Goal: Task Accomplishment & Management: Manage account settings

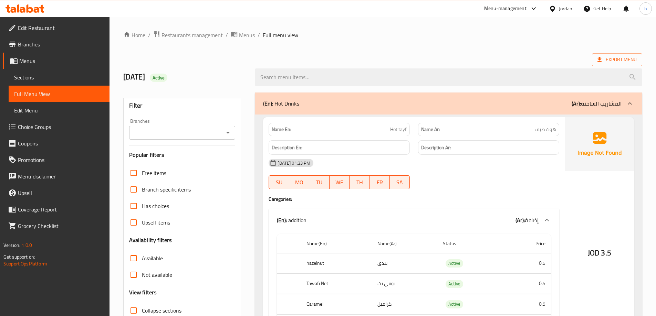
click at [45, 70] on link "Sections" at bounding box center [59, 77] width 101 height 17
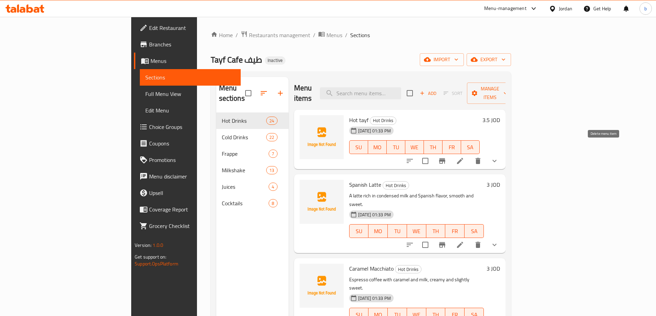
click at [482, 157] on icon "delete" at bounding box center [478, 161] width 8 height 8
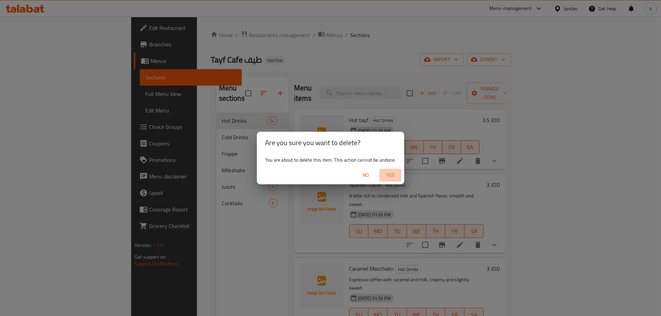
click at [388, 174] on span "Yes" at bounding box center [390, 175] width 17 height 9
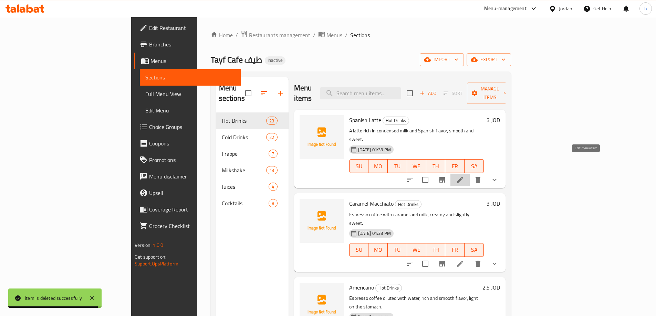
click at [463, 177] on icon at bounding box center [460, 180] width 6 height 6
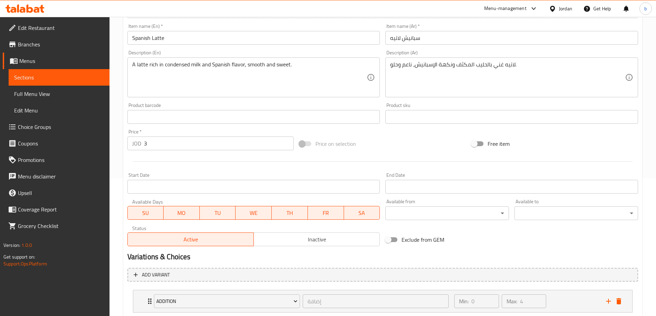
scroll to position [181, 0]
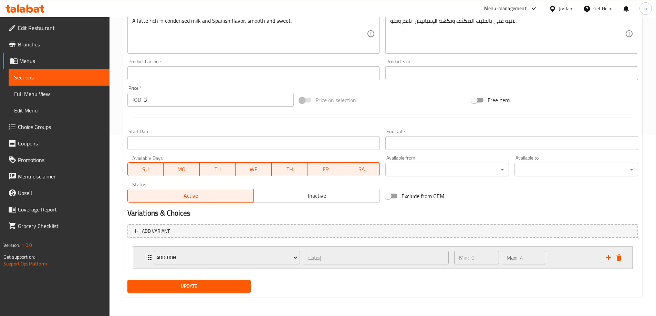
click at [150, 254] on div "addition إضافة ​" at bounding box center [301, 258] width 303 height 22
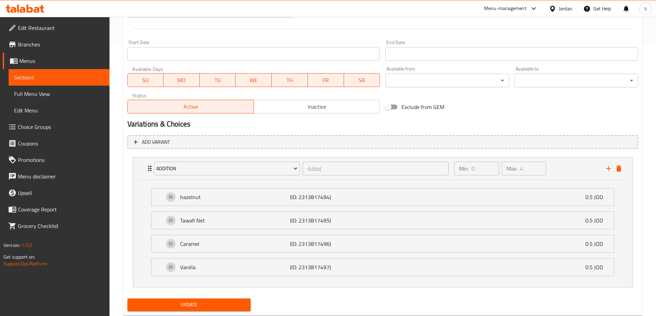
scroll to position [289, 0]
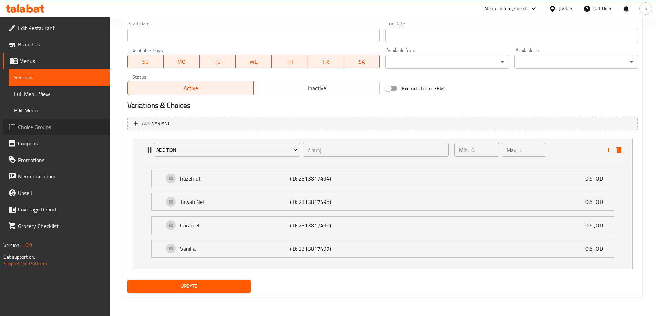
click at [61, 125] on span "Choice Groups" at bounding box center [61, 127] width 86 height 8
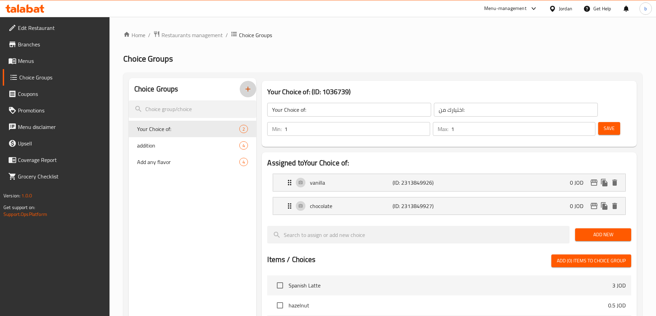
click at [252, 90] on icon "button" at bounding box center [248, 89] width 8 height 8
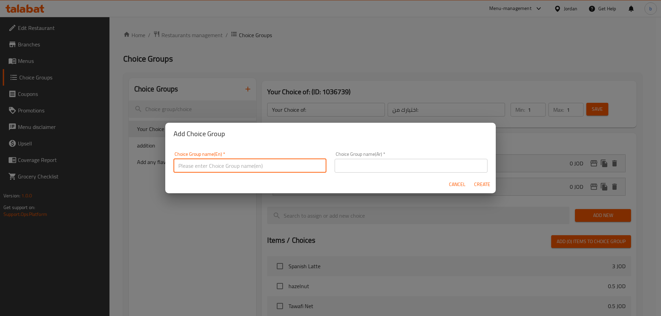
click at [260, 164] on input "text" at bounding box center [249, 166] width 153 height 14
click at [223, 163] on input "Your Choice of:" at bounding box center [249, 166] width 153 height 14
type input "Your Choice of size:"
click at [396, 164] on input "text" at bounding box center [411, 166] width 153 height 14
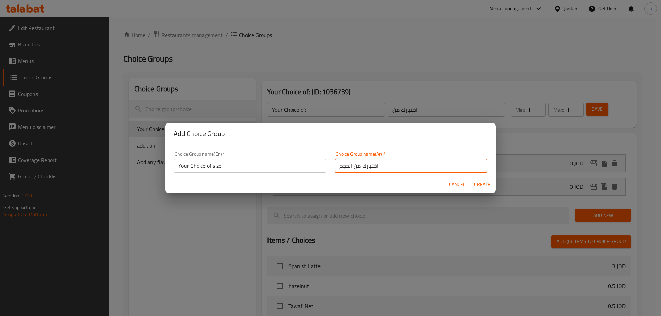
type input "اختيارك من الحجم:"
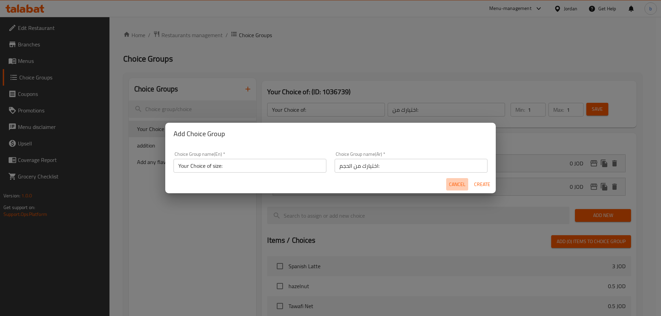
click at [453, 183] on span "Cancel" at bounding box center [457, 184] width 17 height 9
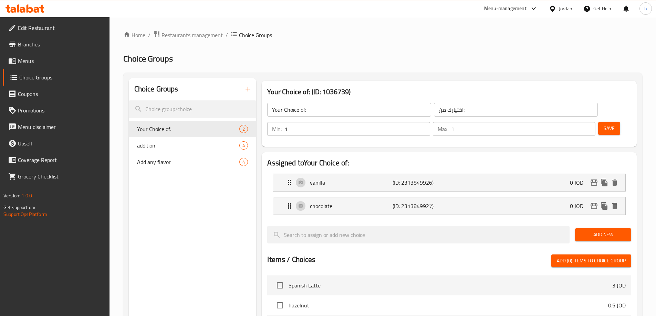
click at [42, 53] on link "Menus" at bounding box center [56, 61] width 107 height 17
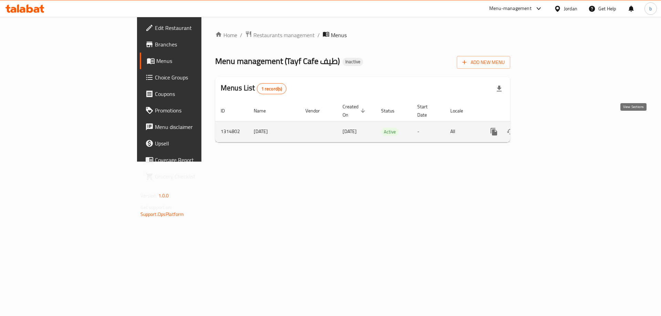
click at [548, 128] on icon "enhanced table" at bounding box center [543, 132] width 8 height 8
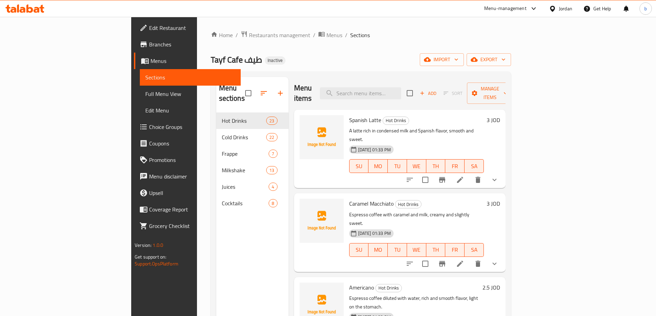
click at [145, 78] on span "Sections" at bounding box center [190, 77] width 90 height 8
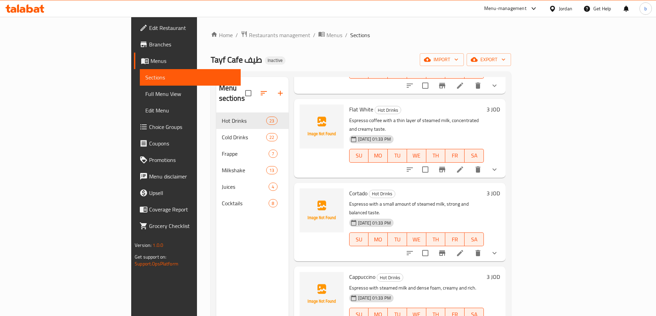
scroll to position [413, 0]
click at [425, 199] on p "Espresso with a small amount of steamed milk, strong and balanced taste." at bounding box center [416, 207] width 135 height 17
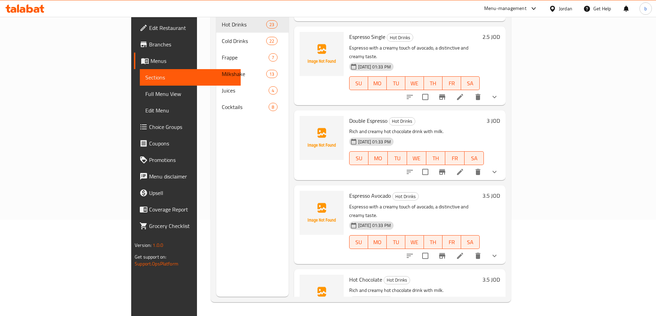
scroll to position [938, 0]
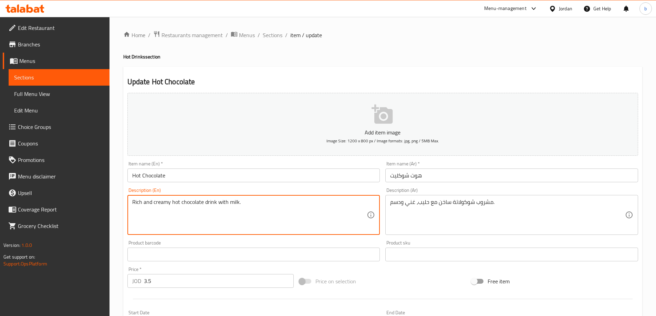
click at [238, 201] on textarea "Rich and creamy hot chocolate drink with milk." at bounding box center [249, 215] width 235 height 33
paste textarea "Hot chocolate drink with milk, rich and creamy"
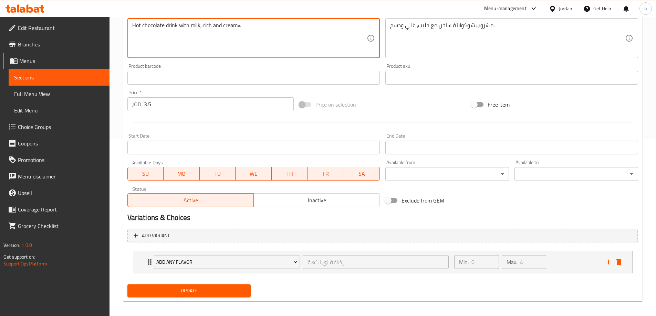
scroll to position [181, 0]
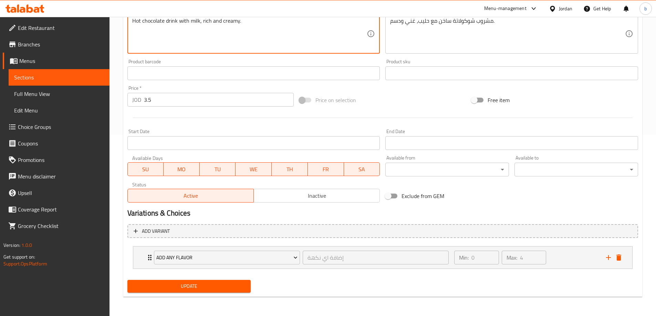
type textarea "Hot chocolate drink with milk, rich and creamy."
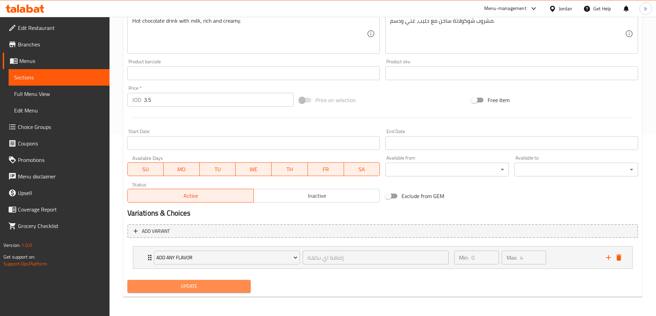
click at [142, 282] on button "Update" at bounding box center [189, 286] width 124 height 13
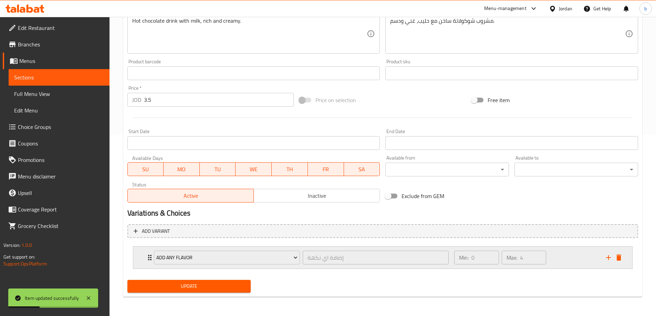
click at [145, 253] on div "Add any flavor إضافة اي نكهة ​ Min: 0 ​ Max: 4 ​" at bounding box center [382, 258] width 499 height 22
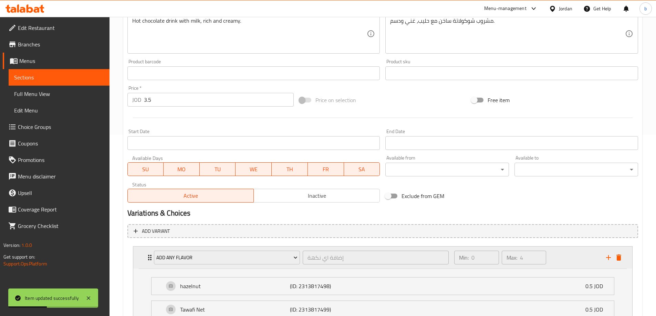
click at [145, 253] on div "Add any flavor إضافة اي نكهة ​ Min: 0 ​ Max: 4 ​" at bounding box center [382, 258] width 499 height 22
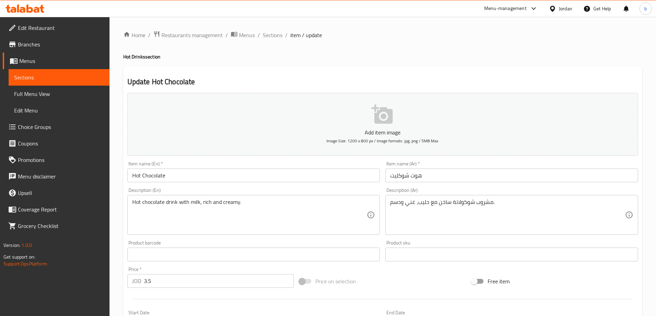
scroll to position [172, 0]
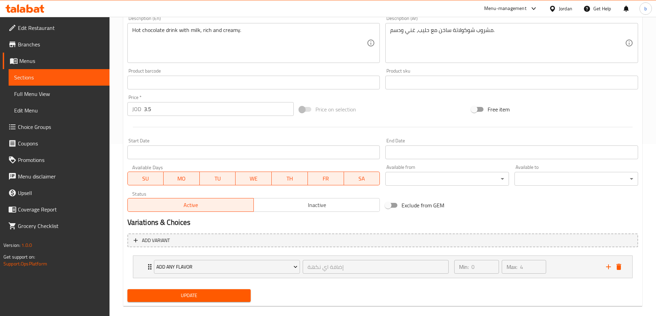
click at [44, 133] on link "Choice Groups" at bounding box center [56, 127] width 107 height 17
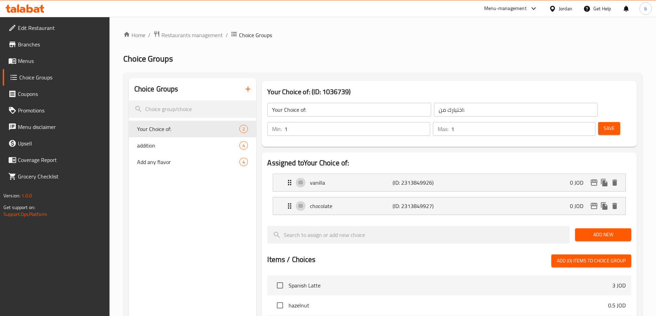
click at [242, 95] on button "button" at bounding box center [248, 89] width 17 height 17
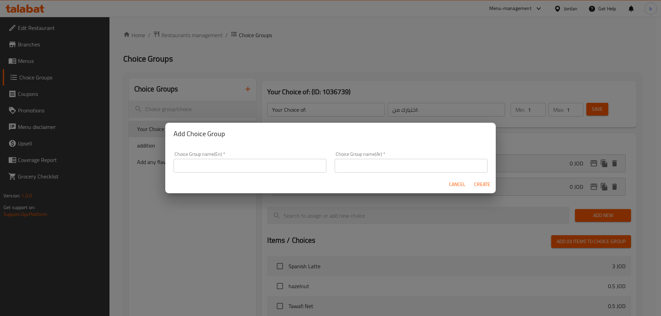
click at [247, 168] on input "text" at bounding box center [249, 166] width 153 height 14
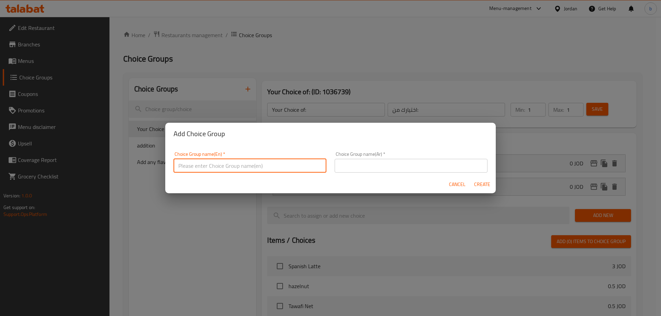
type input "Your Choice of:"
click at [238, 170] on input "Your Choice of:" at bounding box center [249, 166] width 153 height 14
click at [365, 161] on input "text" at bounding box center [411, 166] width 153 height 14
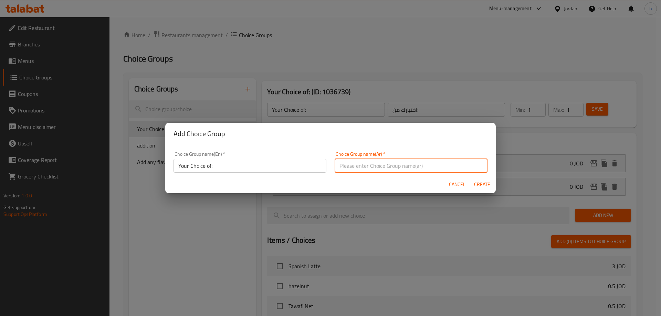
type input "اختيارك من:"
click at [249, 166] on input "Your Choice of:" at bounding box center [249, 166] width 153 height 14
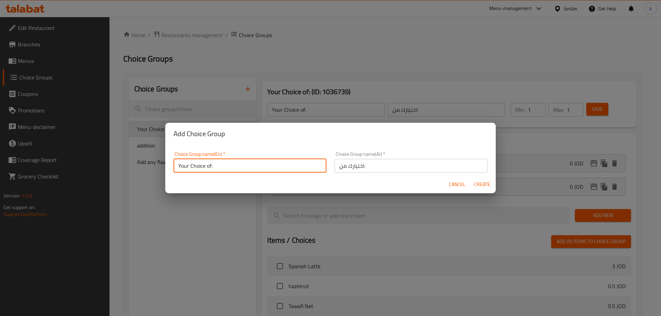
type input "Your Choice of:"
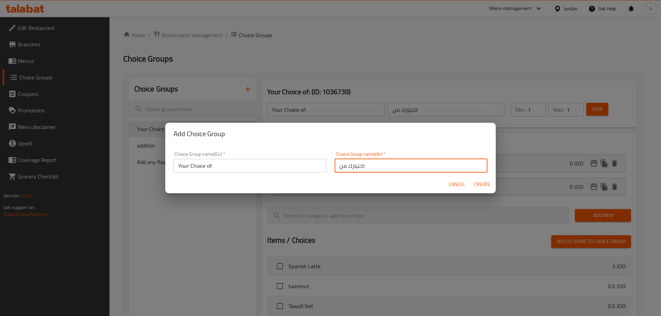
click at [397, 169] on input "اختيارك من:" at bounding box center [411, 166] width 153 height 14
type input "اختيارك من:"
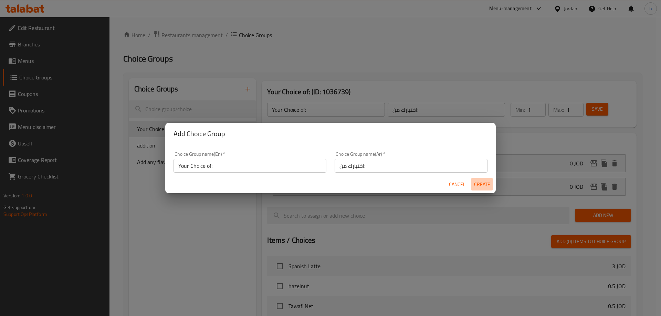
click at [479, 182] on span "Create" at bounding box center [482, 184] width 17 height 9
type input "Your Choice of:"
type input "اختيارك من:"
type input "0"
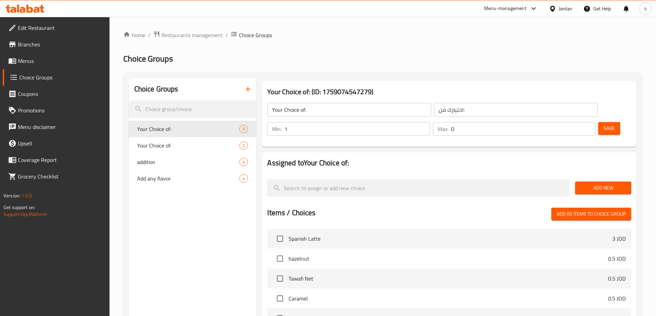
type input "1"
click at [430, 122] on input "1" at bounding box center [356, 129] width 145 height 14
type input "1"
click at [577, 122] on input "1" at bounding box center [523, 129] width 144 height 14
click at [603, 184] on span "Add New" at bounding box center [602, 188] width 45 height 9
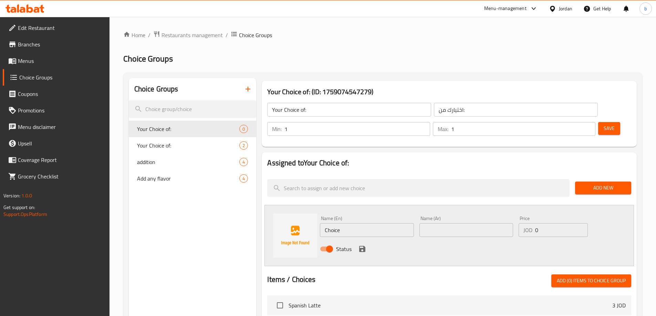
click at [346, 223] on input "Choice" at bounding box center [367, 230] width 94 height 14
type input "single"
click at [470, 223] on input "text" at bounding box center [466, 230] width 94 height 14
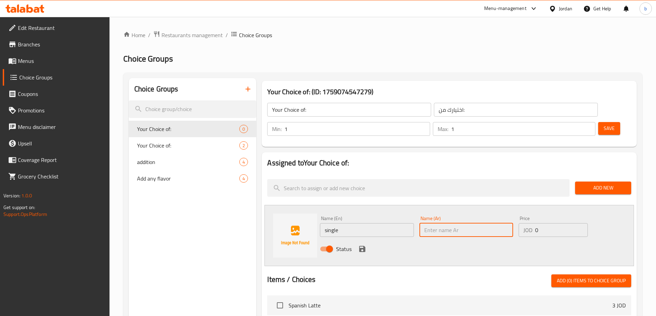
type input "ش"
type input "سينجل"
click at [366, 244] on button "save" at bounding box center [362, 249] width 10 height 10
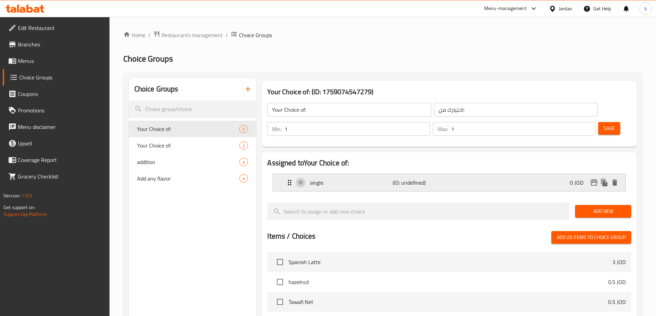
click at [498, 174] on div "single (ID: undefined) 0 JOD" at bounding box center [450, 182] width 331 height 17
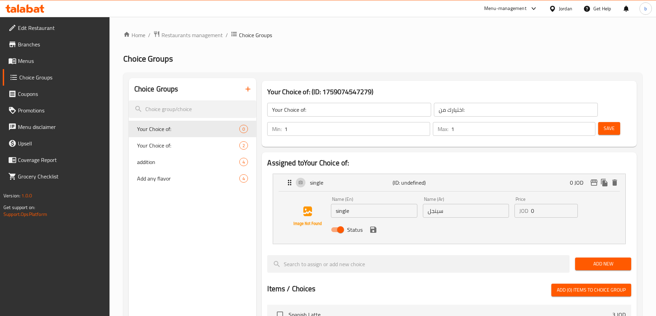
click at [545, 204] on input "0" at bounding box center [554, 211] width 47 height 14
click at [370, 221] on div "Status" at bounding box center [465, 230] width 275 height 19
click at [374, 227] on icon "save" at bounding box center [373, 230] width 6 height 6
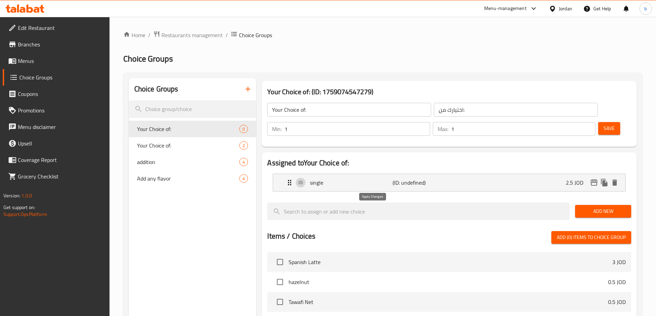
type input "2.5"
click at [606, 207] on span "Add New" at bounding box center [602, 211] width 45 height 9
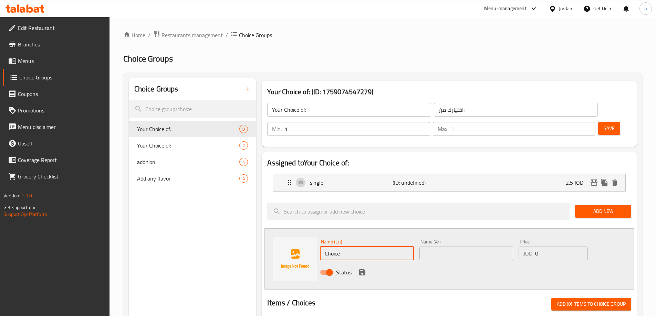
click at [360, 247] on input "Choice" at bounding box center [367, 254] width 94 height 14
type input "double"
click at [459, 247] on input "text" at bounding box center [466, 254] width 94 height 14
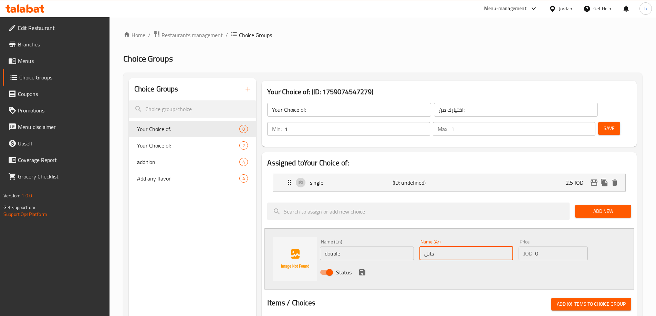
type input "دابل"
click at [548, 247] on input "0" at bounding box center [561, 254] width 52 height 14
type input "3"
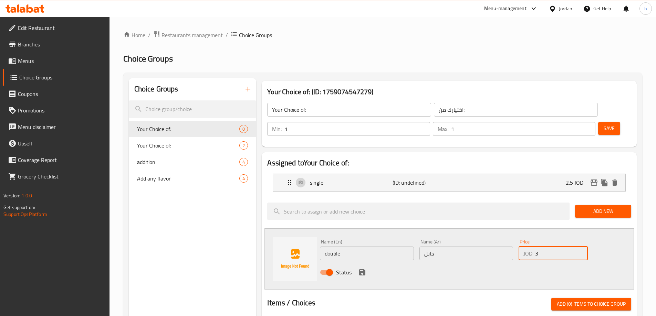
click at [361, 270] on icon "save" at bounding box center [362, 273] width 6 height 6
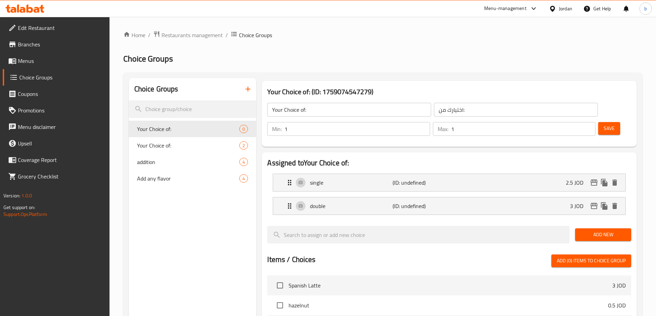
click at [603, 124] on span "Save" at bounding box center [608, 128] width 11 height 9
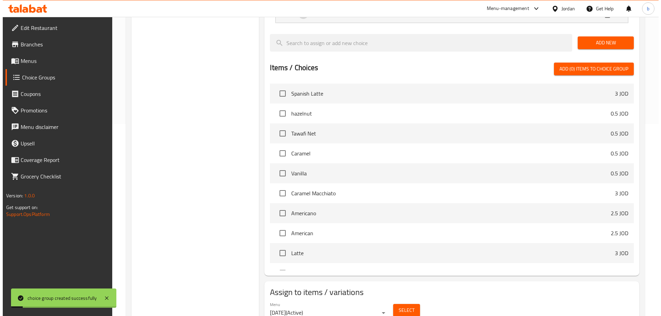
scroll to position [203, 0]
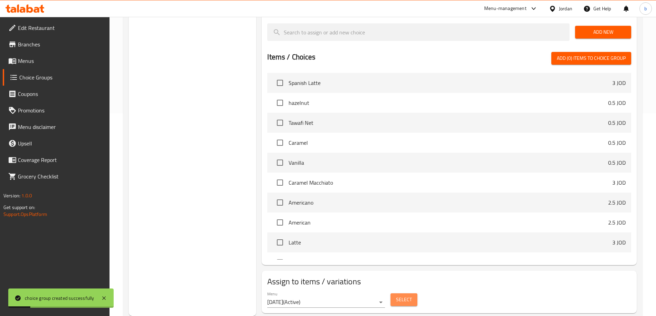
click at [393, 294] on button "Select" at bounding box center [403, 300] width 27 height 13
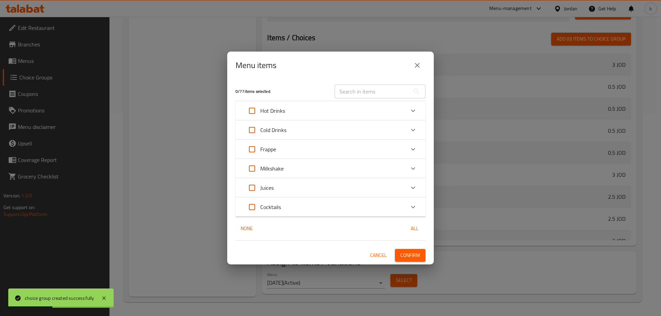
click at [277, 108] on p "Hot Drinks" at bounding box center [272, 111] width 25 height 8
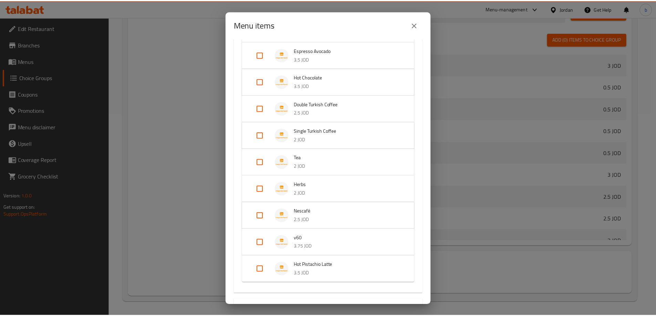
scroll to position [429, 0]
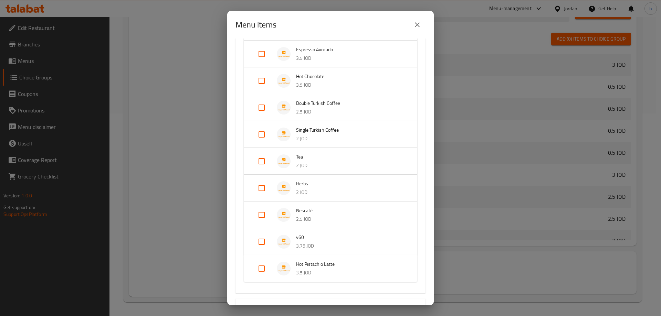
click at [491, 235] on div "Menu items 0 / 77 items selected ​ Hot Drinks Spanish Latte 3 JOD Caramel Macch…" at bounding box center [330, 158] width 661 height 316
drag, startPoint x: 153, startPoint y: 93, endPoint x: 61, endPoint y: 0, distance: 130.0
click at [147, 80] on div "Menu items 0 / 77 items selected ​ Hot Drinks Spanish Latte 3 JOD Caramel Macch…" at bounding box center [330, 158] width 661 height 316
click at [417, 23] on icon "close" at bounding box center [417, 25] width 8 height 8
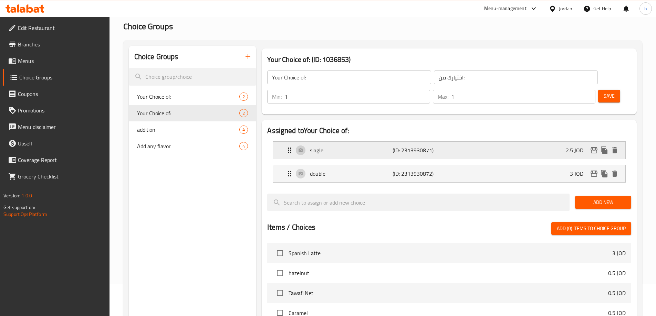
scroll to position [0, 0]
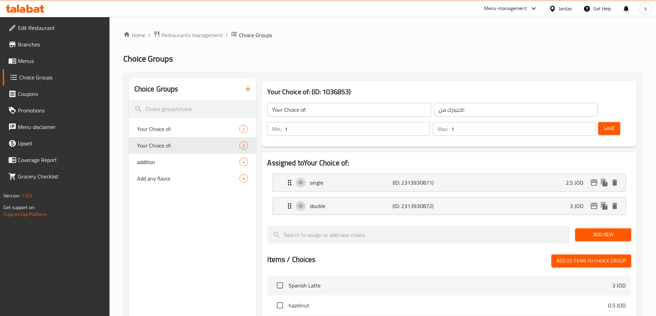
click at [597, 121] on div "Save" at bounding box center [612, 129] width 30 height 17
click at [603, 124] on span "Save" at bounding box center [608, 128] width 11 height 9
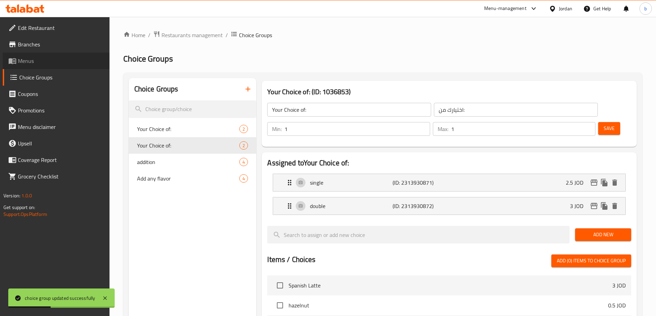
click at [47, 61] on span "Menus" at bounding box center [61, 61] width 86 height 8
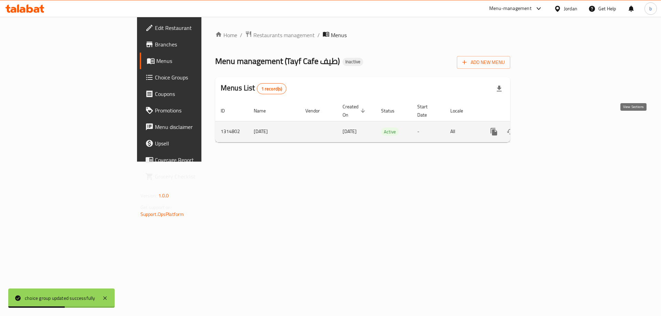
click at [548, 128] on icon "enhanced table" at bounding box center [543, 132] width 8 height 8
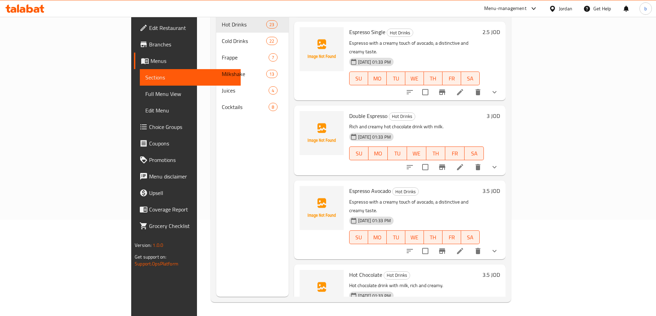
scroll to position [904, 0]
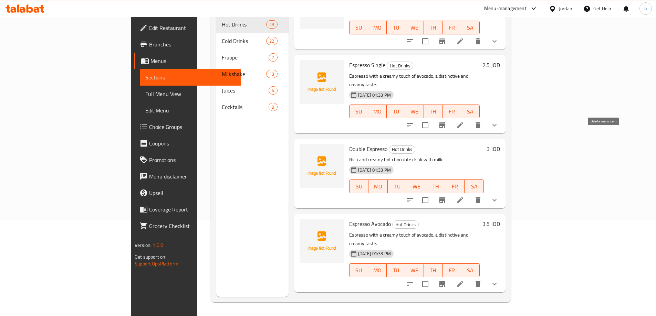
click at [482, 196] on icon "delete" at bounding box center [478, 200] width 8 height 8
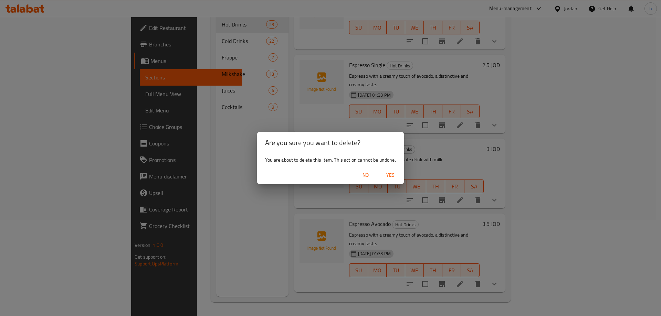
click at [388, 173] on span "Yes" at bounding box center [390, 175] width 17 height 9
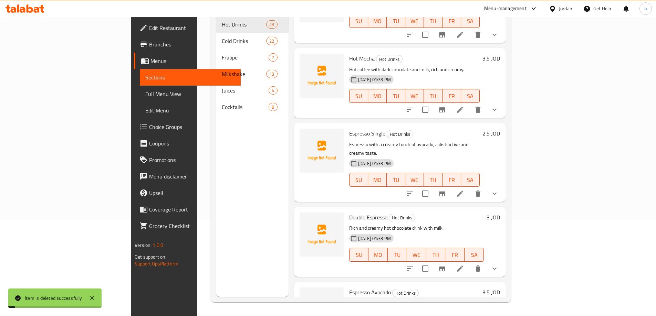
scroll to position [835, 0]
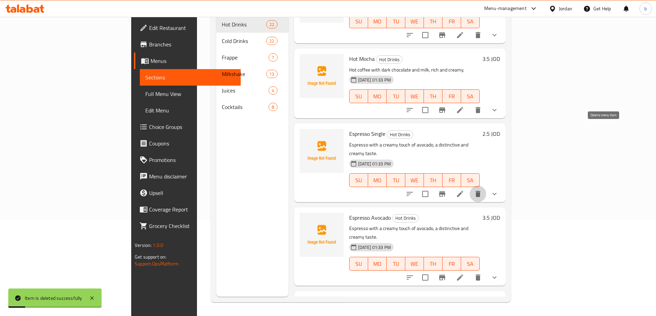
click at [486, 186] on button "delete" at bounding box center [478, 194] width 17 height 17
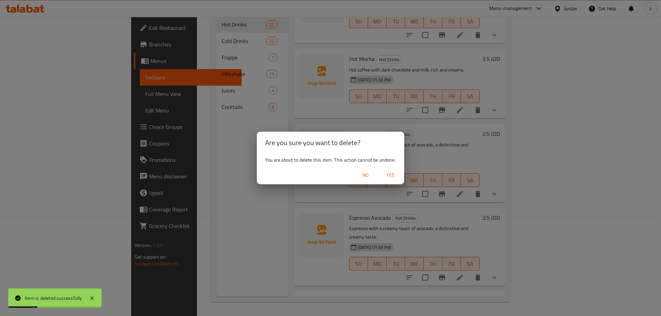
click at [389, 175] on span "Yes" at bounding box center [390, 175] width 17 height 9
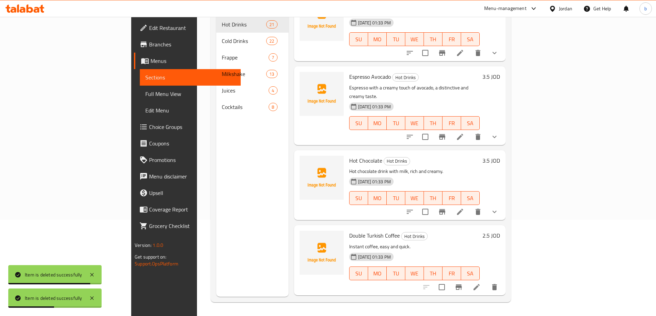
scroll to position [938, 0]
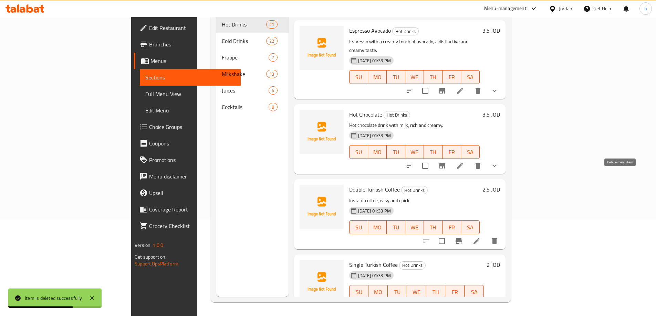
click at [503, 233] on button "delete" at bounding box center [494, 241] width 17 height 17
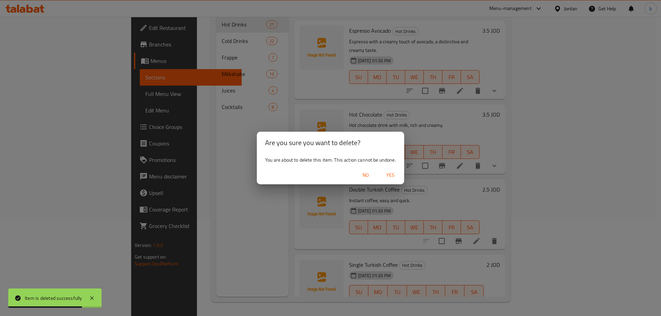
click at [396, 175] on span "Yes" at bounding box center [390, 175] width 17 height 9
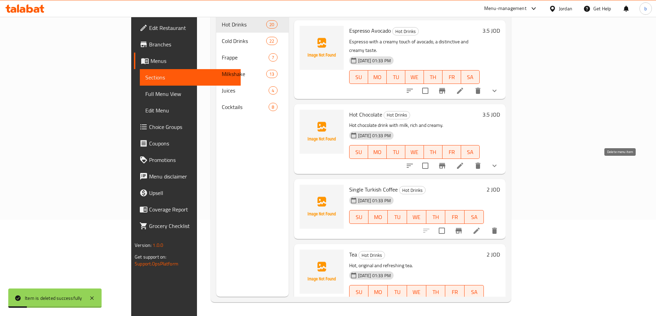
click at [503, 223] on button "delete" at bounding box center [494, 231] width 17 height 17
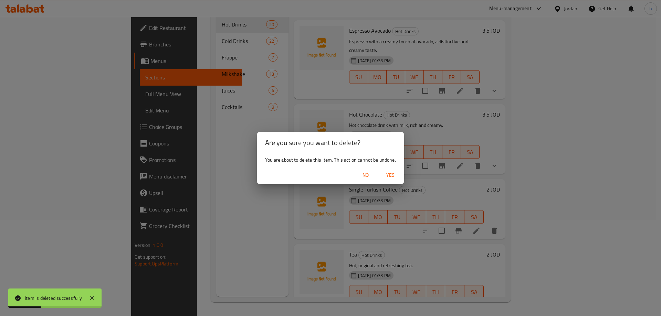
click at [388, 172] on span "Yes" at bounding box center [390, 175] width 17 height 9
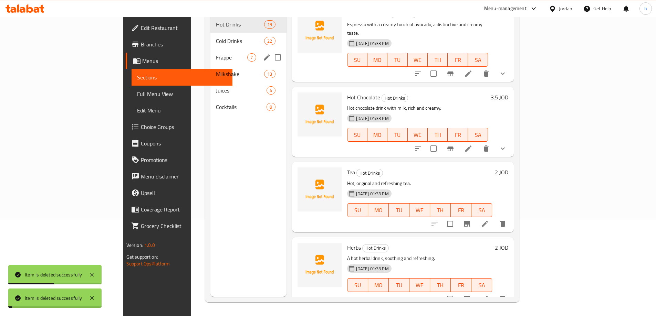
scroll to position [0, 0]
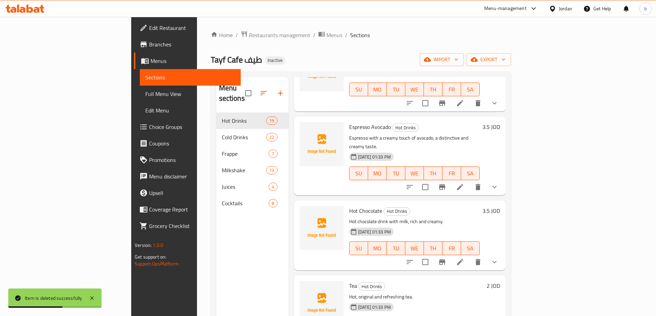
click at [145, 107] on span "Edit Menu" at bounding box center [190, 110] width 90 height 8
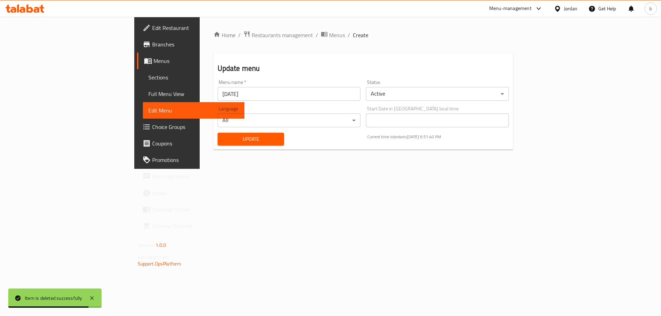
click at [148, 91] on span "Full Menu View" at bounding box center [193, 94] width 91 height 8
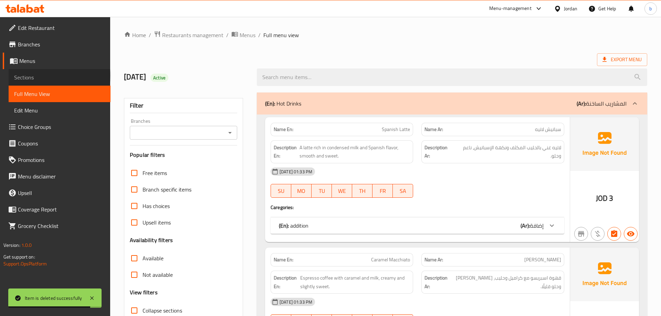
click at [43, 76] on span "Sections" at bounding box center [59, 77] width 91 height 8
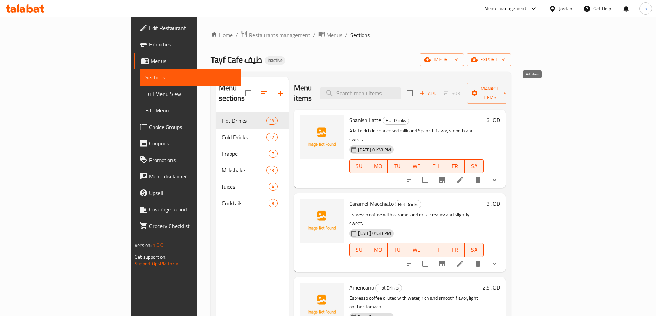
click at [425, 90] on icon "button" at bounding box center [422, 93] width 6 height 6
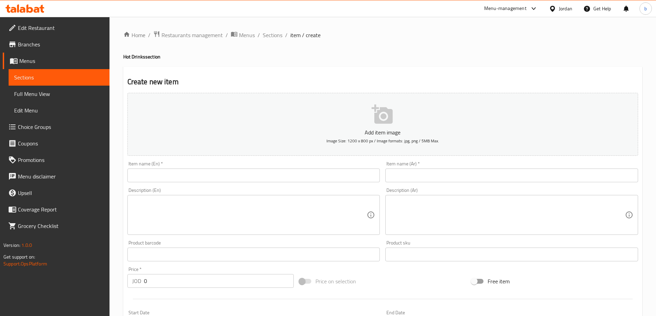
click at [296, 170] on input "text" at bounding box center [253, 176] width 253 height 14
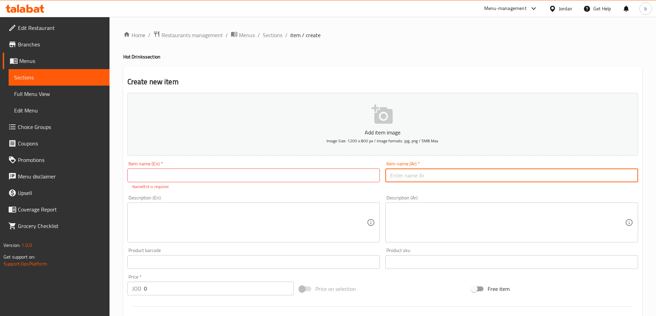
click at [432, 181] on input "text" at bounding box center [511, 176] width 253 height 14
paste input "اسبرسو"
type input "اسبرسو"
click at [331, 179] on input "text" at bounding box center [253, 176] width 253 height 14
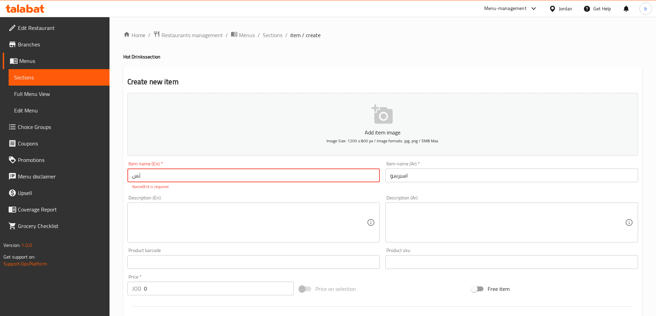
type input "ث"
click at [276, 169] on input "ess" at bounding box center [253, 176] width 253 height 14
click at [278, 173] on input "ess" at bounding box center [253, 176] width 253 height 14
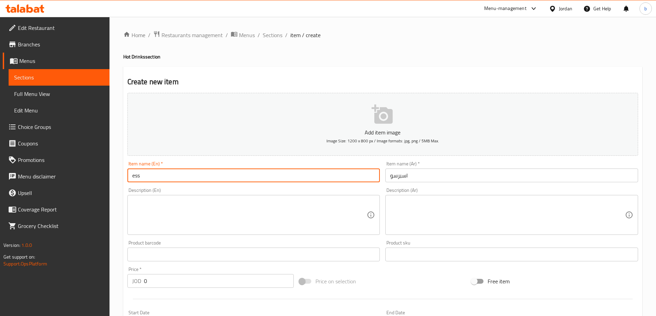
paste input "presso"
click at [134, 176] on input "espresso" at bounding box center [253, 176] width 253 height 14
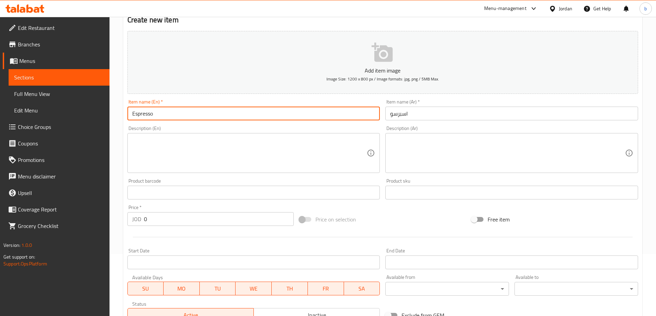
scroll to position [138, 0]
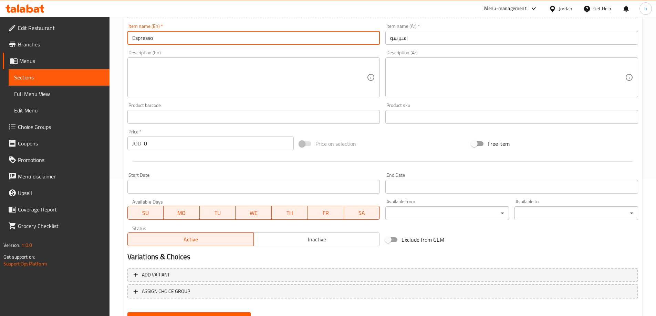
type input "Espresso"
click at [183, 145] on input "0" at bounding box center [219, 144] width 150 height 14
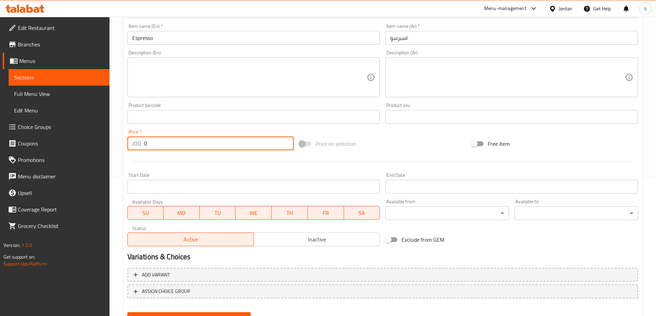
click at [183, 145] on input "0" at bounding box center [219, 144] width 150 height 14
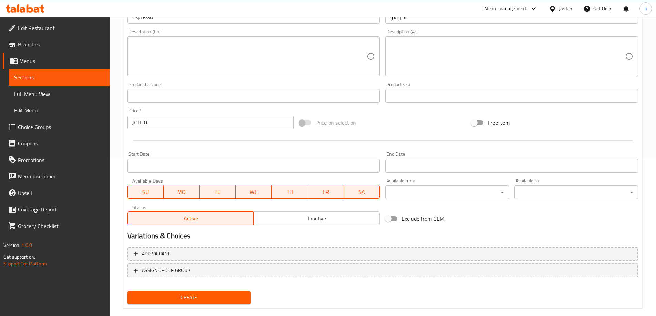
scroll to position [170, 0]
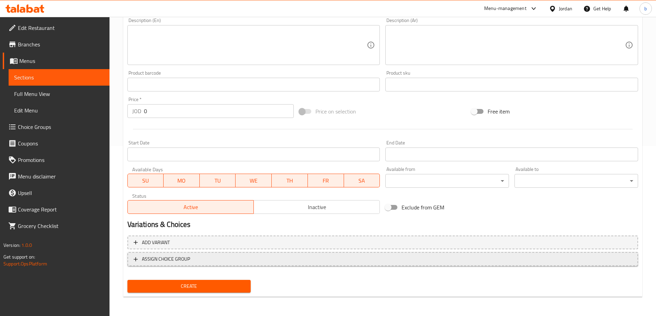
click at [220, 262] on span "ASSIGN CHOICE GROUP" at bounding box center [383, 259] width 498 height 9
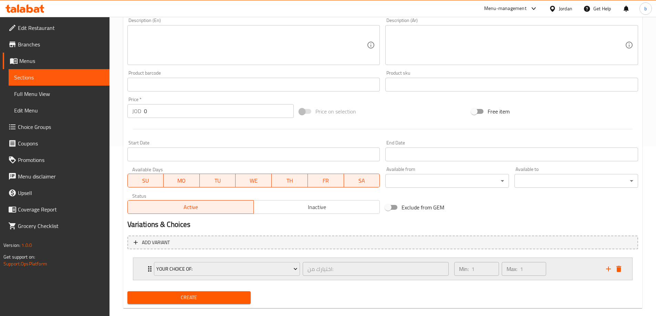
click at [147, 268] on icon "Expand" at bounding box center [150, 269] width 8 height 8
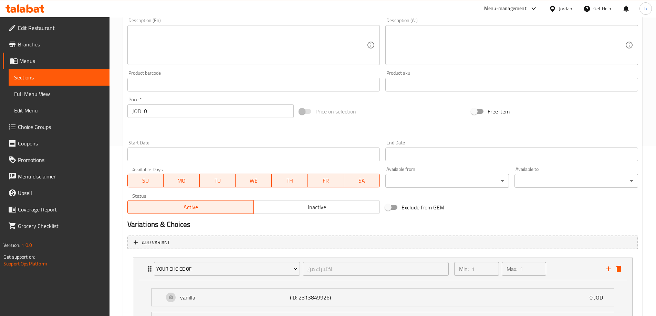
scroll to position [242, 0]
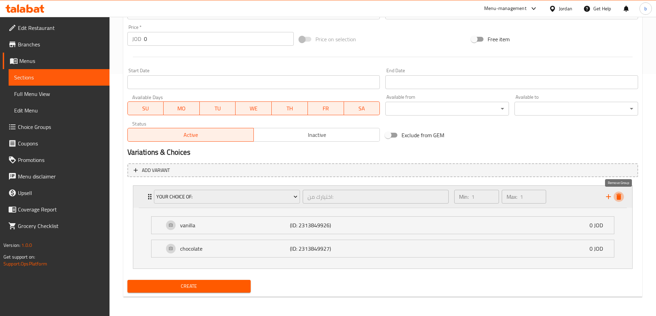
click at [619, 200] on icon "delete" at bounding box center [618, 197] width 8 height 8
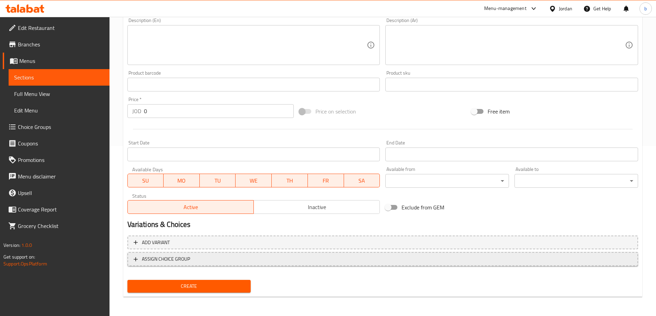
click at [144, 262] on span "ASSIGN CHOICE GROUP" at bounding box center [166, 259] width 48 height 9
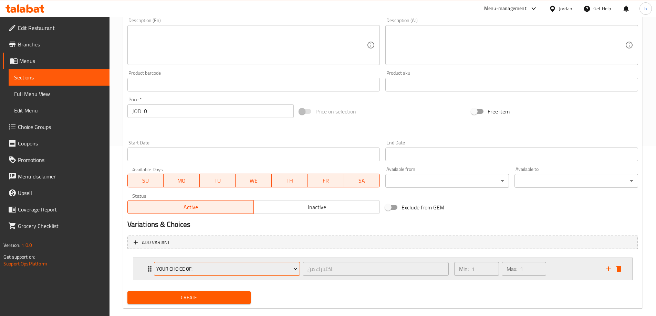
click at [294, 271] on icon "Expand" at bounding box center [295, 269] width 7 height 7
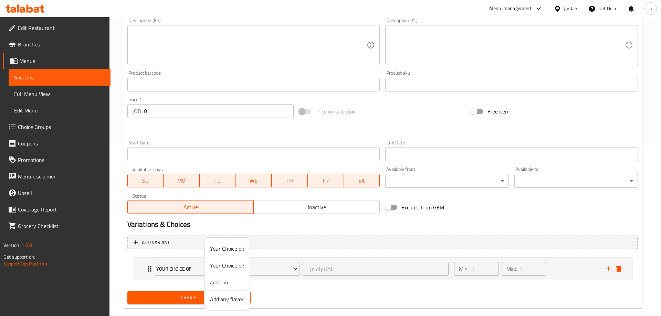
click at [235, 249] on span "Your Choice of:" at bounding box center [227, 249] width 34 height 8
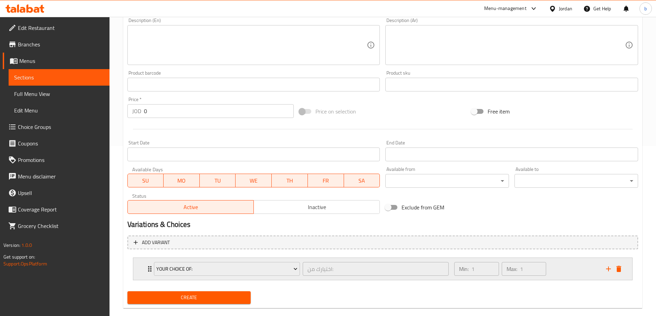
click at [150, 264] on div "Your Choice of: اختيارك من: ​" at bounding box center [301, 269] width 303 height 22
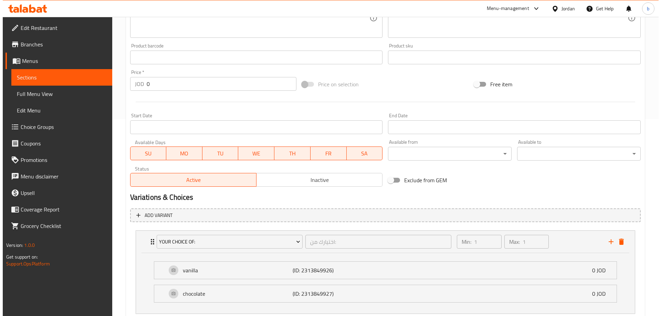
scroll to position [239, 0]
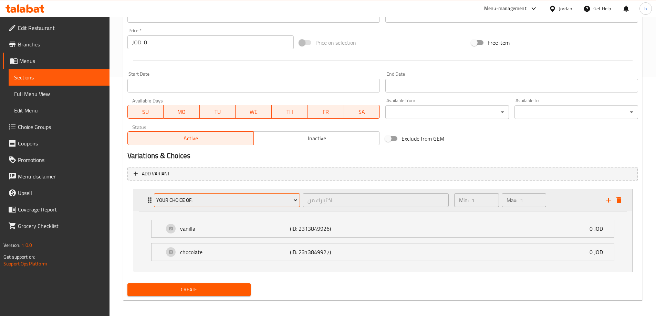
click at [290, 200] on span "Your Choice of:" at bounding box center [226, 200] width 141 height 9
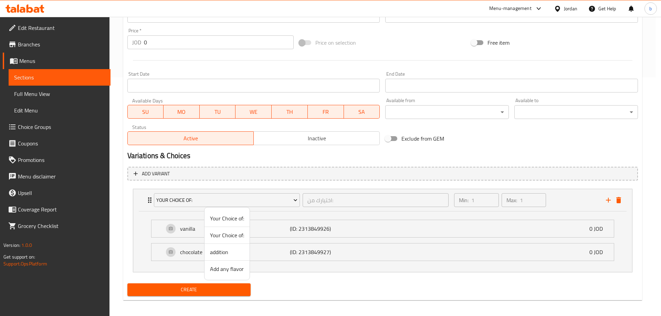
click at [232, 234] on span "Your Choice of:" at bounding box center [227, 235] width 34 height 8
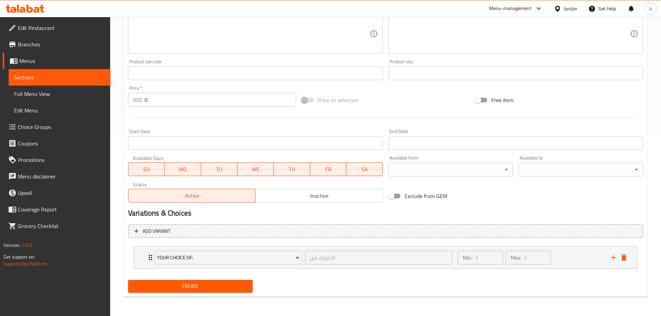
scroll to position [181, 0]
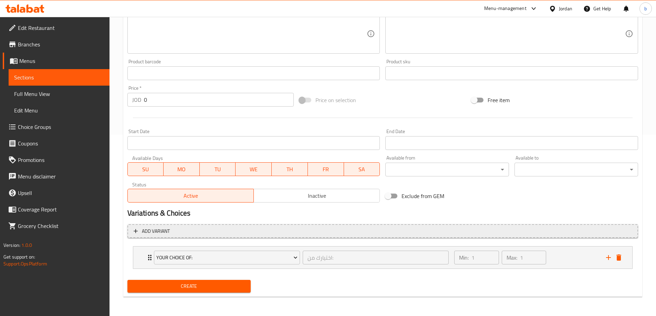
click at [234, 232] on span "Add variant" at bounding box center [383, 231] width 498 height 9
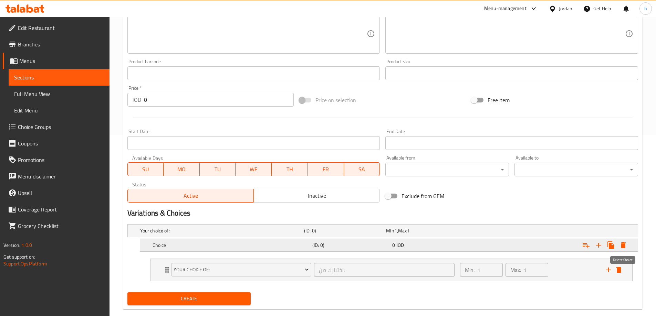
click at [626, 250] on button "Expand" at bounding box center [623, 245] width 12 height 12
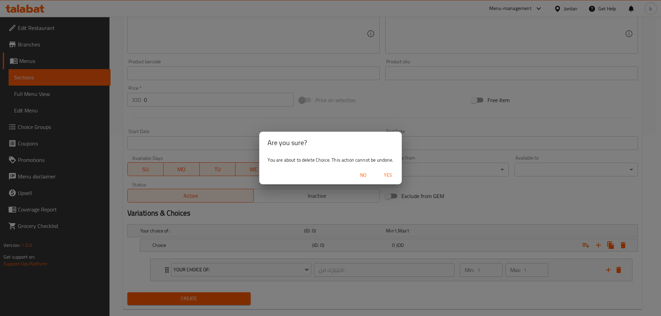
click at [383, 173] on span "Yes" at bounding box center [388, 175] width 17 height 9
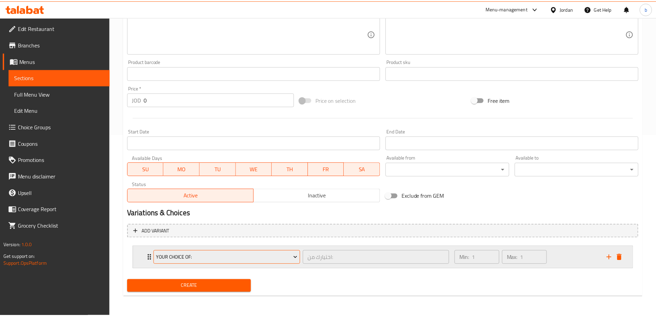
scroll to position [179, 0]
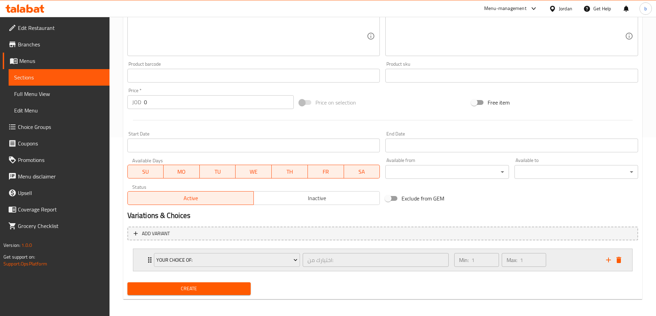
click at [151, 258] on div "Your Choice of: اختيارك من: ​" at bounding box center [301, 260] width 303 height 22
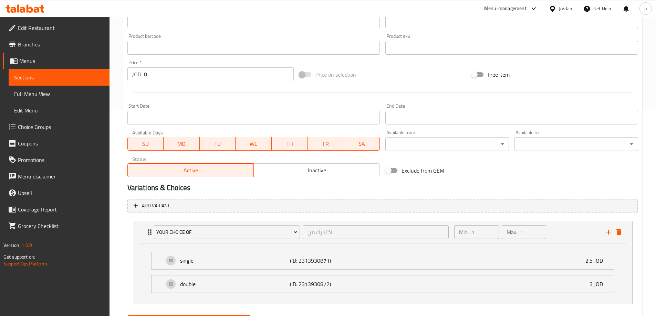
scroll to position [242, 0]
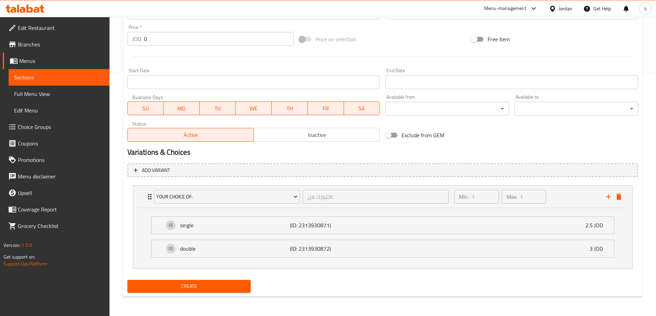
click at [181, 287] on span "Create" at bounding box center [189, 286] width 113 height 9
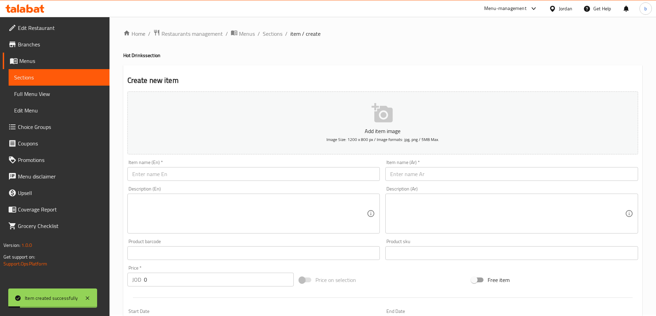
scroll to position [0, 0]
click at [260, 181] on input "text" at bounding box center [253, 176] width 253 height 14
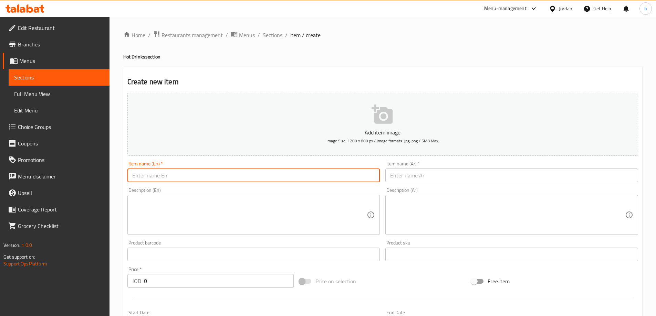
click at [411, 176] on input "text" at bounding box center [511, 176] width 253 height 14
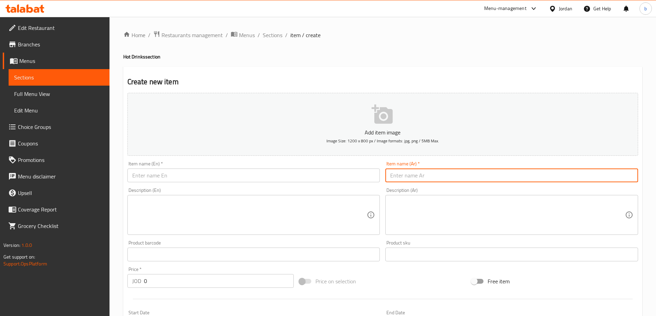
paste input "قهوة تركية"
type input "قهوة تركية"
click at [273, 175] on input "text" at bounding box center [253, 176] width 253 height 14
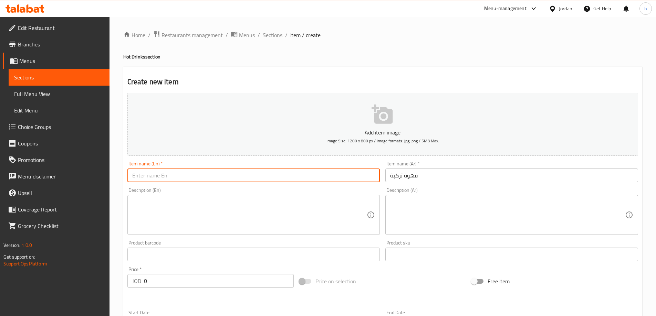
paste input "Turkish coffee"
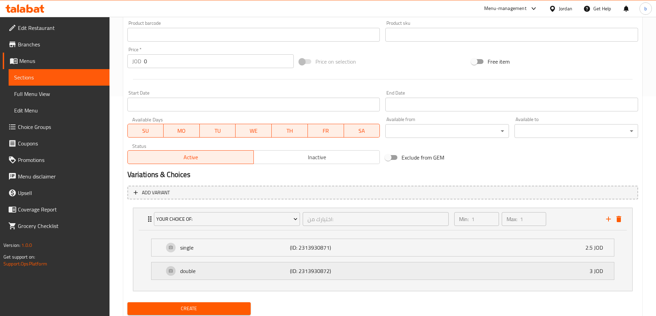
scroll to position [241, 0]
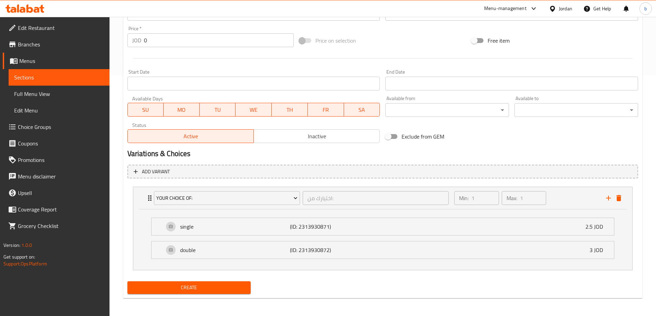
type input "Turkish coffee"
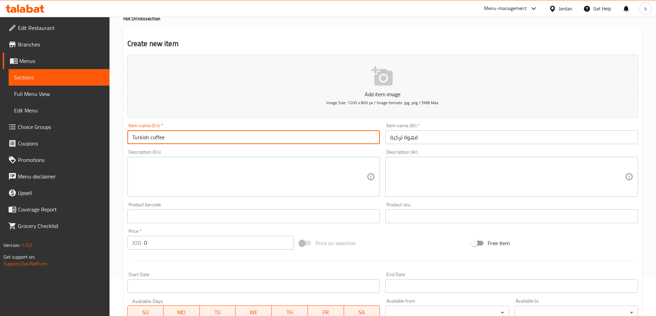
scroll to position [34, 0]
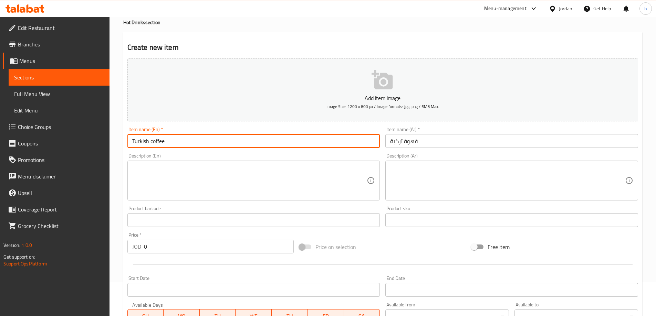
click at [446, 189] on textarea at bounding box center [507, 181] width 235 height 33
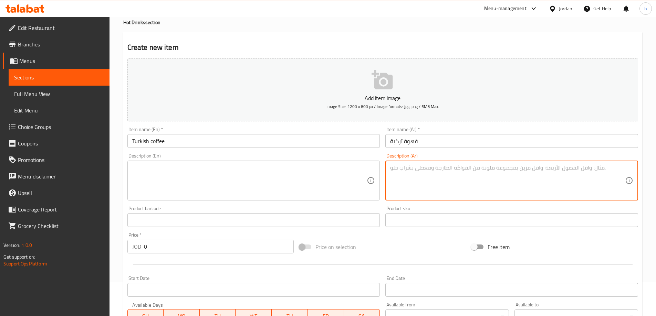
paste textarea "قهوة تركية تقليدية، قوية ومركزة مع رغوة خفيفة."
type textarea "قهوة تركية تقليدية، قوية ومركزة مع رغوة خفيفة."
click at [276, 194] on textarea at bounding box center [249, 181] width 235 height 33
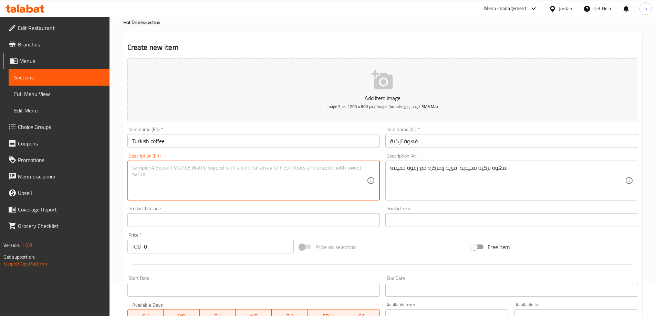
paste textarea "Traditional Turkish coffee, strong and concentrated with a light foam."
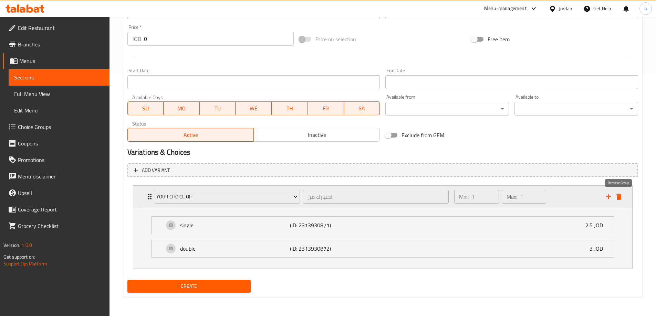
click at [620, 200] on icon "delete" at bounding box center [618, 197] width 5 height 6
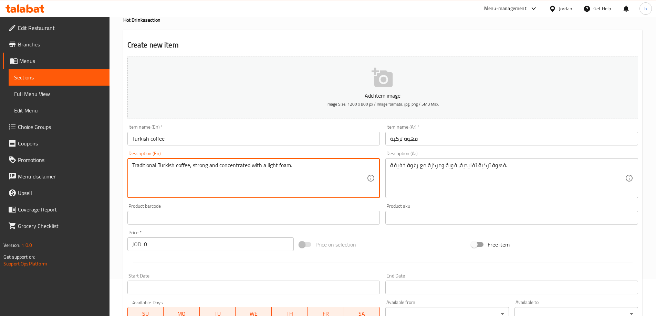
scroll to position [170, 0]
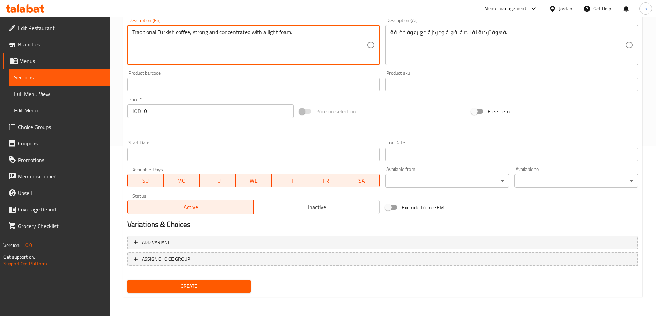
type textarea "Traditional Turkish coffee, strong and concentrated with a light foam."
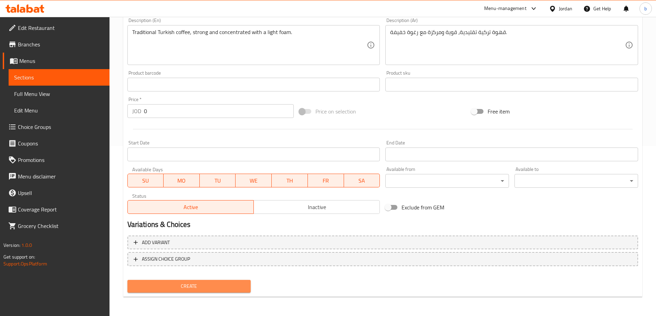
click at [152, 286] on span "Create" at bounding box center [189, 286] width 113 height 9
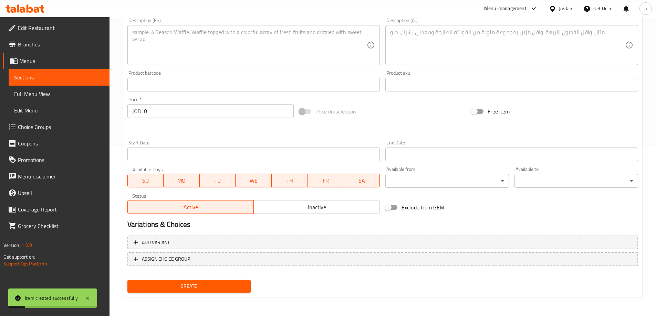
click at [37, 127] on span "Choice Groups" at bounding box center [61, 127] width 86 height 8
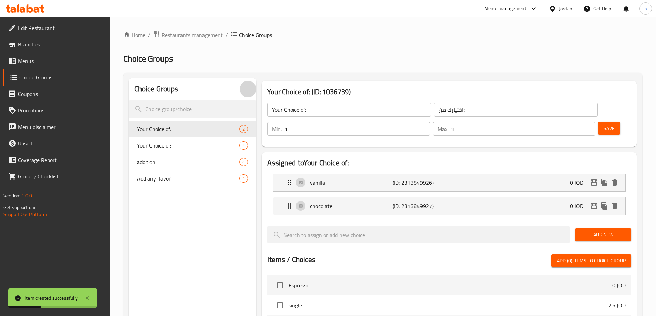
click at [249, 82] on button "button" at bounding box center [248, 89] width 17 height 17
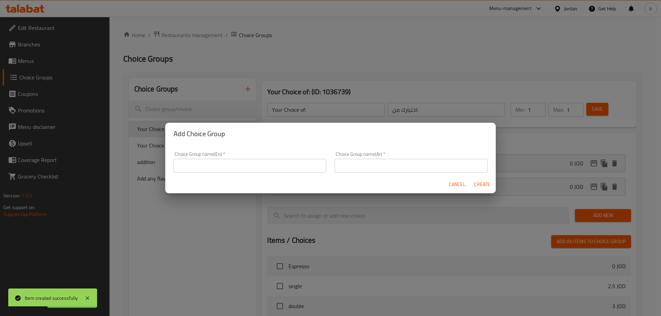
click at [226, 168] on input "text" at bounding box center [249, 166] width 153 height 14
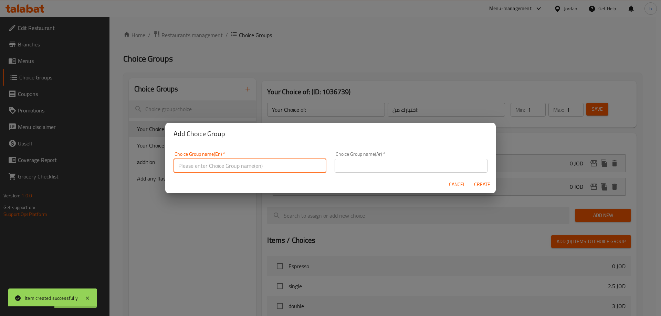
type input "Your Choice of:"
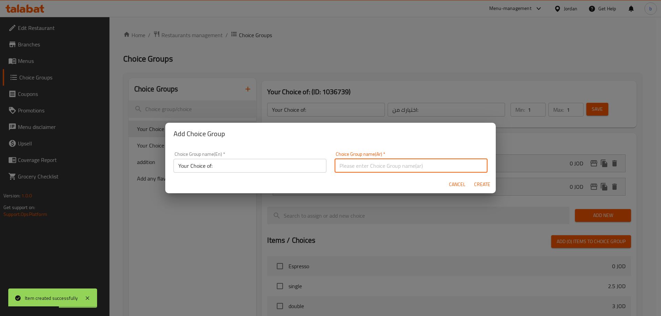
drag, startPoint x: 384, startPoint y: 167, endPoint x: 363, endPoint y: 167, distance: 21.0
click at [384, 167] on input "text" at bounding box center [411, 166] width 153 height 14
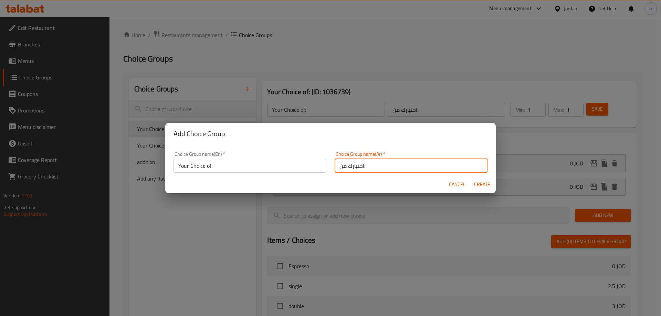
type input "اختيارك من:"
click at [253, 172] on input "Your Choice of:" at bounding box center [249, 166] width 153 height 14
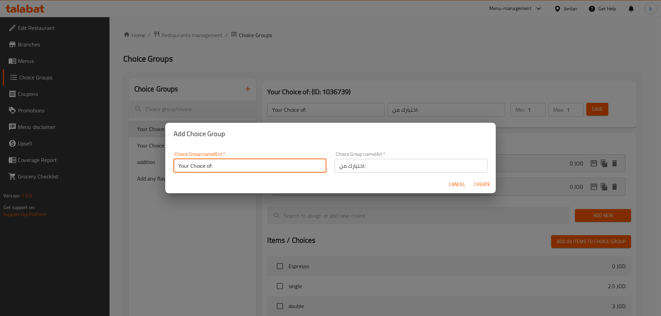
type input "Your Choice of:"
drag, startPoint x: 483, startPoint y: 182, endPoint x: 471, endPoint y: 184, distance: 12.2
click at [483, 182] on span "Create" at bounding box center [482, 184] width 17 height 9
type input "Your Choice of:"
type input "اختيارك من:"
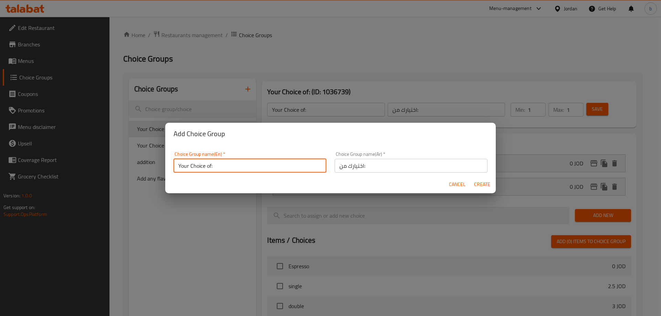
type input "0"
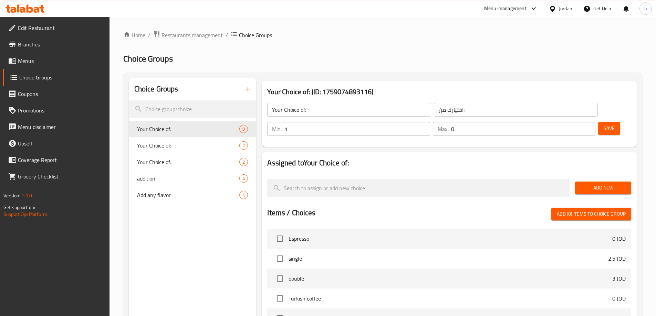
type input "1"
click at [430, 122] on input "1" at bounding box center [356, 129] width 145 height 14
type input "1"
click at [576, 122] on input "1" at bounding box center [523, 129] width 144 height 14
click at [598, 184] on span "Add New" at bounding box center [602, 188] width 45 height 9
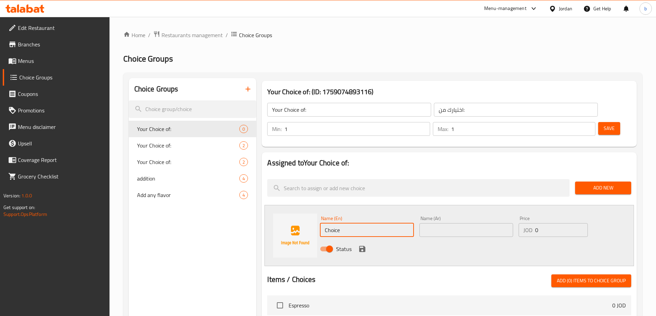
click at [380, 223] on input "Choice" at bounding box center [367, 230] width 94 height 14
type input "single"
click at [473, 223] on input "text" at bounding box center [466, 230] width 94 height 14
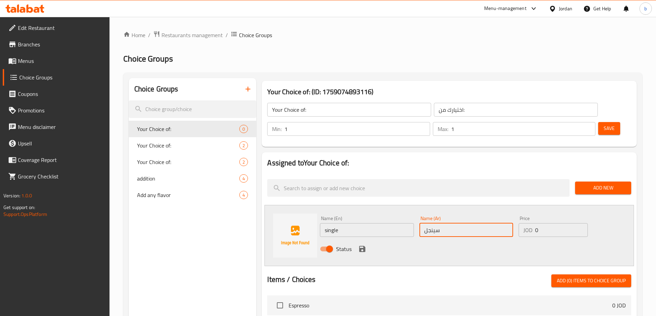
type input "سينجل"
click at [546, 223] on input "0" at bounding box center [561, 230] width 52 height 14
type input "2"
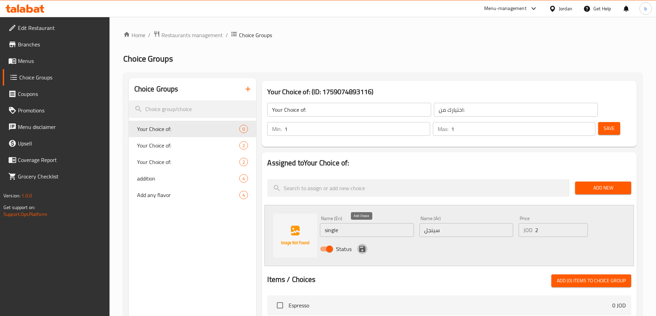
click at [362, 246] on icon "save" at bounding box center [362, 249] width 6 height 6
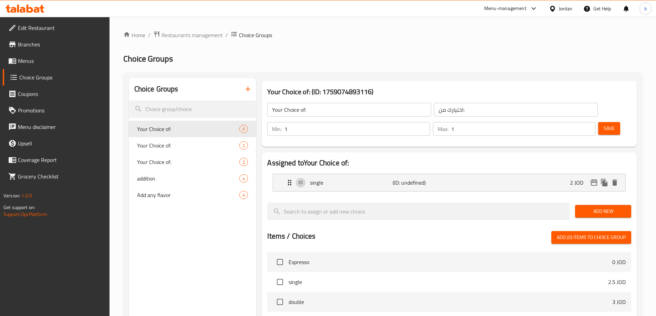
click at [585, 207] on span "Add New" at bounding box center [602, 211] width 45 height 9
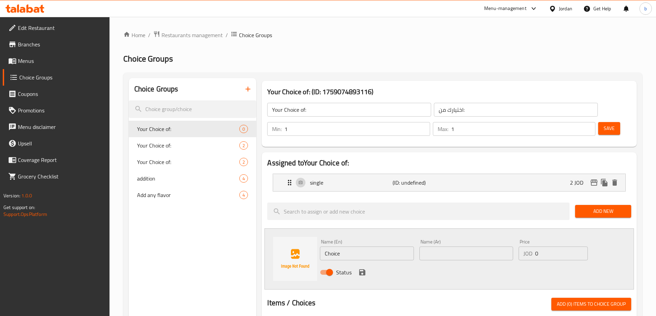
click at [373, 247] on input "Choice" at bounding box center [367, 254] width 94 height 14
type input "ي"
type input "double"
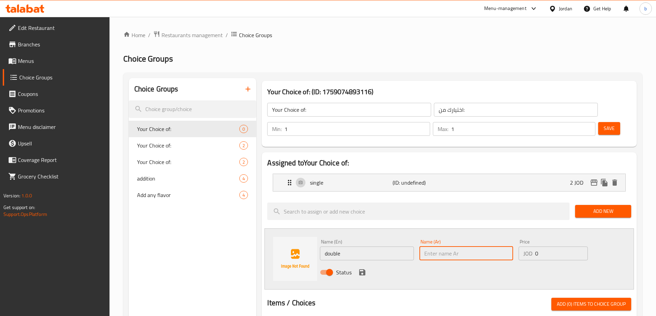
click at [432, 247] on input "text" at bounding box center [466, 254] width 94 height 14
type input "]"
type input "دابل"
click at [549, 247] on input "0" at bounding box center [561, 254] width 52 height 14
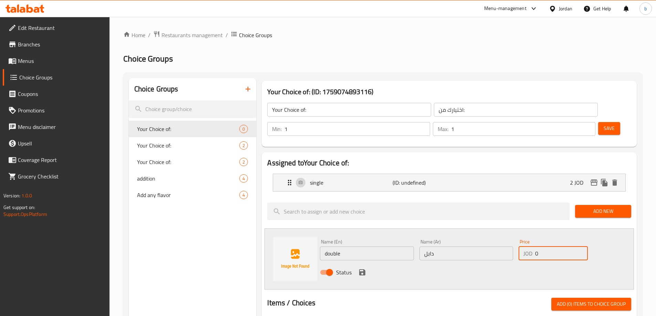
click at [549, 247] on input "0" at bounding box center [561, 254] width 52 height 14
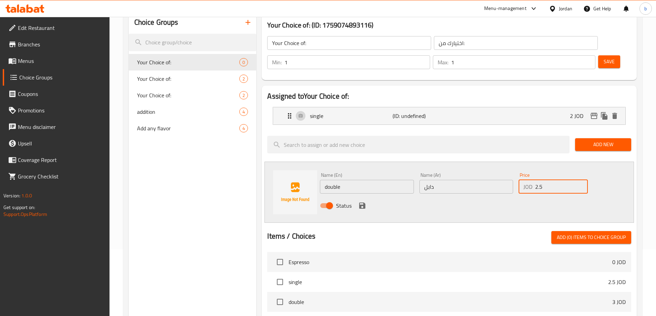
scroll to position [69, 0]
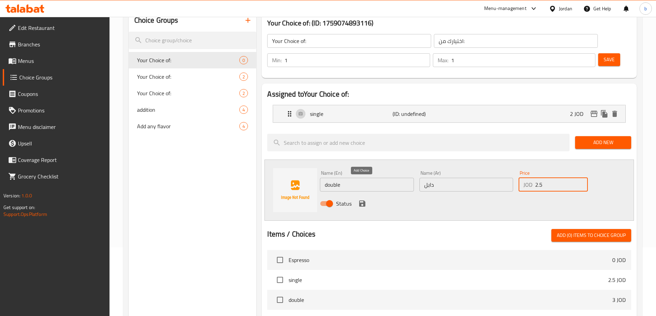
type input "2.5"
click at [363, 201] on icon "save" at bounding box center [362, 204] width 6 height 6
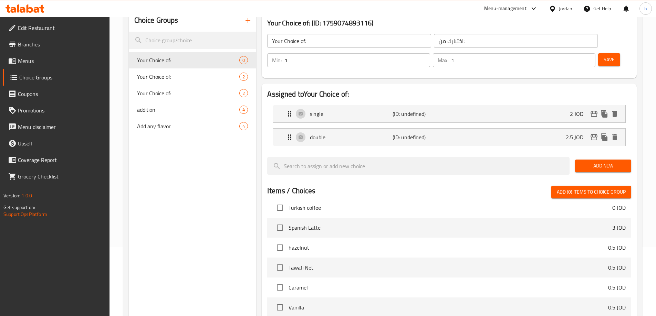
click at [603, 55] on span "Save" at bounding box center [608, 59] width 11 height 9
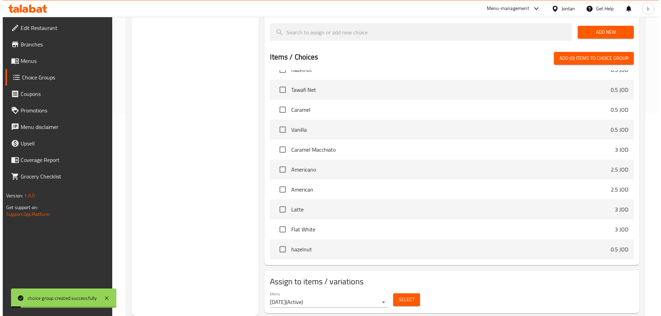
scroll to position [207, 0]
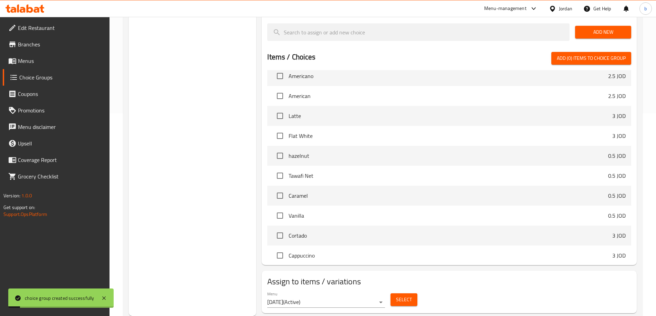
click at [393, 294] on button "Select" at bounding box center [403, 300] width 27 height 13
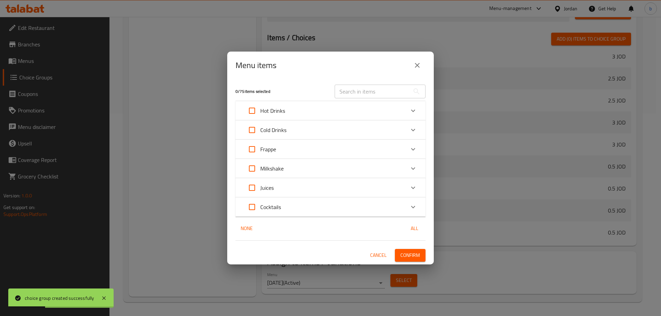
click at [296, 109] on div "Hot Drinks" at bounding box center [324, 111] width 161 height 17
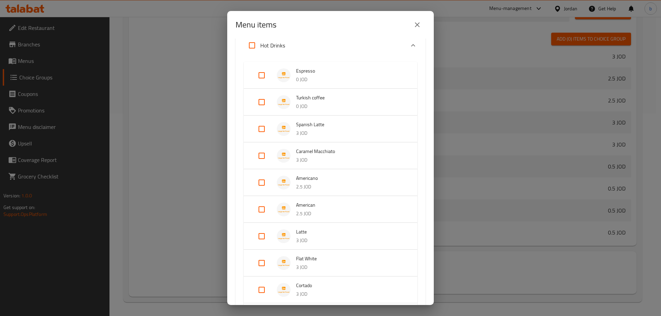
scroll to position [31, 0]
click at [339, 103] on p "0 JOD" at bounding box center [349, 107] width 107 height 9
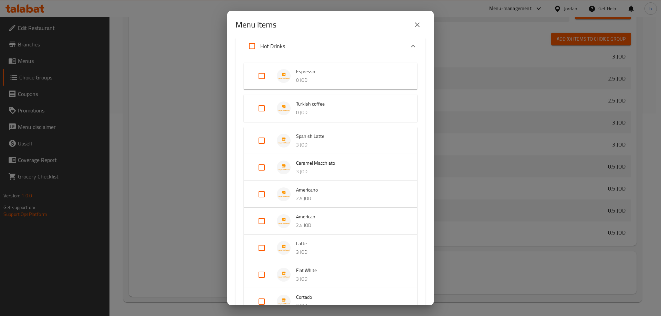
click at [258, 109] on input "Expand" at bounding box center [261, 108] width 17 height 17
checkbox input "true"
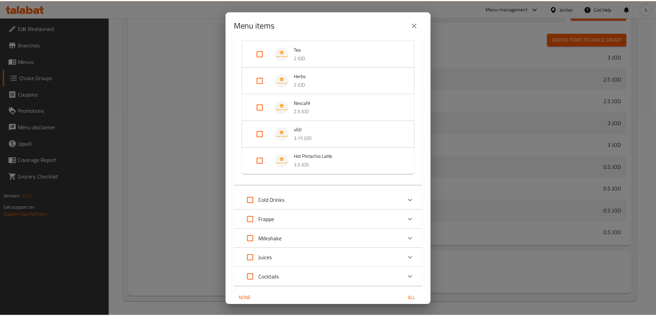
scroll to position [513, 0]
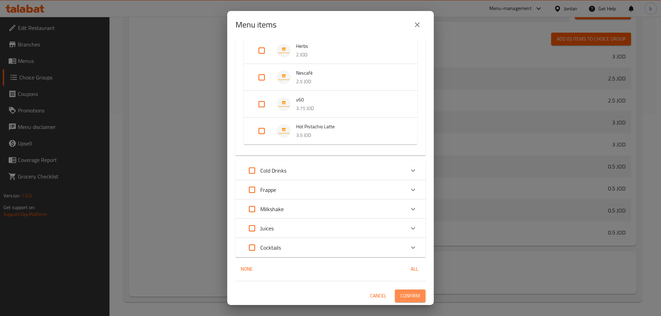
click at [402, 295] on span "Confirm" at bounding box center [410, 296] width 20 height 9
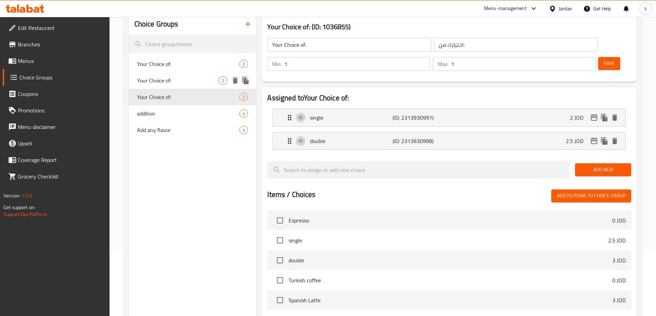
scroll to position [0, 0]
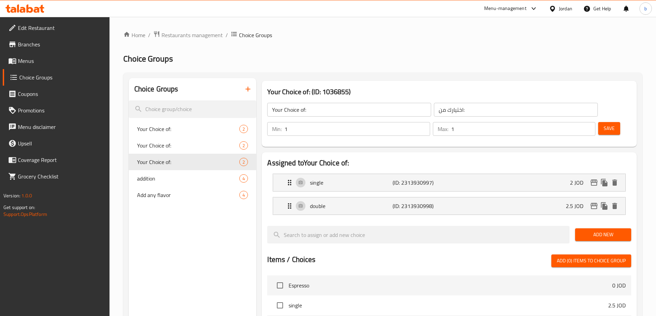
click at [44, 62] on span "Menus" at bounding box center [61, 61] width 86 height 8
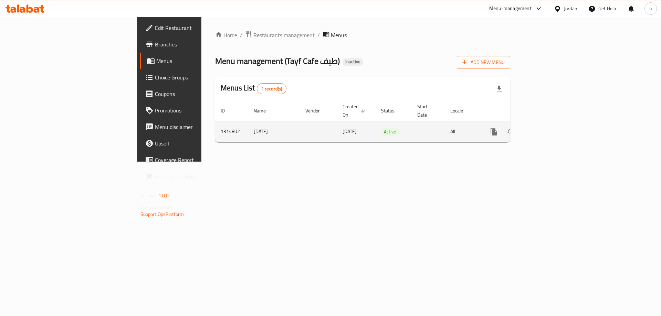
click at [548, 128] on icon "enhanced table" at bounding box center [543, 132] width 8 height 8
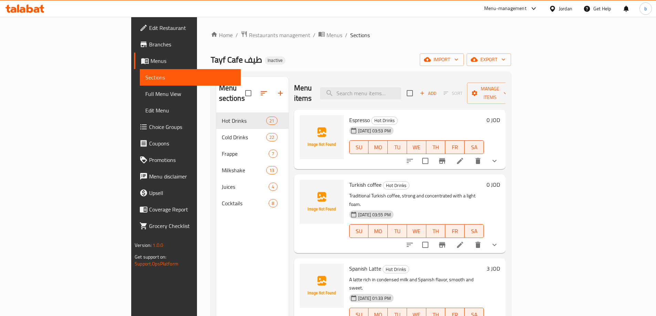
click at [145, 90] on span "Full Menu View" at bounding box center [190, 94] width 90 height 8
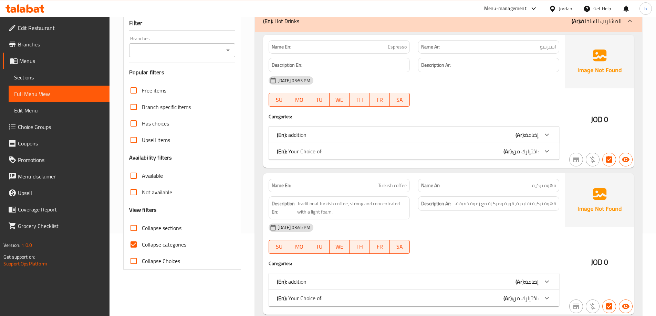
scroll to position [103, 0]
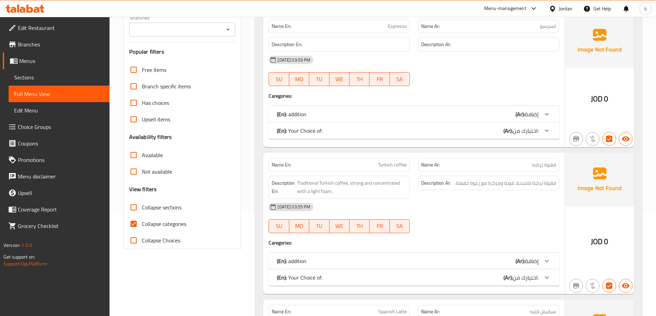
click at [170, 225] on span "Collapse categories" at bounding box center [164, 224] width 44 height 8
click at [142, 225] on input "Collapse categories" at bounding box center [133, 224] width 17 height 17
checkbox input "false"
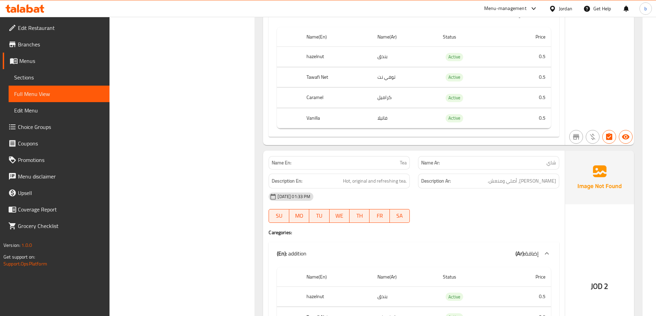
scroll to position [5370, 0]
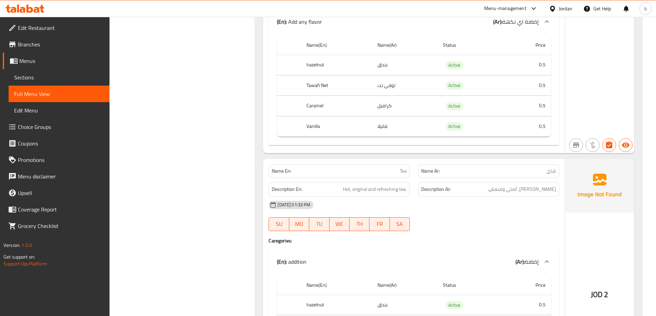
click at [391, 75] on td "توفي نت" at bounding box center [405, 85] width 66 height 20
copy td "توفي"
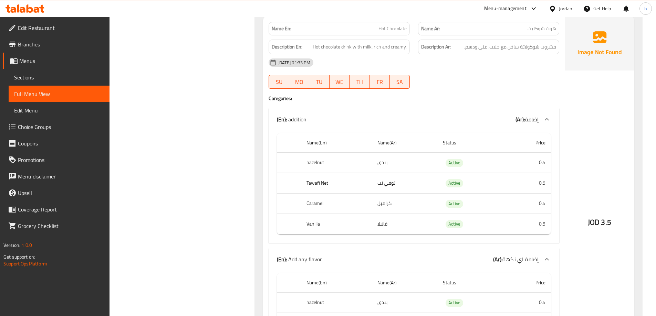
scroll to position [5129, 0]
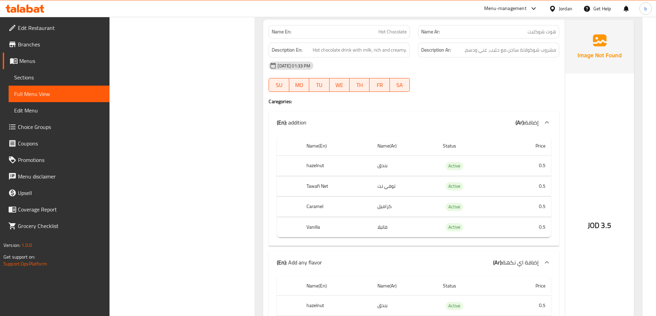
drag, startPoint x: 60, startPoint y: 126, endPoint x: 105, endPoint y: 108, distance: 48.2
click at [60, 126] on span "Choice Groups" at bounding box center [61, 127] width 86 height 8
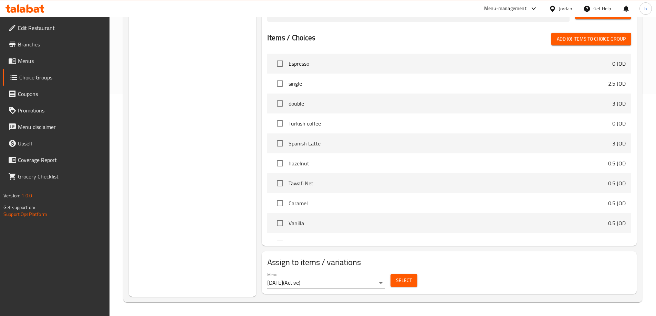
scroll to position [97, 0]
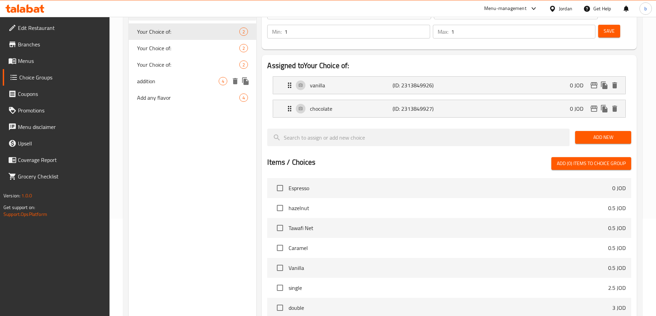
click at [167, 76] on div "addition 4" at bounding box center [193, 81] width 128 height 17
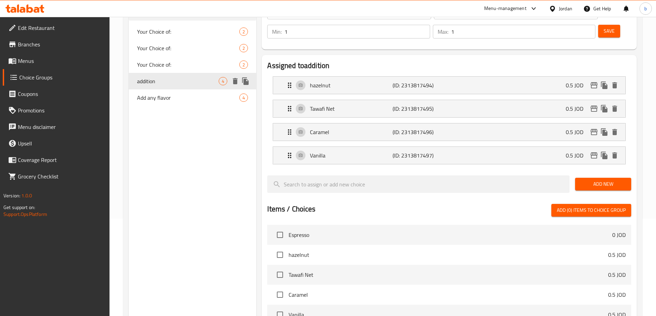
type input "addition"
type input "إضافة"
type input "0"
type input "4"
click at [329, 105] on p "Tawafi Net" at bounding box center [351, 109] width 82 height 8
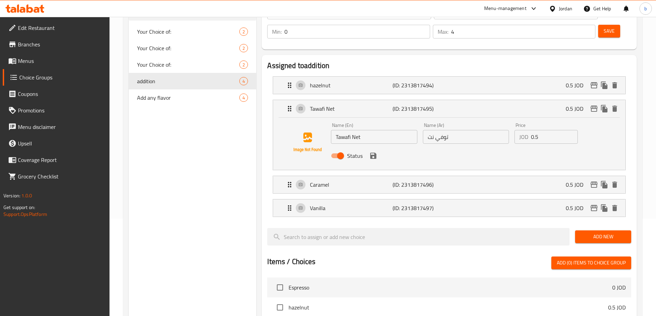
click at [342, 130] on input "Tawafi Net" at bounding box center [374, 137] width 86 height 14
click at [347, 130] on input "Tawafi Net" at bounding box center [374, 137] width 86 height 14
paste input "offee"
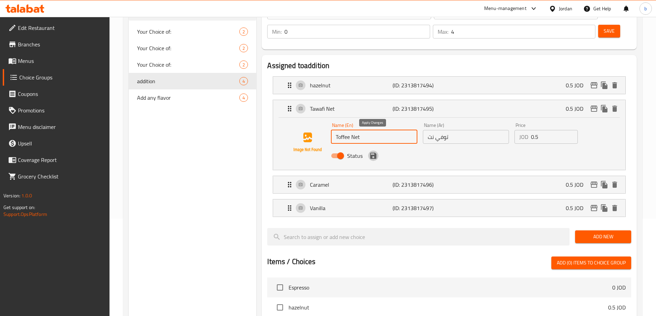
click at [376, 153] on icon "save" at bounding box center [373, 156] width 6 height 6
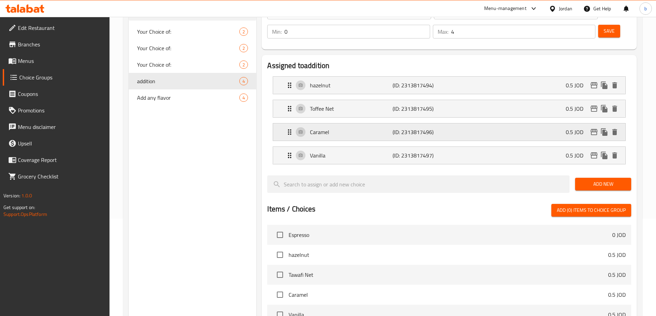
type input "Toffee Net"
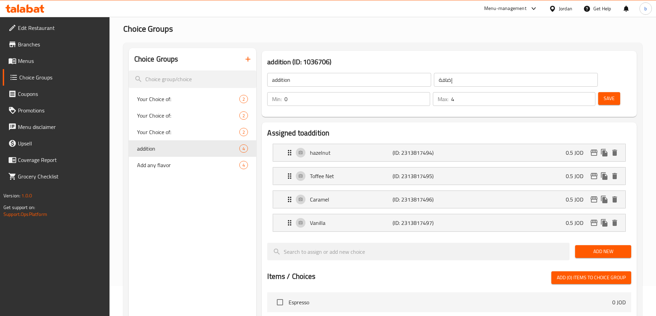
scroll to position [0, 0]
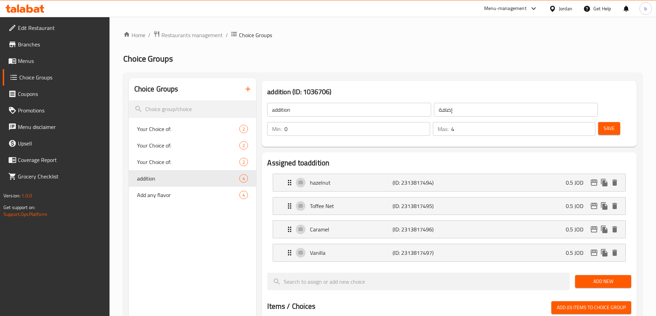
click at [45, 75] on span "Choice Groups" at bounding box center [61, 77] width 85 height 8
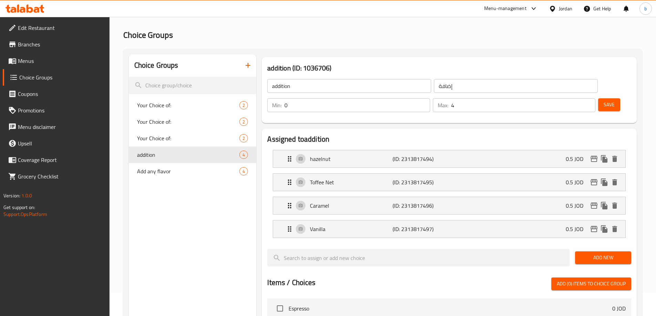
scroll to position [34, 0]
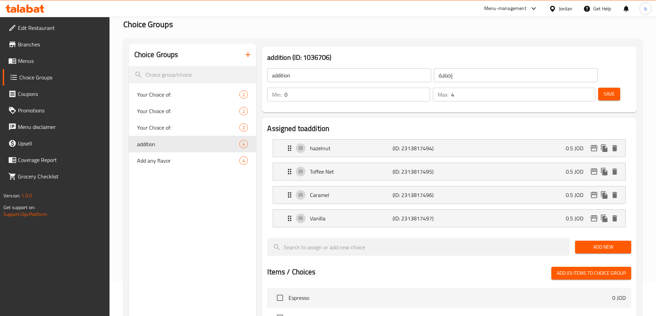
click at [47, 59] on span "Menus" at bounding box center [61, 61] width 86 height 8
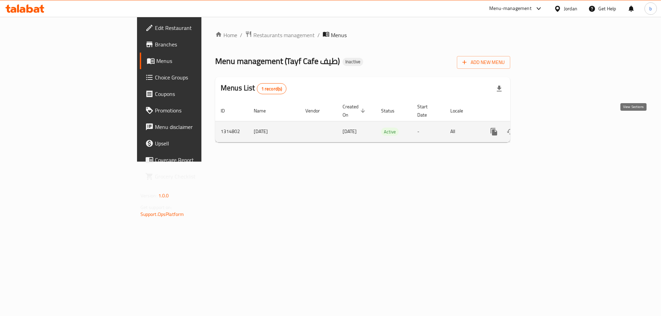
click at [548, 128] on icon "enhanced table" at bounding box center [543, 132] width 8 height 8
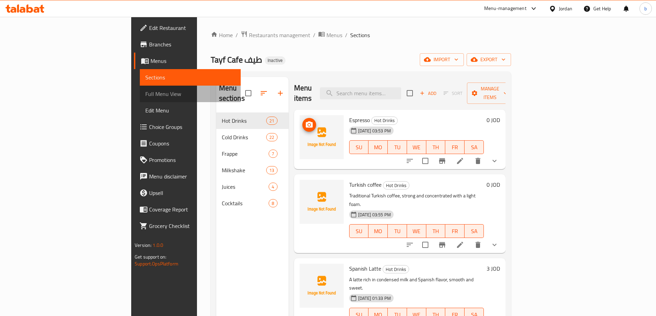
click at [145, 92] on span "Full Menu View" at bounding box center [190, 94] width 90 height 8
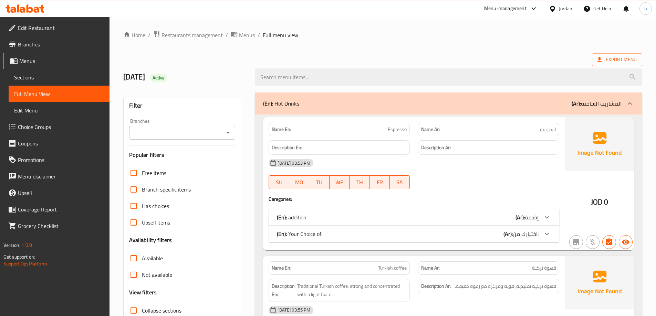
click at [400, 57] on div "Export Menu" at bounding box center [382, 59] width 519 height 13
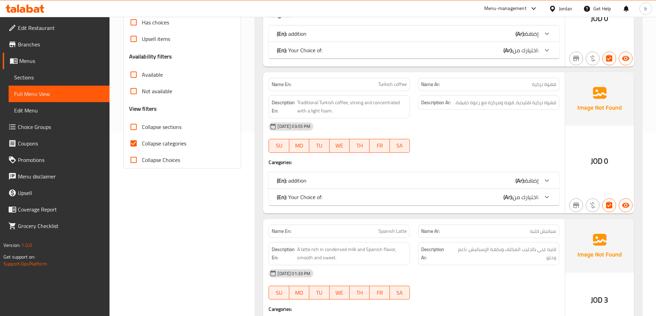
scroll to position [207, 0]
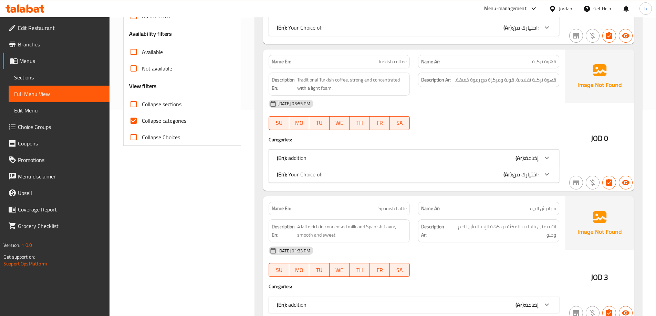
click at [358, 158] on div "(En): addition (Ar): إضافة" at bounding box center [408, 158] width 262 height 8
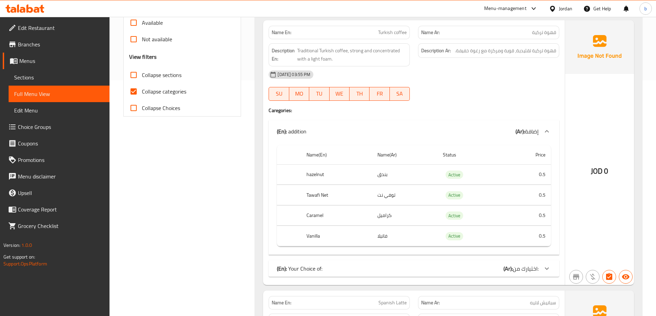
scroll to position [275, 0]
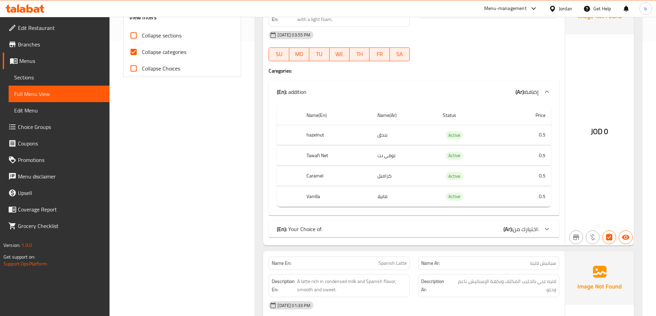
click at [325, 228] on div "(En): Your Choice of: (Ar): اختيارك من:" at bounding box center [408, 229] width 262 height 8
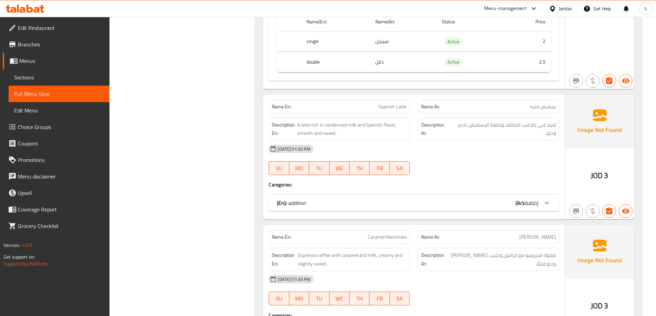
scroll to position [551, 0]
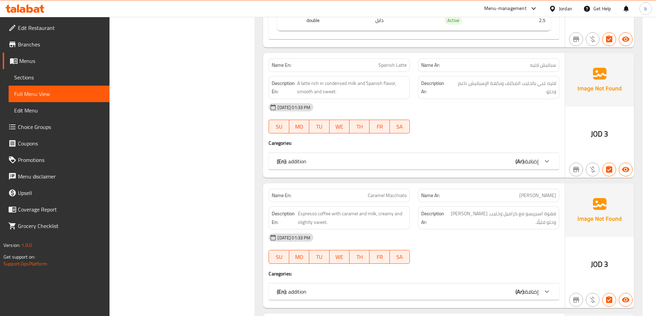
click at [453, 161] on div "(En): addition (Ar): إضافة" at bounding box center [408, 161] width 262 height 8
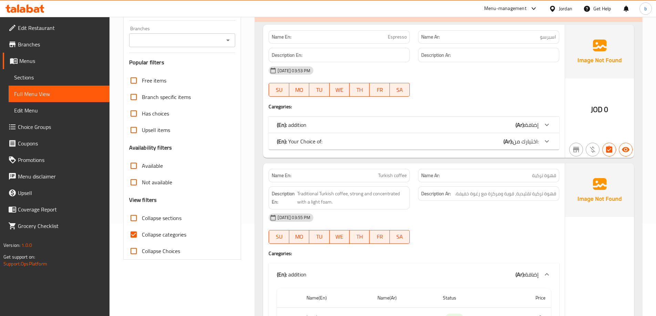
scroll to position [138, 0]
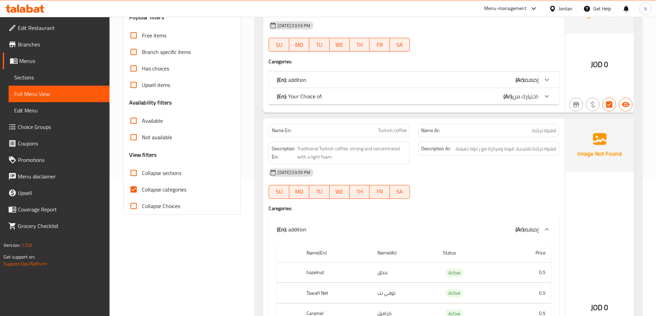
click at [310, 79] on div "(En): addition (Ar): إضافة" at bounding box center [408, 80] width 262 height 8
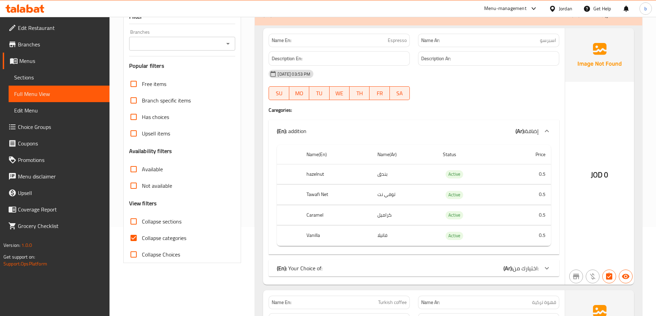
scroll to position [20, 0]
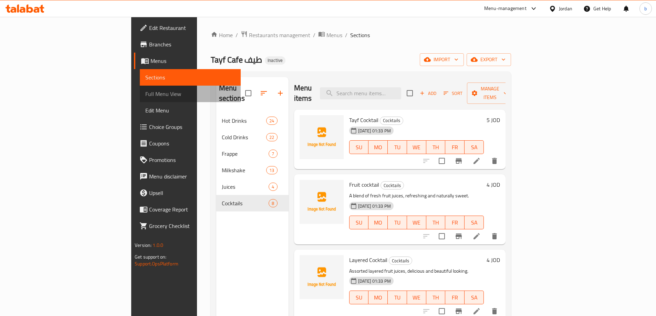
click at [145, 92] on span "Full Menu View" at bounding box center [190, 94] width 90 height 8
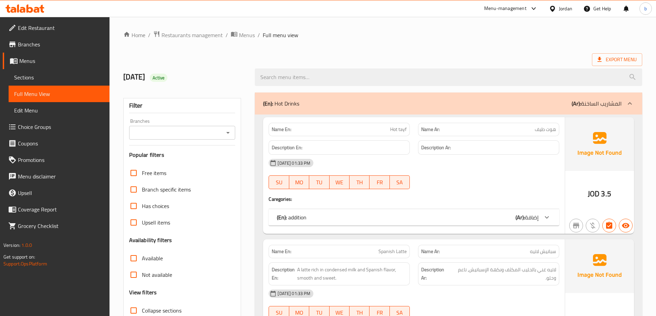
click at [370, 107] on div "(En): Hot Drinks (Ar): المشاريب الساخنة" at bounding box center [442, 103] width 358 height 8
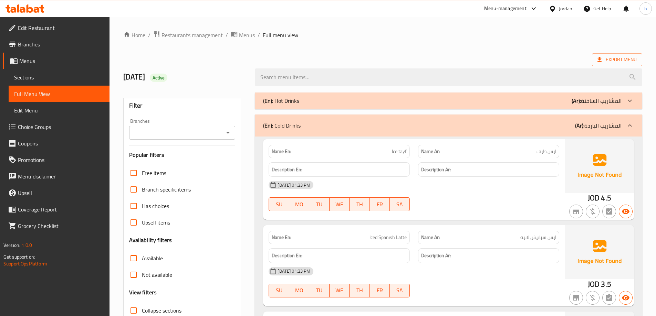
click at [565, 104] on div "(En): Hot Drinks (Ar): المشاريب الساخنة" at bounding box center [442, 101] width 358 height 8
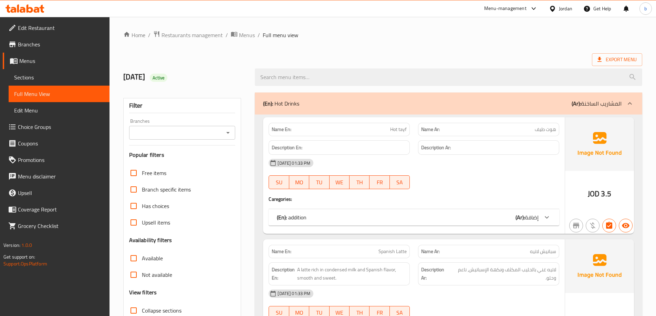
click at [326, 216] on div "(En): Your Choice of: (Ar): اختيارك من:" at bounding box center [408, 217] width 262 height 8
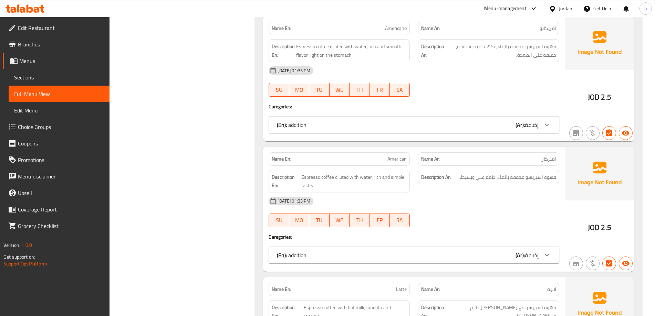
scroll to position [688, 0]
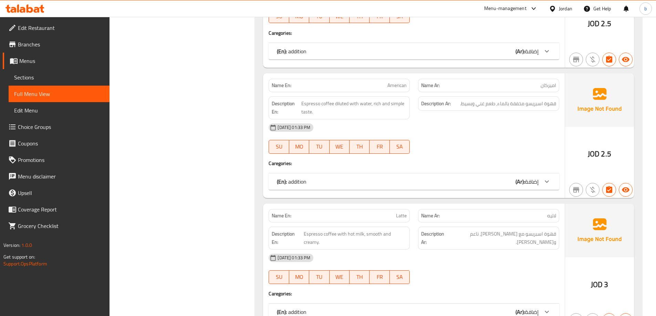
click at [399, 64] on div "Name En: Americano Name Ar: امريكانو Description En: Espresso coffee diluted wi…" at bounding box center [414, 5] width 302 height 125
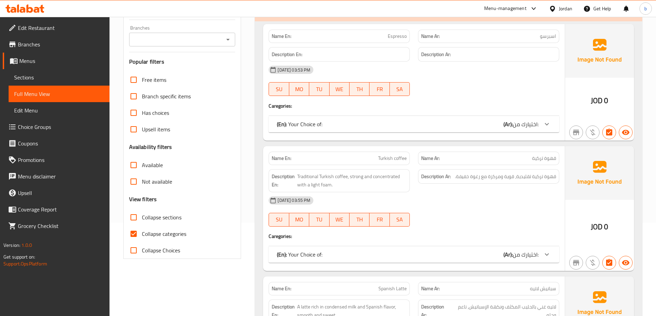
click at [274, 254] on div "(En): Your Choice of: (Ar): اختيارك من:" at bounding box center [413, 254] width 291 height 17
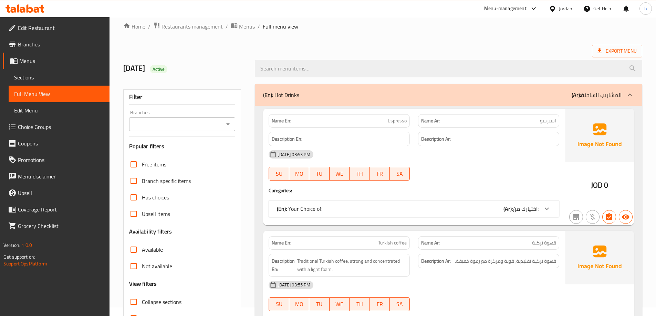
scroll to position [0, 0]
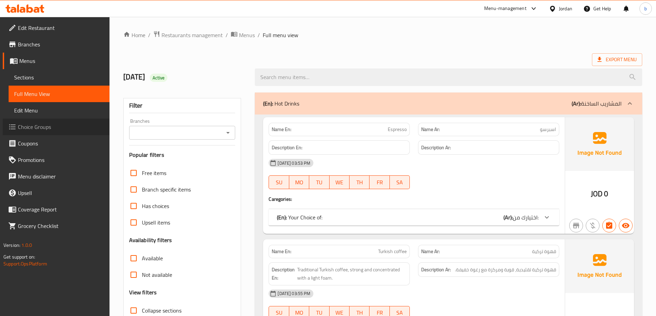
click at [49, 123] on span "Choice Groups" at bounding box center [61, 127] width 86 height 8
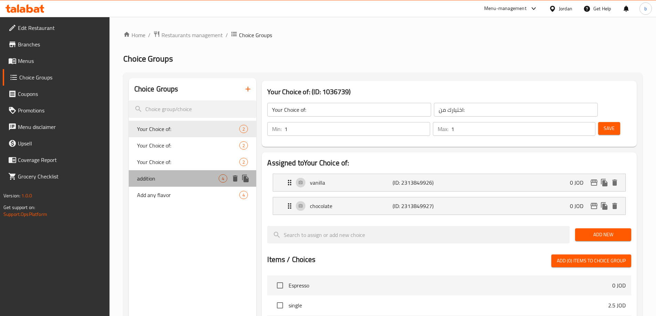
click at [178, 176] on span "addition" at bounding box center [178, 179] width 82 height 8
type input "addition"
type input "إضافة"
type input "0"
type input "4"
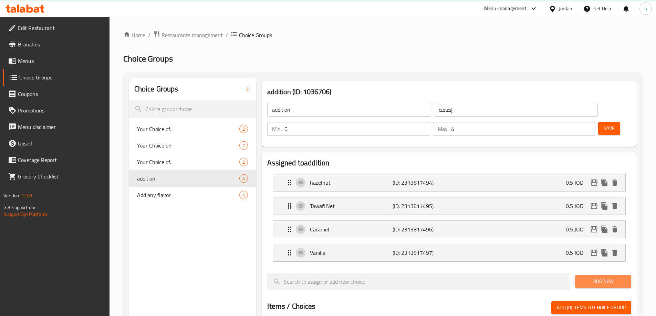
drag, startPoint x: 601, startPoint y: 262, endPoint x: 583, endPoint y: 267, distance: 19.0
click at [601, 277] on span "Add New" at bounding box center [602, 281] width 45 height 9
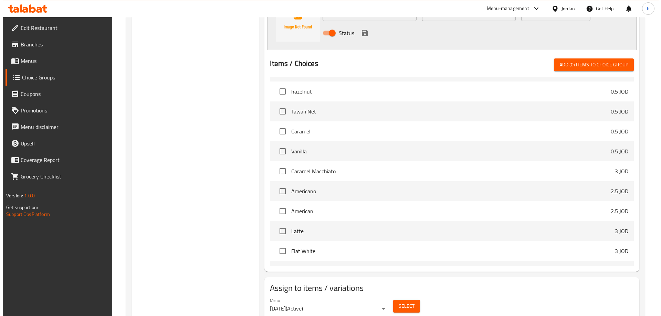
scroll to position [316, 0]
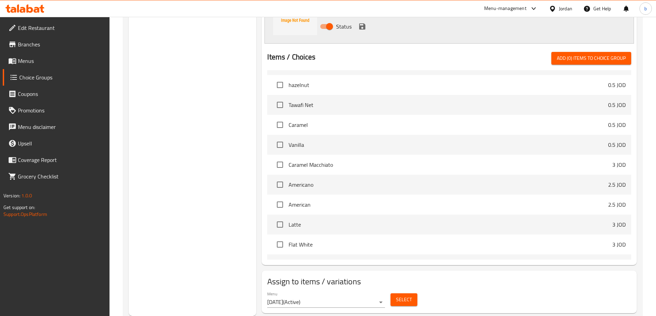
click at [399, 296] on span "Select" at bounding box center [404, 300] width 16 height 9
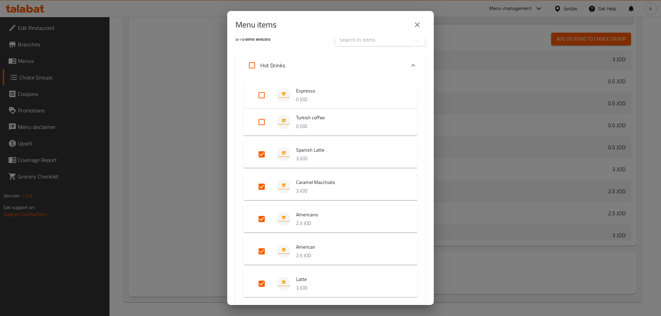
scroll to position [0, 0]
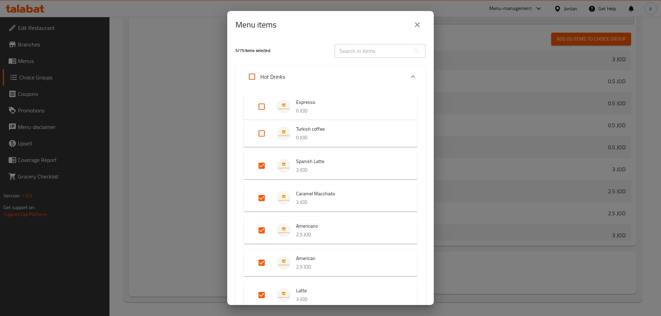
click at [251, 77] on input "Expand" at bounding box center [252, 76] width 17 height 17
checkbox input "true"
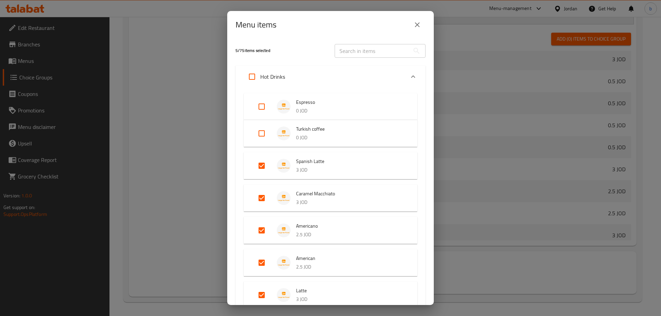
checkbox input "true"
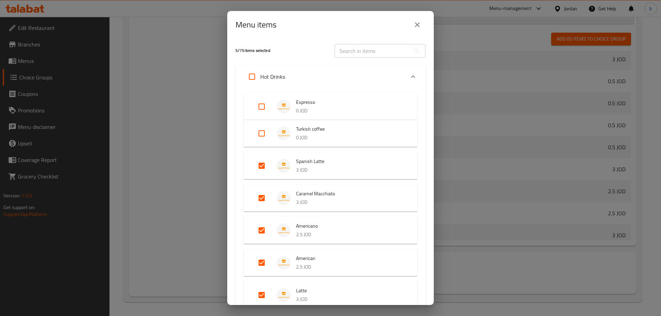
checkbox input "true"
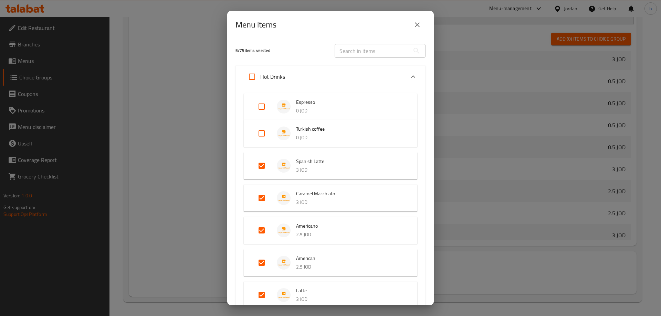
checkbox input "true"
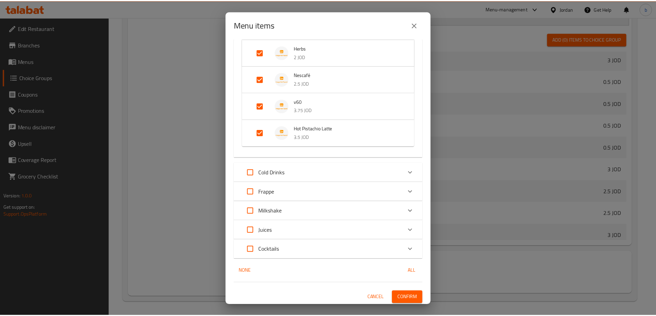
scroll to position [546, 0]
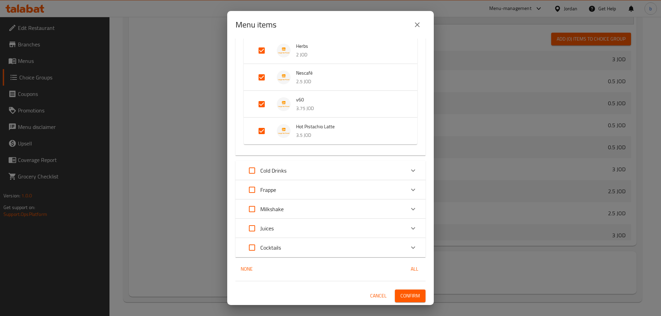
click at [407, 298] on span "Confirm" at bounding box center [410, 296] width 20 height 9
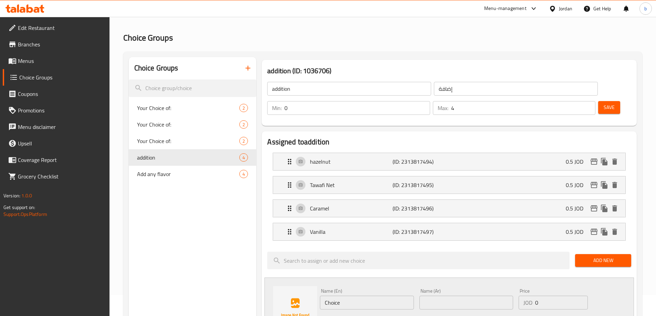
scroll to position [0, 0]
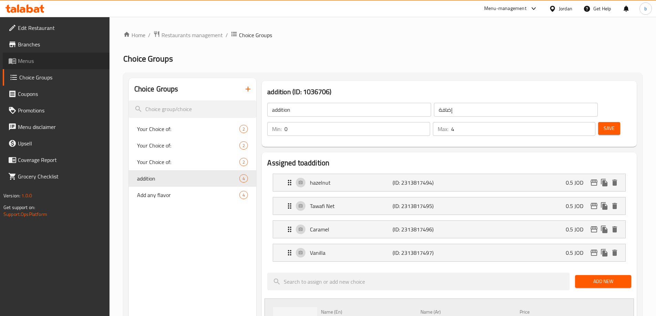
click at [46, 64] on span "Menus" at bounding box center [61, 61] width 86 height 8
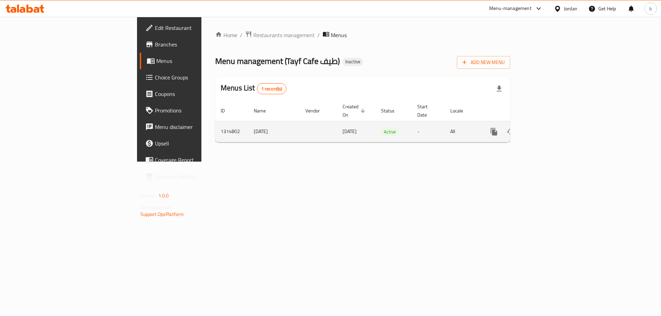
click at [548, 128] on icon "enhanced table" at bounding box center [543, 132] width 8 height 8
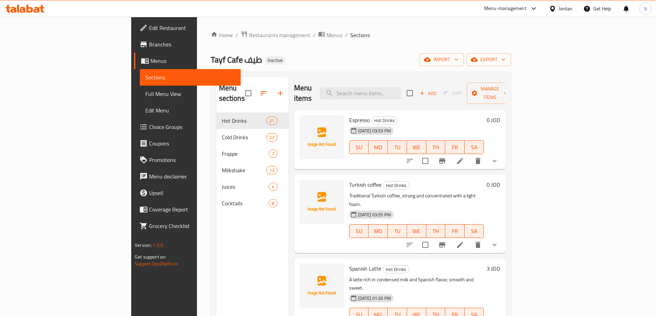
click at [149, 128] on span "Choice Groups" at bounding box center [192, 127] width 86 height 8
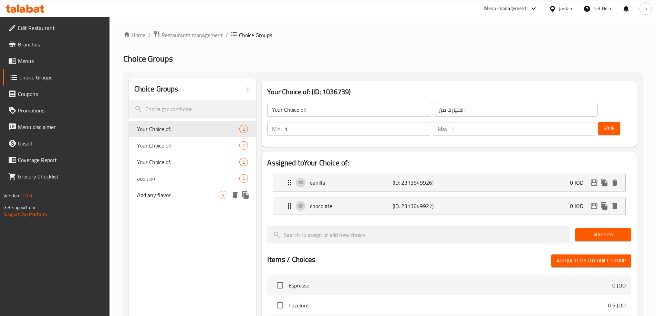
click at [152, 180] on span "addition" at bounding box center [188, 179] width 103 height 8
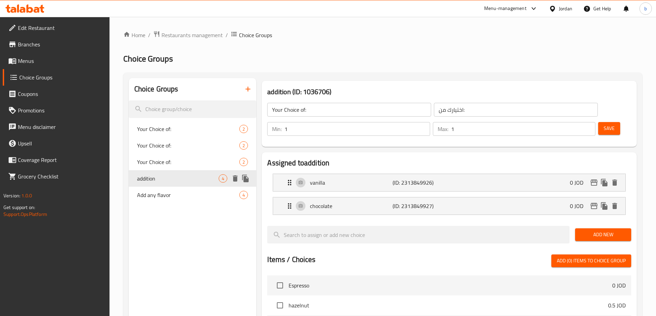
type input "addition"
type input "إضافة"
type input "0"
type input "4"
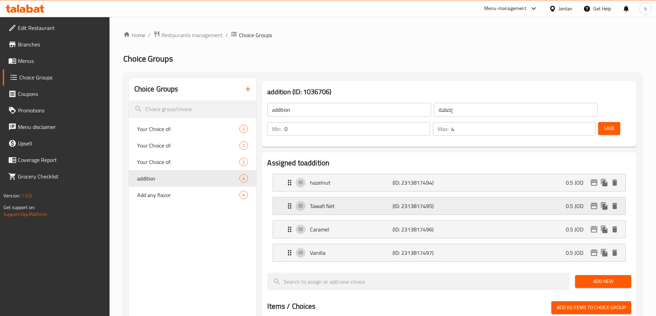
click at [290, 203] on icon "Expand" at bounding box center [289, 206] width 3 height 6
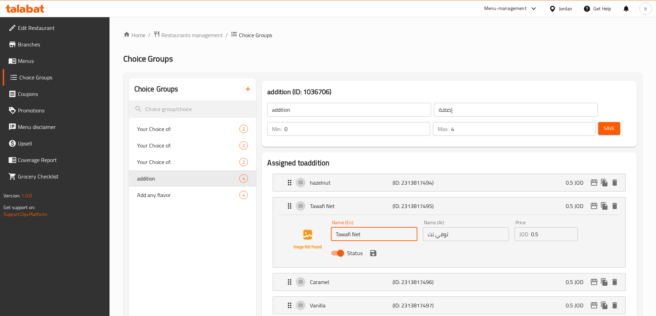
click at [342, 228] on input "Tawafi Net" at bounding box center [374, 235] width 86 height 14
paste input "قهوة تركية"
click at [335, 228] on input "Net" at bounding box center [374, 235] width 86 height 14
paste input "Toffee"
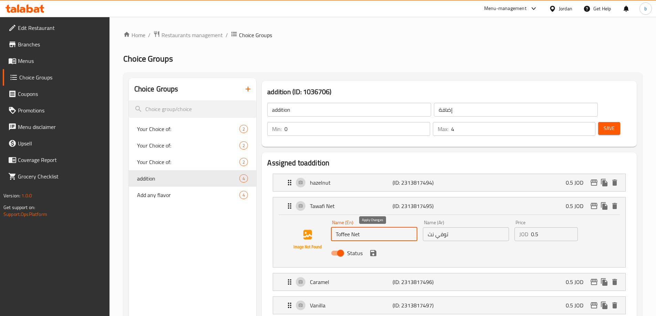
click at [375, 250] on icon "save" at bounding box center [373, 253] width 6 height 6
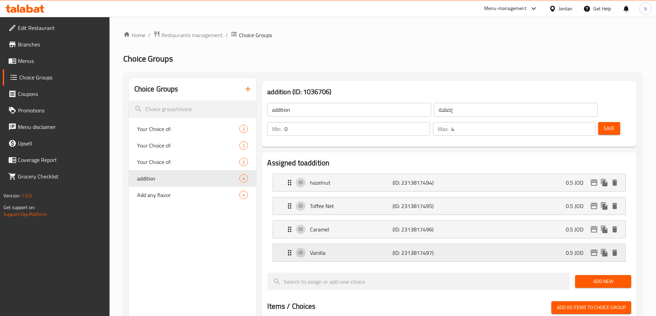
type input "Toffee Net"
click at [603, 124] on span "Save" at bounding box center [608, 128] width 11 height 9
click at [42, 61] on span "Menus" at bounding box center [61, 61] width 86 height 8
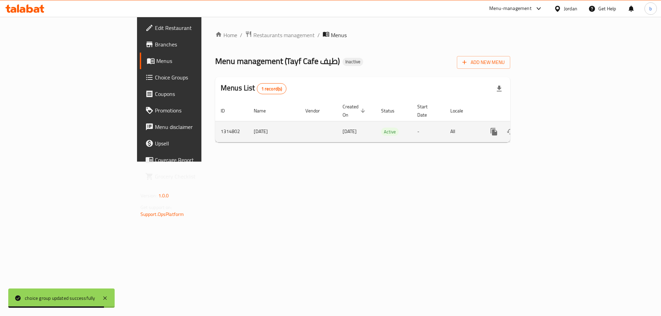
click at [547, 129] on icon "enhanced table" at bounding box center [543, 132] width 6 height 6
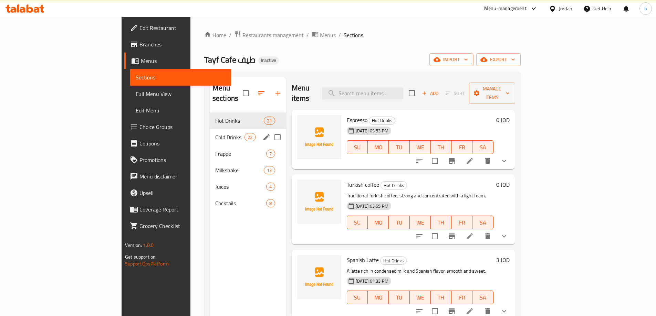
click at [215, 133] on span "Cold Drinks" at bounding box center [229, 137] width 29 height 8
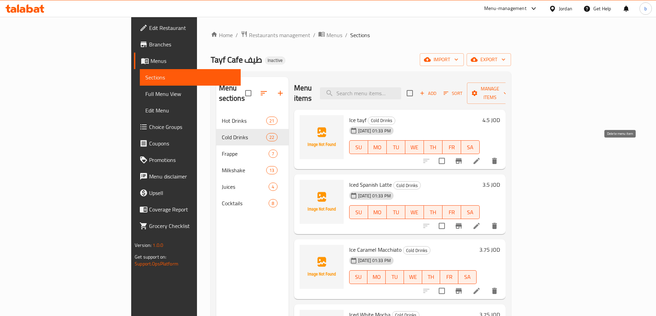
click at [503, 153] on button "delete" at bounding box center [494, 161] width 17 height 17
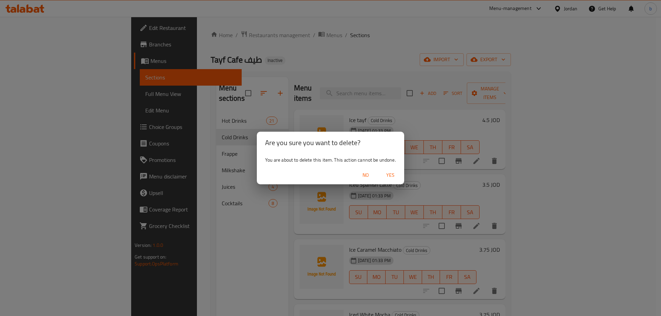
click at [390, 170] on button "Yes" at bounding box center [390, 175] width 22 height 13
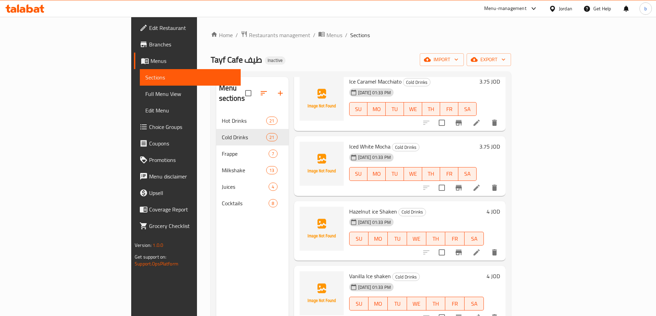
scroll to position [138, 0]
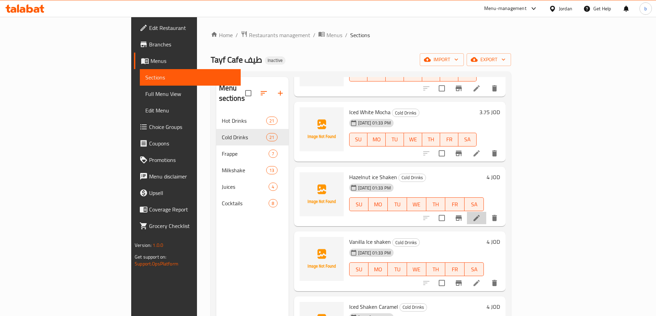
click at [486, 212] on li at bounding box center [476, 218] width 19 height 12
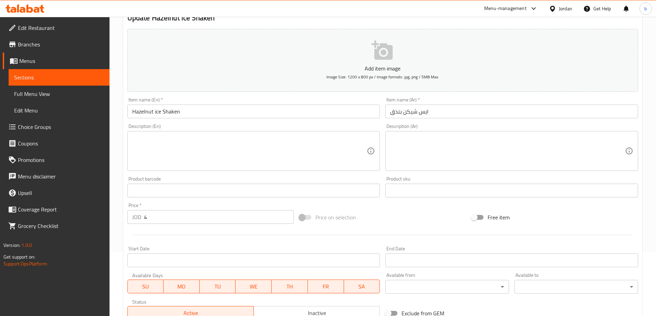
scroll to position [103, 0]
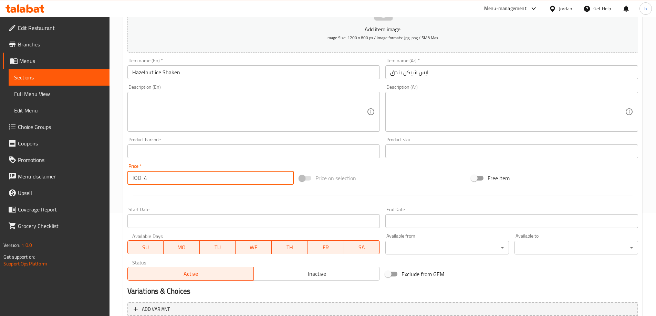
click at [231, 184] on input "4" at bounding box center [219, 178] width 150 height 14
click at [231, 181] on input "4" at bounding box center [219, 178] width 150 height 14
click at [229, 180] on input "4" at bounding box center [219, 178] width 150 height 14
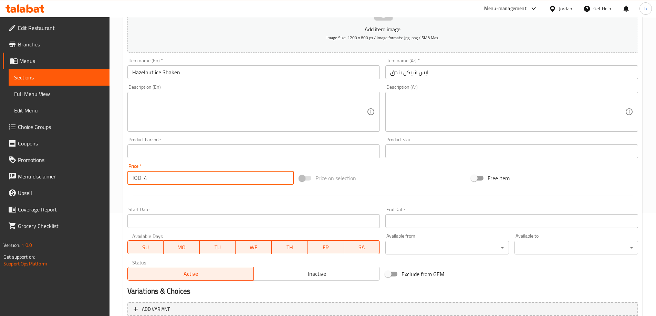
click at [229, 180] on input "4" at bounding box center [219, 178] width 150 height 14
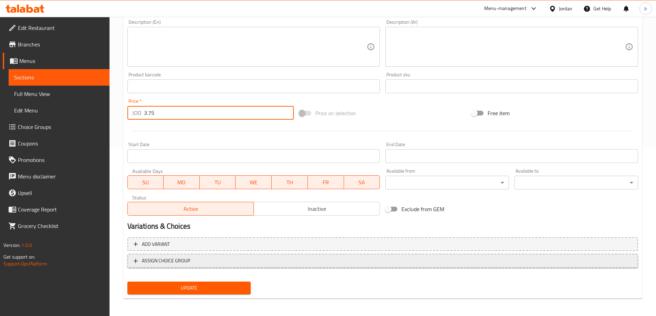
scroll to position [170, 0]
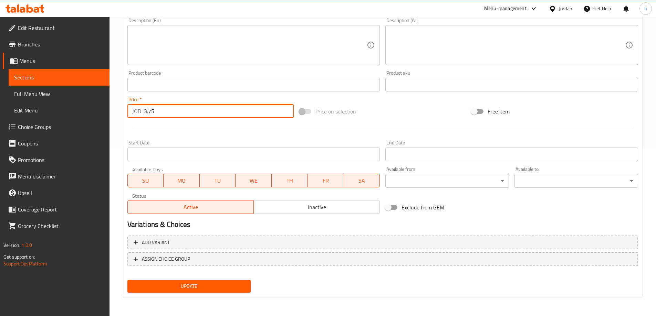
type input "3.75"
click at [233, 286] on span "Update" at bounding box center [189, 286] width 113 height 9
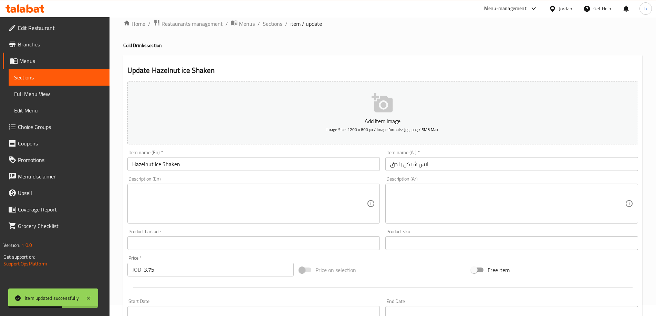
scroll to position [0, 0]
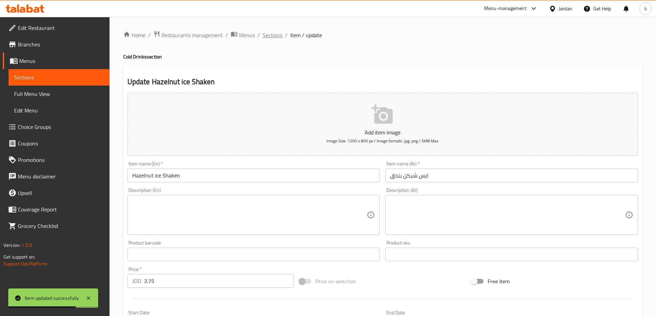
click at [268, 36] on span "Sections" at bounding box center [273, 35] width 20 height 8
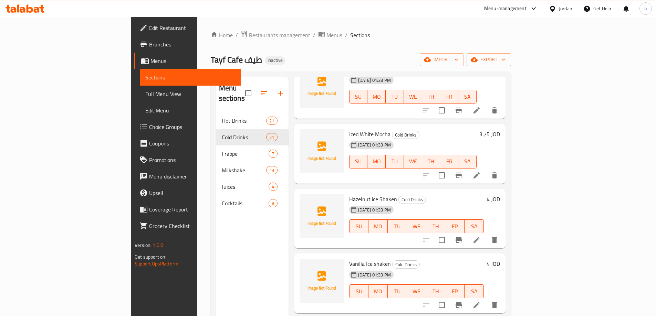
scroll to position [138, 0]
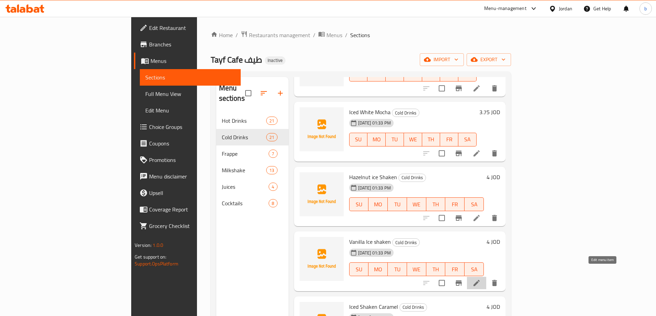
click at [481, 279] on icon at bounding box center [476, 283] width 8 height 8
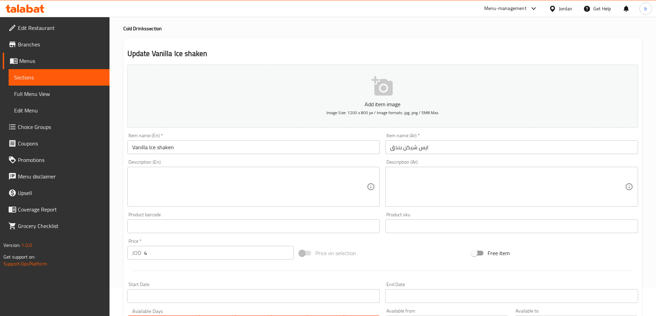
scroll to position [69, 0]
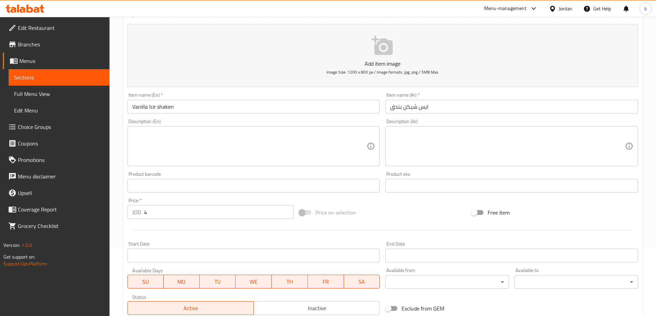
click at [188, 213] on input "4" at bounding box center [219, 212] width 150 height 14
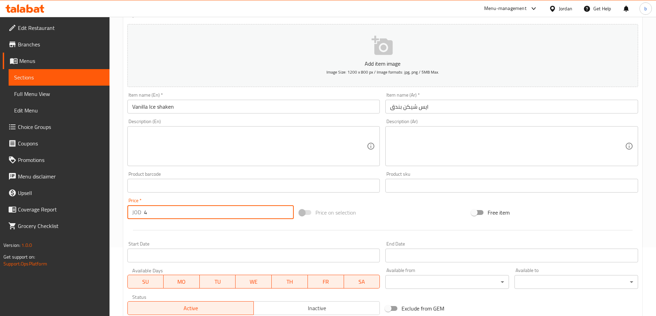
click at [188, 213] on input "4" at bounding box center [219, 212] width 150 height 14
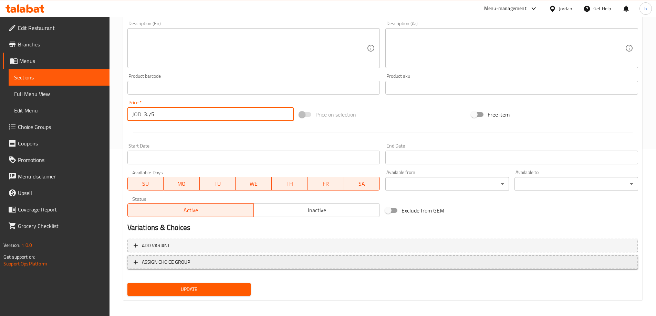
scroll to position [170, 0]
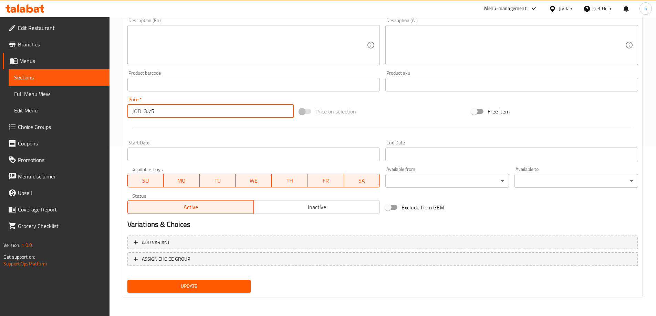
type input "3.75"
click at [205, 283] on span "Update" at bounding box center [189, 286] width 113 height 9
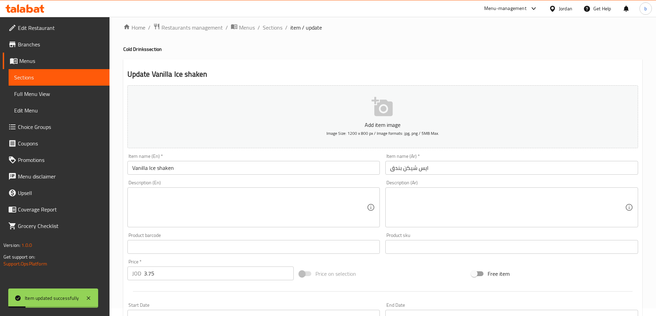
scroll to position [0, 0]
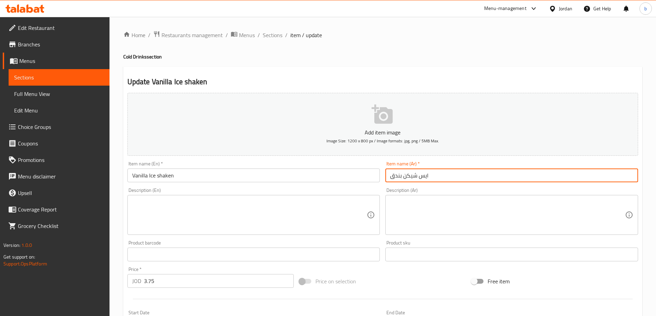
drag, startPoint x: 391, startPoint y: 177, endPoint x: 403, endPoint y: 177, distance: 12.4
click at [403, 177] on input "ايس شيكن بندق" at bounding box center [511, 176] width 253 height 14
click at [390, 176] on input "ايس شيكن فانيلا" at bounding box center [511, 176] width 253 height 14
click at [431, 176] on input "ايس شيكن فانيلا" at bounding box center [511, 176] width 253 height 14
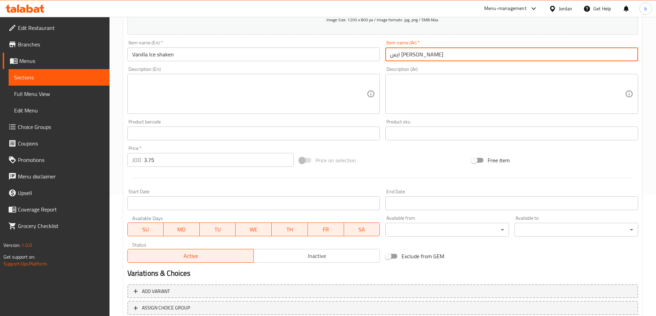
scroll to position [170, 0]
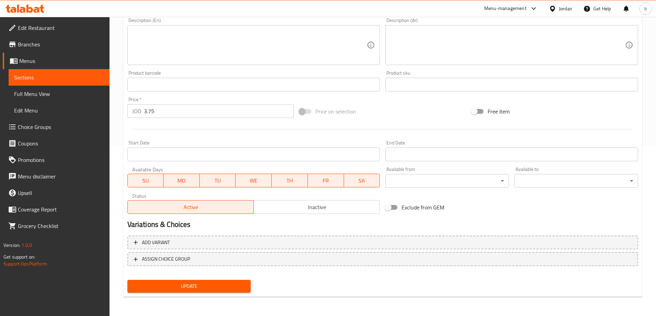
type input "ايس شيكن فانيليا"
click at [201, 285] on span "Update" at bounding box center [189, 286] width 113 height 9
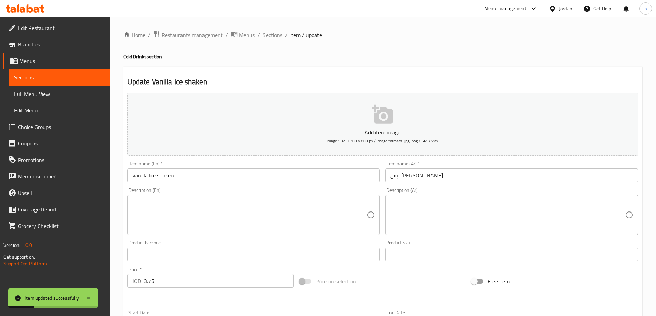
drag, startPoint x: 272, startPoint y: 37, endPoint x: 288, endPoint y: 44, distance: 17.8
click at [272, 37] on span "Sections" at bounding box center [273, 35] width 20 height 8
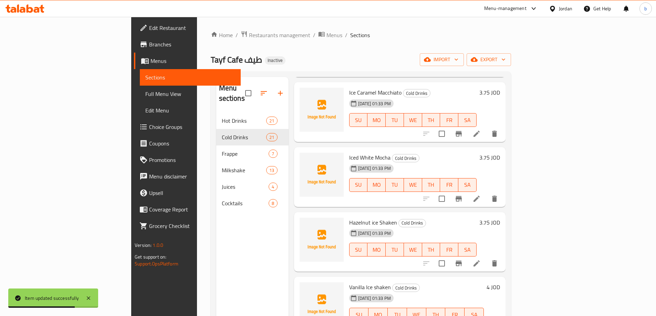
scroll to position [103, 0]
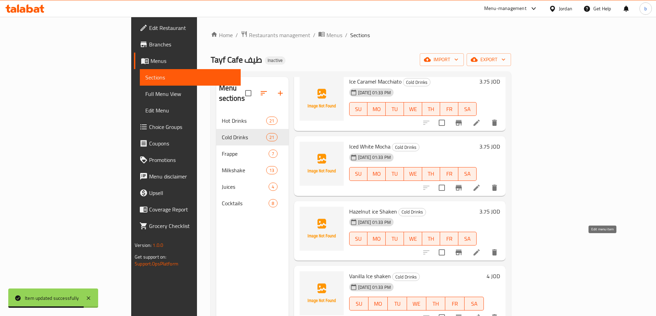
click at [481, 249] on icon at bounding box center [476, 253] width 8 height 8
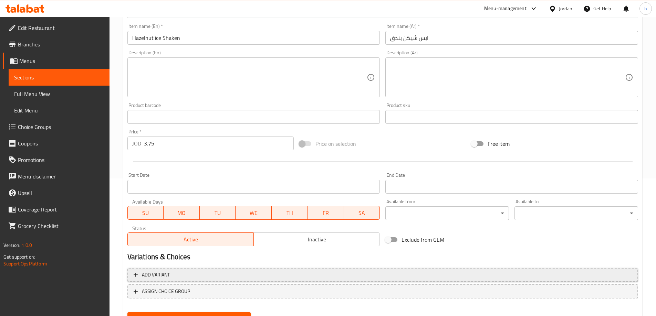
scroll to position [170, 0]
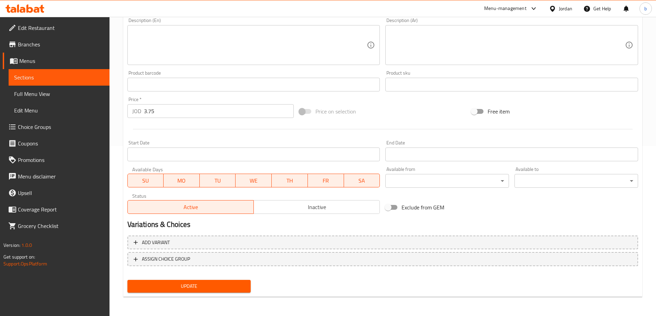
click at [207, 284] on span "Update" at bounding box center [189, 286] width 113 height 9
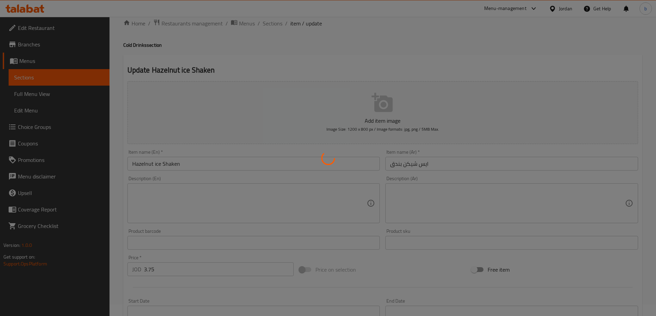
scroll to position [0, 0]
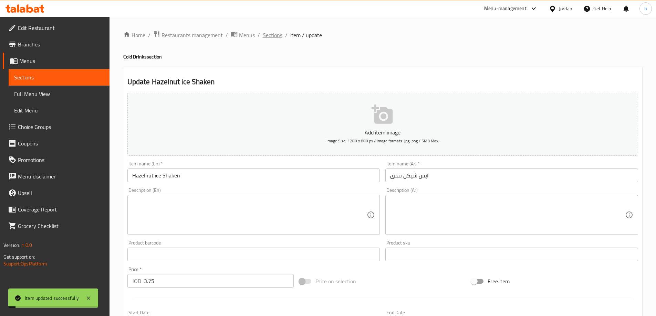
click at [276, 32] on span "Sections" at bounding box center [273, 35] width 20 height 8
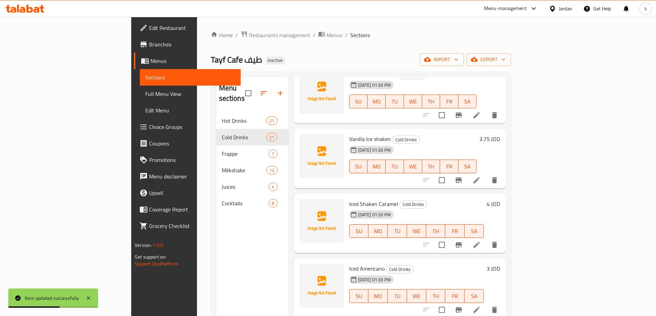
scroll to position [241, 0]
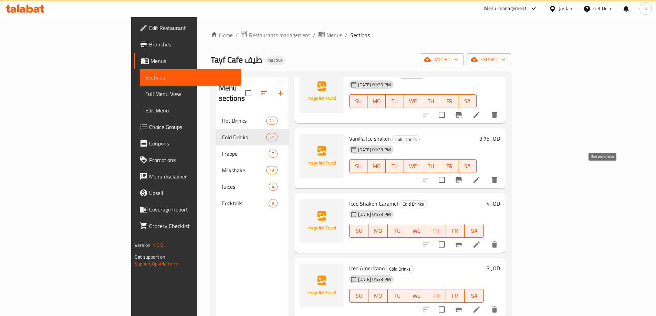
click at [479, 177] on icon at bounding box center [476, 180] width 6 height 6
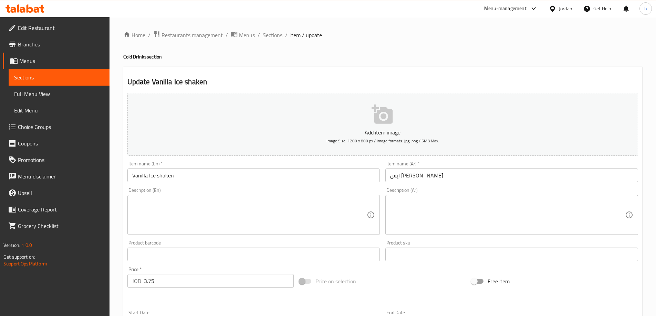
click at [178, 282] on input "3.75" at bounding box center [219, 281] width 150 height 14
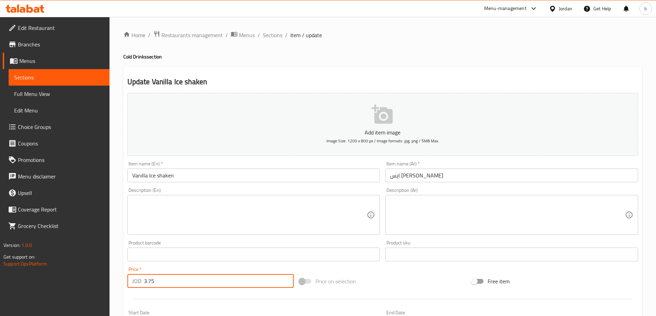
click at [178, 282] on input "3.75" at bounding box center [219, 281] width 150 height 14
type input "4"
click at [270, 35] on span "Sections" at bounding box center [273, 35] width 20 height 8
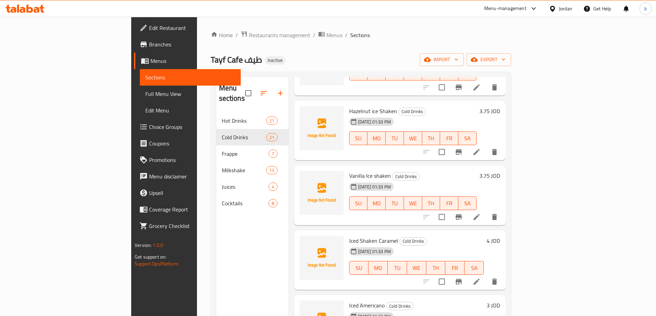
scroll to position [207, 0]
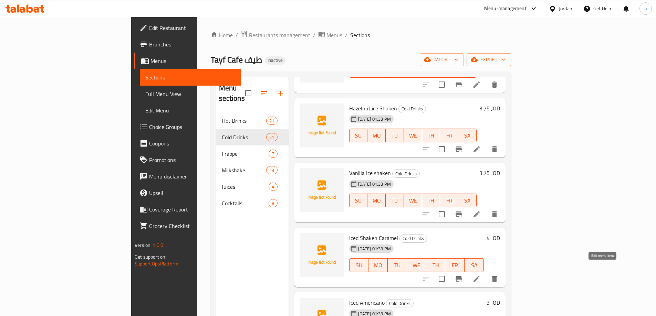
click at [479, 276] on icon at bounding box center [476, 279] width 6 height 6
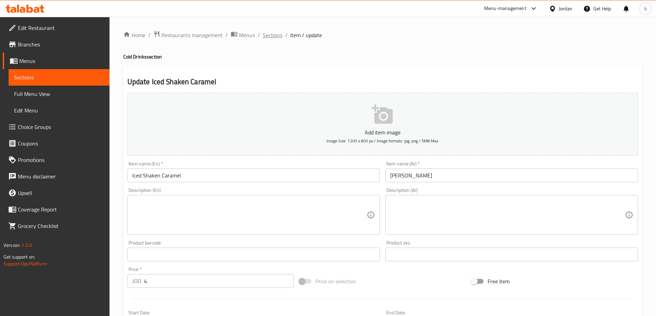
click at [268, 34] on span "Sections" at bounding box center [273, 35] width 20 height 8
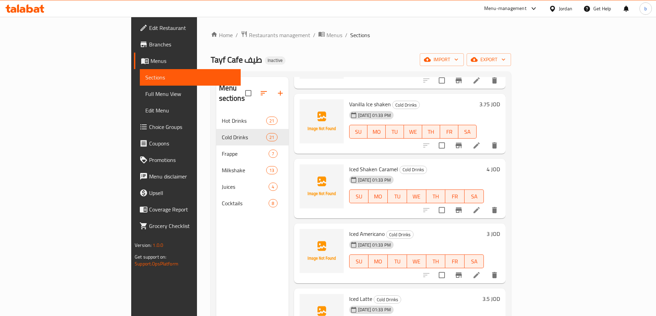
scroll to position [379, 0]
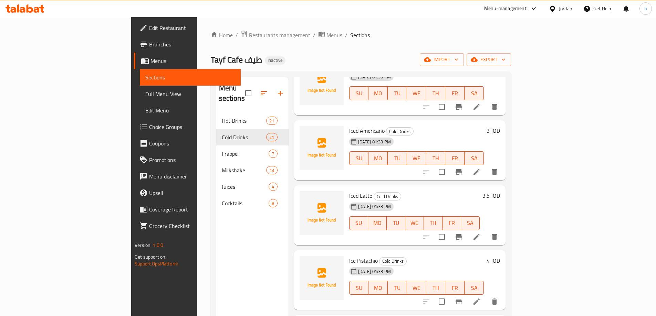
click at [479, 169] on icon at bounding box center [476, 172] width 6 height 6
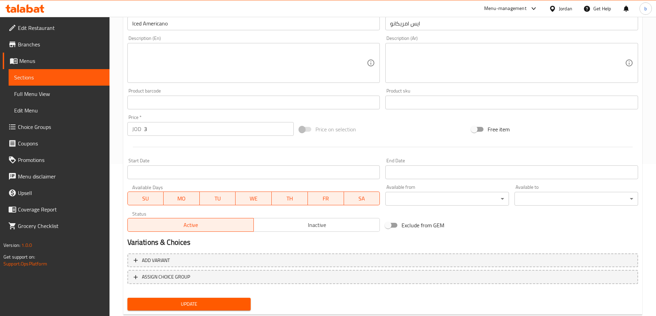
scroll to position [170, 0]
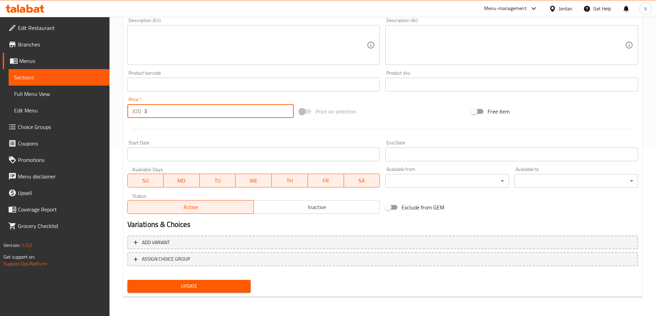
click at [193, 112] on input "3" at bounding box center [219, 111] width 150 height 14
type input "4"
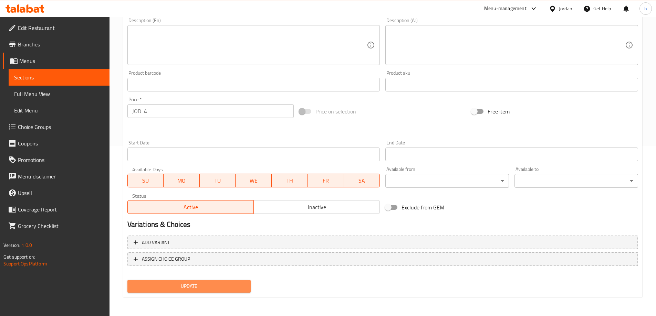
click at [209, 290] on span "Update" at bounding box center [189, 286] width 113 height 9
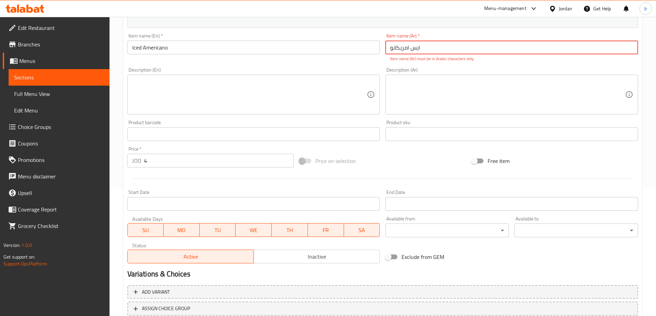
scroll to position [134, 0]
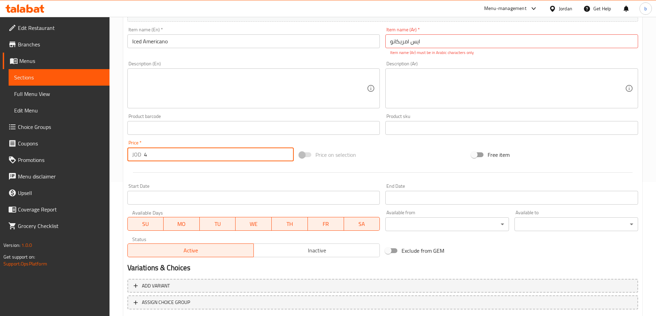
click at [152, 156] on input "4" at bounding box center [219, 155] width 150 height 14
click at [312, 175] on div at bounding box center [383, 172] width 516 height 17
click at [431, 46] on input "ایس امريكانو" at bounding box center [511, 41] width 253 height 14
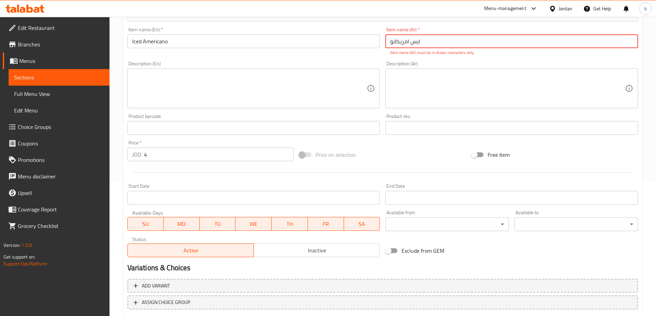
click at [446, 42] on input "ایس امريكانو" at bounding box center [511, 41] width 253 height 14
paste input "ي"
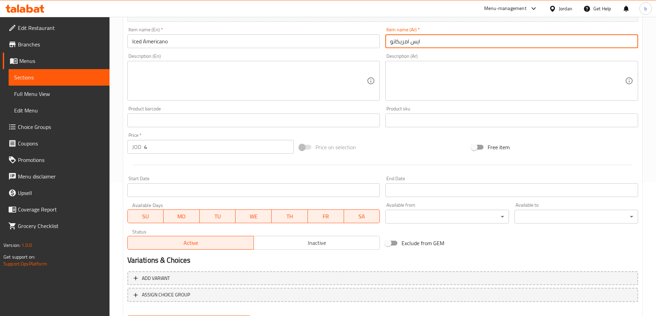
scroll to position [170, 0]
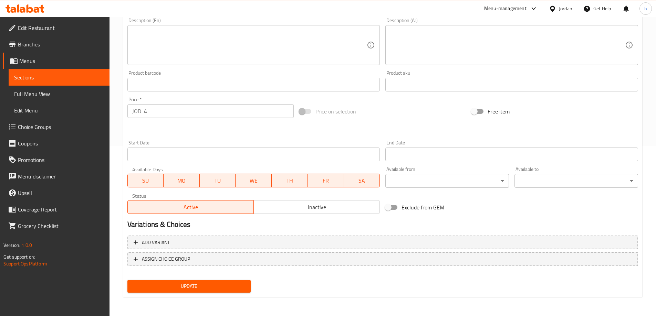
type input "ايس امريكانو"
click at [192, 282] on span "Update" at bounding box center [189, 286] width 113 height 9
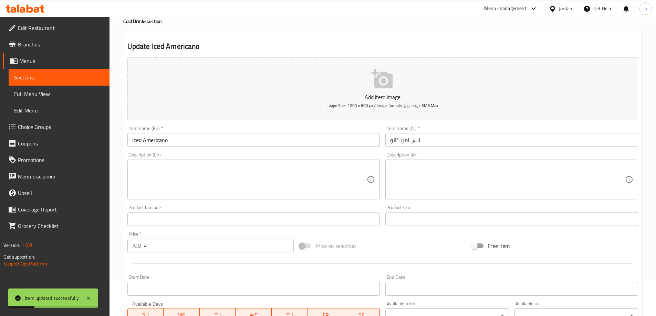
scroll to position [0, 0]
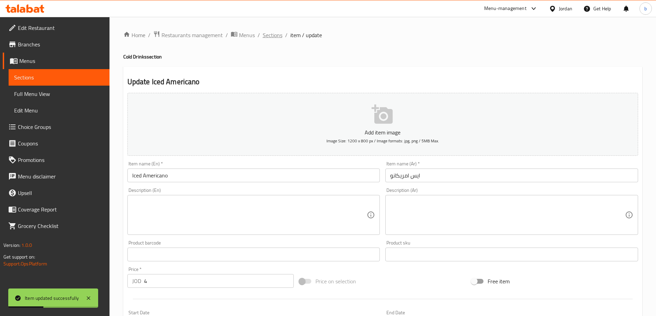
click at [266, 36] on span "Sections" at bounding box center [273, 35] width 20 height 8
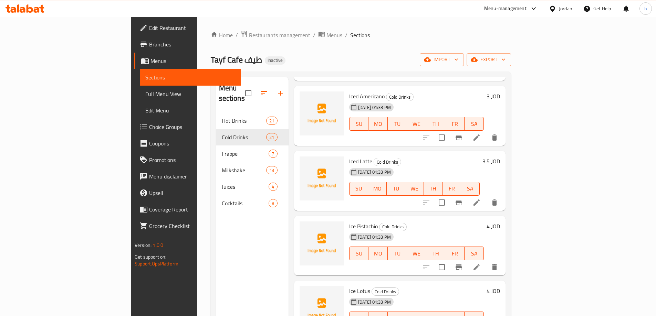
scroll to position [379, 0]
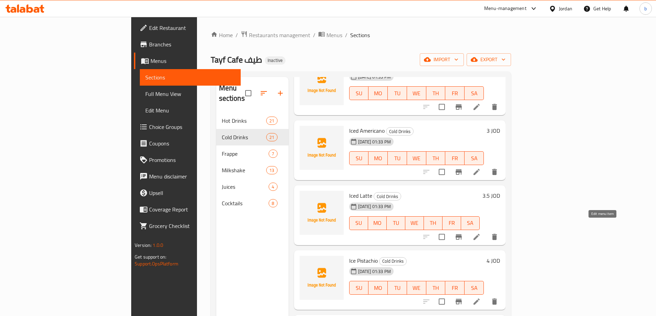
click at [481, 233] on icon at bounding box center [476, 237] width 8 height 8
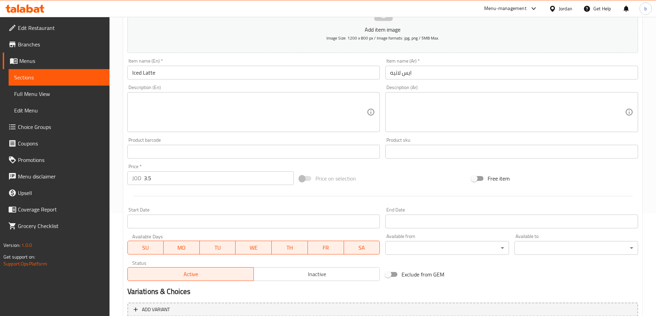
scroll to position [103, 0]
click at [219, 182] on input "3.5" at bounding box center [219, 178] width 150 height 14
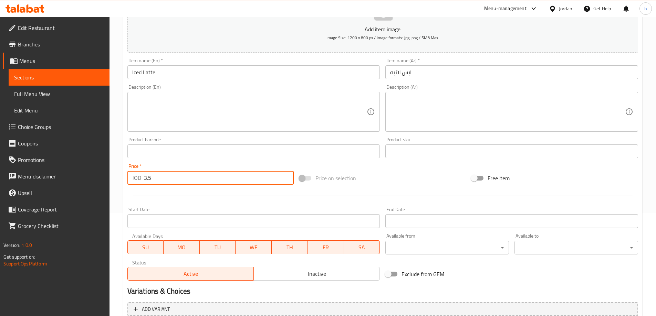
click at [217, 180] on input "3.5" at bounding box center [219, 178] width 150 height 14
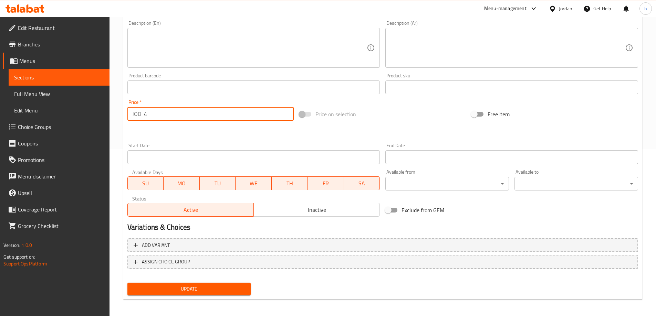
scroll to position [170, 0]
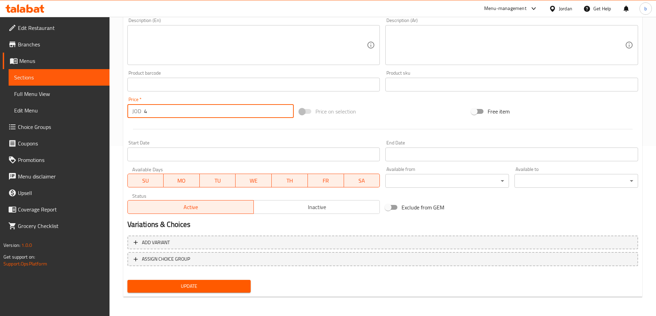
type input "4"
click at [187, 289] on span "Update" at bounding box center [189, 286] width 113 height 9
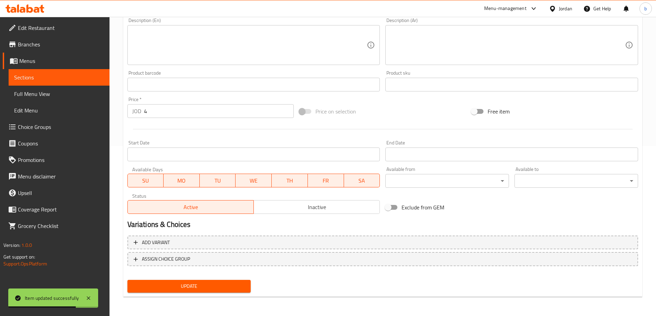
drag, startPoint x: 210, startPoint y: 291, endPoint x: 209, endPoint y: 262, distance: 28.6
click at [210, 291] on span "Update" at bounding box center [189, 286] width 113 height 9
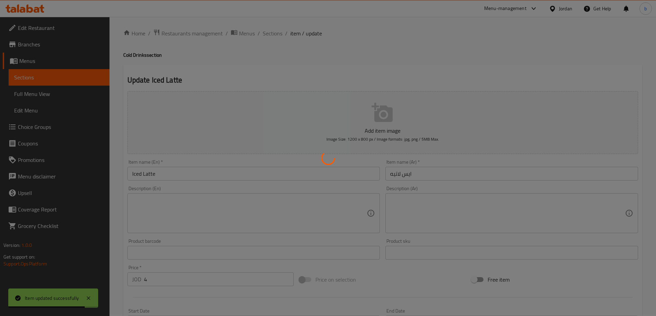
scroll to position [0, 0]
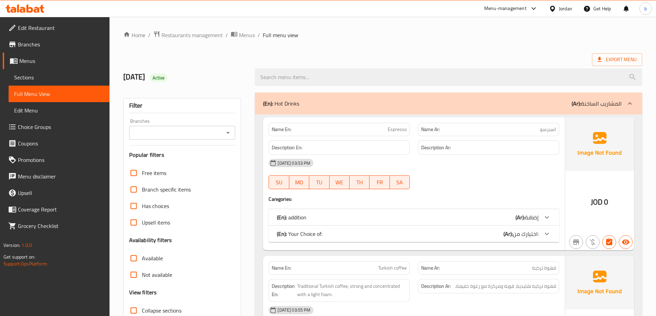
click at [305, 217] on p "(En): addition" at bounding box center [292, 217] width 30 height 8
click at [357, 220] on div "(En): addition (Ar): إضافة" at bounding box center [408, 217] width 262 height 8
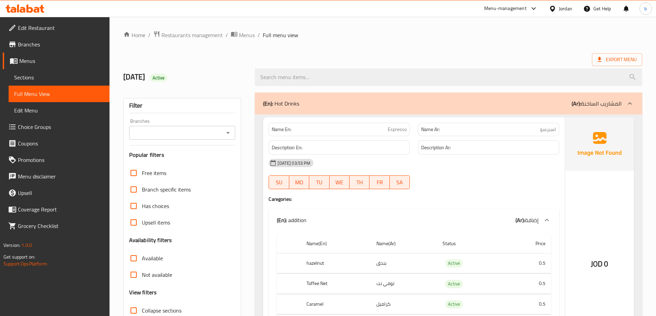
click at [596, 102] on p "(Ar): المشاريب الساخنة" at bounding box center [596, 103] width 50 height 8
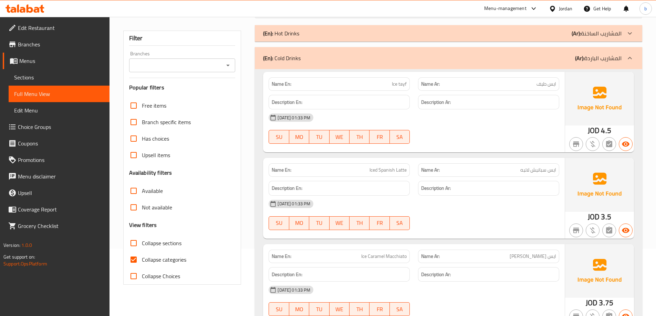
scroll to position [69, 0]
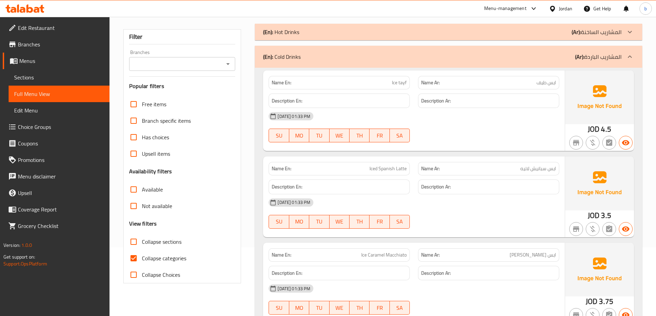
drag, startPoint x: 131, startPoint y: 261, endPoint x: 91, endPoint y: 31, distance: 232.8
click at [131, 260] on input "Collapse categories" at bounding box center [133, 258] width 17 height 17
checkbox input "false"
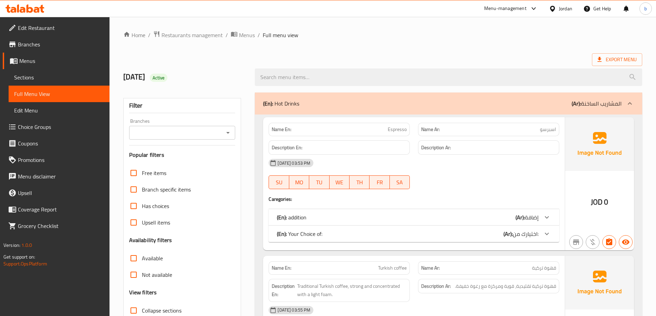
click at [618, 99] on p "(Ar): المشاريب الساخنة" at bounding box center [596, 103] width 50 height 8
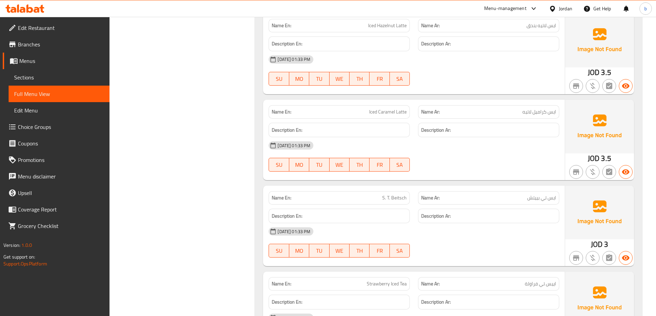
scroll to position [1067, 0]
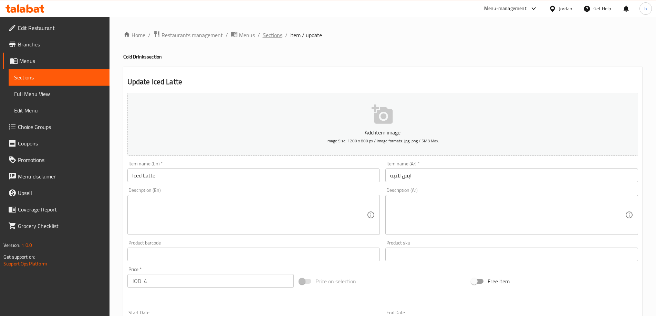
click at [281, 34] on span "Sections" at bounding box center [273, 35] width 20 height 8
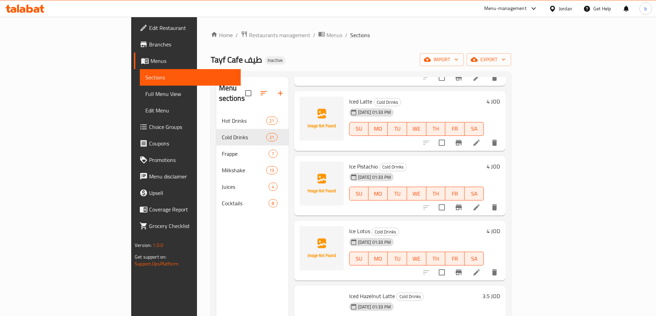
scroll to position [482, 0]
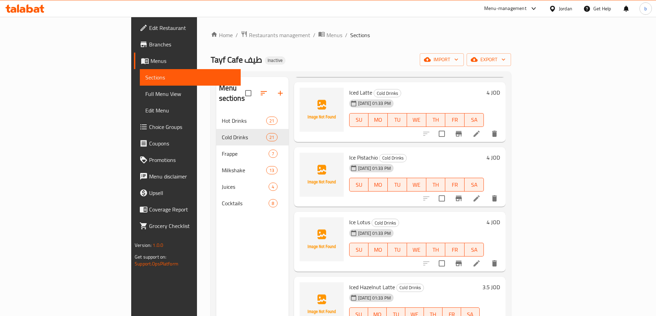
click at [486, 192] on li at bounding box center [476, 198] width 19 height 12
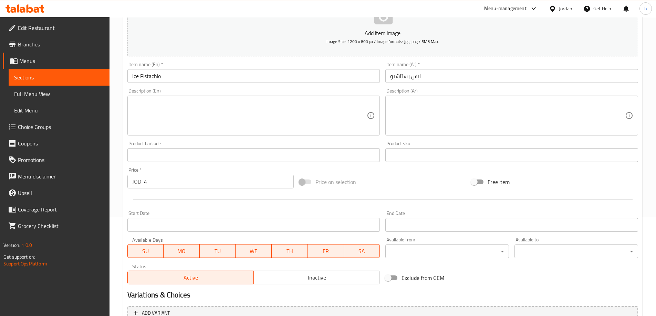
scroll to position [103, 0]
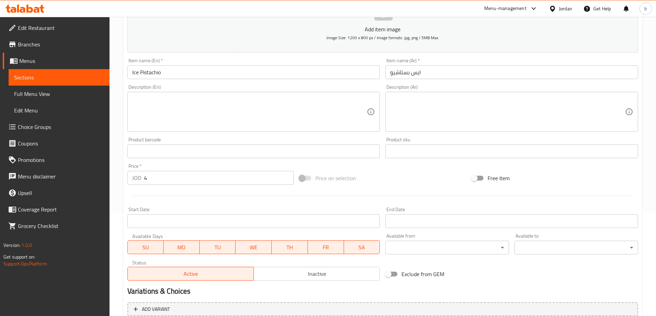
click at [196, 179] on input "4" at bounding box center [219, 178] width 150 height 14
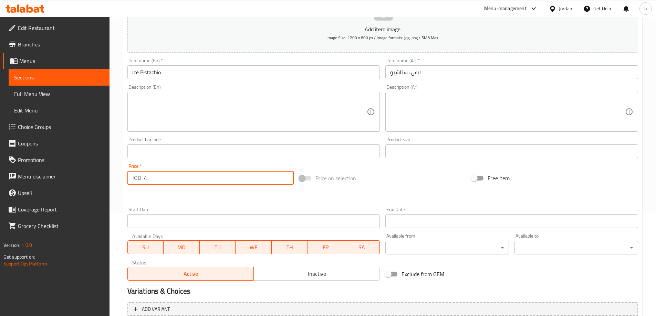
click at [196, 179] on input "4" at bounding box center [219, 178] width 150 height 14
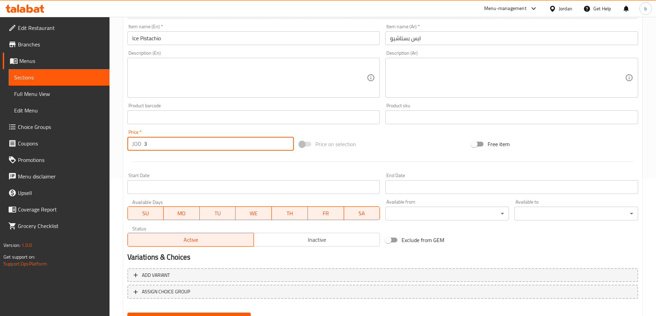
scroll to position [170, 0]
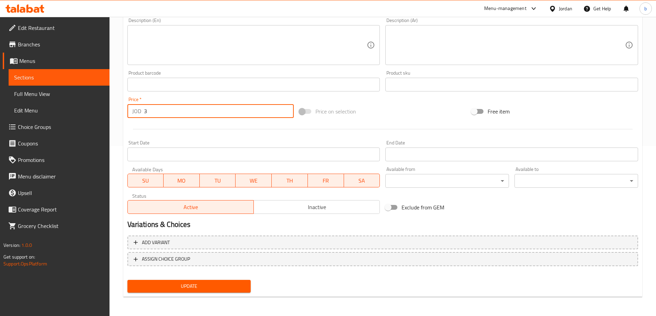
type input "3"
click at [206, 285] on span "Update" at bounding box center [189, 286] width 113 height 9
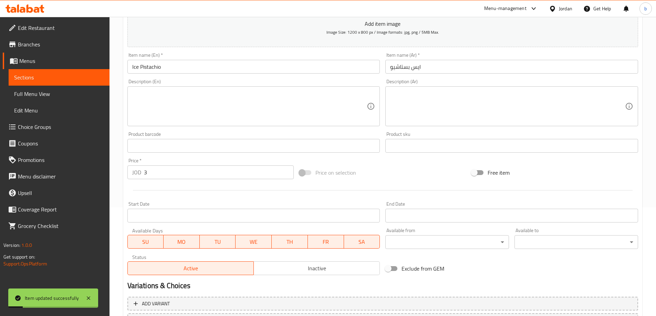
scroll to position [0, 0]
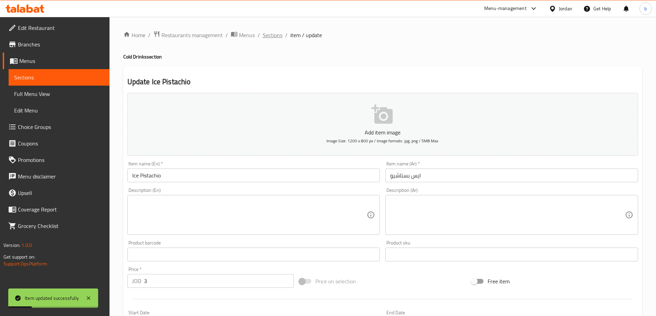
click at [272, 35] on span "Sections" at bounding box center [273, 35] width 20 height 8
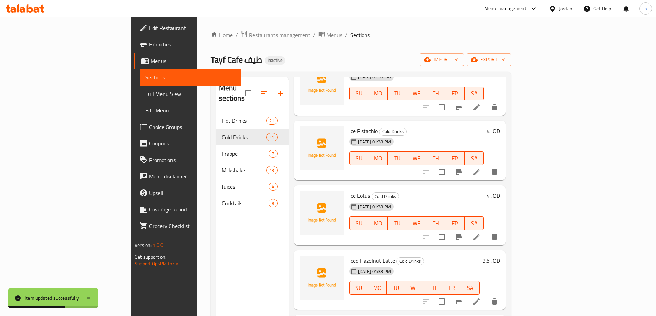
scroll to position [516, 0]
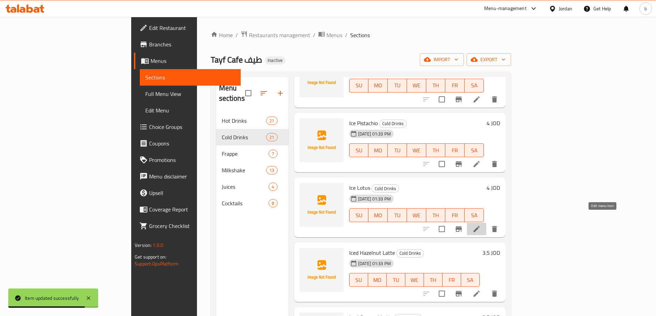
click at [479, 226] on icon at bounding box center [476, 229] width 6 height 6
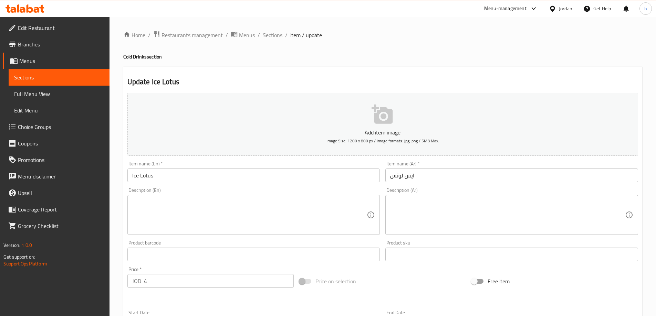
drag, startPoint x: 198, startPoint y: 290, endPoint x: 194, endPoint y: 284, distance: 6.5
click at [198, 289] on div "Price   * JOD 4 Price *" at bounding box center [211, 277] width 172 height 27
click at [193, 282] on input "4" at bounding box center [219, 281] width 150 height 14
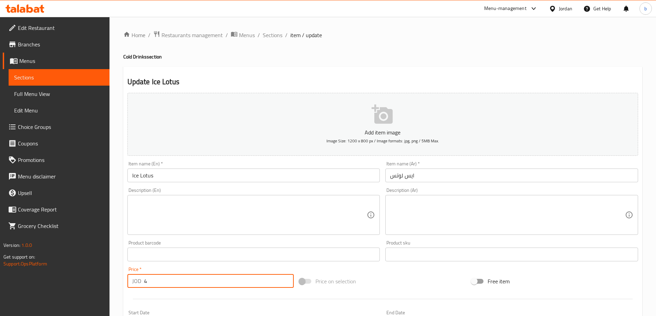
click at [192, 282] on input "4" at bounding box center [219, 281] width 150 height 14
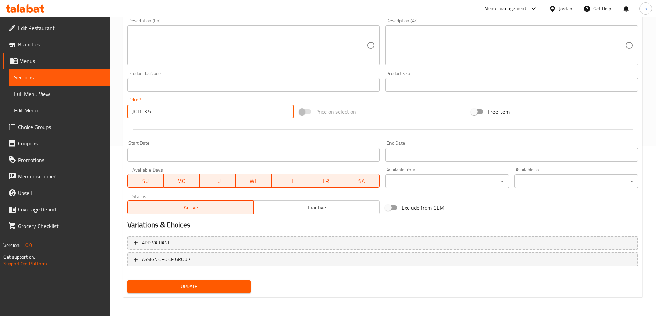
scroll to position [170, 0]
type input "3.5"
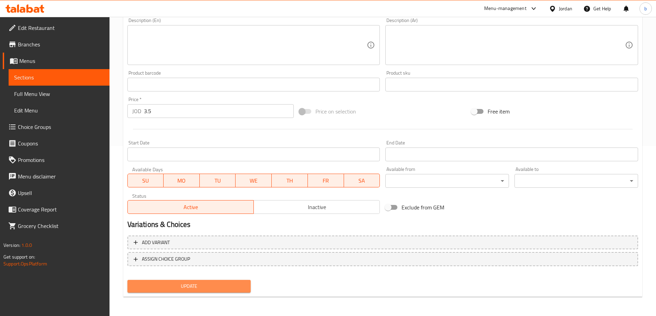
click at [203, 286] on span "Update" at bounding box center [189, 286] width 113 height 9
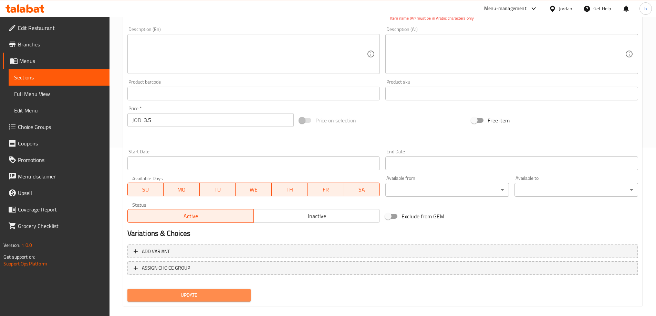
click at [227, 291] on button "Update" at bounding box center [189, 295] width 124 height 13
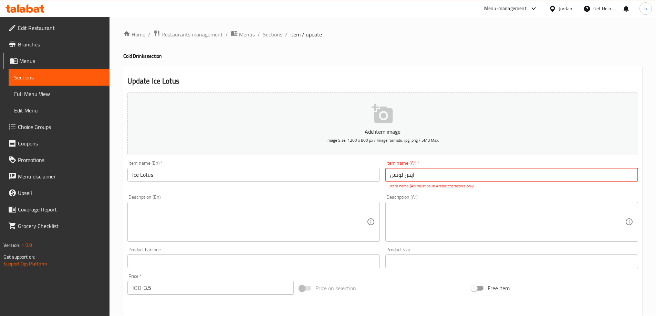
scroll to position [0, 0]
click at [428, 178] on input "ایس لوتس" at bounding box center [511, 176] width 253 height 14
paste input "ي"
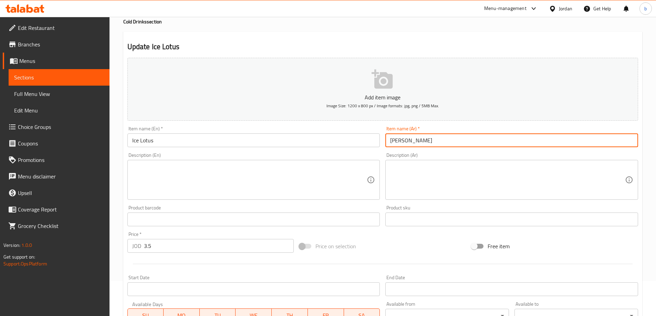
scroll to position [170, 0]
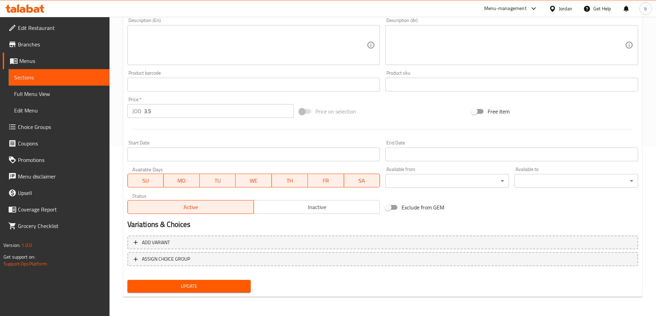
type input "[PERSON_NAME]"
click at [207, 282] on button "Update" at bounding box center [189, 286] width 124 height 13
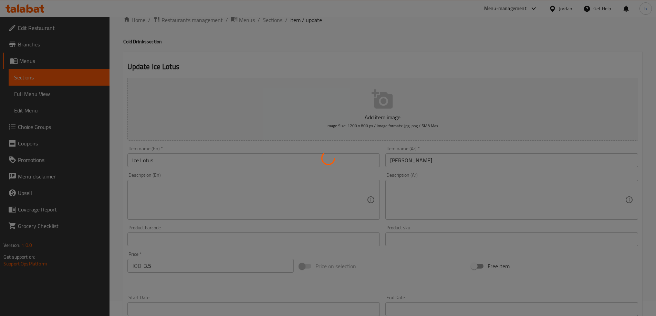
scroll to position [0, 0]
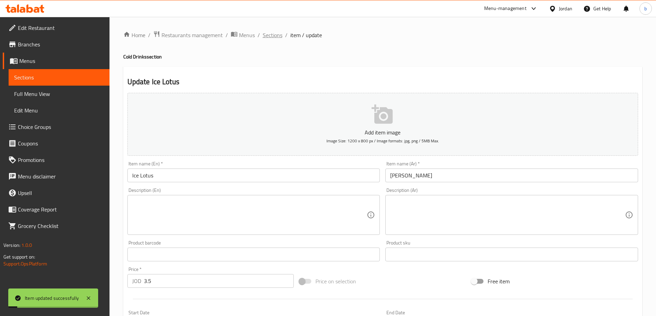
click at [274, 35] on span "Sections" at bounding box center [273, 35] width 20 height 8
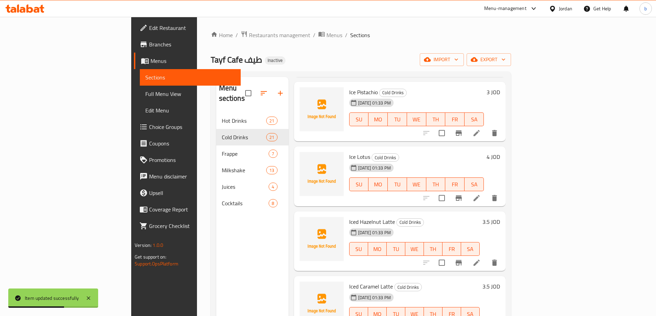
scroll to position [551, 0]
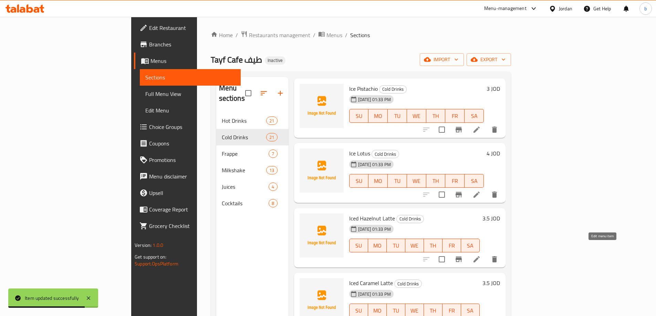
click at [479, 256] on icon at bounding box center [476, 259] width 6 height 6
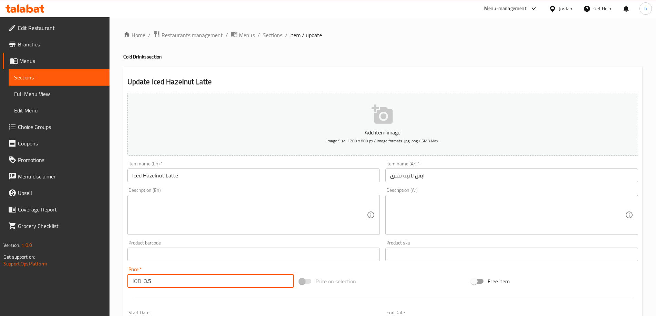
click at [225, 280] on input "3.5" at bounding box center [219, 281] width 150 height 14
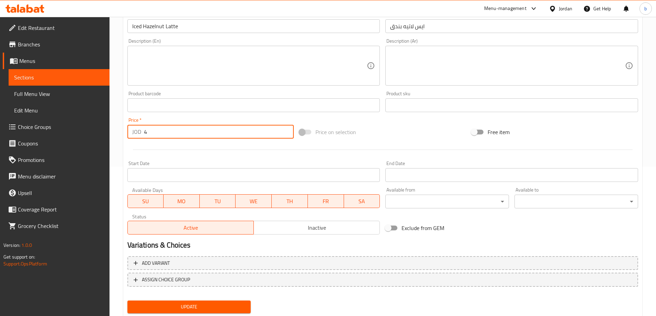
scroll to position [170, 0]
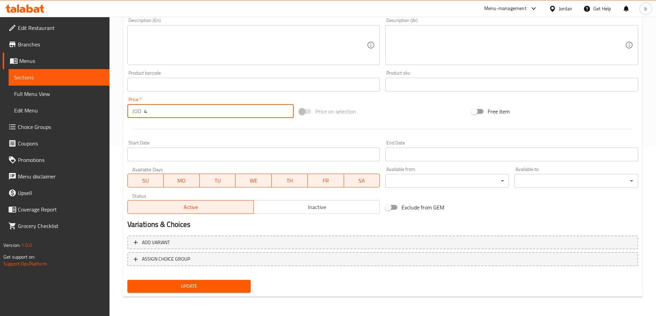
type input "4"
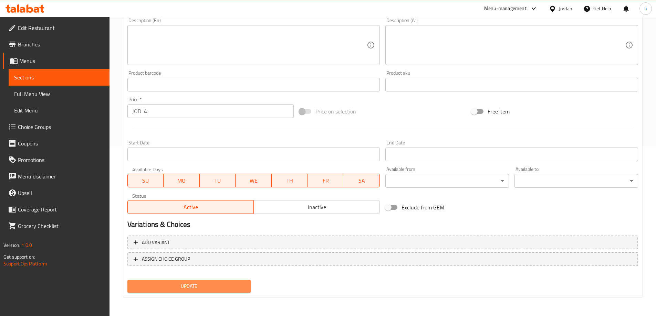
click at [213, 284] on span "Update" at bounding box center [189, 286] width 113 height 9
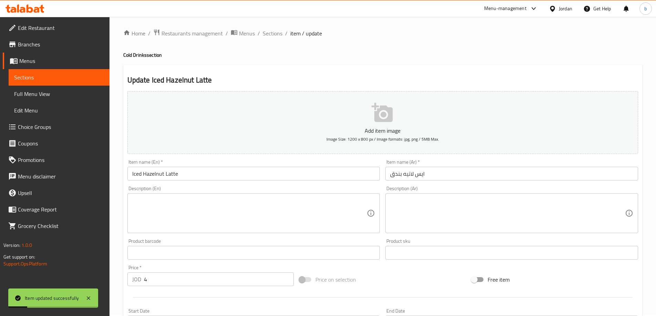
scroll to position [0, 0]
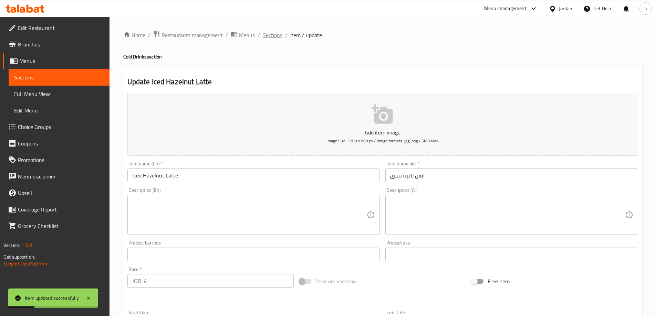
click at [273, 37] on span "Sections" at bounding box center [273, 35] width 20 height 8
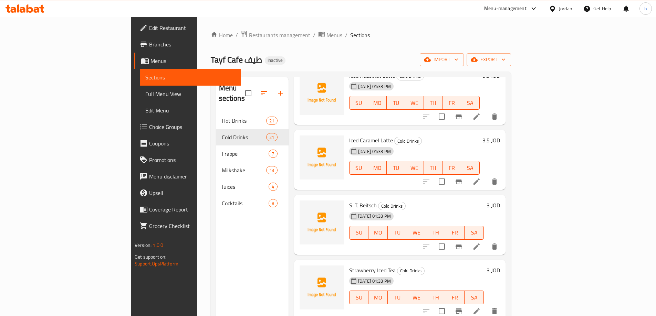
scroll to position [654, 0]
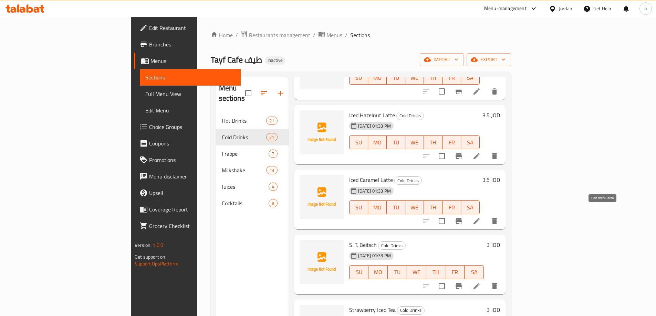
click at [481, 217] on icon at bounding box center [476, 221] width 8 height 8
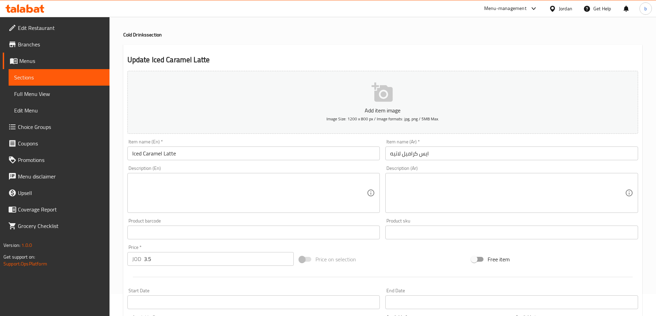
scroll to position [34, 0]
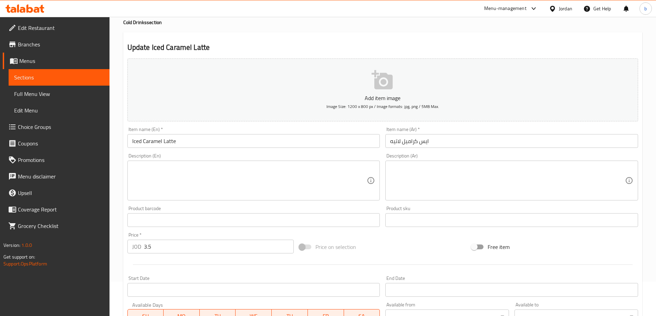
click at [179, 240] on input "3.5" at bounding box center [219, 247] width 150 height 14
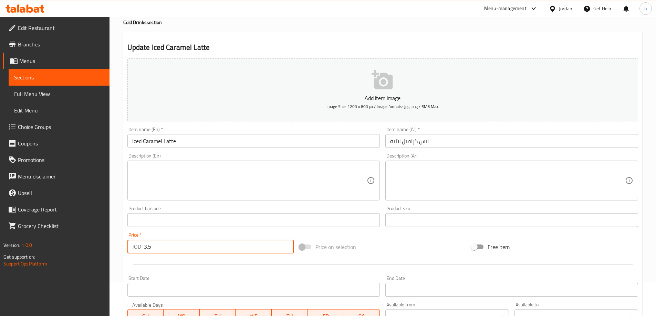
click at [179, 240] on input "3.5" at bounding box center [219, 247] width 150 height 14
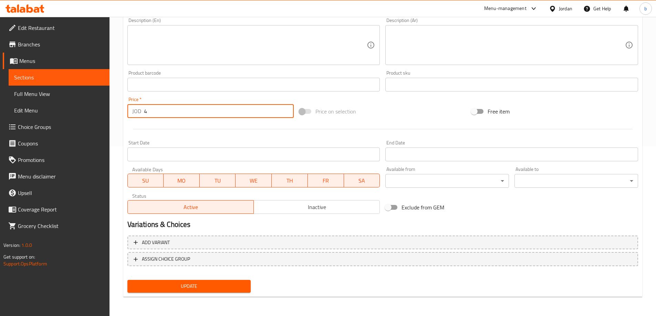
type input "4"
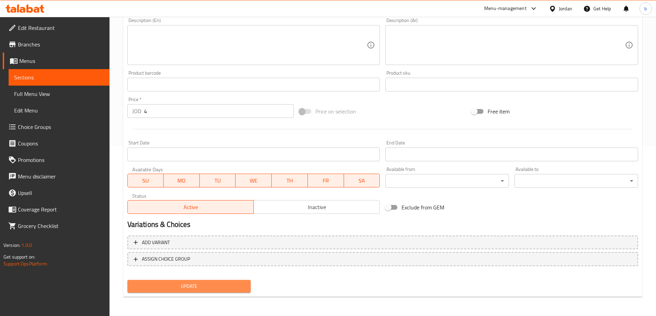
click at [194, 287] on span "Update" at bounding box center [189, 286] width 113 height 9
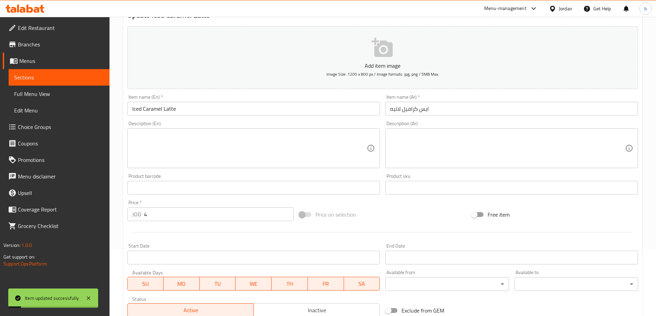
scroll to position [0, 0]
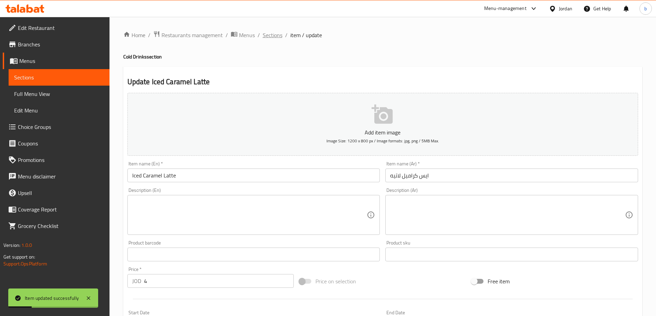
click at [274, 37] on span "Sections" at bounding box center [273, 35] width 20 height 8
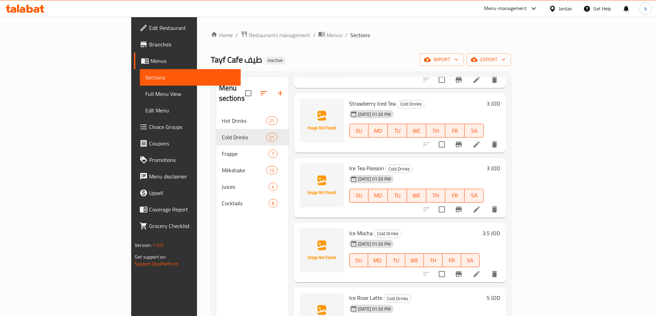
scroll to position [792, 0]
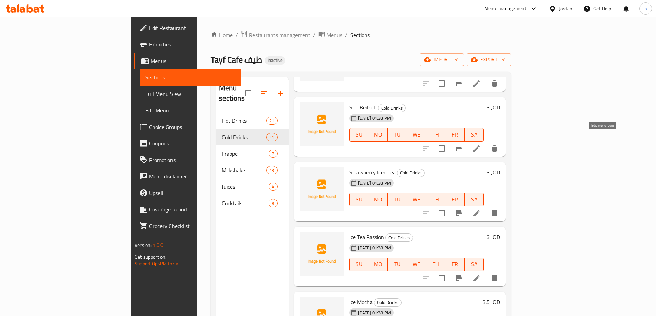
click at [481, 145] on icon at bounding box center [476, 149] width 8 height 8
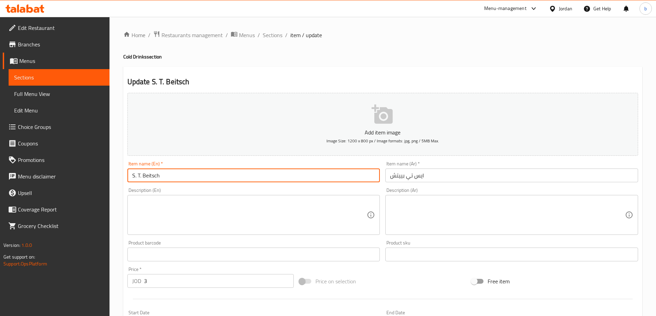
drag, startPoint x: 284, startPoint y: 178, endPoint x: 94, endPoint y: 175, distance: 190.0
click at [90, 177] on div "Edit Restaurant Branches Menus Sections Full Menu View Edit Menu Choice Groups …" at bounding box center [328, 252] width 656 height 470
type input "ه"
click at [169, 178] on input "ice tea" at bounding box center [253, 176] width 253 height 14
paste input "peach"
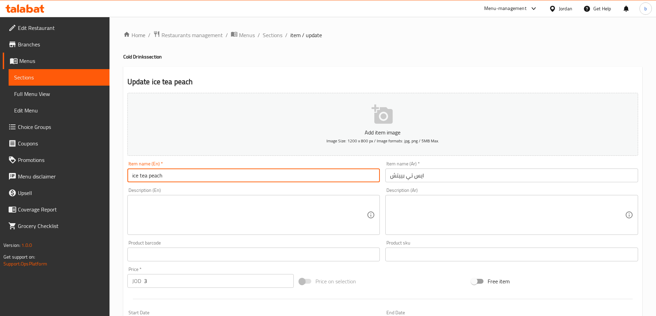
click at [133, 174] on input "ice tea peach" at bounding box center [253, 176] width 253 height 14
click at [331, 177] on input "Ice tea peach" at bounding box center [253, 176] width 253 height 14
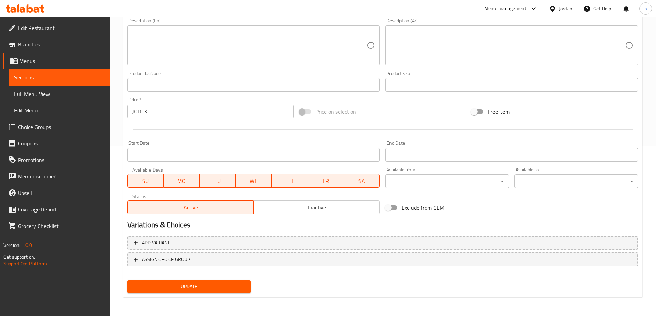
scroll to position [170, 0]
type input "Ice tea peach"
click at [172, 110] on input "3" at bounding box center [219, 111] width 150 height 14
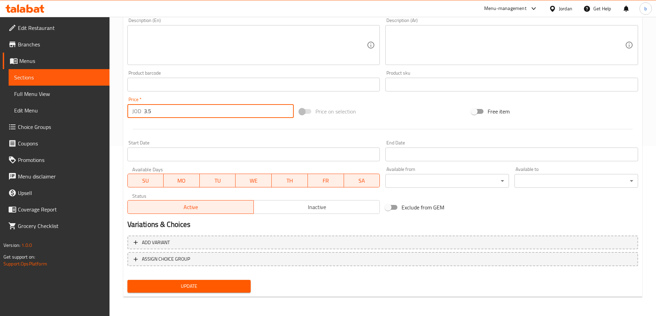
type input "3.5"
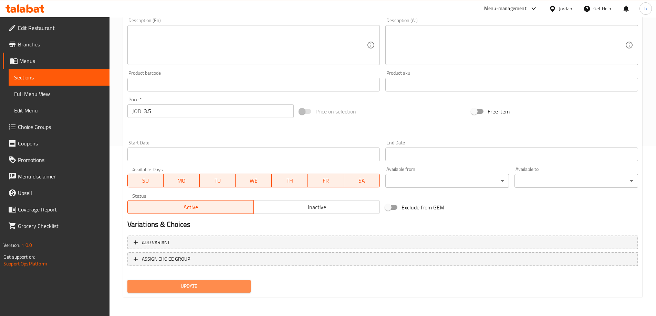
click at [184, 285] on span "Update" at bounding box center [189, 286] width 113 height 9
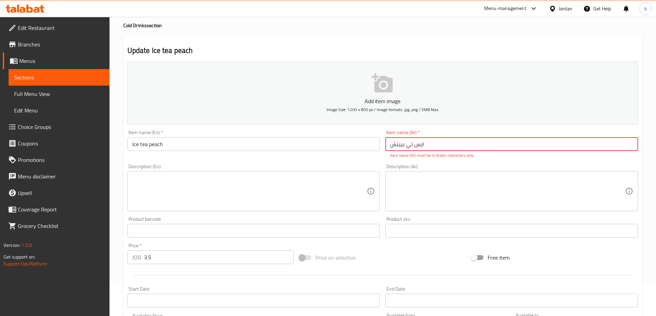
scroll to position [31, 0]
click at [440, 146] on input "ایس تي بييتش" at bounding box center [511, 145] width 253 height 14
paste input "يس تي بيتش"
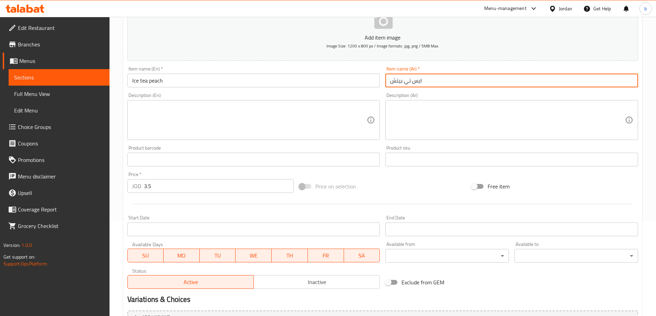
scroll to position [170, 0]
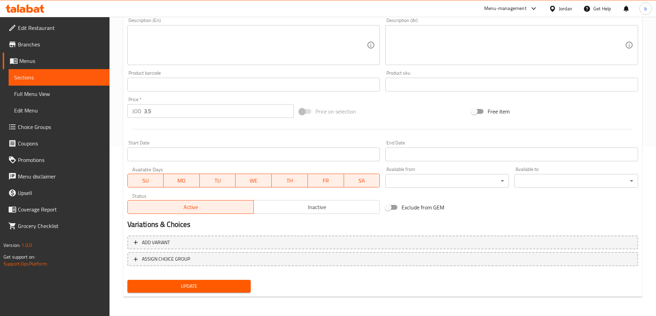
type input "ايس تي بيتش"
click at [211, 286] on span "Update" at bounding box center [189, 286] width 113 height 9
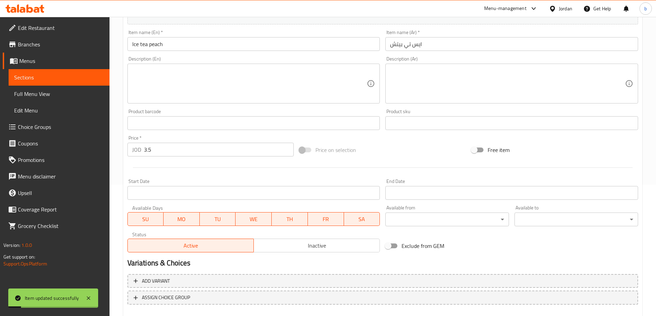
scroll to position [0, 0]
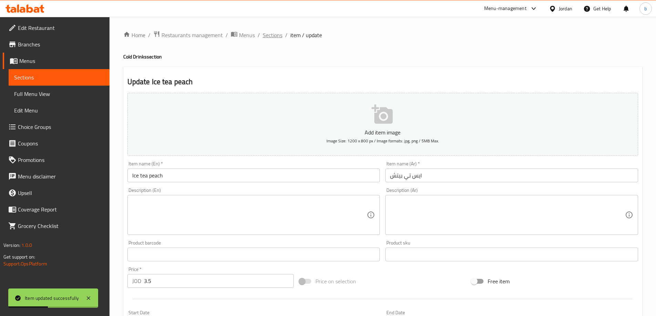
click at [274, 35] on span "Sections" at bounding box center [273, 35] width 20 height 8
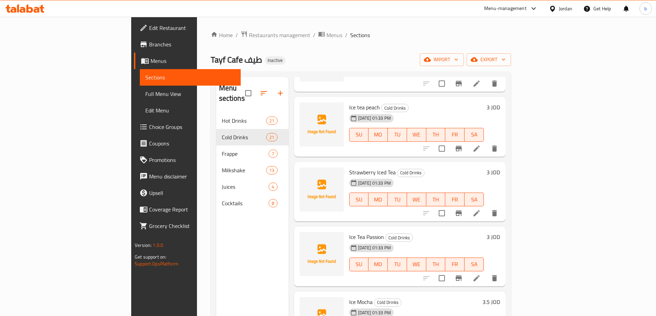
scroll to position [826, 0]
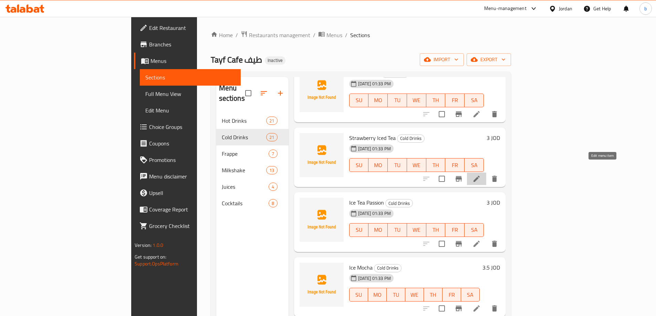
click at [481, 175] on icon at bounding box center [476, 179] width 8 height 8
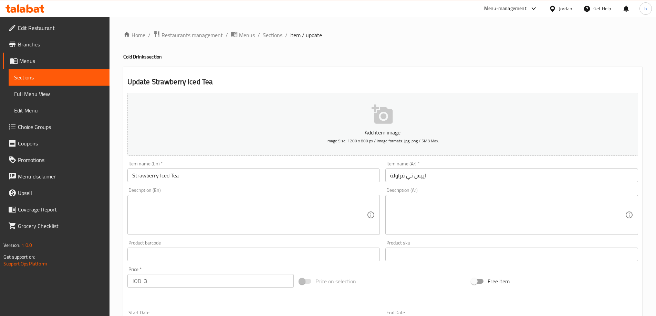
click at [421, 177] on input "اييس تي فراولة" at bounding box center [511, 176] width 253 height 14
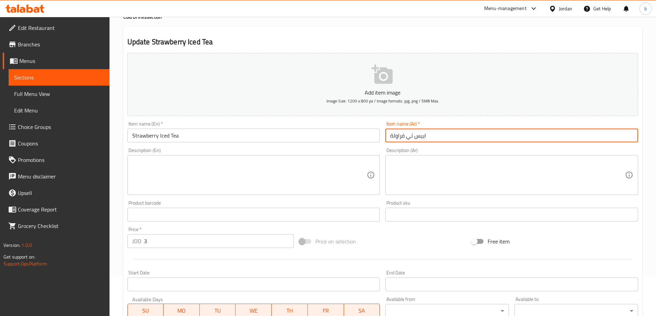
scroll to position [138, 0]
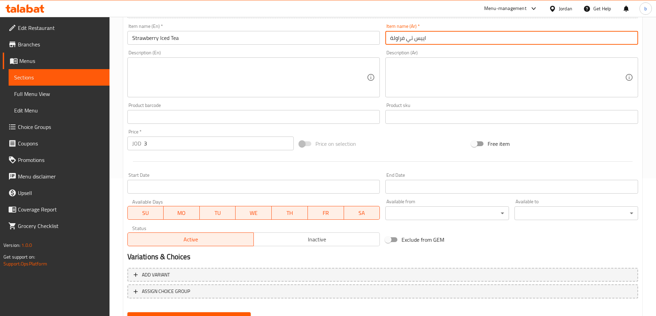
click at [165, 144] on input "3" at bounding box center [219, 144] width 150 height 14
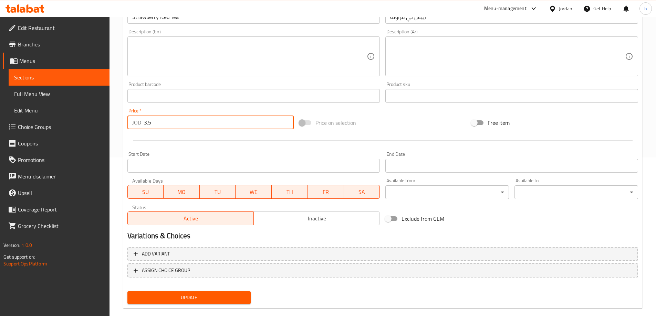
scroll to position [170, 0]
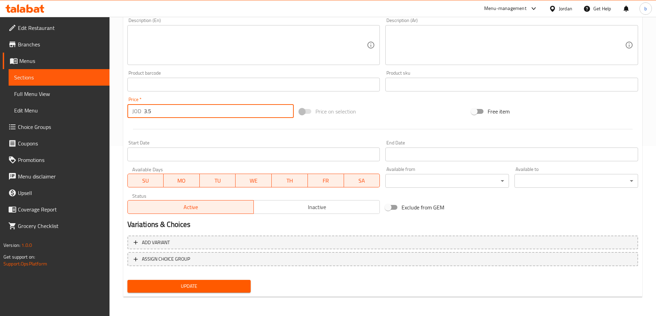
type input "3.5"
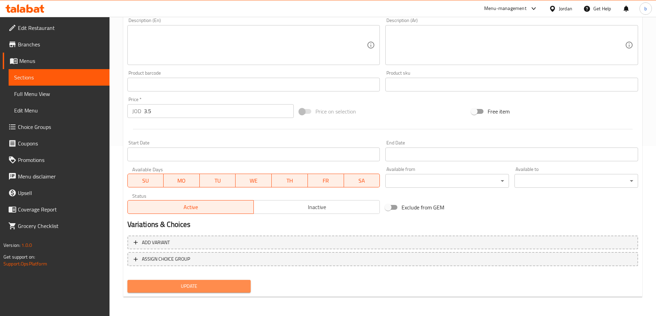
click at [193, 284] on span "Update" at bounding box center [189, 286] width 113 height 9
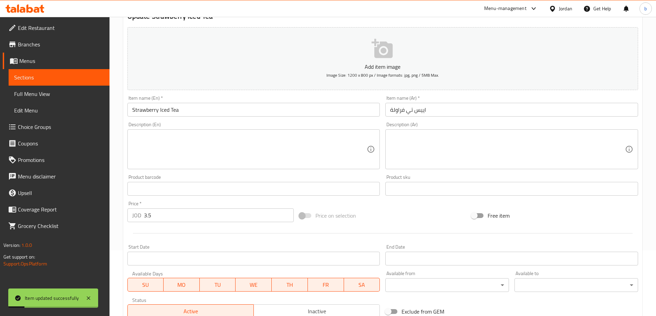
scroll to position [0, 0]
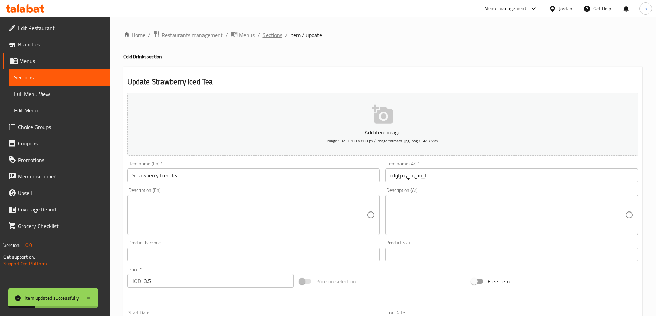
click at [275, 37] on span "Sections" at bounding box center [273, 35] width 20 height 8
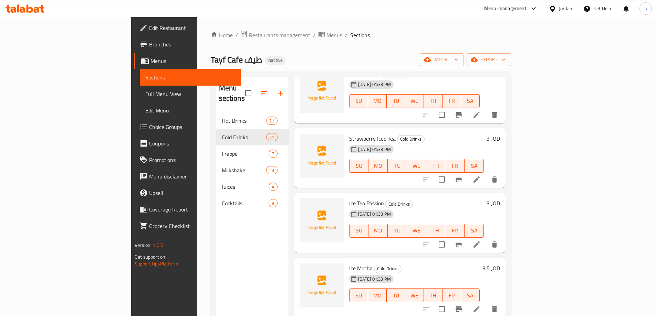
scroll to position [826, 0]
click at [481, 240] on icon at bounding box center [476, 244] width 8 height 8
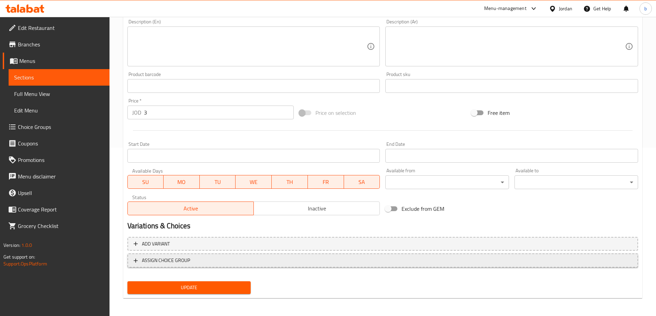
scroll to position [170, 0]
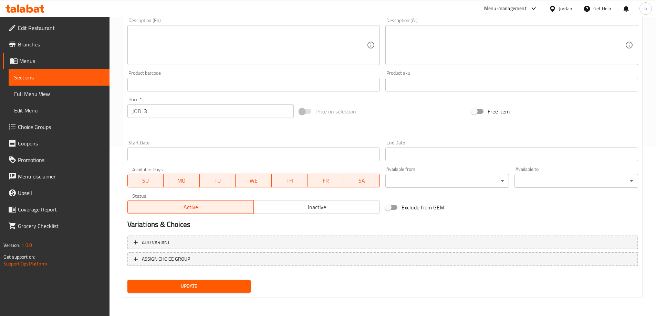
click at [215, 284] on span "Update" at bounding box center [189, 286] width 113 height 9
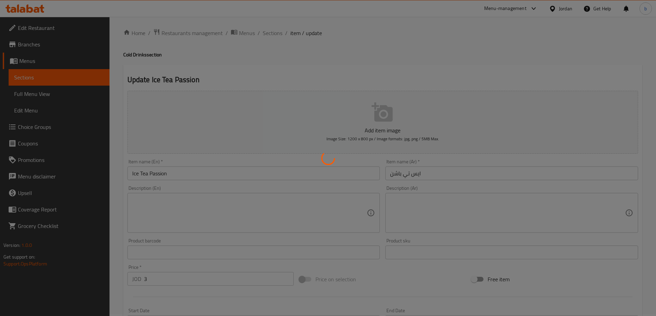
scroll to position [0, 0]
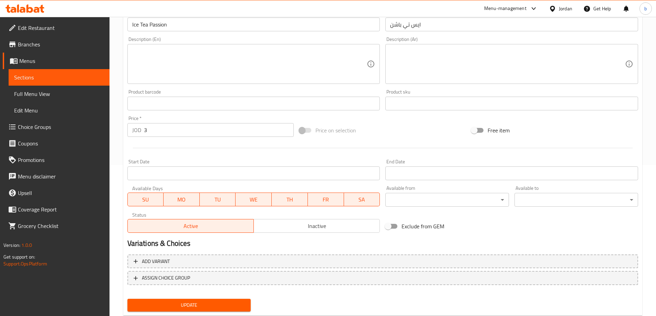
scroll to position [170, 0]
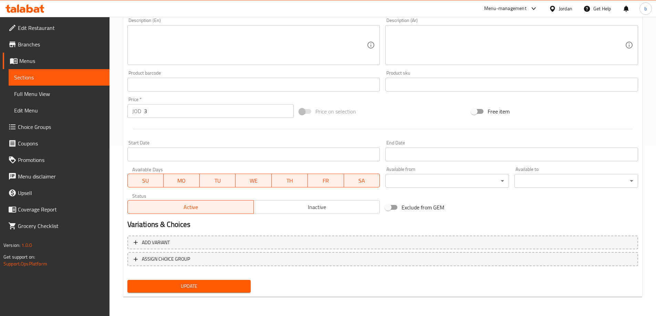
click at [211, 284] on span "Update" at bounding box center [189, 286] width 113 height 9
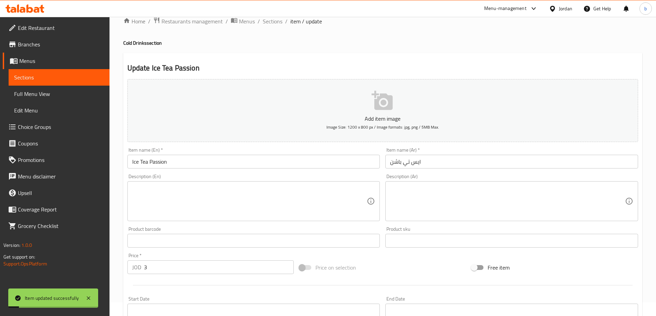
scroll to position [0, 0]
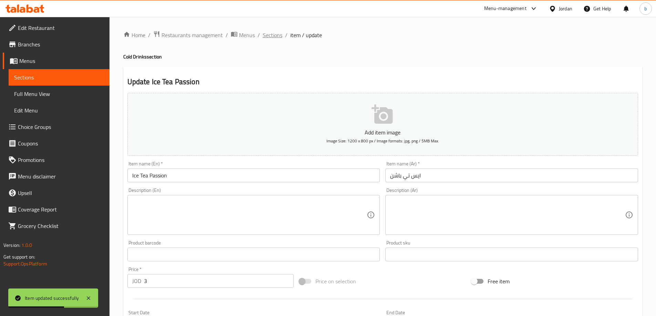
click at [269, 34] on span "Sections" at bounding box center [273, 35] width 20 height 8
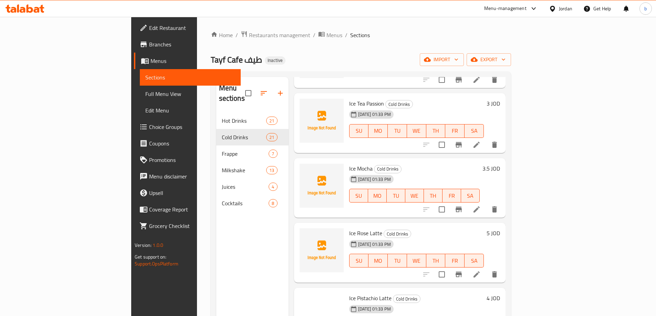
scroll to position [929, 0]
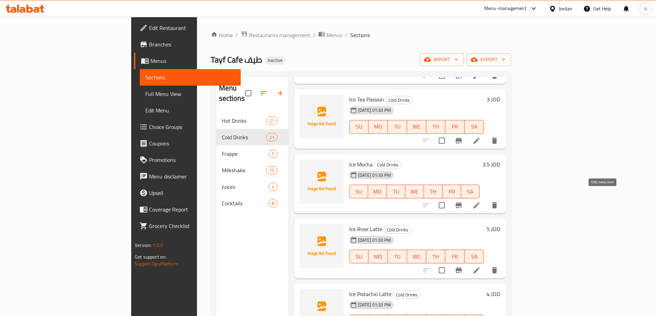
click at [481, 201] on icon at bounding box center [476, 205] width 8 height 8
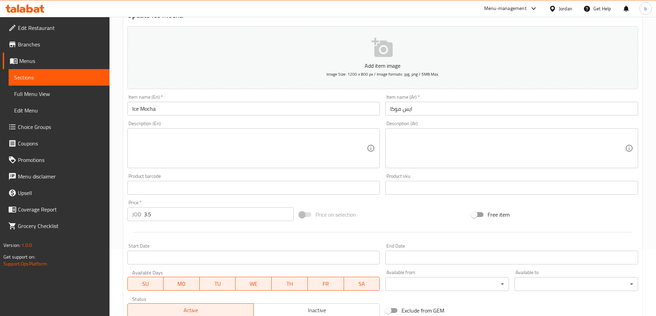
scroll to position [69, 0]
click at [181, 216] on input "3.5" at bounding box center [219, 212] width 150 height 14
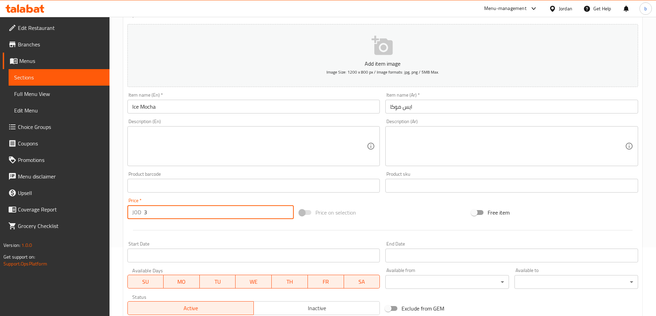
scroll to position [170, 0]
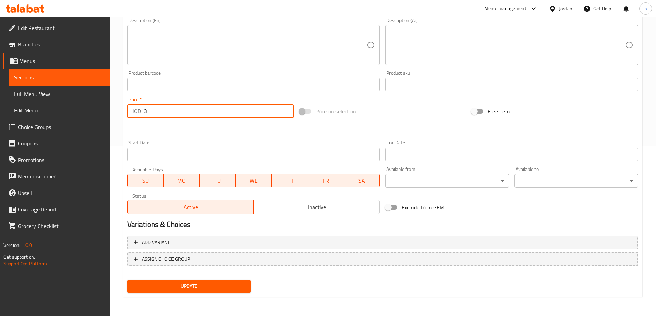
type input "3"
click at [173, 285] on span "Update" at bounding box center [189, 286] width 113 height 9
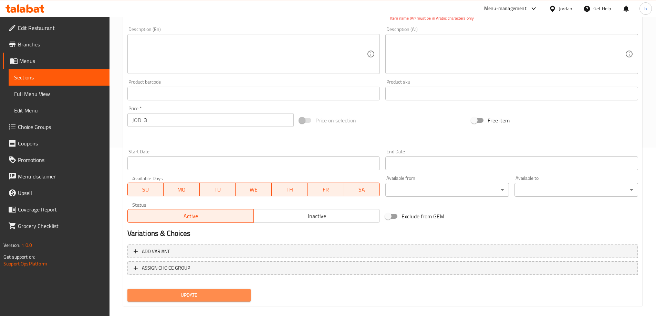
click at [209, 299] on span "Update" at bounding box center [189, 295] width 113 height 9
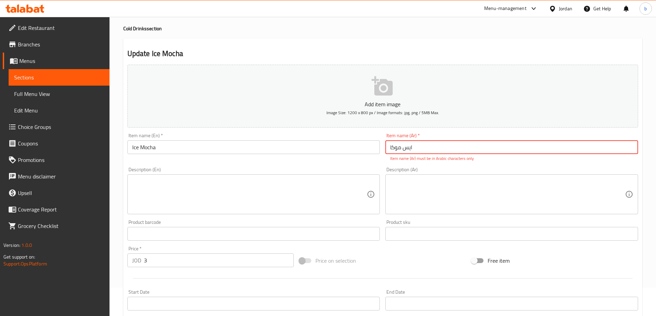
scroll to position [0, 0]
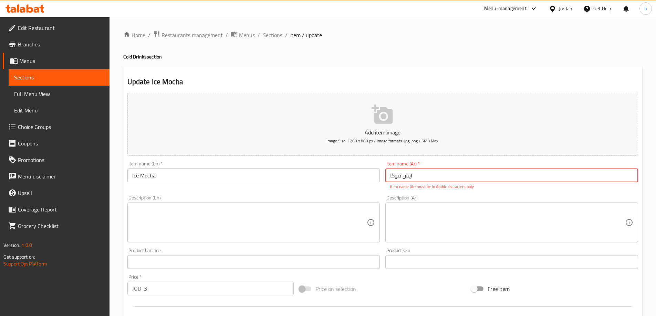
click at [422, 182] on input "ایس موكا" at bounding box center [511, 176] width 253 height 14
paste input "ي"
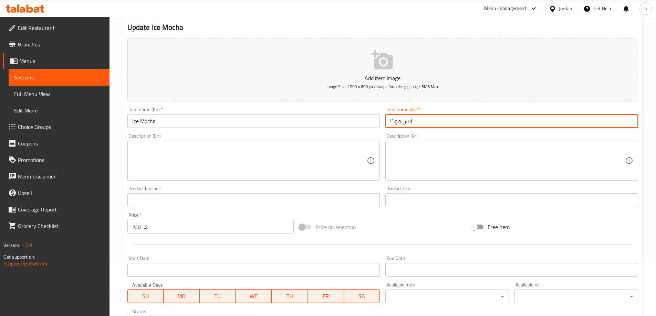
scroll to position [170, 0]
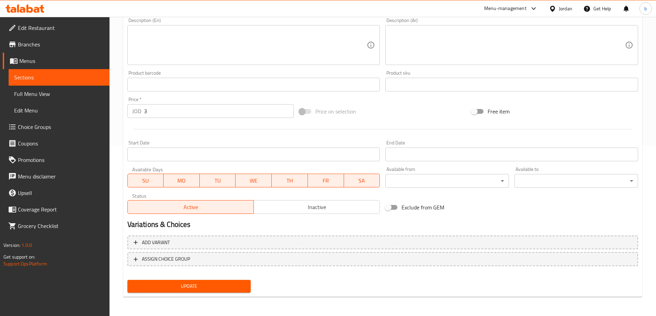
type input "ايس موكا"
click at [201, 284] on span "Update" at bounding box center [189, 286] width 113 height 9
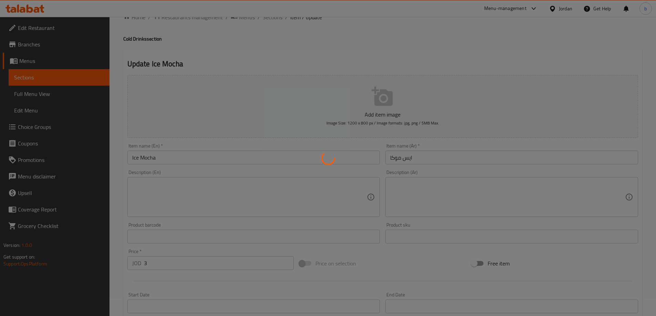
scroll to position [0, 0]
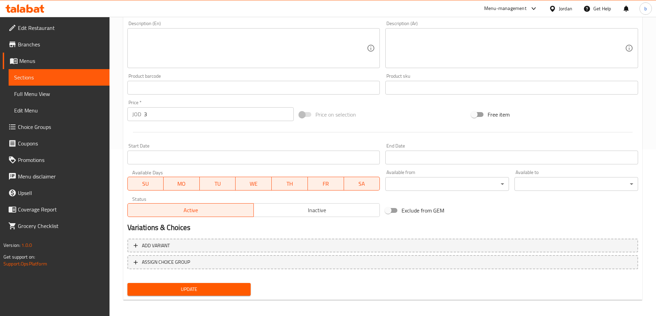
scroll to position [170, 0]
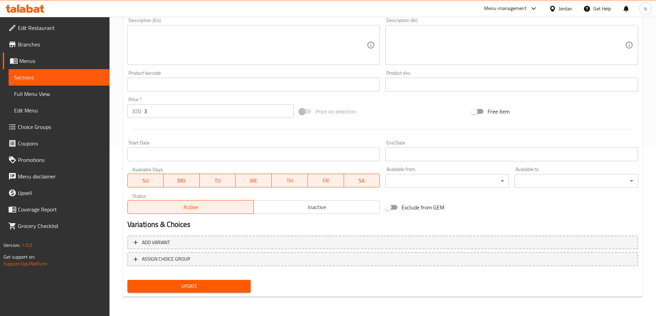
click at [217, 288] on span "Update" at bounding box center [189, 286] width 113 height 9
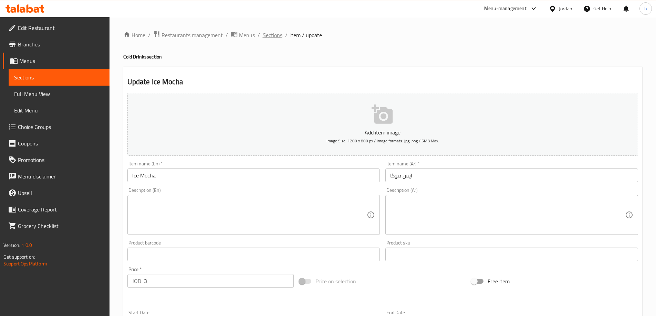
click at [272, 33] on span "Sections" at bounding box center [273, 35] width 20 height 8
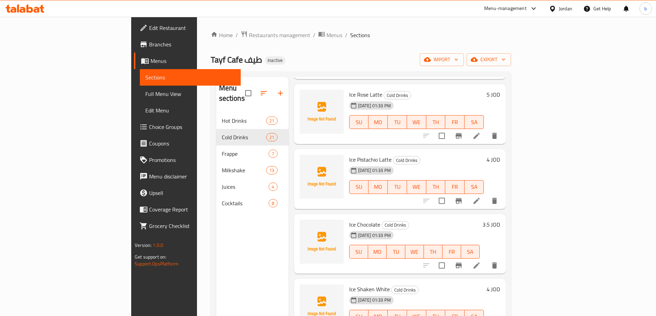
scroll to position [961, 0]
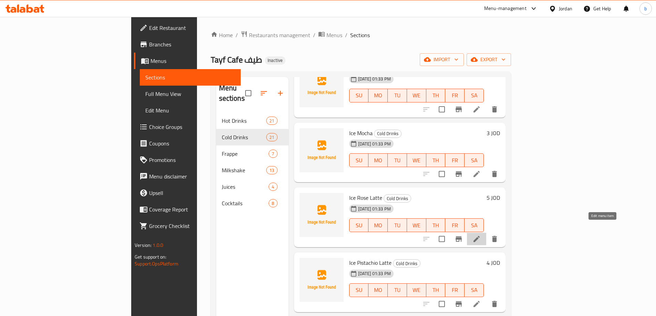
click at [481, 235] on icon at bounding box center [476, 239] width 8 height 8
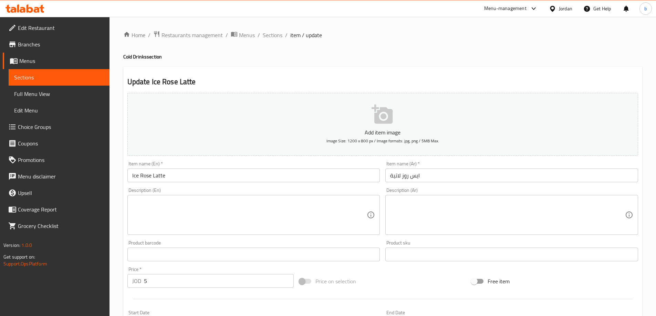
click at [176, 276] on input "5" at bounding box center [219, 281] width 150 height 14
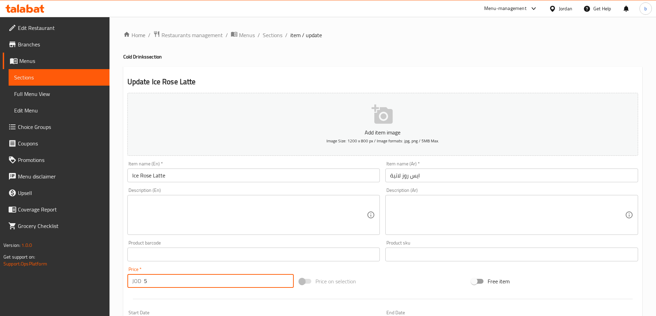
click at [176, 276] on input "5" at bounding box center [219, 281] width 150 height 14
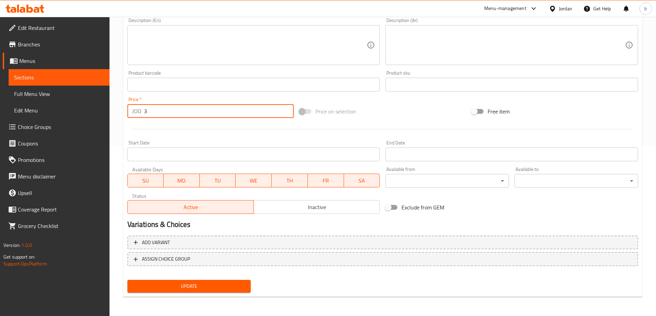
type input "3"
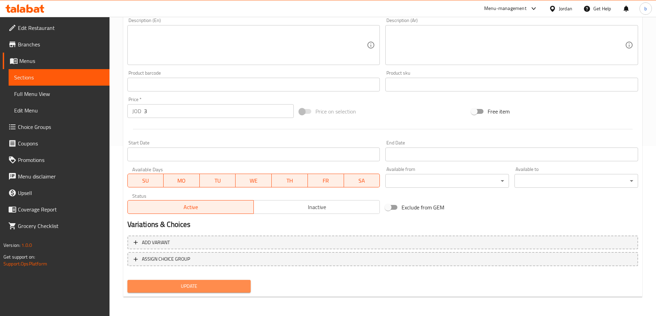
click at [172, 283] on span "Update" at bounding box center [189, 286] width 113 height 9
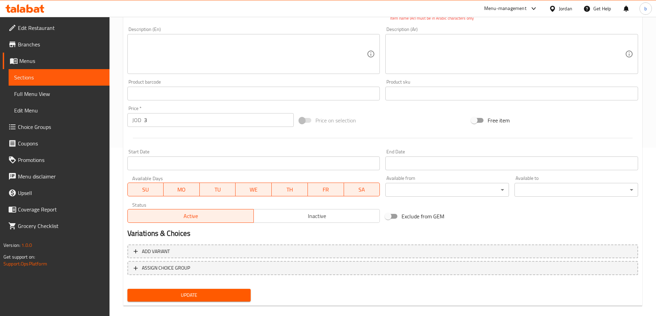
click at [194, 296] on span "Update" at bounding box center [189, 295] width 113 height 9
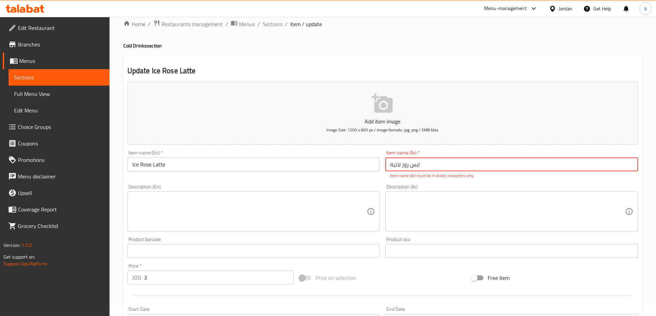
scroll to position [0, 0]
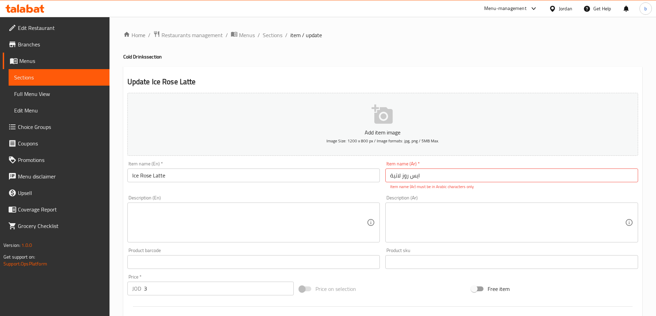
click at [437, 175] on input "ایس روز لاتية" at bounding box center [511, 176] width 253 height 14
paste input "يس روز لاتيه"
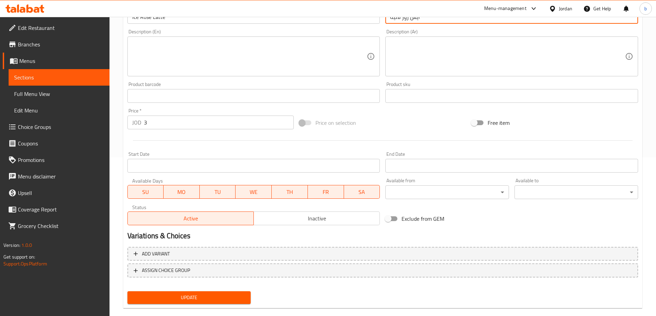
scroll to position [170, 0]
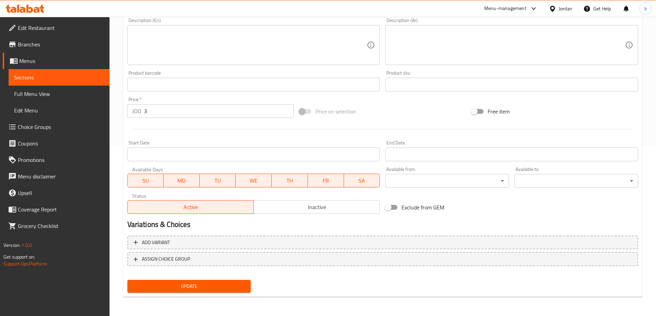
type input "ايس روز لاتيه"
click at [203, 282] on span "Update" at bounding box center [189, 286] width 113 height 9
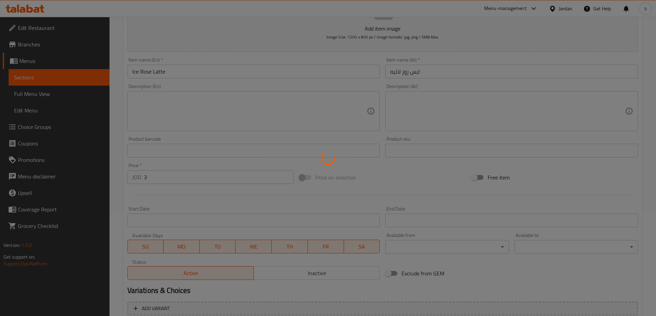
scroll to position [101, 0]
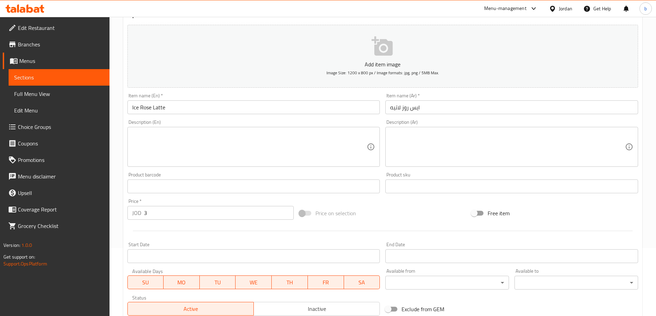
scroll to position [69, 0]
click at [191, 213] on input "3" at bounding box center [219, 212] width 150 height 14
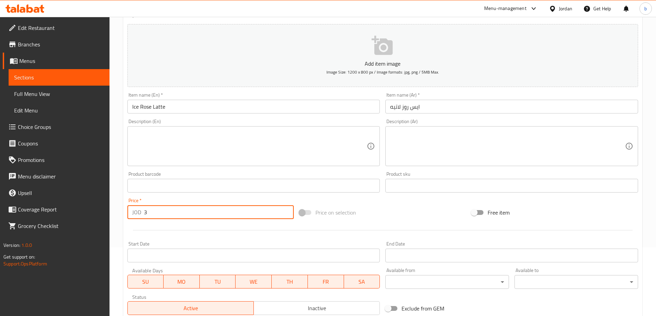
click at [191, 213] on input "3" at bounding box center [219, 212] width 150 height 14
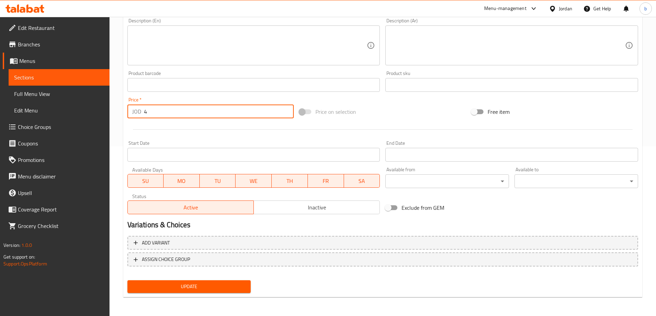
scroll to position [170, 0]
type input "4"
click at [207, 287] on span "Update" at bounding box center [189, 286] width 113 height 9
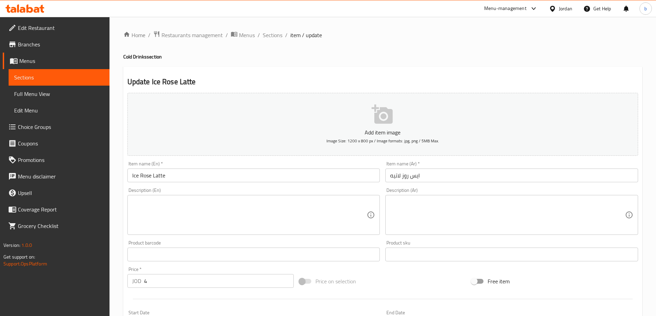
scroll to position [170, 0]
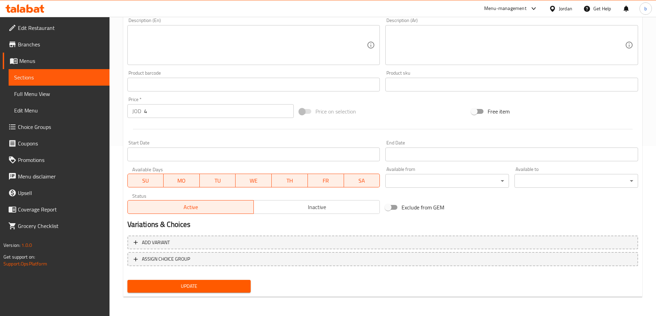
drag, startPoint x: 216, startPoint y: 281, endPoint x: 222, endPoint y: 243, distance: 38.0
click at [216, 281] on button "Update" at bounding box center [189, 286] width 124 height 13
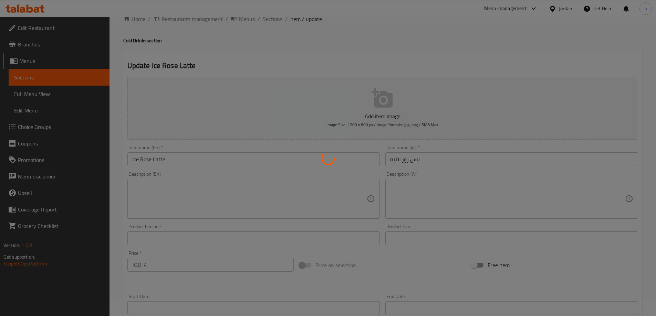
scroll to position [0, 0]
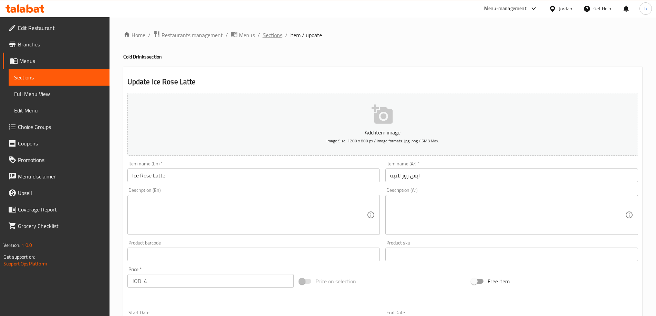
click at [273, 34] on span "Sections" at bounding box center [273, 35] width 20 height 8
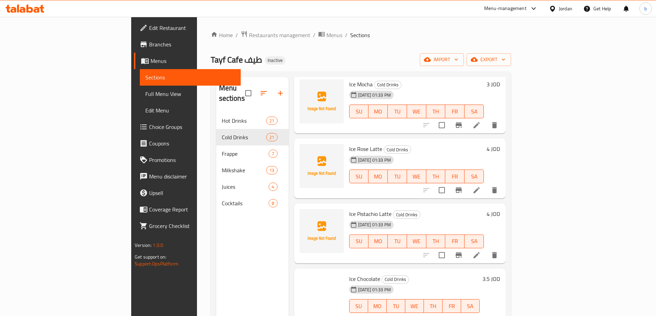
scroll to position [1033, 0]
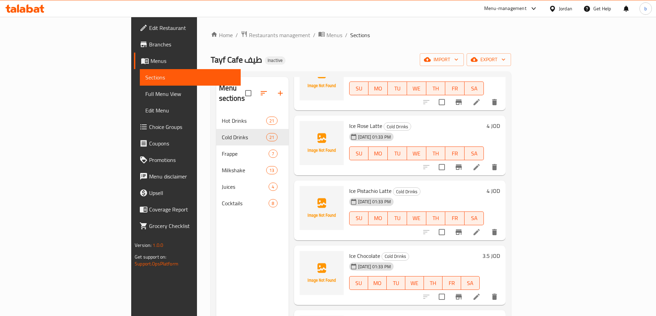
click at [486, 226] on li at bounding box center [476, 232] width 19 height 12
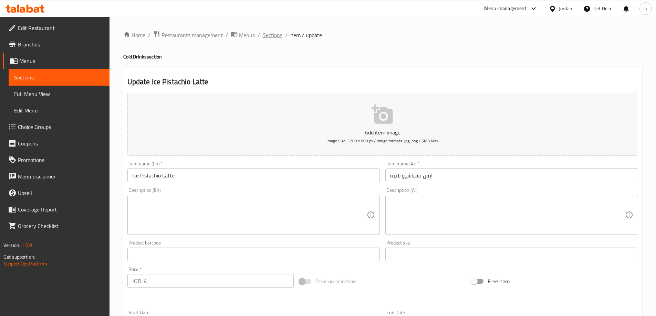
click at [278, 36] on span "Sections" at bounding box center [273, 35] width 20 height 8
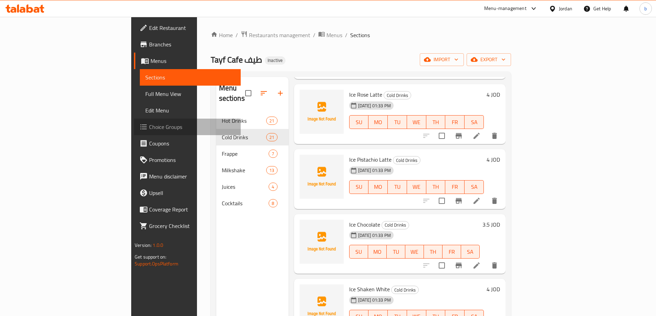
click at [149, 127] on span "Choice Groups" at bounding box center [192, 127] width 86 height 8
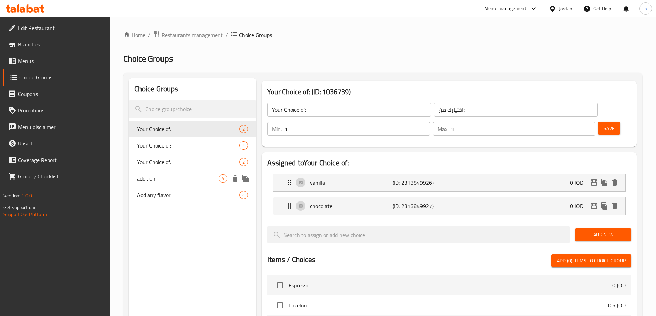
click at [164, 178] on span "addition" at bounding box center [178, 179] width 82 height 8
type input "addition"
type input "إضافة"
type input "0"
type input "4"
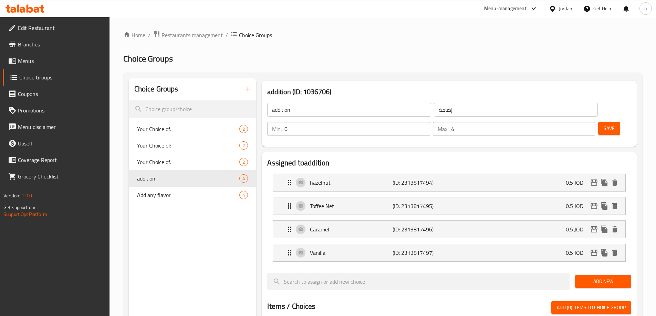
click at [610, 277] on span "Add New" at bounding box center [602, 281] width 45 height 9
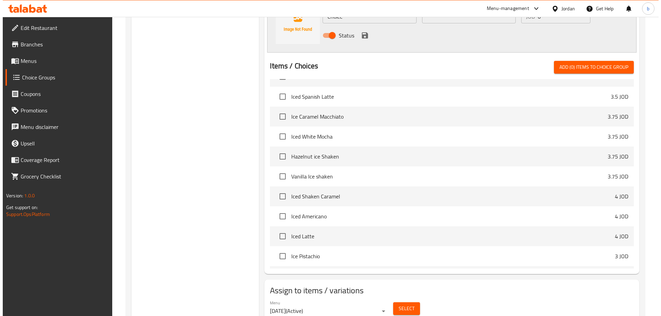
scroll to position [316, 0]
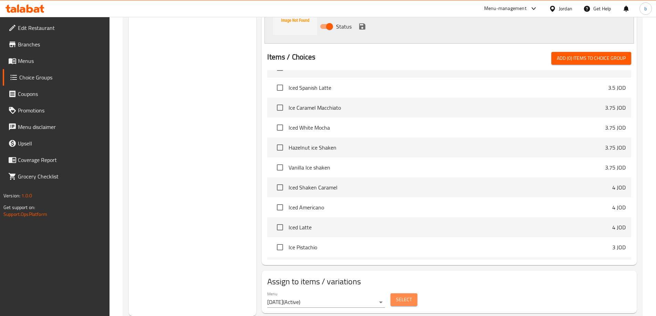
click at [415, 294] on button "Select" at bounding box center [403, 300] width 27 height 13
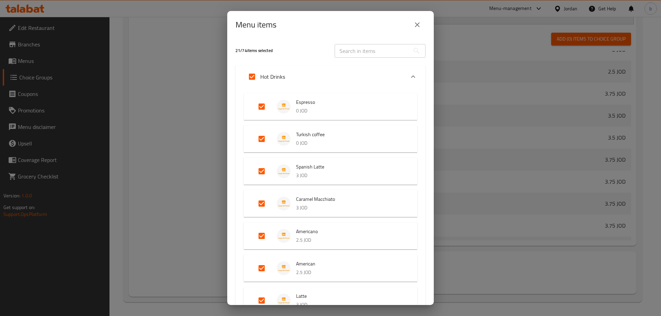
click at [249, 77] on input "Expand" at bounding box center [252, 76] width 17 height 17
checkbox input "false"
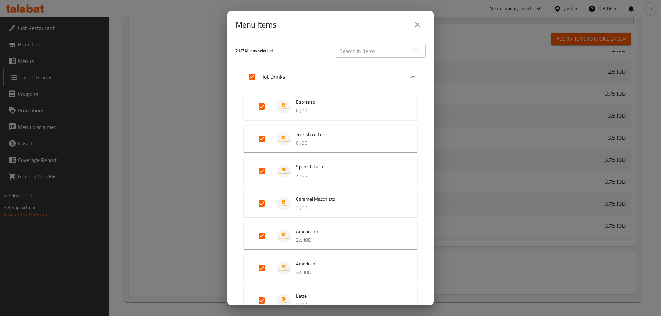
checkbox input "false"
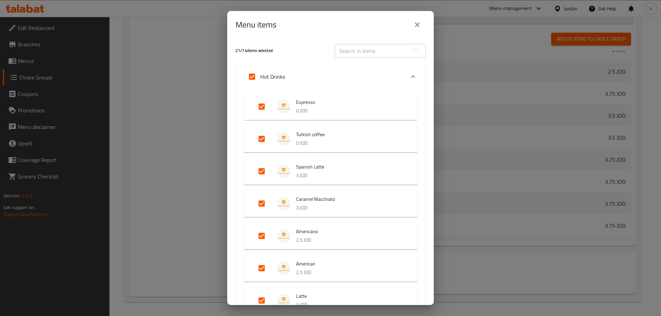
checkbox input "false"
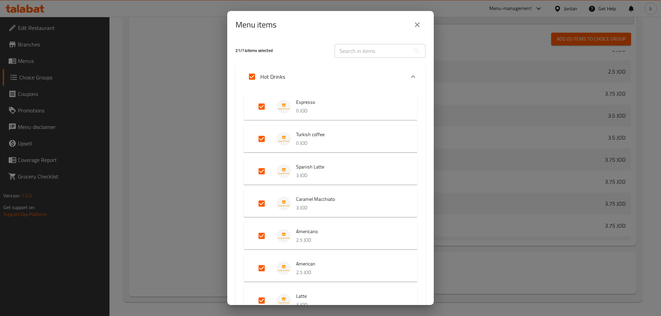
checkbox input "false"
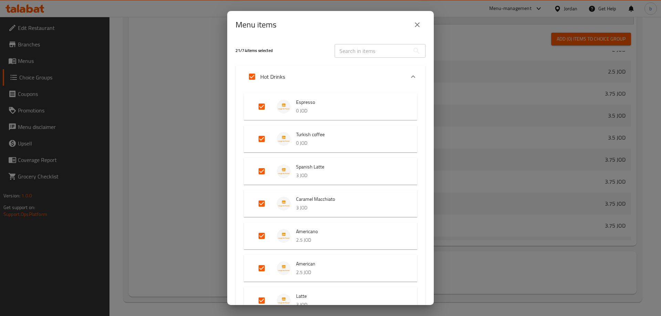
checkbox input "false"
click at [249, 77] on input "Expand" at bounding box center [252, 76] width 17 height 17
checkbox input "true"
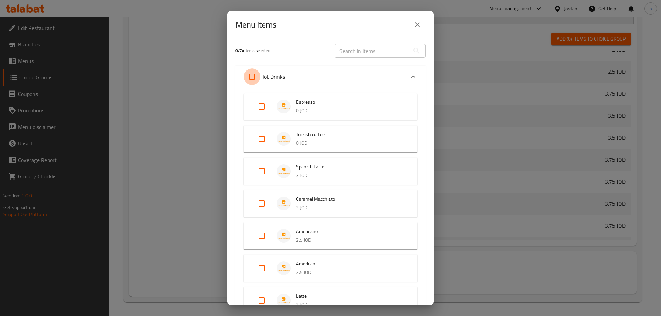
checkbox input "true"
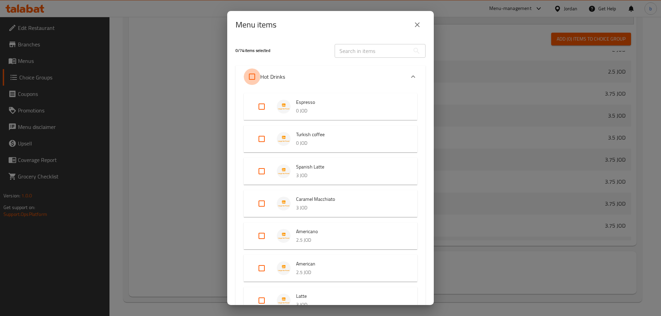
checkbox input "true"
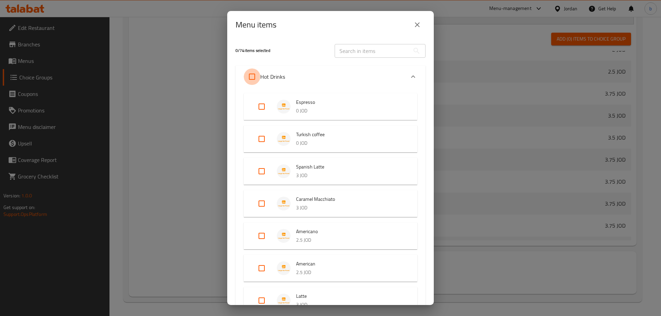
checkbox input "true"
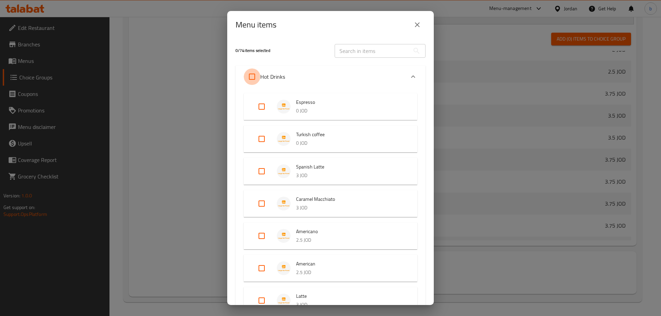
checkbox input "true"
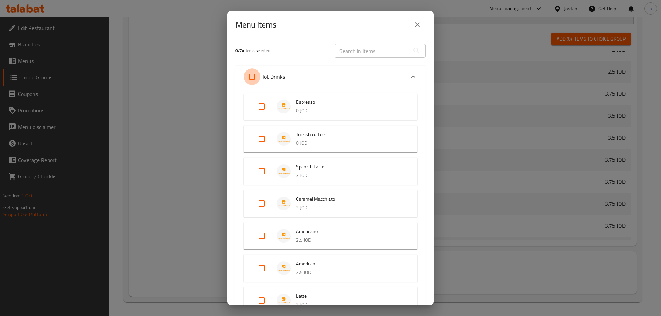
checkbox input "true"
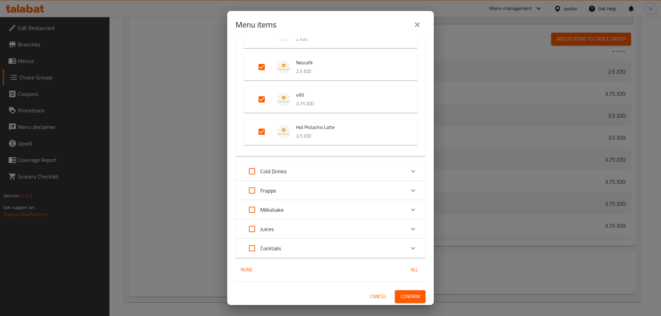
scroll to position [623, 0]
click at [254, 167] on input "Expand" at bounding box center [252, 170] width 17 height 17
checkbox input "true"
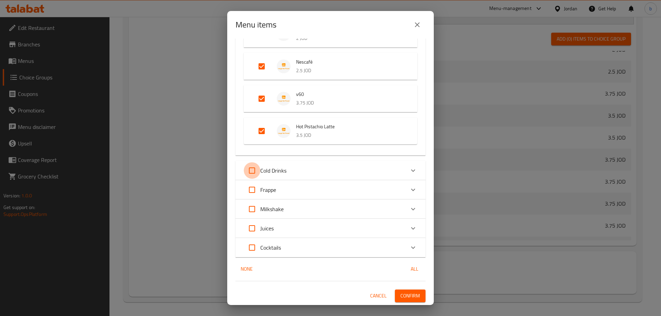
checkbox input "true"
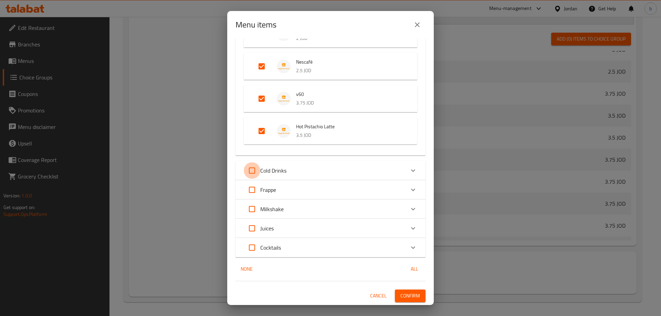
checkbox input "true"
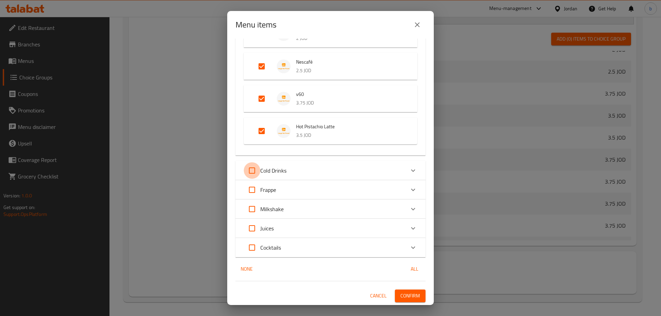
checkbox input "true"
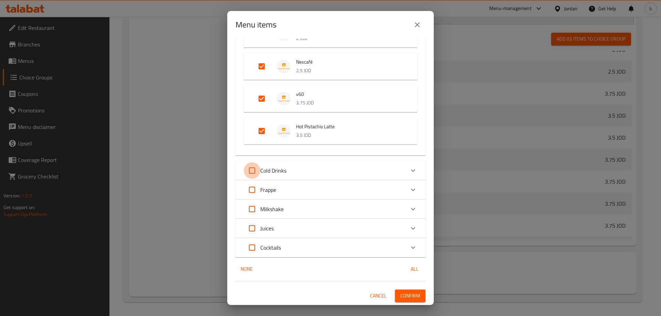
checkbox input "true"
click at [400, 297] on span "Confirm" at bounding box center [410, 296] width 20 height 9
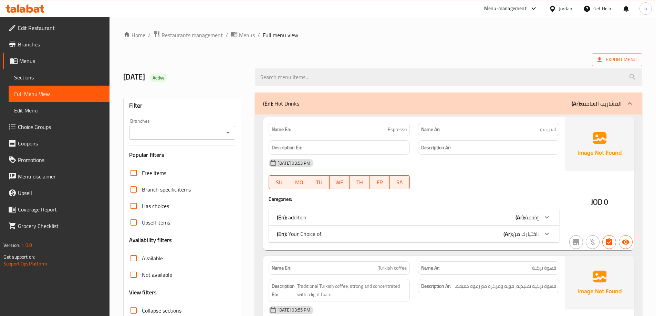
click at [613, 105] on p "(Ar): المشاريب الساخنة" at bounding box center [596, 103] width 50 height 8
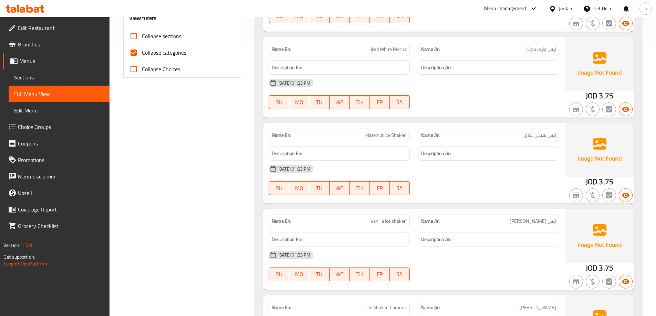
scroll to position [207, 0]
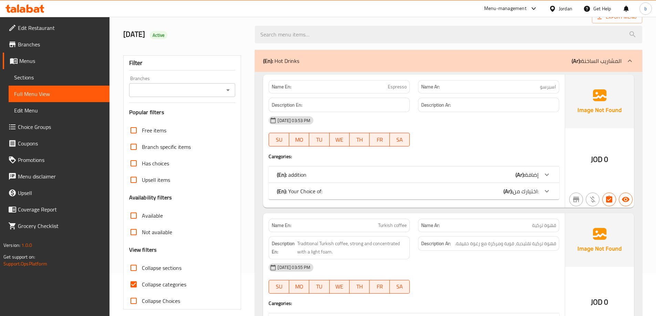
scroll to position [103, 0]
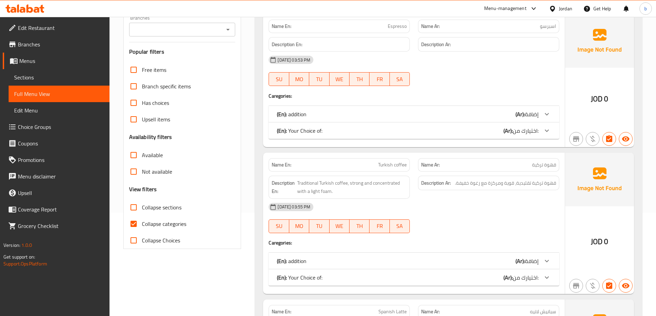
click at [131, 225] on input "Collapse categories" at bounding box center [133, 224] width 17 height 17
checkbox input "false"
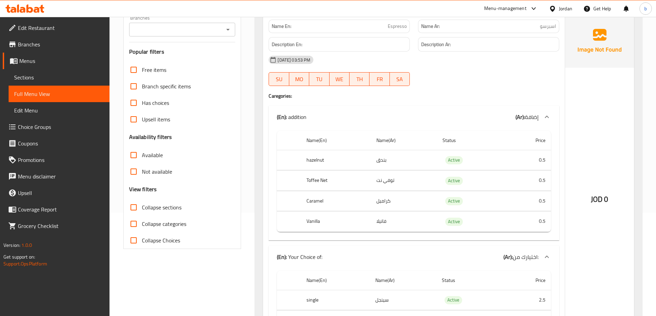
scroll to position [0, 0]
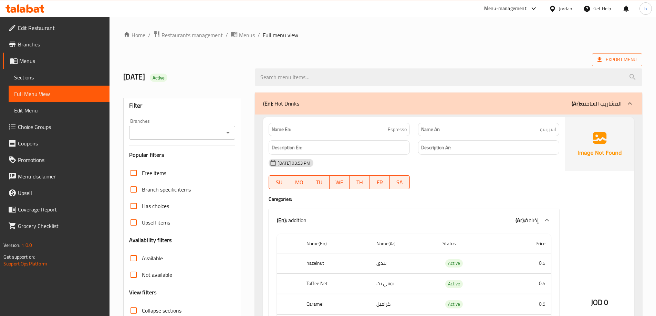
click at [329, 105] on div "(En): Hot Drinks (Ar): المشاريب الساخنة" at bounding box center [442, 103] width 358 height 8
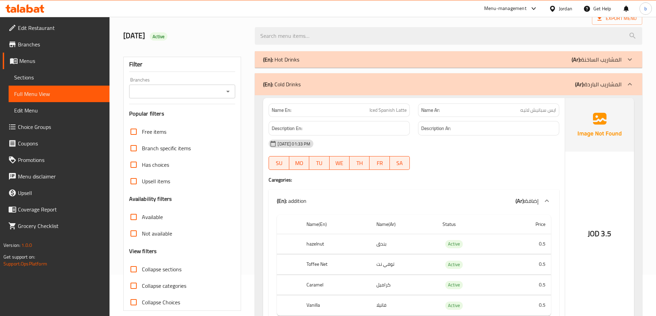
scroll to position [34, 0]
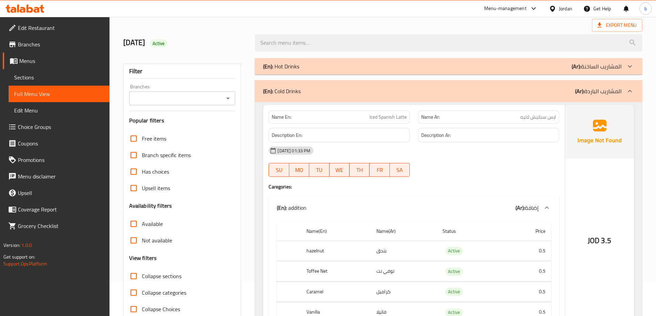
drag, startPoint x: 415, startPoint y: 97, endPoint x: 369, endPoint y: 112, distance: 48.3
click at [415, 97] on div "(En): Cold Drinks (Ar): المشاريب الباردة" at bounding box center [448, 91] width 387 height 22
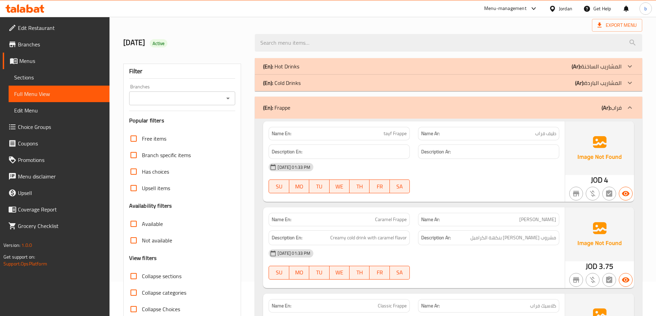
scroll to position [0, 0]
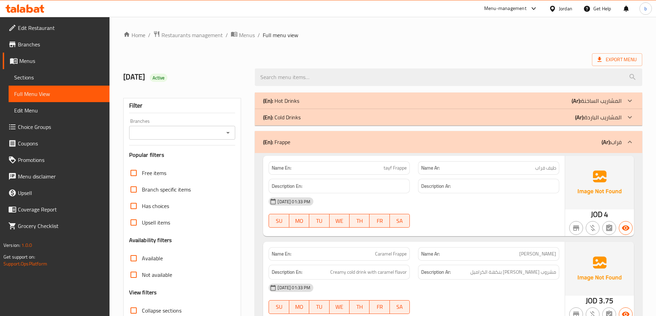
click at [577, 144] on div "(En): Frappe (Ar): فراب" at bounding box center [442, 142] width 358 height 8
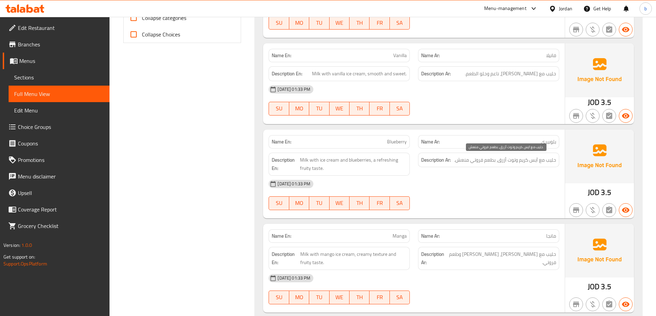
scroll to position [310, 0]
click at [44, 78] on span "Sections" at bounding box center [59, 77] width 90 height 8
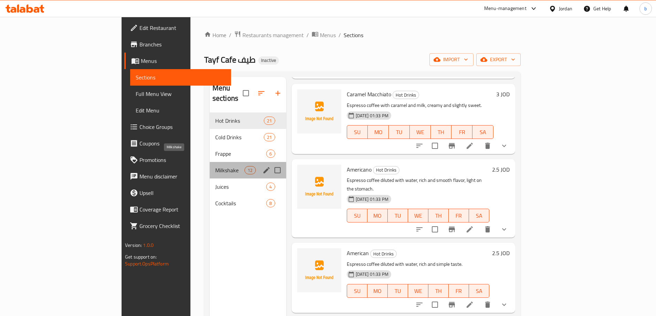
click at [215, 166] on span "Milkshake" at bounding box center [229, 170] width 29 height 8
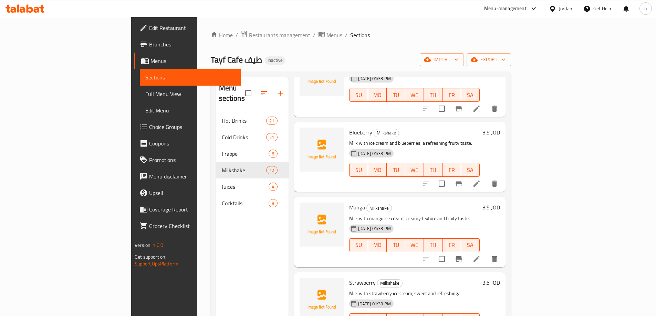
scroll to position [138, 0]
click at [481, 180] on icon at bounding box center [476, 184] width 8 height 8
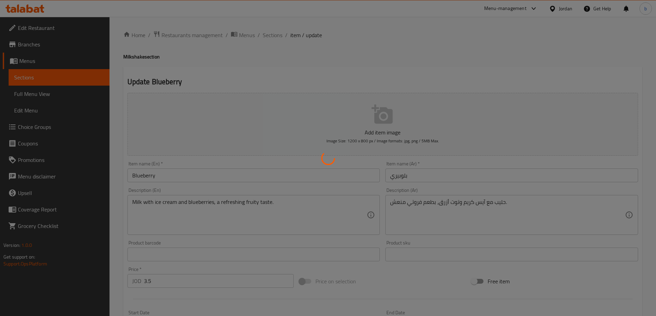
click at [410, 201] on div at bounding box center [328, 158] width 656 height 316
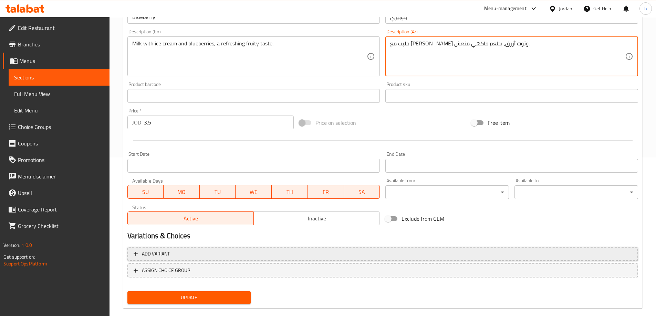
scroll to position [170, 0]
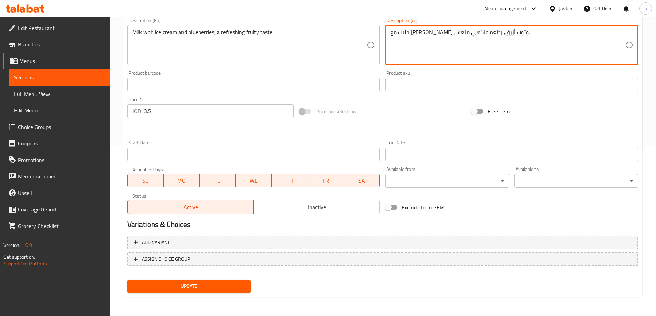
type textarea "حليب مع [PERSON_NAME] وتوت أزرق، بطعم فاكهي منعش."
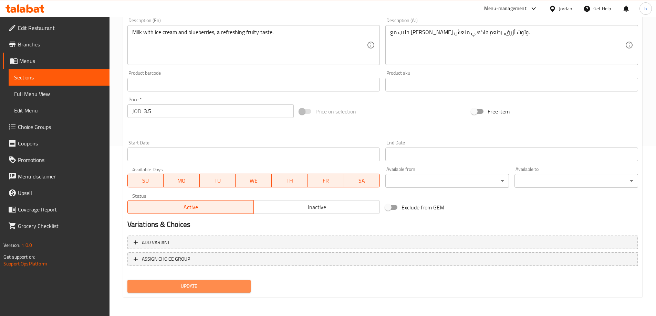
click at [207, 287] on span "Update" at bounding box center [189, 286] width 113 height 9
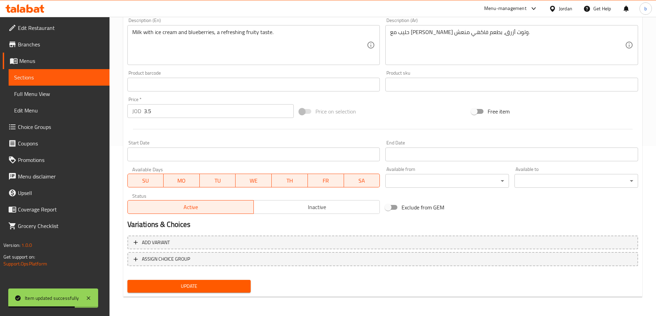
click at [195, 286] on span "Update" at bounding box center [189, 286] width 113 height 9
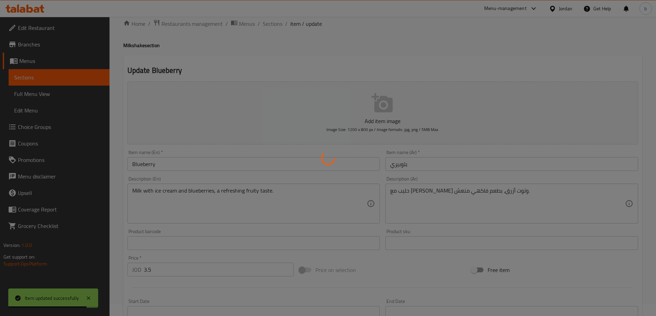
scroll to position [0, 0]
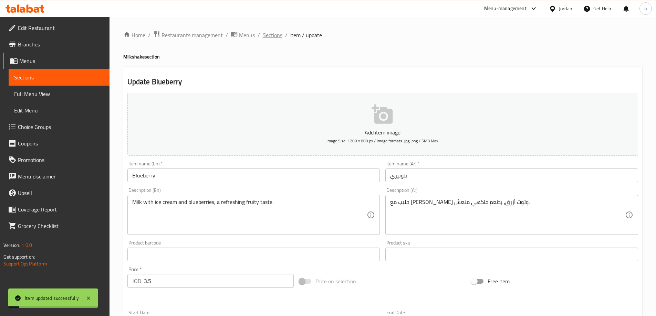
click at [272, 36] on span "Sections" at bounding box center [273, 35] width 20 height 8
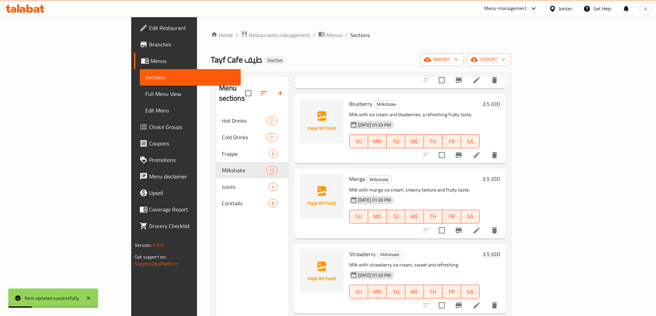
scroll to position [172, 0]
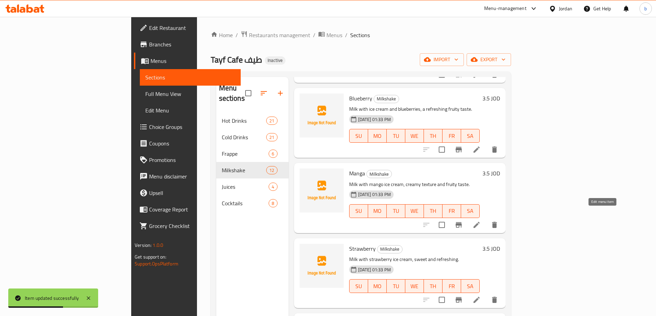
click at [481, 221] on icon at bounding box center [476, 225] width 8 height 8
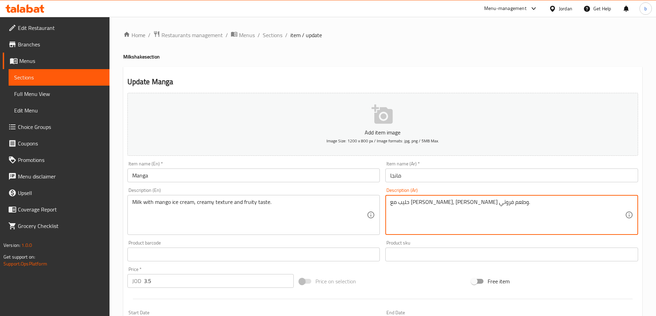
drag, startPoint x: 391, startPoint y: 202, endPoint x: 492, endPoint y: 165, distance: 107.6
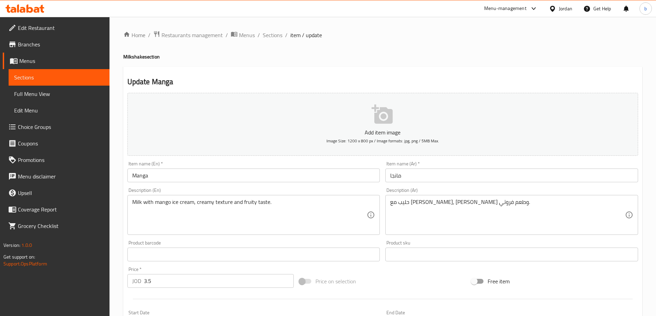
click at [535, 197] on div "حليب مع آيس كريم مانجا، قوام كريمي وطعم فروتي. Description (Ar)" at bounding box center [511, 215] width 253 height 40
drag, startPoint x: 535, startPoint y: 197, endPoint x: 531, endPoint y: 206, distance: 9.6
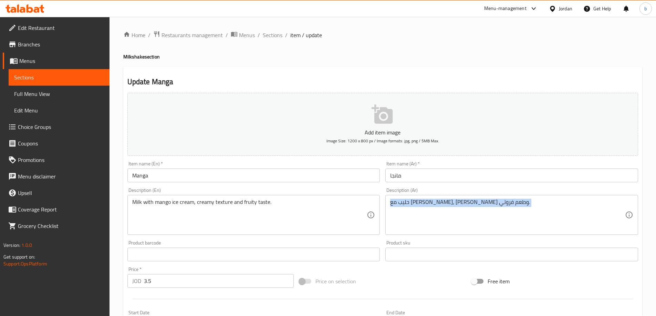
click at [534, 202] on div "حليب مع آيس كريم مانجا، قوام كريمي وطعم فروتي. Description (Ar)" at bounding box center [511, 215] width 253 height 40
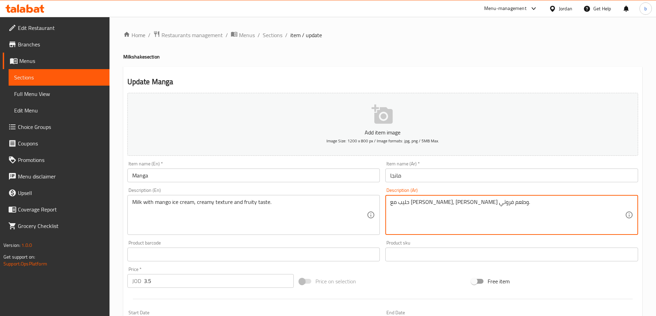
click at [531, 207] on textarea "حليب مع [PERSON_NAME]، [PERSON_NAME] وطعم فروتي." at bounding box center [507, 215] width 235 height 33
paste textarea "كه"
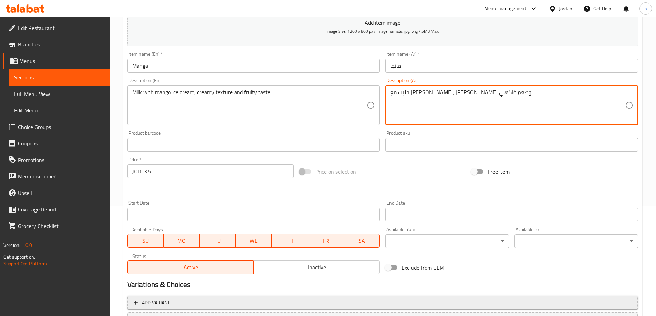
scroll to position [170, 0]
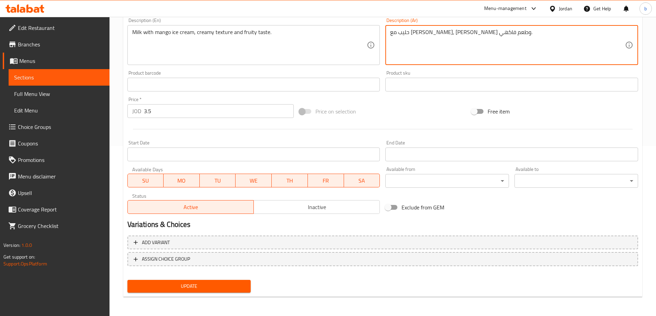
type textarea "حليب مع آيس كريم مانجا، قوام كريمي وطعم فاكهي."
click at [177, 283] on span "Update" at bounding box center [189, 286] width 113 height 9
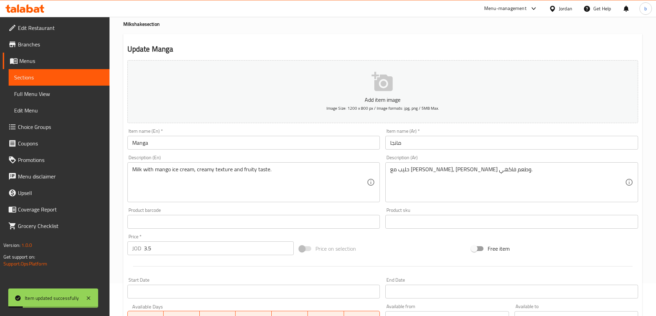
scroll to position [0, 0]
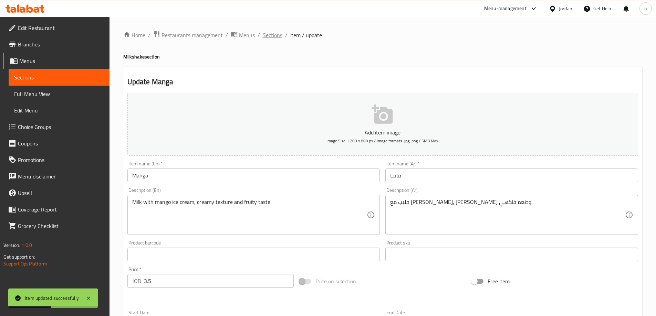
click at [276, 36] on span "Sections" at bounding box center [273, 35] width 20 height 8
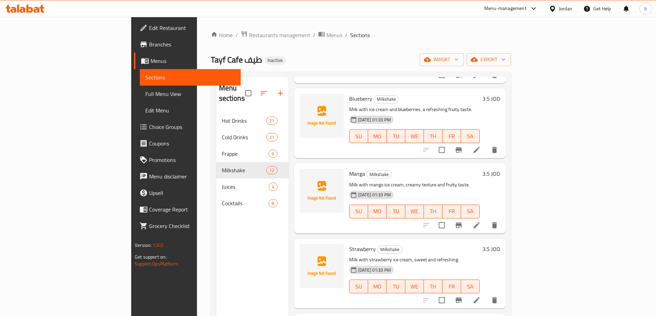
scroll to position [172, 0]
click at [481, 296] on icon at bounding box center [476, 300] width 8 height 8
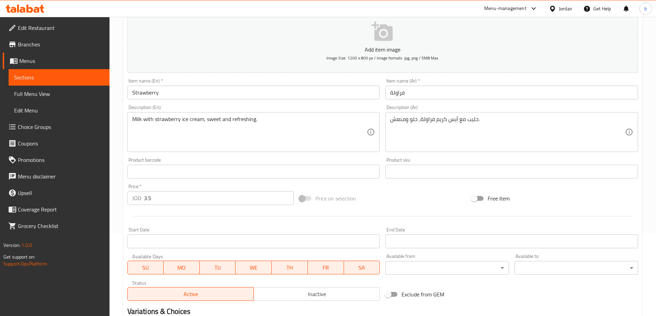
scroll to position [170, 0]
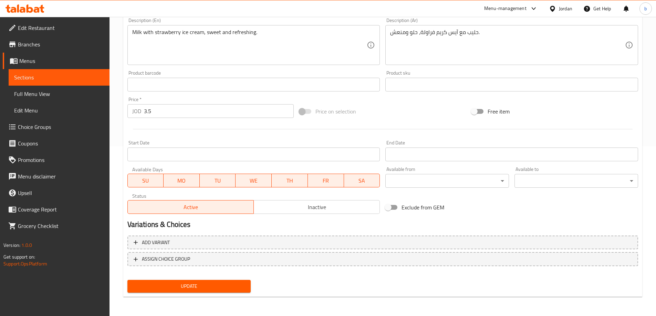
click at [185, 287] on span "Update" at bounding box center [189, 286] width 113 height 9
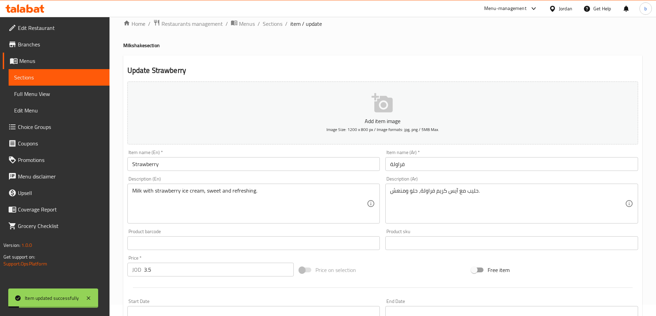
scroll to position [0, 0]
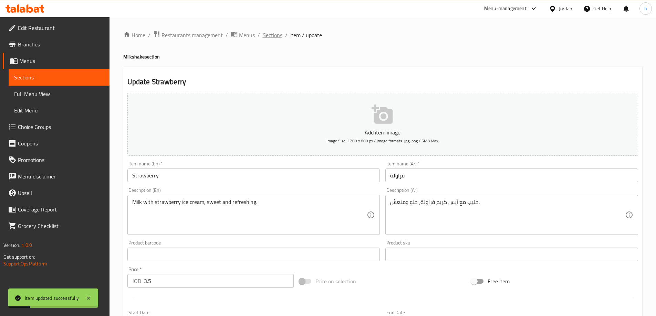
click at [276, 31] on span "Sections" at bounding box center [273, 35] width 20 height 8
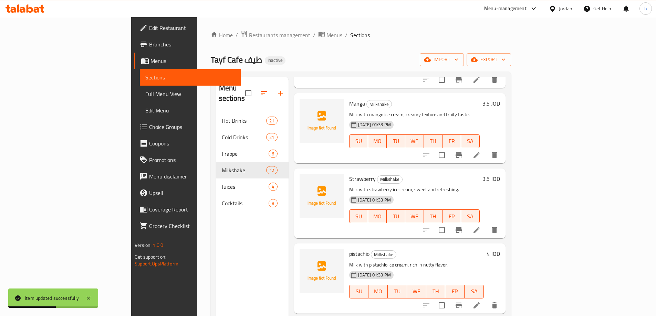
scroll to position [275, 0]
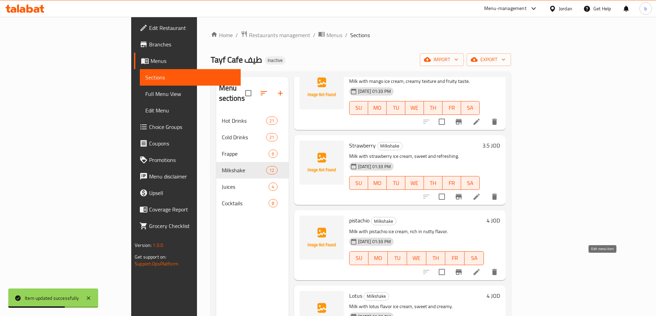
click at [481, 268] on icon at bounding box center [476, 272] width 8 height 8
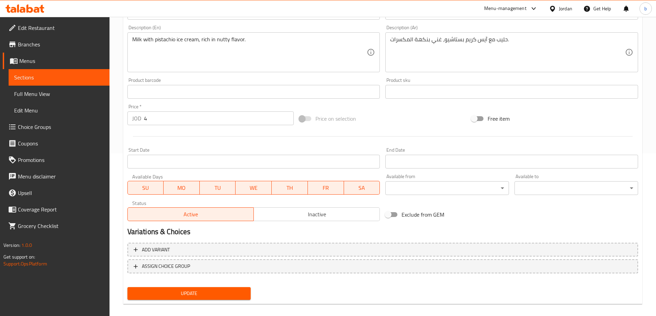
scroll to position [170, 0]
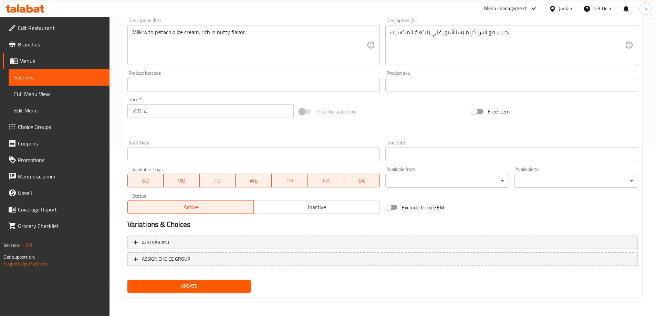
click at [175, 287] on span "Update" at bounding box center [189, 286] width 113 height 9
click at [46, 71] on link "Sections" at bounding box center [59, 77] width 101 height 17
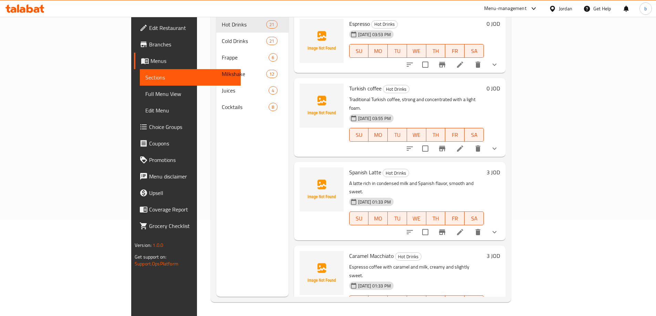
scroll to position [96, 0]
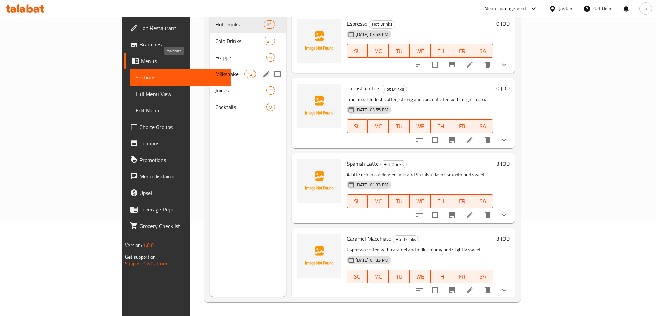
drag, startPoint x: 196, startPoint y: 61, endPoint x: 205, endPoint y: 63, distance: 9.5
click at [215, 70] on span "Milkshake" at bounding box center [229, 74] width 29 height 8
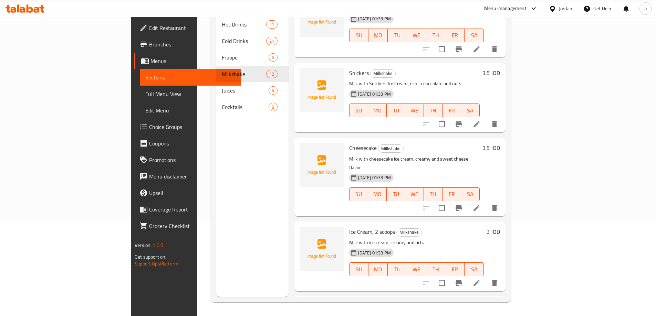
scroll to position [603, 0]
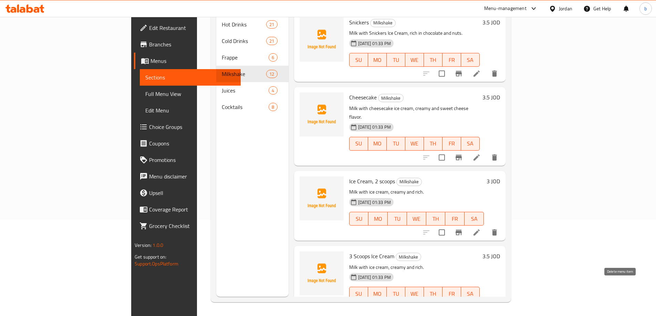
click at [503, 299] on button "delete" at bounding box center [494, 307] width 17 height 17
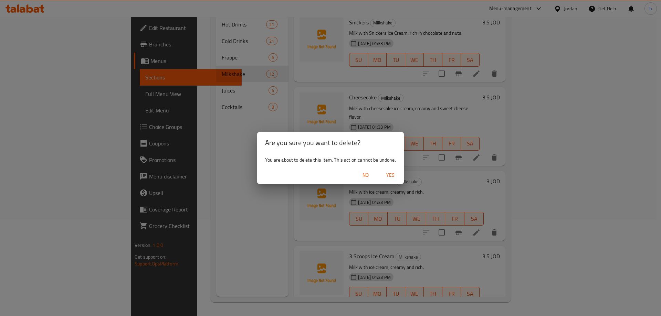
click at [391, 177] on span "Yes" at bounding box center [390, 175] width 17 height 9
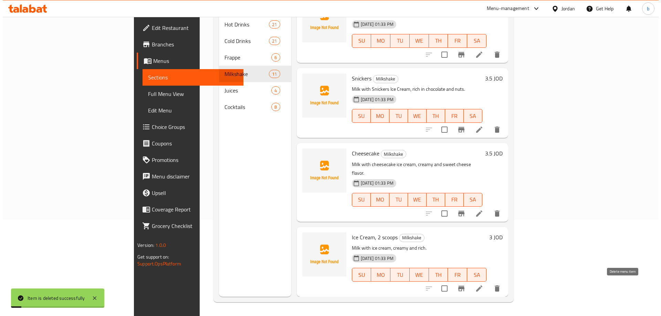
scroll to position [528, 0]
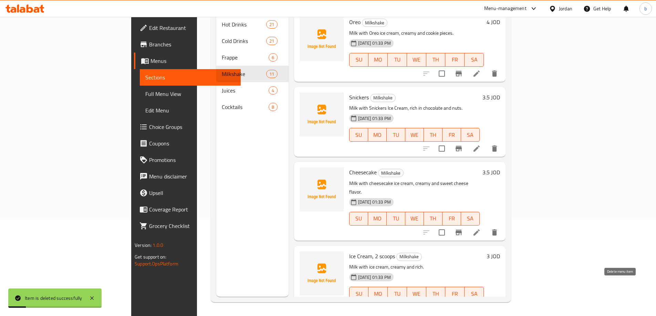
click at [497, 305] on icon "delete" at bounding box center [494, 308] width 5 height 6
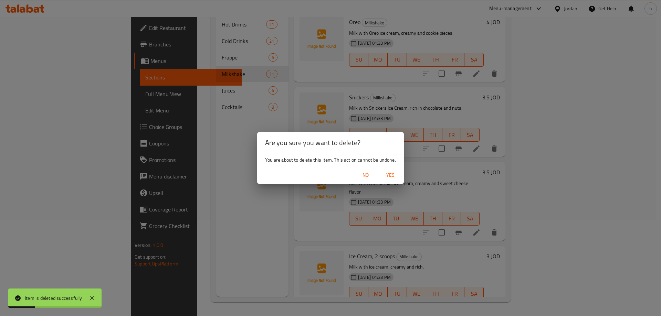
click at [388, 174] on span "Yes" at bounding box center [390, 175] width 17 height 9
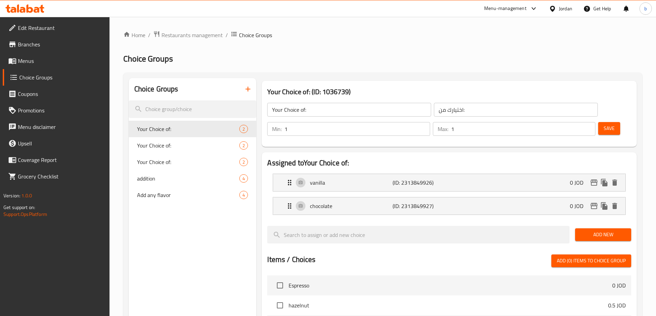
click at [59, 64] on span "Menus" at bounding box center [61, 61] width 86 height 8
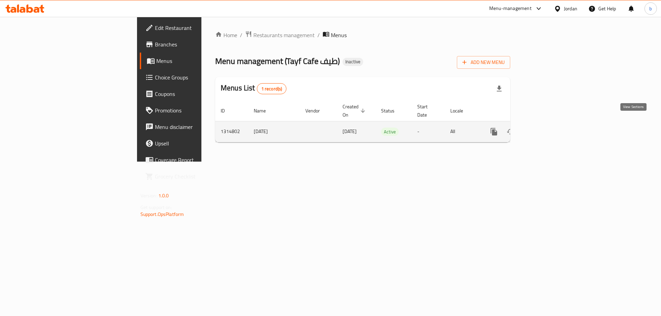
click at [548, 128] on icon "enhanced table" at bounding box center [543, 132] width 8 height 8
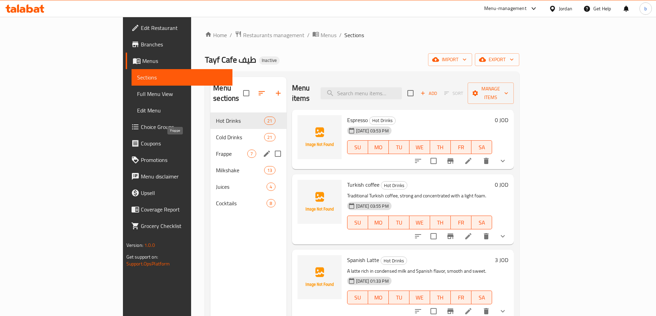
click at [216, 150] on span "Frappe" at bounding box center [231, 154] width 31 height 8
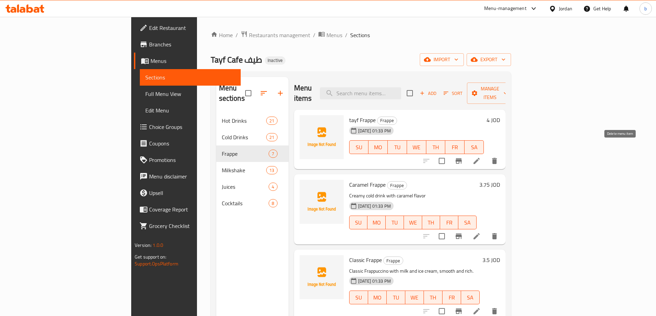
click at [503, 153] on button "delete" at bounding box center [494, 161] width 17 height 17
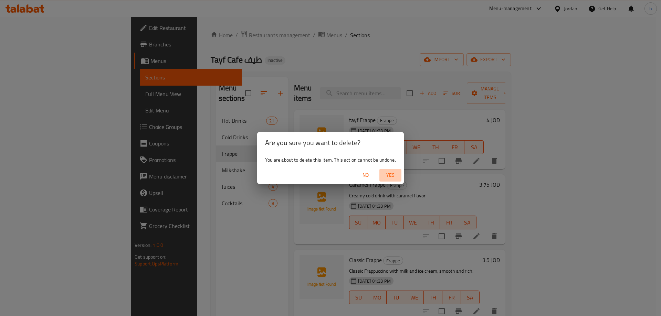
click at [388, 174] on span "Yes" at bounding box center [390, 175] width 17 height 9
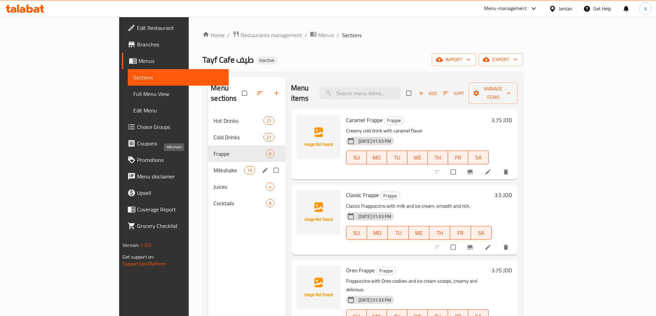
click at [213, 166] on span "Milkshake" at bounding box center [228, 170] width 30 height 8
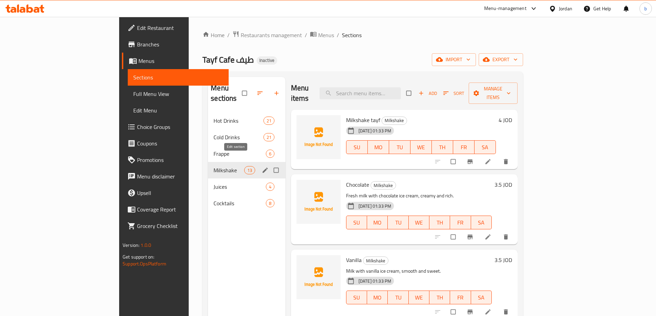
click at [262, 167] on icon "edit" at bounding box center [265, 170] width 7 height 7
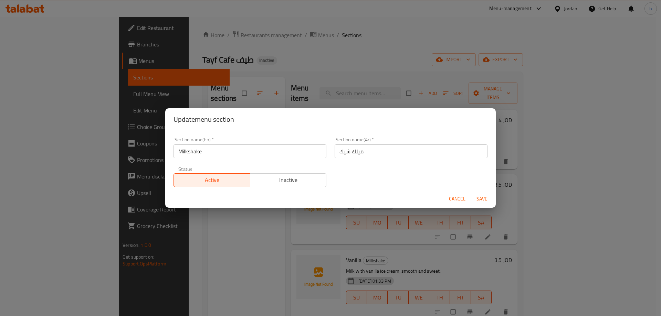
click at [462, 201] on span "Cancel" at bounding box center [457, 199] width 17 height 9
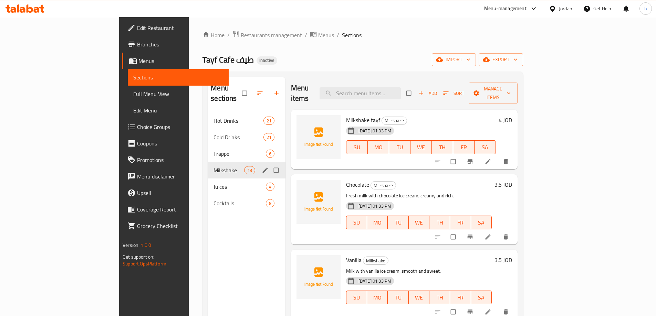
click at [509, 158] on icon "delete" at bounding box center [505, 161] width 7 height 7
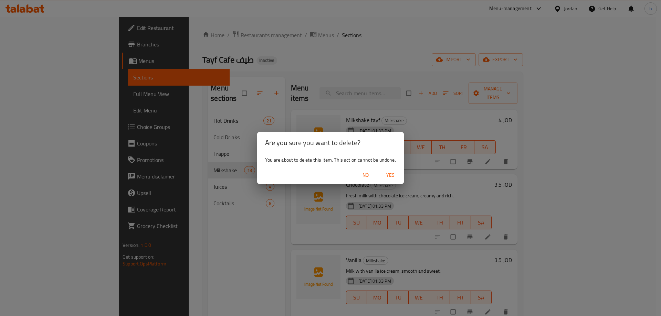
click at [396, 173] on span "Yes" at bounding box center [390, 175] width 17 height 9
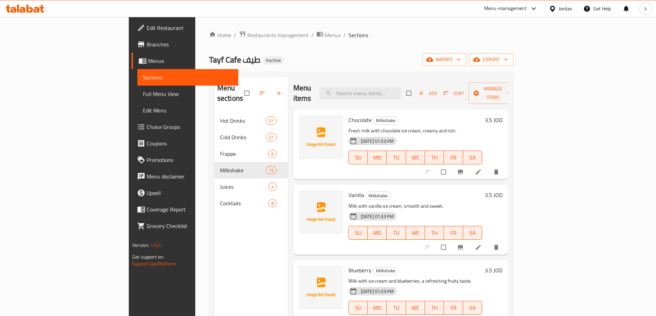
click at [143, 94] on span "Full Menu View" at bounding box center [188, 94] width 90 height 8
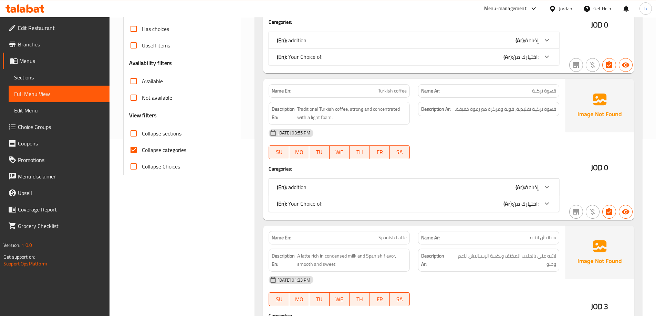
scroll to position [103, 0]
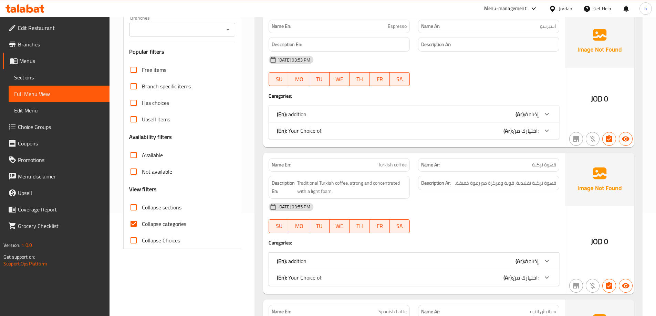
click at [156, 224] on span "Collapse categories" at bounding box center [164, 224] width 44 height 8
click at [142, 224] on input "Collapse categories" at bounding box center [133, 224] width 17 height 17
checkbox input "false"
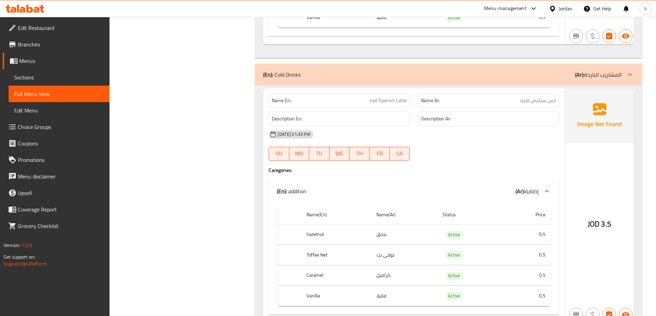
scroll to position [6678, 0]
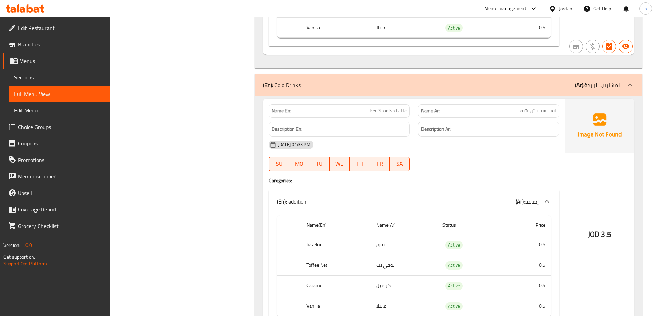
click at [490, 74] on div "(En): Cold Drinks (Ar): المشاريب الباردة" at bounding box center [448, 85] width 387 height 22
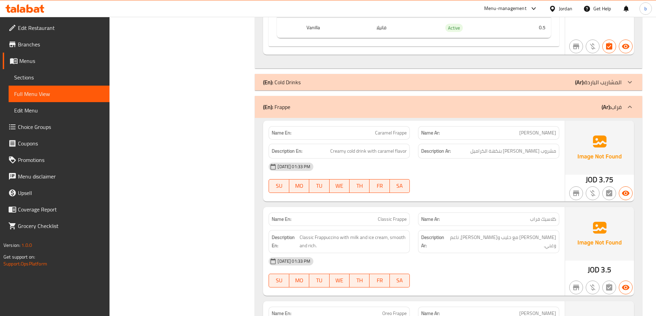
click at [478, 103] on div "(En): Frappe (Ar): فراب" at bounding box center [442, 107] width 358 height 8
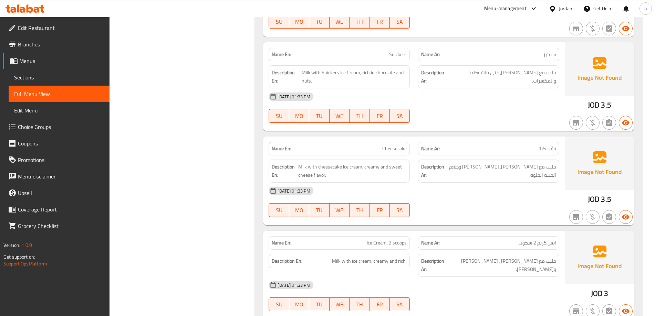
scroll to position [7504, 0]
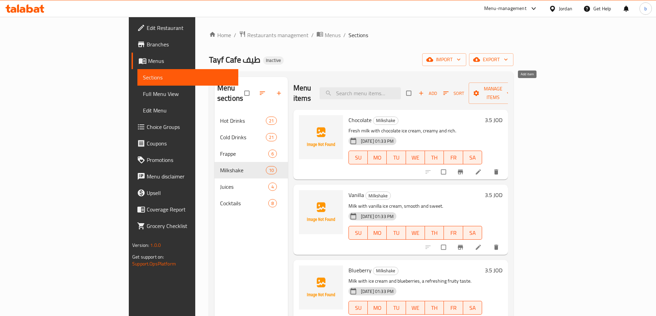
click at [437, 89] on span "Add" at bounding box center [427, 93] width 19 height 8
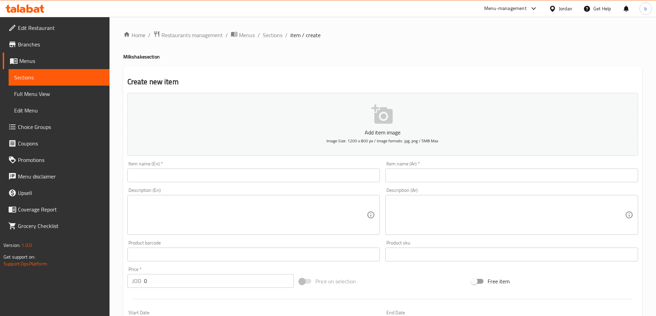
click at [493, 171] on input "text" at bounding box center [511, 176] width 253 height 14
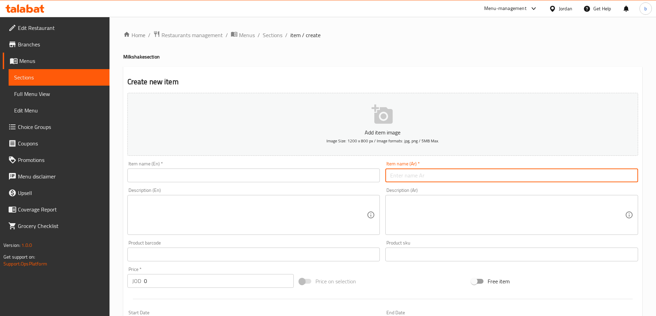
paste input "ميلك شيك [PERSON_NAME]"
type input "ميلك شيك [PERSON_NAME]"
click at [341, 178] on input "text" at bounding box center [253, 176] width 253 height 14
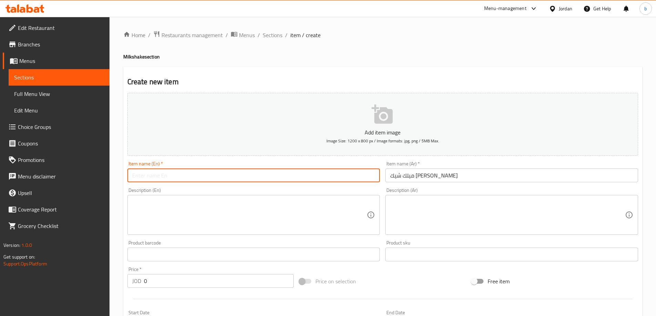
paste input "Milkshake ice cream"
type input "Milkshake ice cream"
click at [314, 212] on textarea at bounding box center [249, 215] width 235 height 33
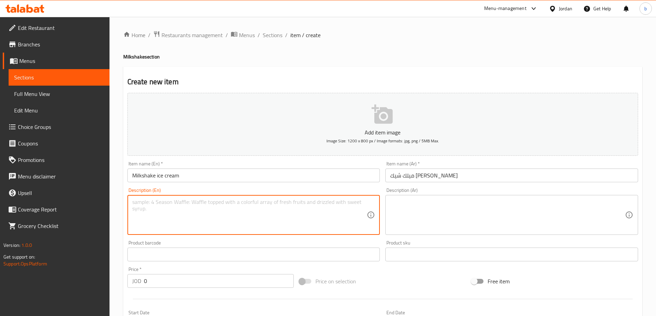
paste textarea "Milk with ice cream, creamy and rich."
type textarea "Milk with ice cream, creamy and rich."
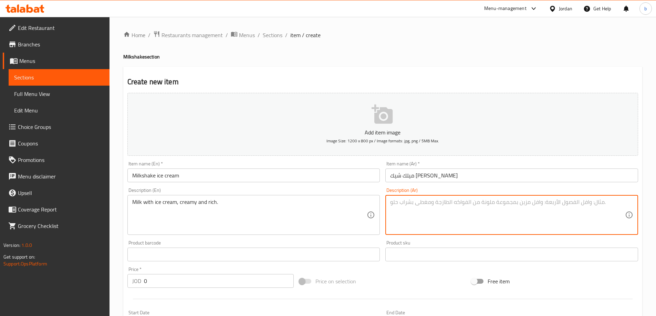
click at [505, 210] on textarea at bounding box center [507, 215] width 235 height 33
paste textarea "حليب مع [PERSON_NAME] ، [PERSON_NAME] و[PERSON_NAME]."
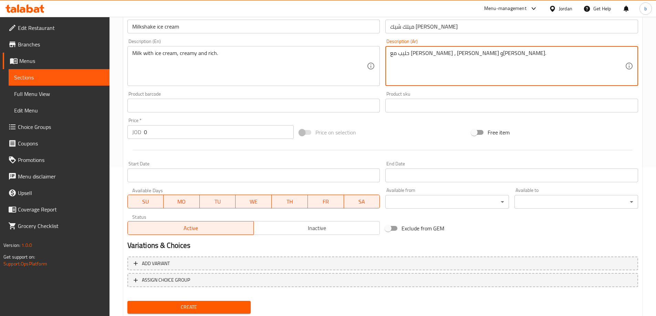
scroll to position [170, 0]
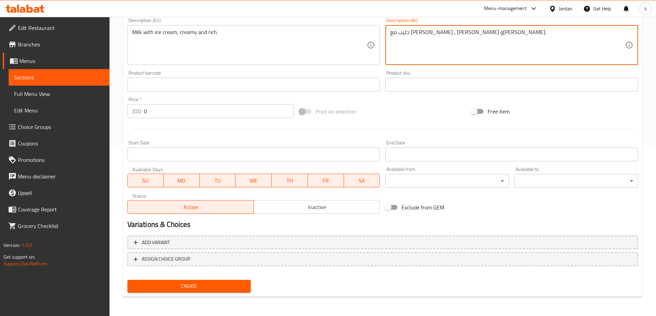
type textarea "حليب مع [PERSON_NAME] ، [PERSON_NAME] و[PERSON_NAME]."
click at [190, 289] on span "Create" at bounding box center [189, 286] width 113 height 9
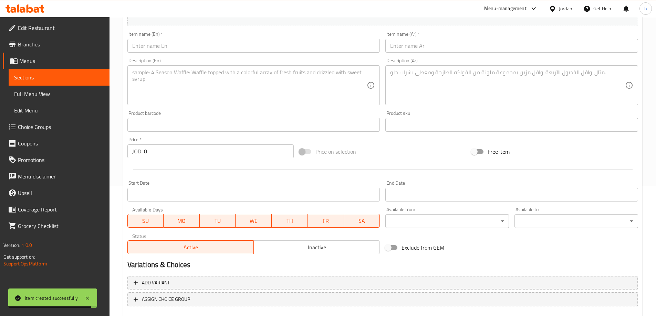
scroll to position [0, 0]
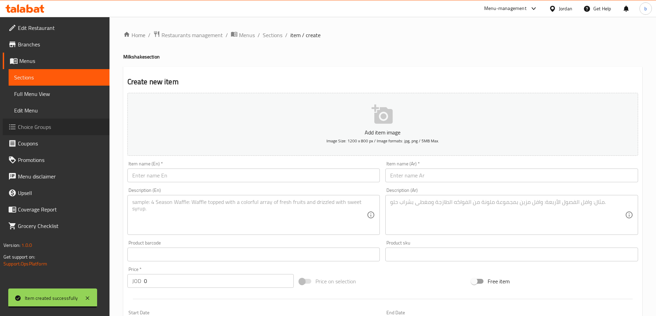
click at [70, 125] on span "Choice Groups" at bounding box center [61, 127] width 86 height 8
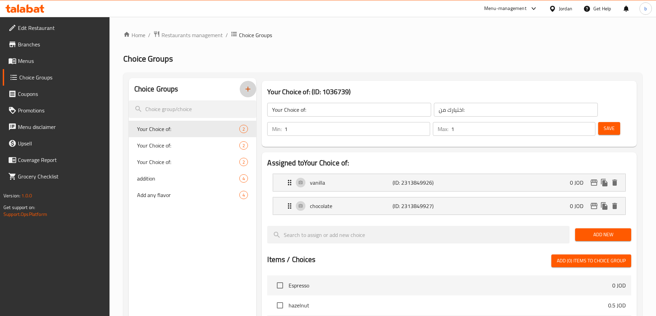
click at [251, 88] on icon "button" at bounding box center [248, 89] width 8 height 8
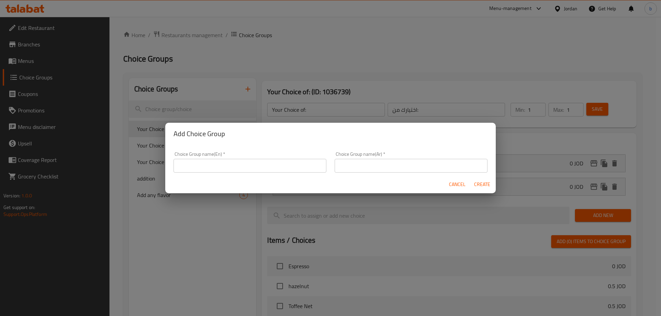
click at [222, 157] on div "Choice Group name(En)   * Choice Group name(En) *" at bounding box center [249, 162] width 153 height 21
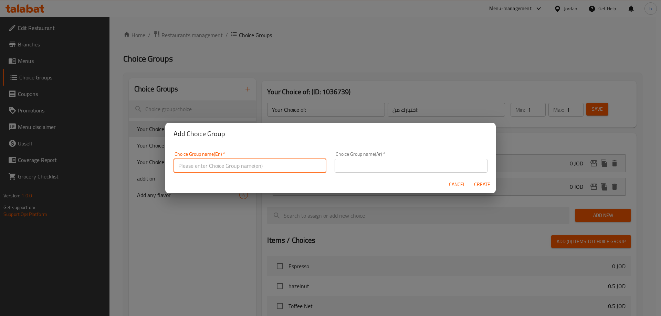
click at [223, 163] on input "text" at bounding box center [249, 166] width 153 height 14
click at [228, 169] on input "Your Choice of:" at bounding box center [249, 166] width 153 height 14
click at [271, 166] on input "Your Choice of:" at bounding box center [249, 166] width 153 height 14
type input "Your Choice of:"
click at [362, 160] on input "text" at bounding box center [411, 166] width 153 height 14
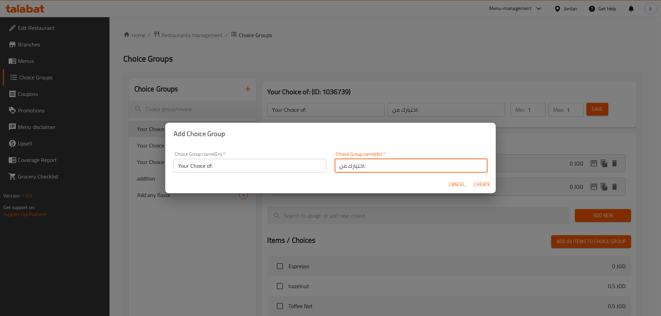
type input "اختيارك من:"
click at [487, 186] on span "Create" at bounding box center [482, 184] width 17 height 9
type input "Your Choice of:"
type input "اختيارك من:"
type input "0"
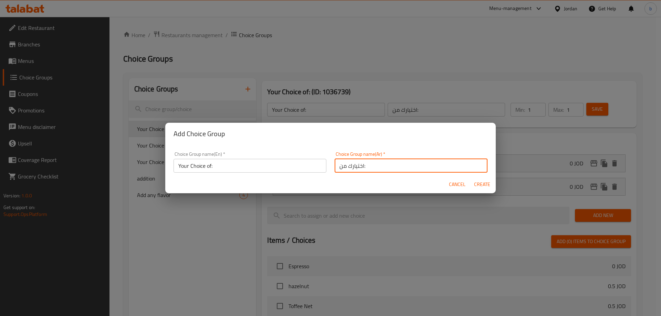
type input "0"
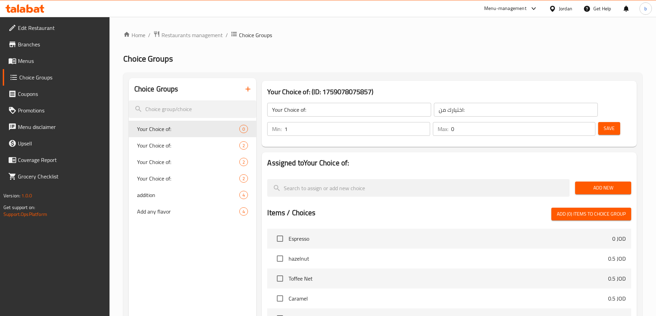
type input "1"
click at [430, 122] on input "1" at bounding box center [356, 129] width 145 height 14
type input "1"
click at [576, 122] on input "1" at bounding box center [523, 129] width 144 height 14
click at [587, 184] on span "Add New" at bounding box center [602, 188] width 45 height 9
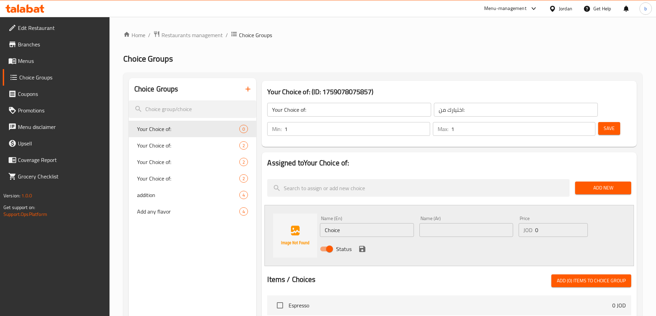
click at [439, 223] on input "text" at bounding box center [466, 230] width 94 height 14
paste input "2سكوب"
type input "2سكوب"
click at [347, 223] on input "Choice" at bounding box center [367, 230] width 94 height 14
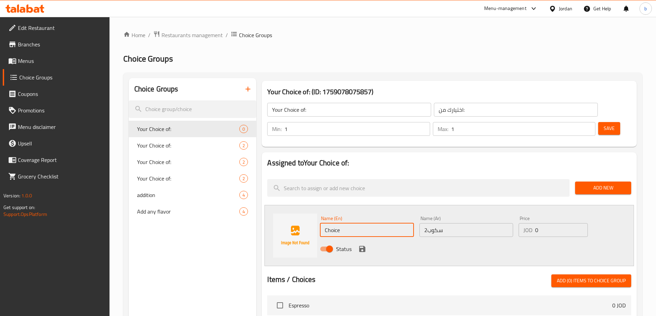
click at [347, 223] on input "Choice" at bounding box center [367, 230] width 94 height 14
paste input "2Scope"
type input "2Scope"
click at [555, 223] on input "0" at bounding box center [561, 230] width 52 height 14
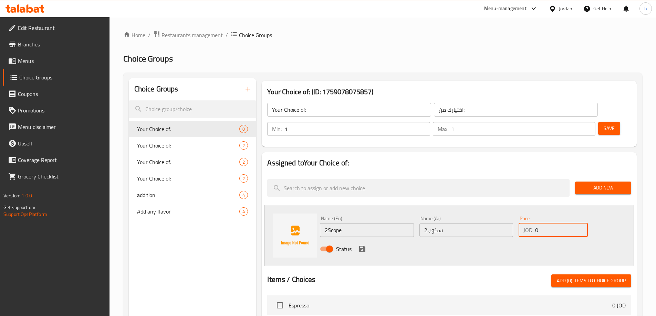
click at [555, 223] on input "0" at bounding box center [561, 230] width 52 height 14
type input "3"
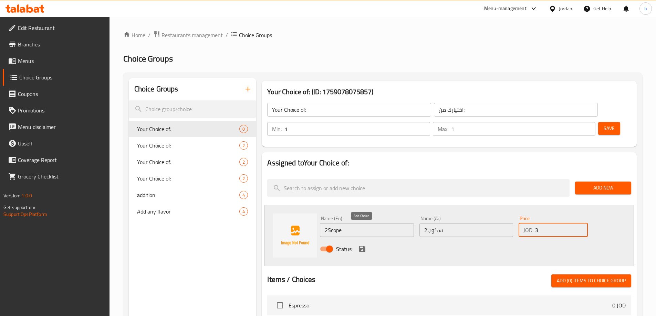
click at [362, 246] on icon "save" at bounding box center [362, 249] width 6 height 6
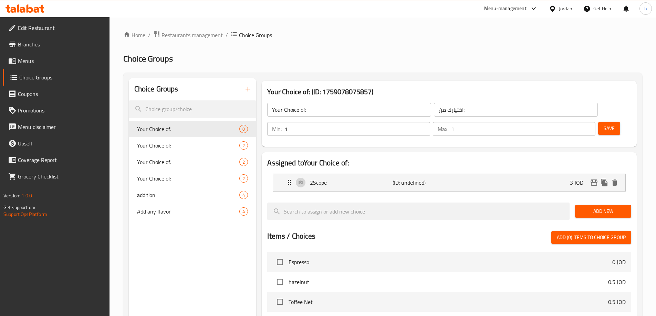
click at [590, 207] on span "Add New" at bounding box center [602, 211] width 45 height 9
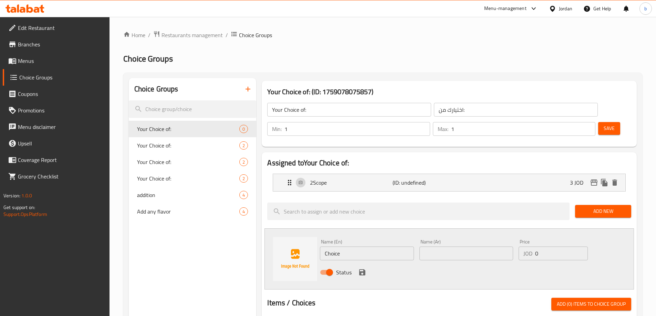
click at [383, 247] on input "Choice" at bounding box center [367, 254] width 94 height 14
paste input "2Scope"
click at [328, 247] on input "2Scope" at bounding box center [367, 254] width 94 height 14
type input "3 Scope"
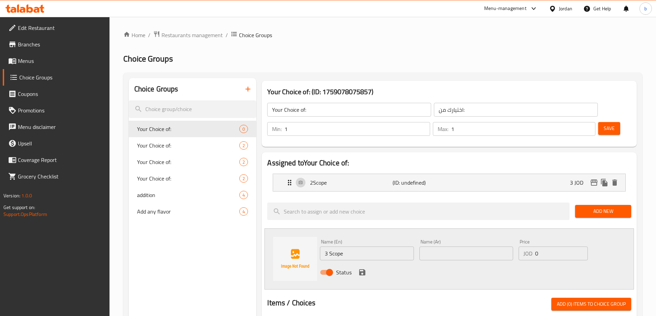
click at [450, 247] on input "text" at bounding box center [466, 254] width 94 height 14
type input "ر"
paste input "3سكوب"
type input "3سكوب"
click at [563, 247] on input "0" at bounding box center [561, 254] width 52 height 14
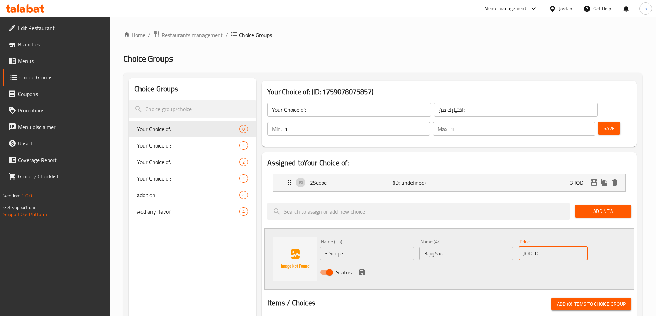
click at [563, 247] on input "0" at bounding box center [561, 254] width 52 height 14
type input "3.5"
click at [364, 270] on icon "save" at bounding box center [362, 273] width 6 height 6
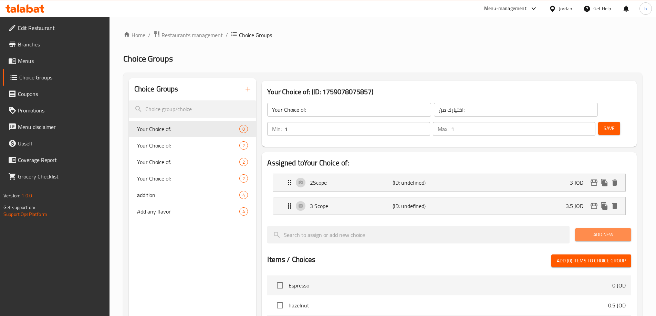
click at [598, 231] on span "Add New" at bounding box center [602, 235] width 45 height 9
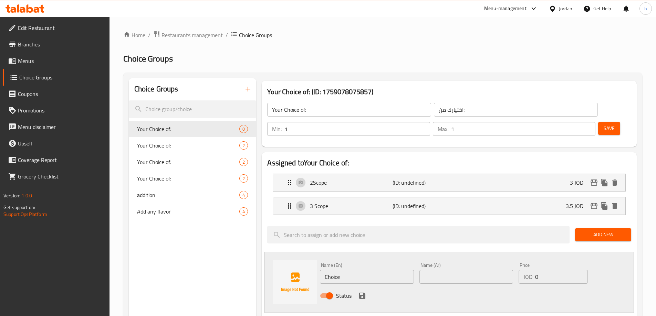
click at [603, 124] on span "Save" at bounding box center [608, 128] width 11 height 9
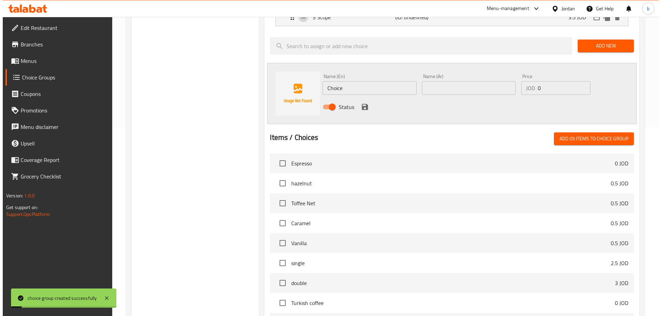
scroll to position [270, 0]
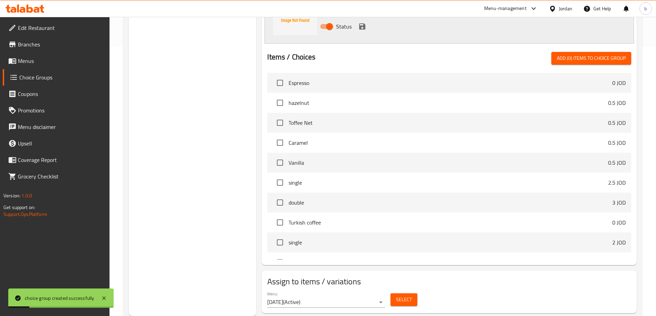
click at [402, 296] on span "Select" at bounding box center [404, 300] width 16 height 9
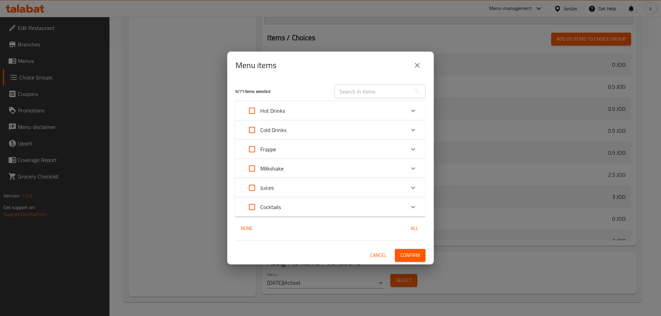
click at [320, 169] on div "Milkshake" at bounding box center [324, 168] width 161 height 17
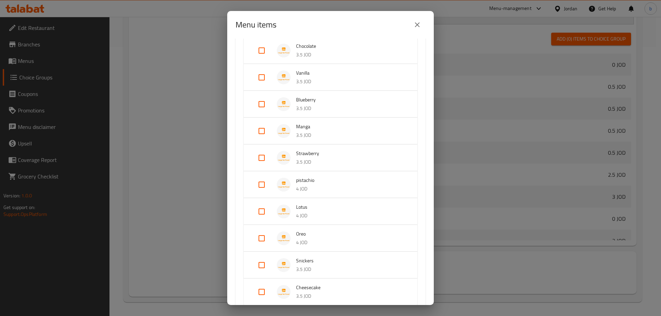
scroll to position [38, 0]
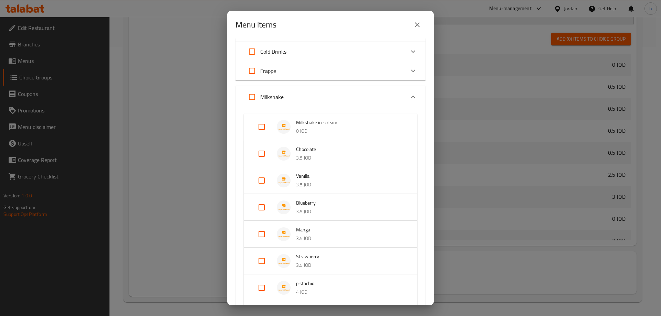
click at [349, 131] on p "0 JOD" at bounding box center [349, 131] width 107 height 9
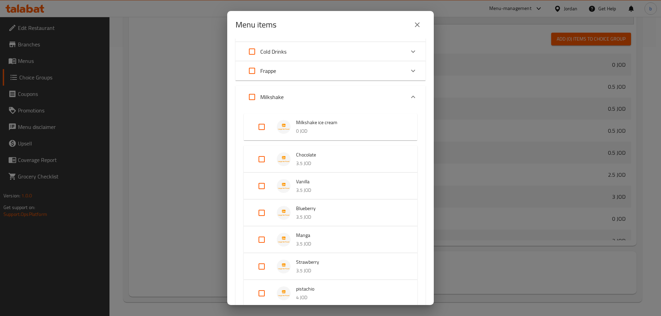
click at [264, 127] on input "Expand" at bounding box center [261, 127] width 17 height 17
checkbox input "true"
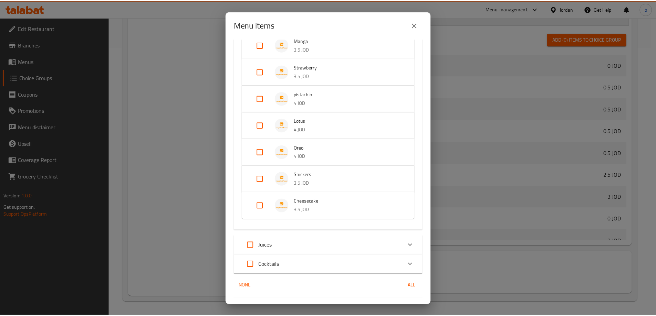
scroll to position [244, 0]
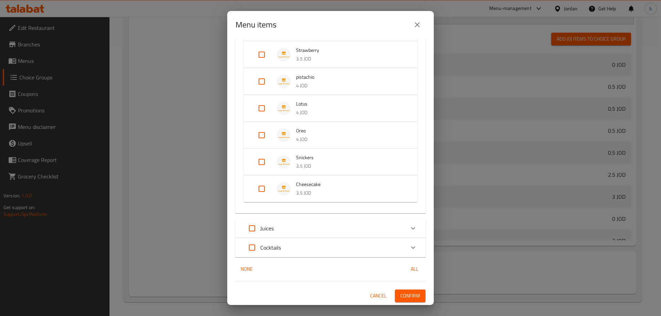
click at [407, 296] on span "Confirm" at bounding box center [410, 296] width 20 height 9
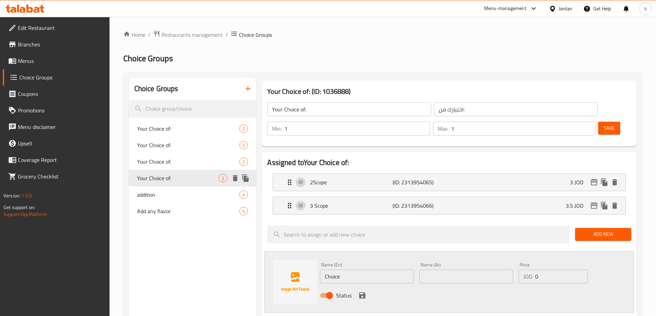
scroll to position [0, 0]
click at [46, 63] on span "Menus" at bounding box center [61, 61] width 86 height 8
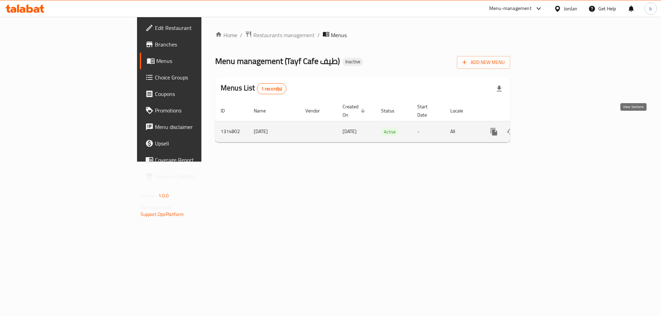
click at [548, 128] on icon "enhanced table" at bounding box center [543, 132] width 8 height 8
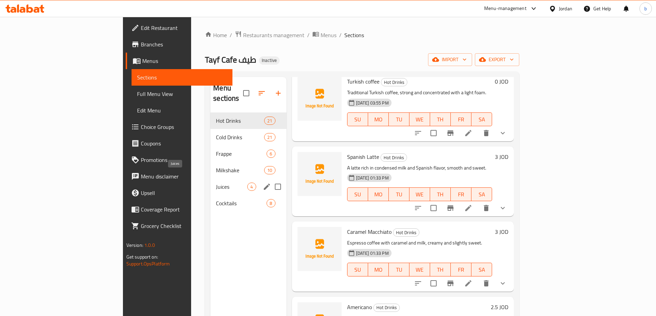
click at [216, 183] on span "Juices" at bounding box center [231, 187] width 31 height 8
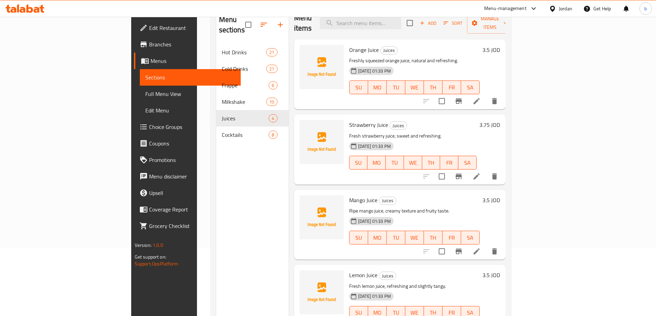
scroll to position [69, 0]
click at [479, 248] on icon at bounding box center [476, 251] width 6 height 6
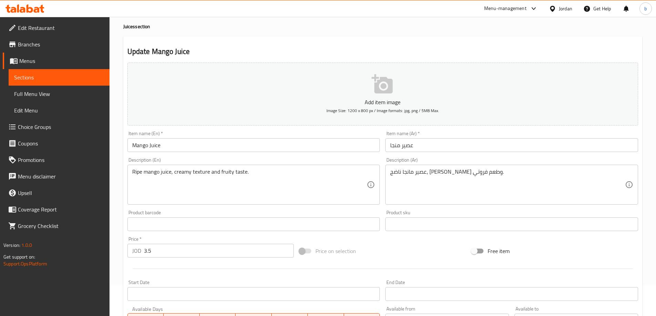
scroll to position [103, 0]
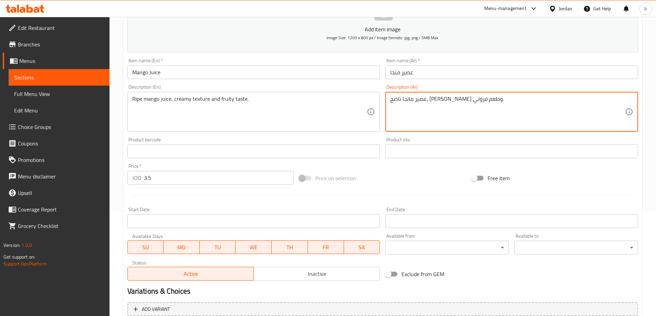
click at [546, 100] on textarea "عصير مانجا ناضج، قوام كريمي وطعم فروتي." at bounding box center [507, 112] width 235 height 33
paste textarea "كه"
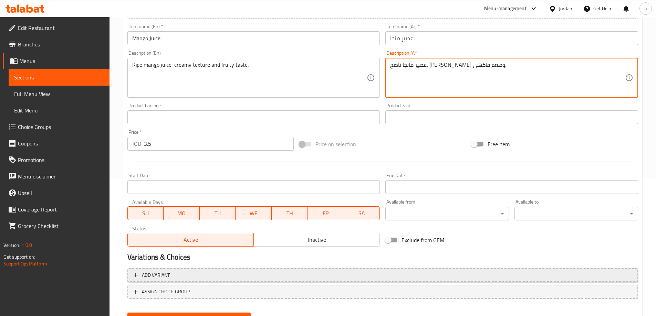
scroll to position [170, 0]
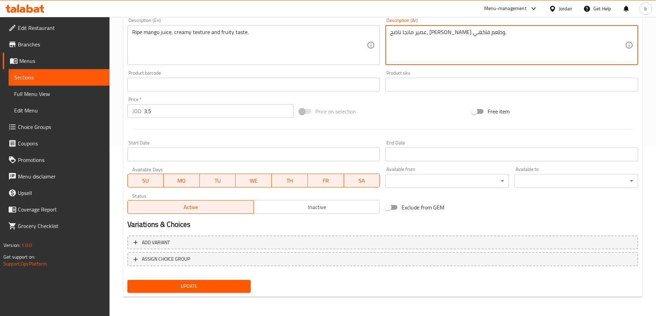
type textarea "عصير مانجا ناضج، [PERSON_NAME] وطعم فاكهي."
click at [210, 283] on span "Update" at bounding box center [189, 286] width 113 height 9
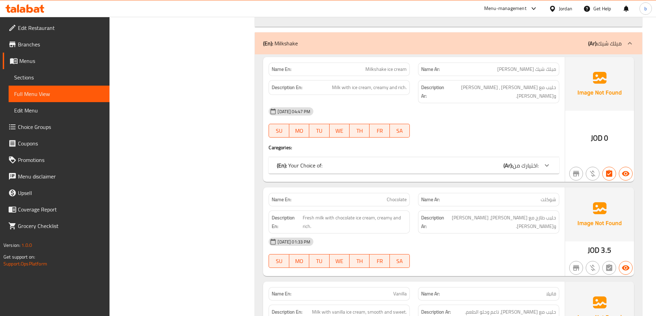
scroll to position [6162, 0]
click at [352, 162] on div "(En): Your Choice of: (Ar): اختيارك من:" at bounding box center [408, 166] width 262 height 8
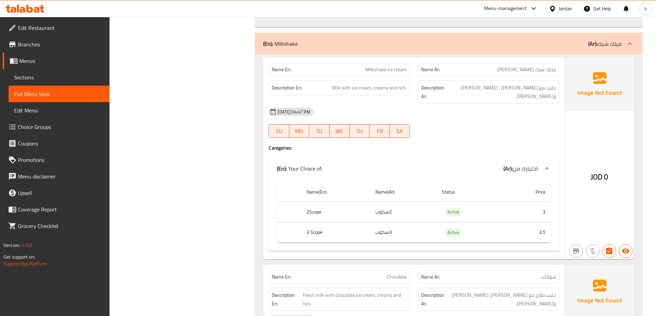
drag, startPoint x: 451, startPoint y: 27, endPoint x: 439, endPoint y: 28, distance: 12.4
click at [451, 40] on div "(En): Milkshake (Ar): ميلك شيك" at bounding box center [442, 44] width 358 height 8
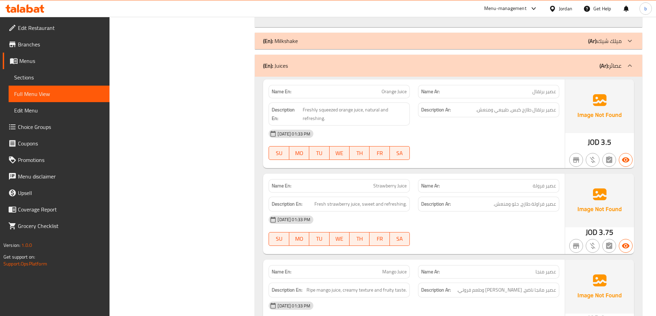
click at [369, 197] on div "Description En: Fresh strawberry juice, sweet and refreshing." at bounding box center [338, 204] width 141 height 15
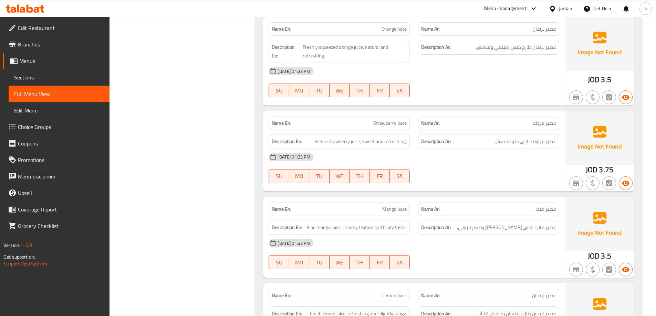
scroll to position [6230, 0]
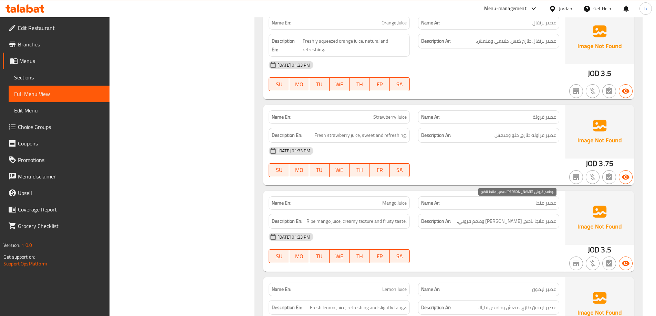
click at [529, 217] on span "عصير مانجا ناضج، [PERSON_NAME] وطعم فروتي." at bounding box center [506, 221] width 99 height 9
copy span "ناضج"
click at [351, 217] on span "Ripe mango juice, creamy texture and fruity taste." at bounding box center [356, 221] width 100 height 9
click at [365, 217] on span "Ripe mango juice, creamy texture and fruity taste." at bounding box center [356, 221] width 100 height 9
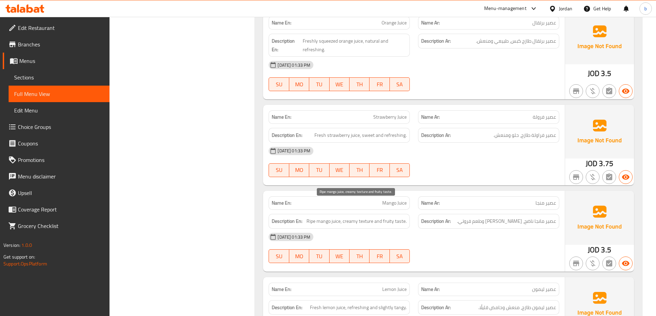
click at [389, 217] on span "Ripe mango juice, creamy texture and fruity taste." at bounding box center [356, 221] width 100 height 9
click at [401, 217] on span "Ripe mango juice, creamy texture and fruity taste." at bounding box center [356, 221] width 100 height 9
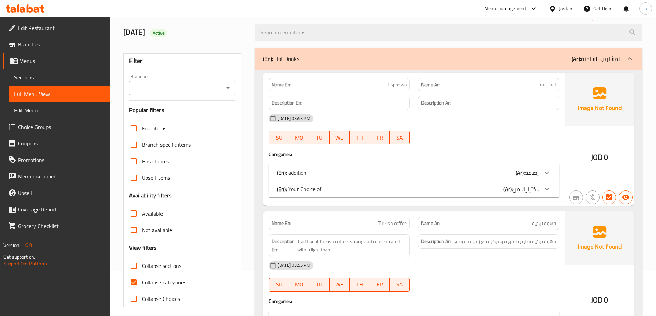
scroll to position [0, 0]
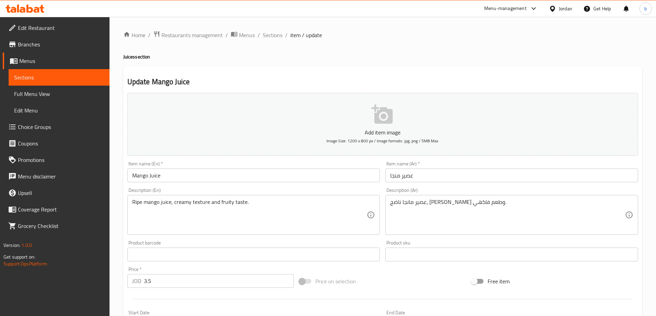
click at [286, 31] on li "/" at bounding box center [286, 35] width 2 height 8
click at [266, 34] on span "Sections" at bounding box center [273, 35] width 20 height 8
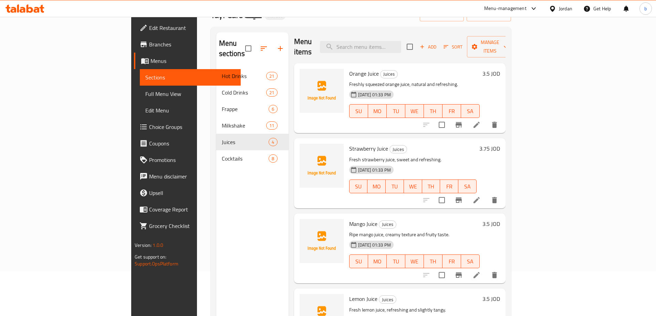
scroll to position [96, 0]
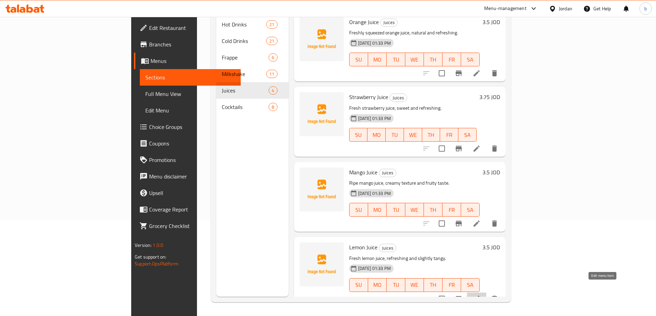
click at [479, 296] on icon at bounding box center [476, 299] width 6 height 6
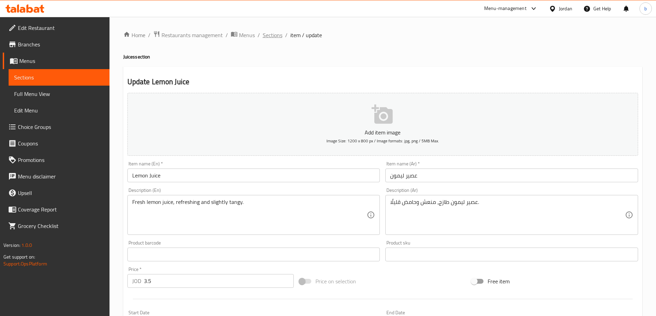
click at [264, 34] on span "Sections" at bounding box center [273, 35] width 20 height 8
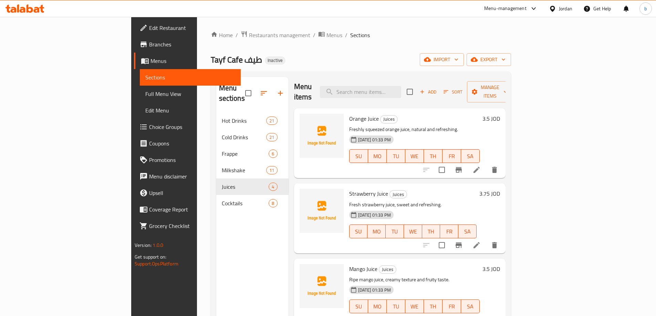
scroll to position [2, 0]
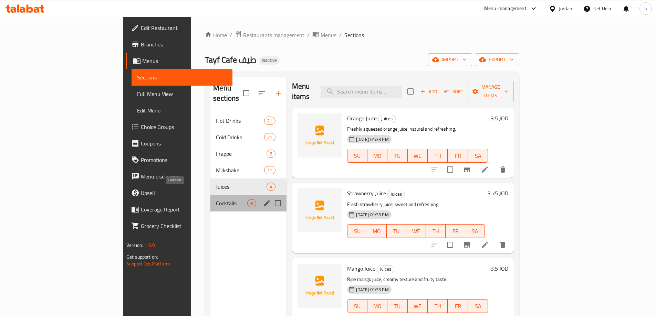
click at [216, 199] on span "Cocktails" at bounding box center [231, 203] width 31 height 8
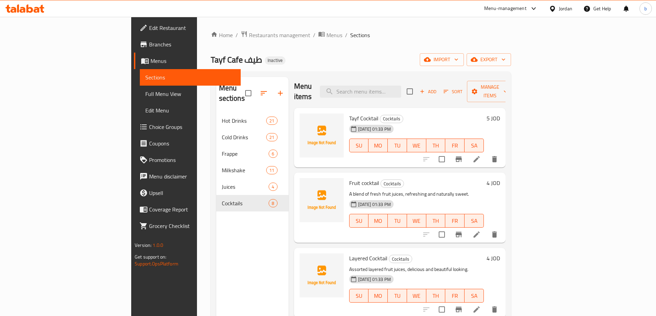
click at [498, 155] on icon "delete" at bounding box center [494, 159] width 8 height 8
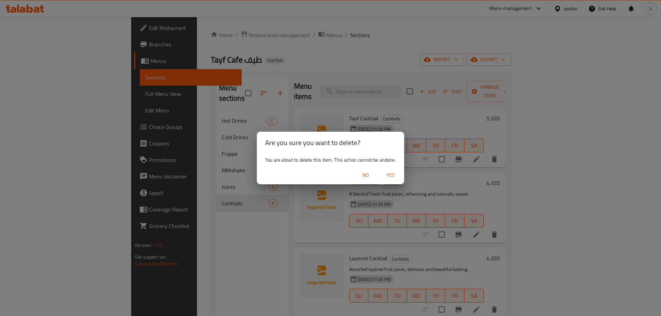
click at [397, 171] on span "Yes" at bounding box center [390, 175] width 17 height 9
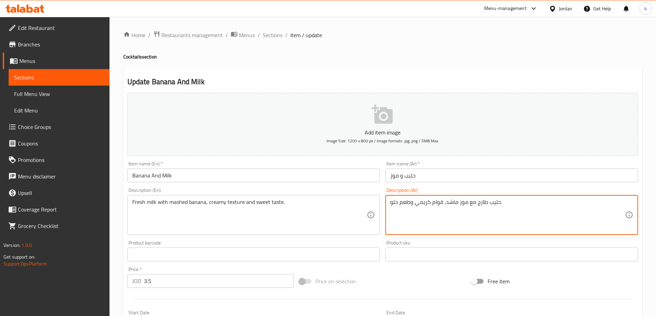
click at [480, 207] on textarea "حليب طازج مع موز ماشد، قوام كريمي وطعم حلو." at bounding box center [507, 215] width 235 height 33
paste textarea "هروس"
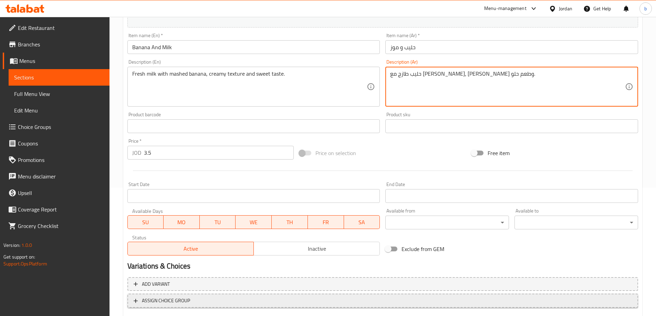
scroll to position [170, 0]
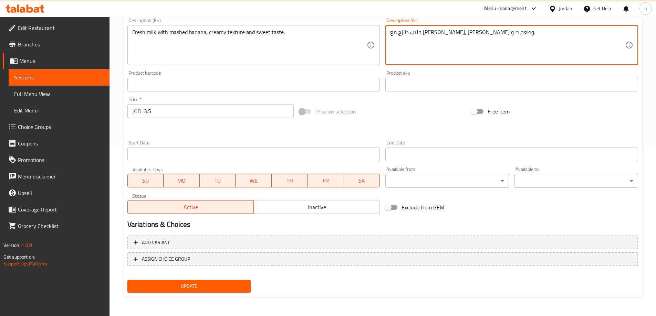
type textarea "حليب طازج مع [PERSON_NAME]، [PERSON_NAME] وطعم حلو."
click at [229, 287] on span "Update" at bounding box center [189, 286] width 113 height 9
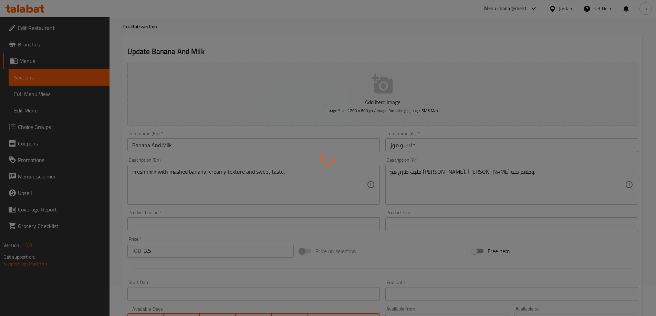
scroll to position [0, 0]
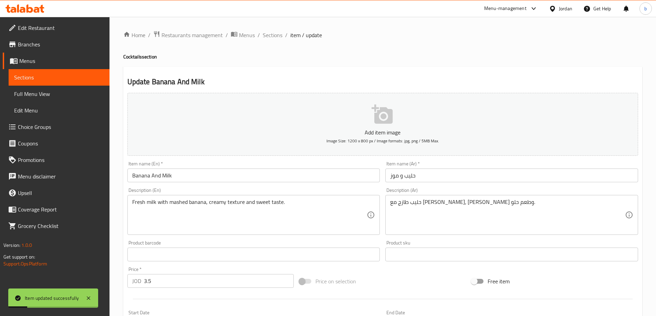
drag, startPoint x: 276, startPoint y: 33, endPoint x: 292, endPoint y: 70, distance: 39.8
click at [276, 33] on span "Sections" at bounding box center [273, 35] width 20 height 8
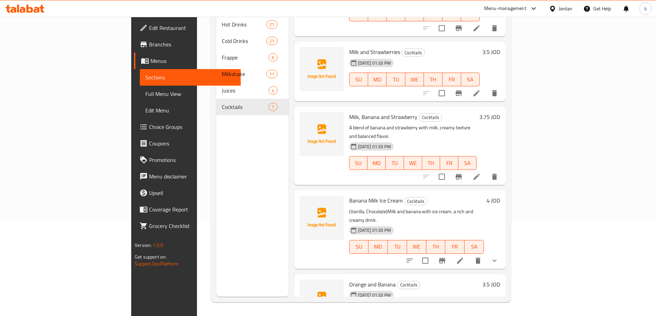
scroll to position [207, 0]
click at [481, 172] on icon at bounding box center [476, 176] width 8 height 8
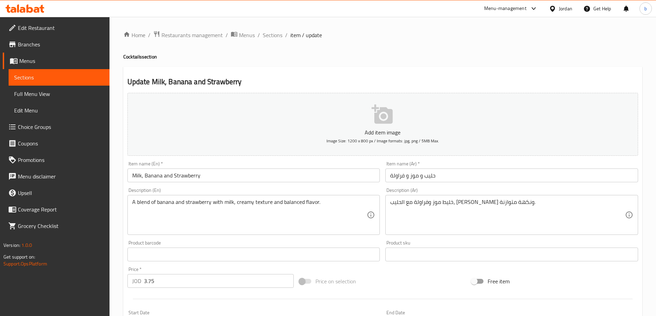
drag, startPoint x: 339, startPoint y: 200, endPoint x: 340, endPoint y: 204, distance: 5.0
click at [339, 205] on div "Add item image Image Size: 1200 x 800 px / Image formats: jpg, png / 5MB Max. I…" at bounding box center [383, 238] width 516 height 297
click at [274, 38] on span "Sections" at bounding box center [273, 35] width 20 height 8
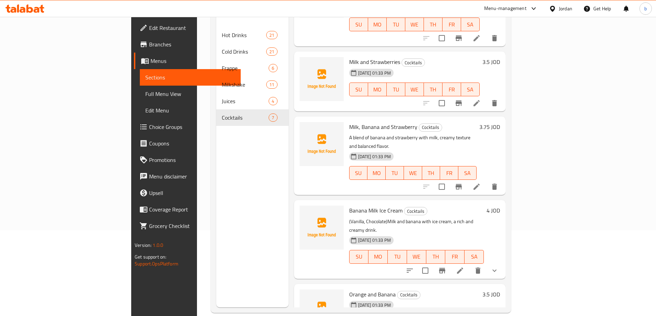
scroll to position [96, 0]
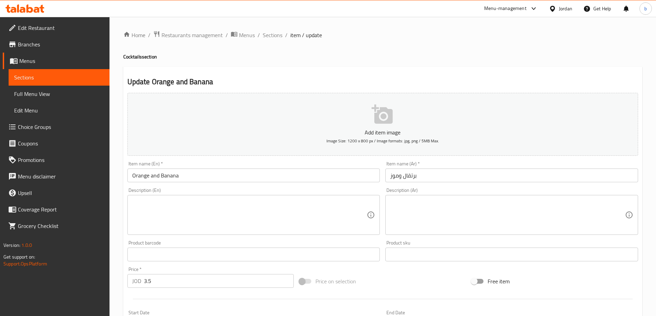
click at [477, 219] on textarea at bounding box center [507, 215] width 235 height 33
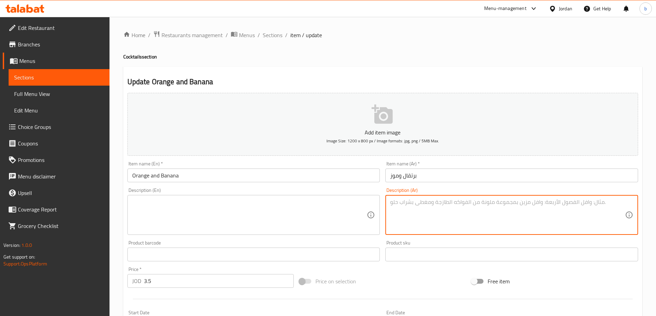
paste textarea "عصير برتقال طازج مع [PERSON_NAME]، منعش وحلو."
type textarea "عصير برتقال طازج مع [PERSON_NAME]، منعش وحلو."
click at [317, 224] on textarea at bounding box center [249, 215] width 235 height 33
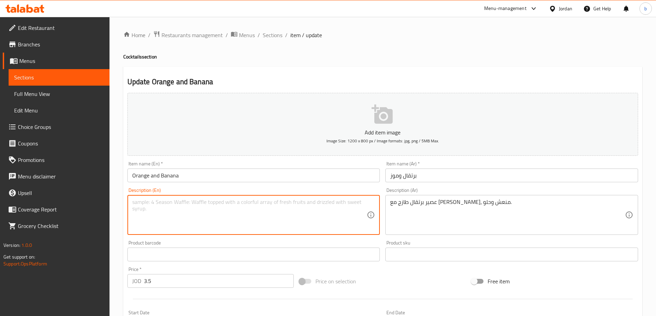
paste textarea "Fresh orange juice with mashed banana, refreshing and sweet."
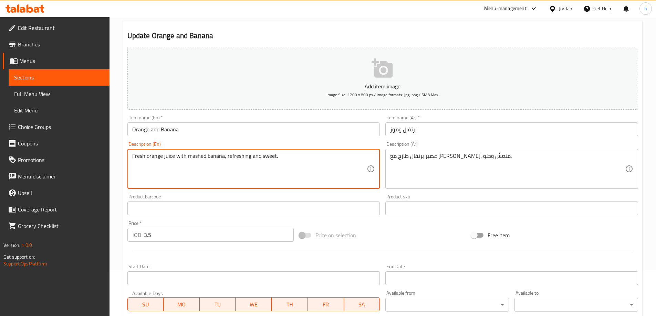
scroll to position [170, 0]
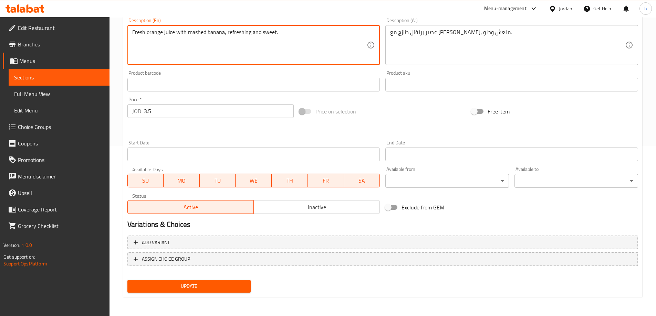
type textarea "Fresh orange juice with mashed banana, refreshing and sweet."
click at [233, 287] on span "Update" at bounding box center [189, 286] width 113 height 9
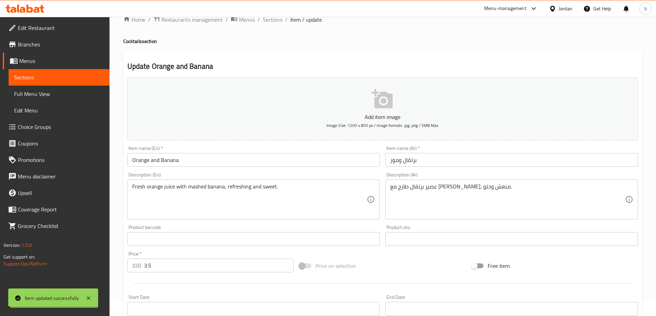
scroll to position [0, 0]
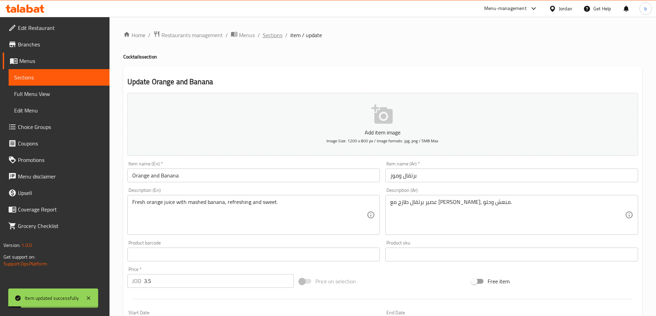
click at [265, 36] on span "Sections" at bounding box center [273, 35] width 20 height 8
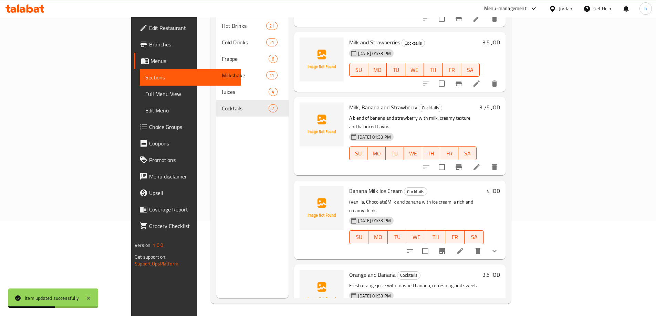
scroll to position [96, 0]
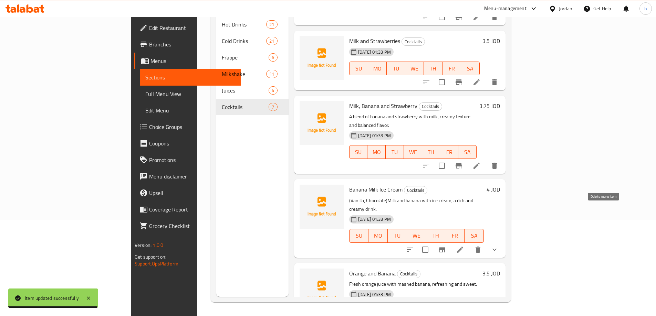
click at [480, 247] on icon "delete" at bounding box center [477, 250] width 5 height 6
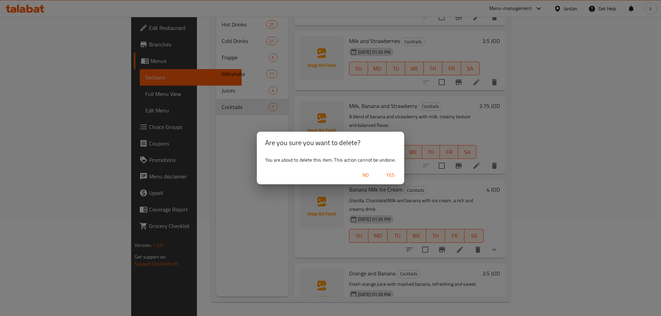
click at [394, 175] on span "Yes" at bounding box center [390, 175] width 17 height 9
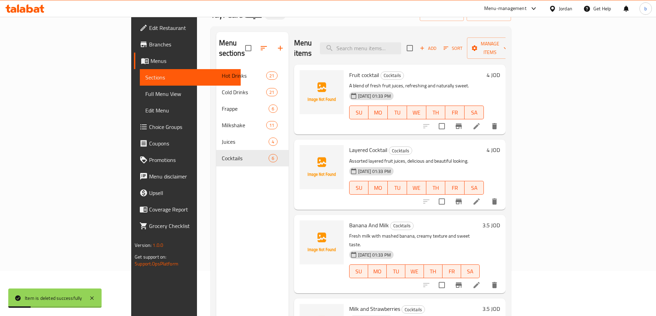
scroll to position [0, 0]
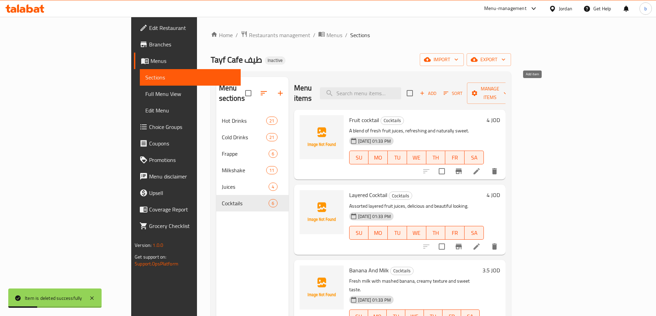
click at [437, 90] on span "Add" at bounding box center [428, 93] width 19 height 8
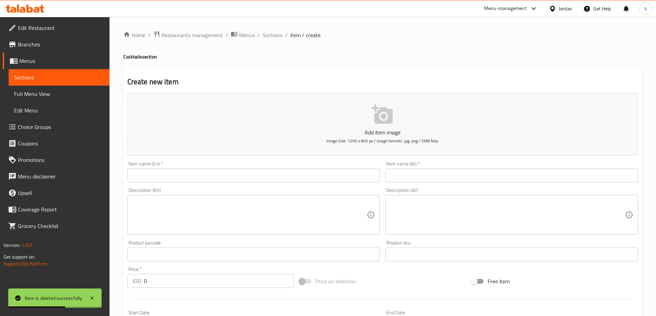
click at [427, 183] on div "Item name (Ar)   * Item name (Ar) *" at bounding box center [511, 172] width 258 height 27
click at [421, 174] on input "text" at bounding box center [511, 176] width 253 height 14
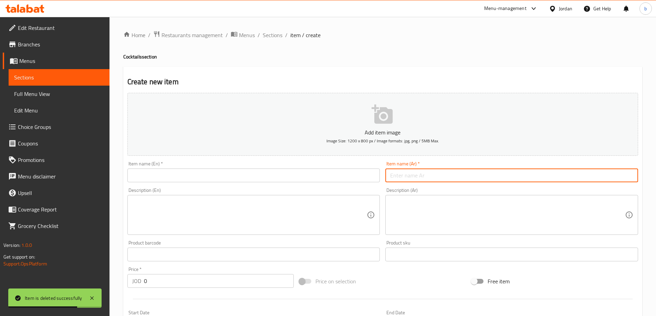
paste input "موز وحليب وايسكريم"
type input "موز وحليب وايسكريم"
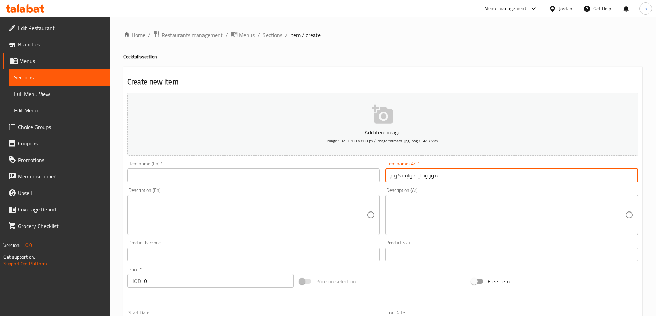
click at [298, 205] on textarea at bounding box center [249, 215] width 235 height 33
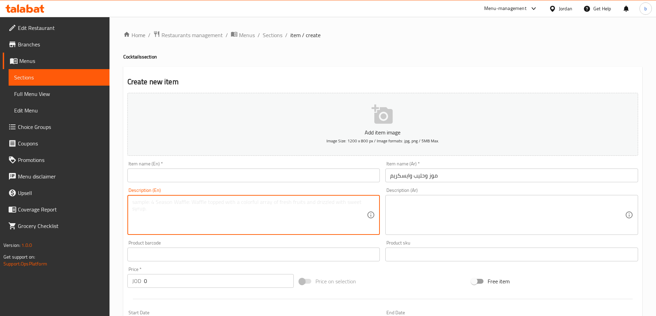
paste textarea "Milk and banana with ice cream, a rich and creamy drink."
type textarea "Milk and banana with ice cream, a rich and creamy drink."
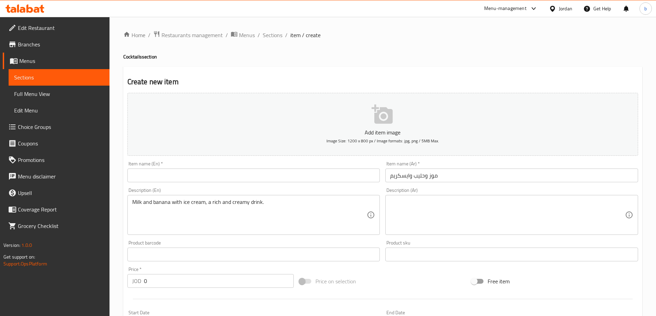
click at [510, 220] on textarea at bounding box center [507, 215] width 235 height 33
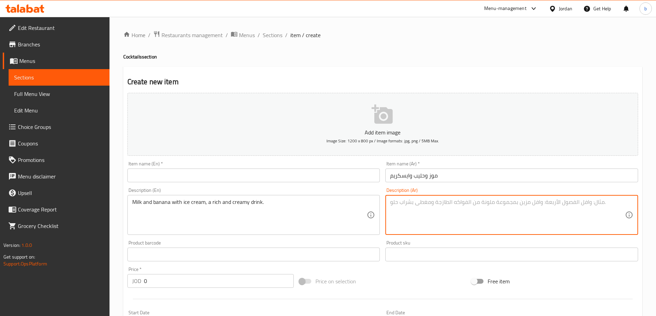
click at [409, 224] on textarea at bounding box center [507, 215] width 235 height 33
paste textarea "حليب وموز مع [PERSON_NAME]، مشروب غني ودسم."
type textarea "حليب وموز مع [PERSON_NAME]، مشروب غني ودسم."
click at [414, 176] on input "موز وحليب وايسكريم" at bounding box center [511, 176] width 253 height 14
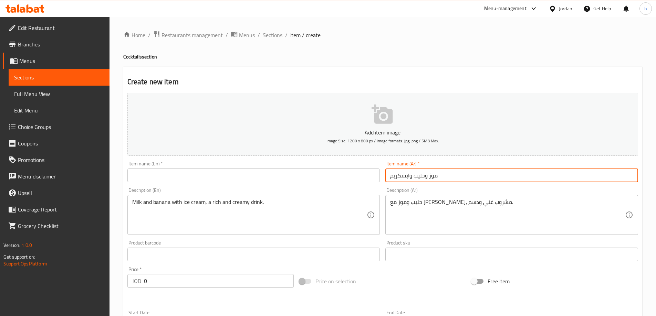
click at [414, 176] on input "موز وحليب وايسكريم" at bounding box center [511, 176] width 253 height 14
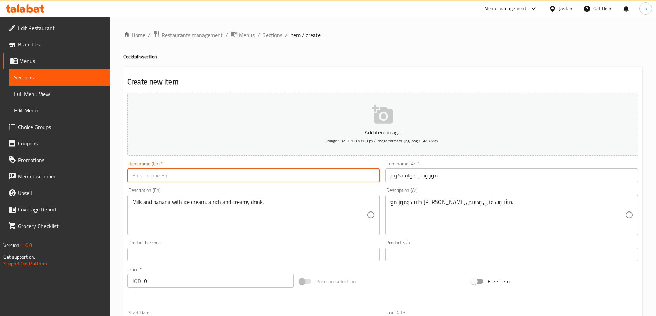
click at [260, 173] on input "text" at bounding box center [253, 176] width 253 height 14
paste input "Bananas, milk and ice cream"
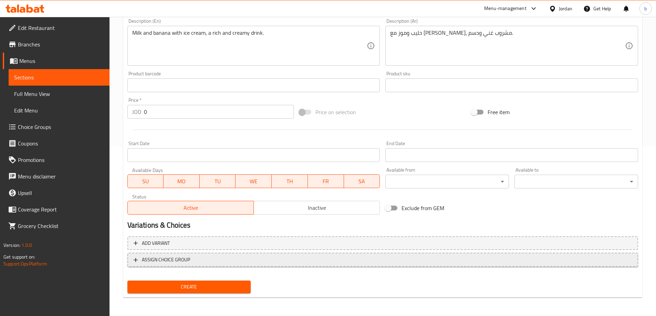
scroll to position [170, 0]
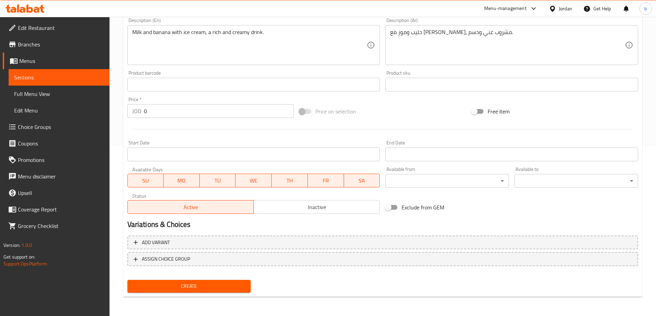
type input "Bananas, milk and ice cream"
click at [171, 288] on span "Create" at bounding box center [189, 286] width 113 height 9
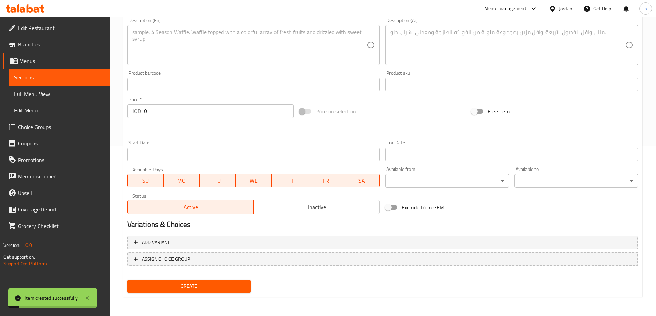
click at [47, 125] on span "Choice Groups" at bounding box center [61, 127] width 86 height 8
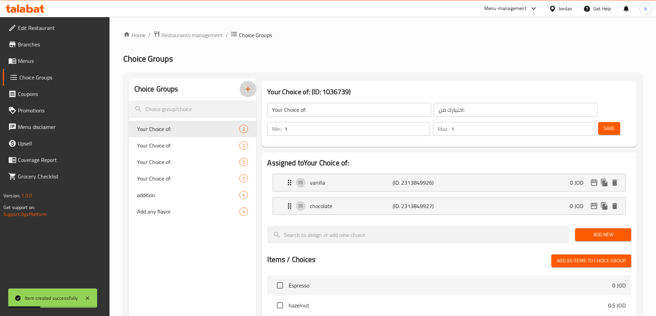
click at [251, 86] on icon "button" at bounding box center [248, 89] width 8 height 8
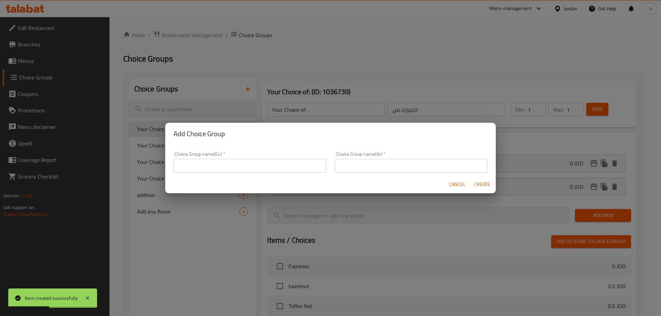
click at [278, 168] on input "text" at bounding box center [249, 166] width 153 height 14
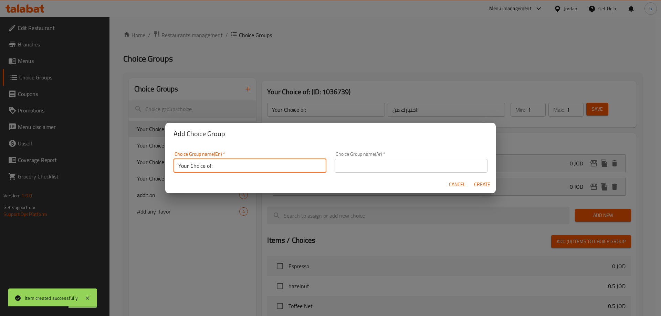
type input "Your Choice of:"
click at [361, 167] on input "text" at bounding box center [411, 166] width 153 height 14
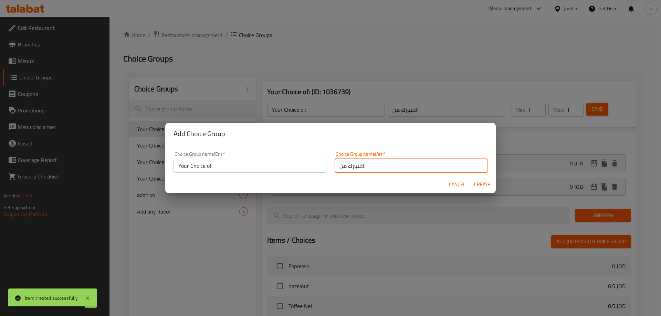
type input "اختيارك من:"
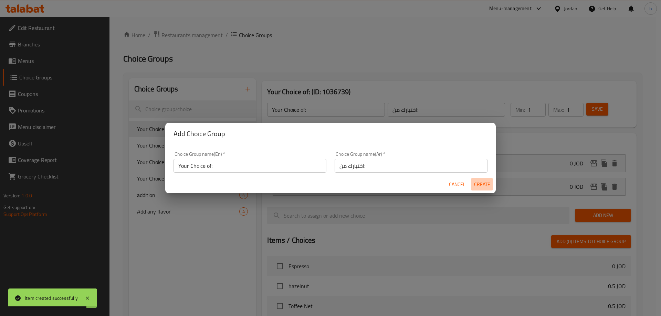
click at [483, 189] on button "Create" at bounding box center [482, 184] width 22 height 13
type input "Your Choice of:"
type input "اختيارك من:"
type input "0"
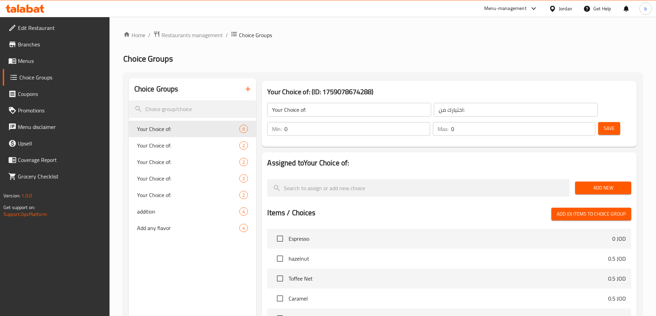
drag, startPoint x: 598, startPoint y: 170, endPoint x: 583, endPoint y: 170, distance: 15.2
click at [598, 184] on span "Add New" at bounding box center [602, 188] width 45 height 9
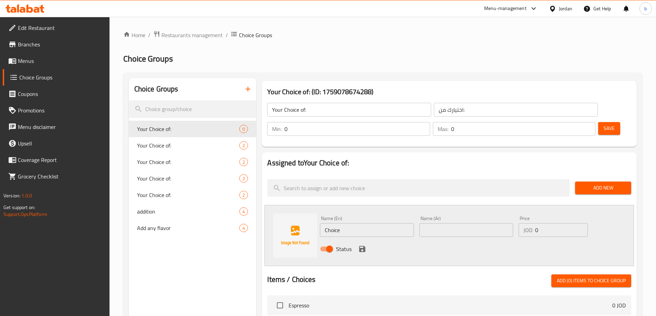
click at [470, 223] on input "text" at bounding box center [466, 230] width 94 height 14
paste input "فانيلا"
type input "فانيلا"
click at [396, 223] on input "Choice" at bounding box center [367, 230] width 94 height 14
click at [386, 223] on input "Choice" at bounding box center [367, 230] width 94 height 14
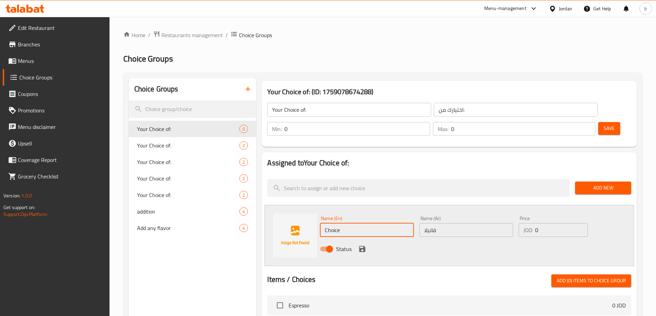
click at [386, 223] on input "Choice" at bounding box center [367, 230] width 94 height 14
type input "ر"
type input "vanilla"
click at [556, 223] on input "0" at bounding box center [561, 230] width 52 height 14
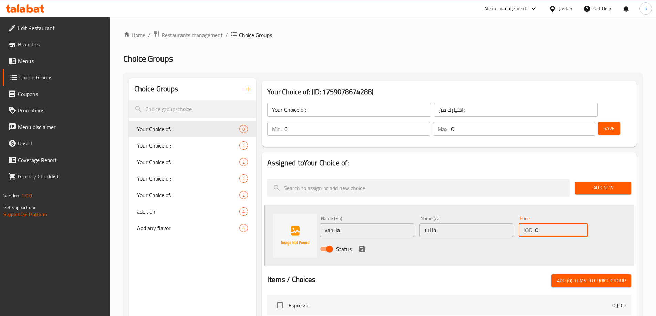
click at [556, 223] on input "0" at bounding box center [561, 230] width 52 height 14
type input "4"
click at [363, 246] on icon "save" at bounding box center [362, 249] width 6 height 6
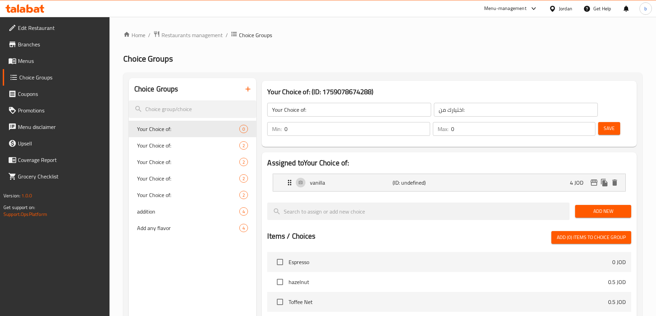
click at [430, 122] on input "0" at bounding box center [356, 129] width 145 height 14
type input "1"
click at [430, 122] on input "1" at bounding box center [356, 129] width 145 height 14
type input "1"
click at [577, 122] on input "1" at bounding box center [523, 129] width 144 height 14
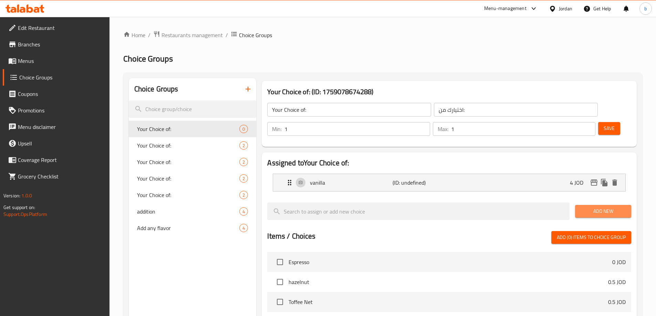
click at [593, 207] on span "Add New" at bounding box center [602, 211] width 45 height 9
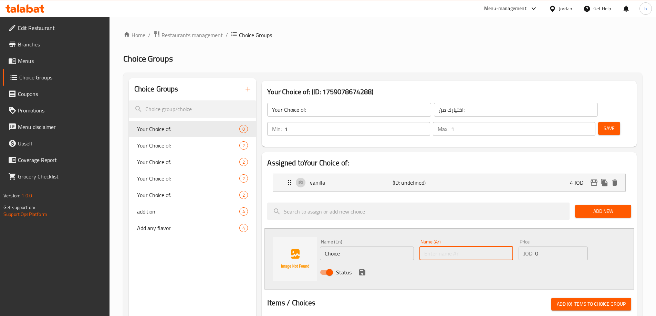
click at [452, 247] on input "text" at bounding box center [466, 254] width 94 height 14
paste input "شوكولاتة"
type input "شوكولاتة"
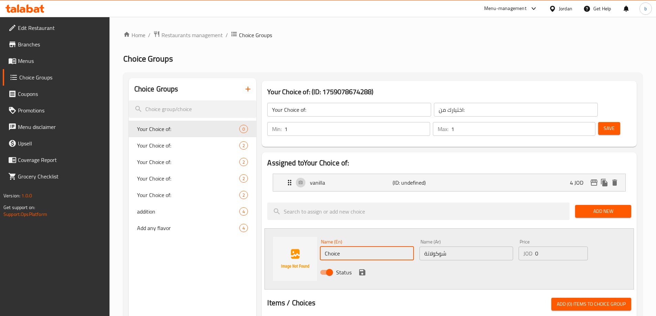
click at [370, 247] on input "Choice" at bounding box center [367, 254] width 94 height 14
type input "chocolate"
click at [546, 247] on input "0" at bounding box center [561, 254] width 52 height 14
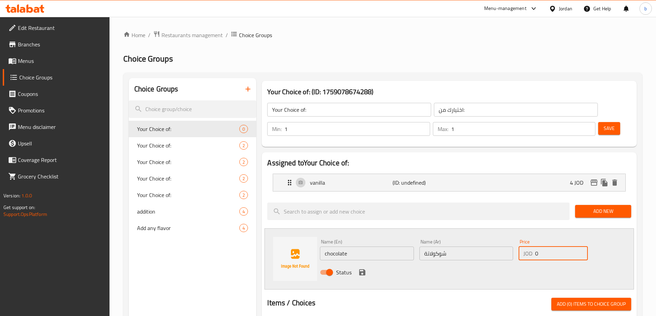
click at [546, 247] on input "0" at bounding box center [561, 254] width 52 height 14
type input "4"
click at [362, 270] on icon "save" at bounding box center [362, 273] width 6 height 6
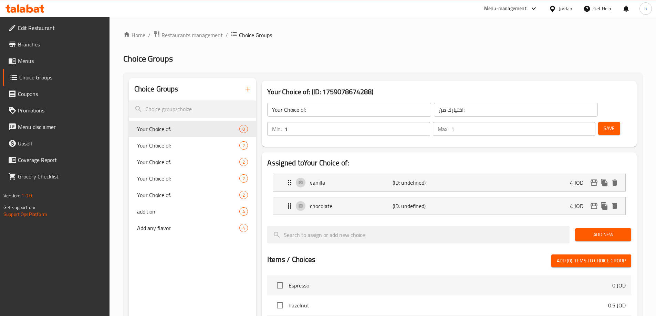
click at [597, 231] on span "Add New" at bounding box center [602, 235] width 45 height 9
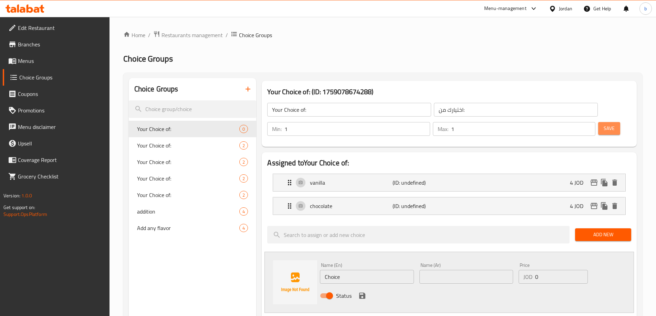
click at [607, 122] on button "Save" at bounding box center [609, 128] width 22 height 13
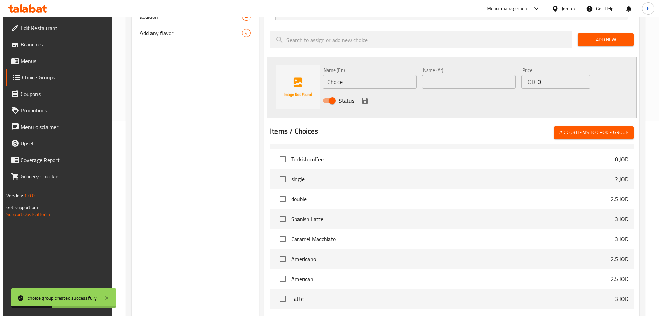
scroll to position [270, 0]
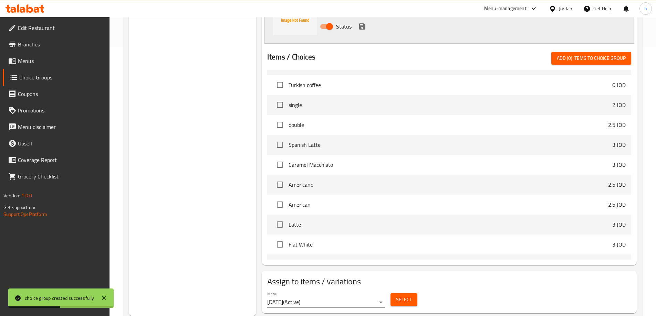
click at [408, 296] on span "Select" at bounding box center [404, 300] width 16 height 9
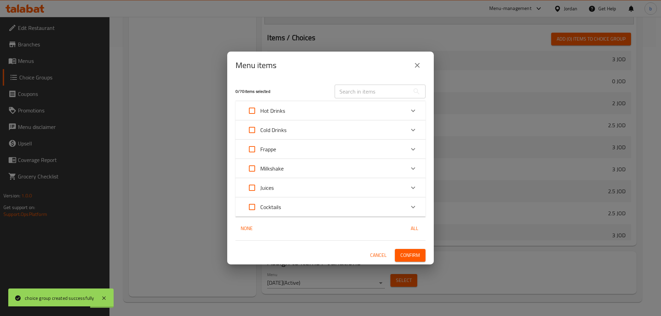
click at [310, 209] on div "Cocktails" at bounding box center [324, 207] width 161 height 17
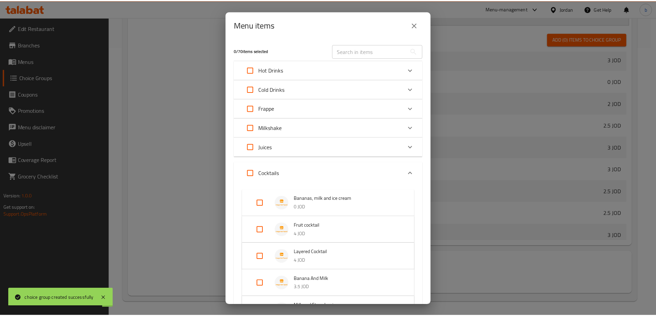
scroll to position [131, 0]
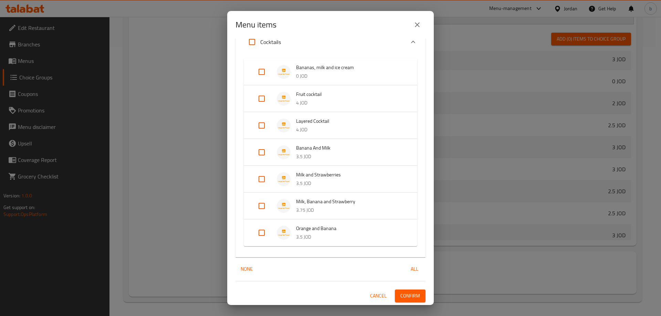
click at [264, 73] on input "Expand" at bounding box center [261, 72] width 17 height 17
checkbox input "true"
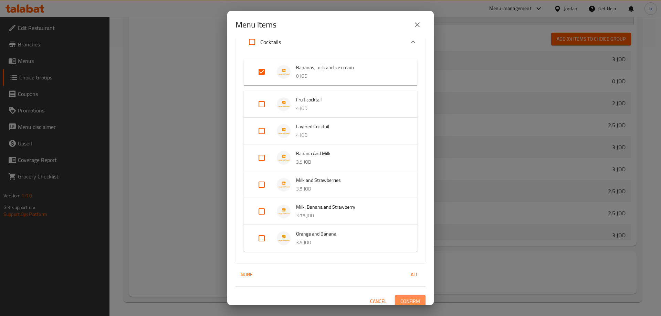
click at [400, 302] on span "Confirm" at bounding box center [410, 301] width 20 height 9
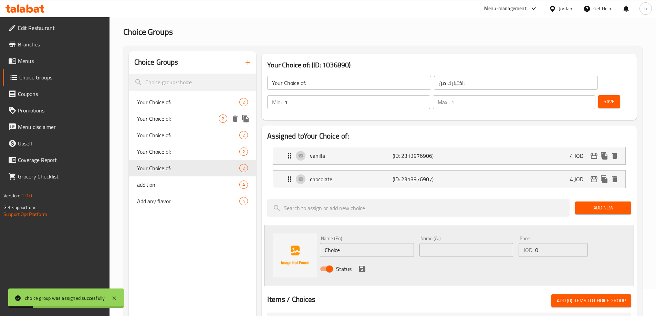
scroll to position [0, 0]
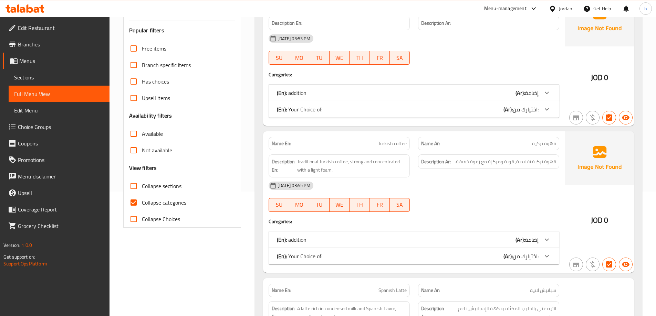
scroll to position [138, 0]
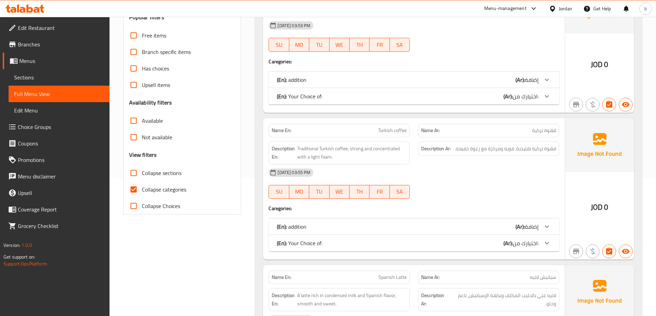
click at [166, 187] on span "Collapse categories" at bounding box center [164, 190] width 44 height 8
click at [142, 187] on input "Collapse categories" at bounding box center [133, 189] width 17 height 17
checkbox input "false"
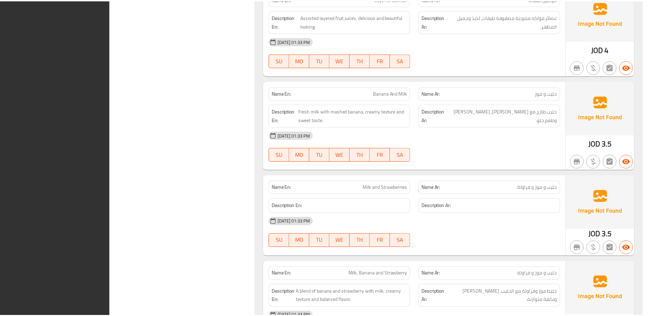
scroll to position [14450, 0]
